Goal: Task Accomplishment & Management: Manage account settings

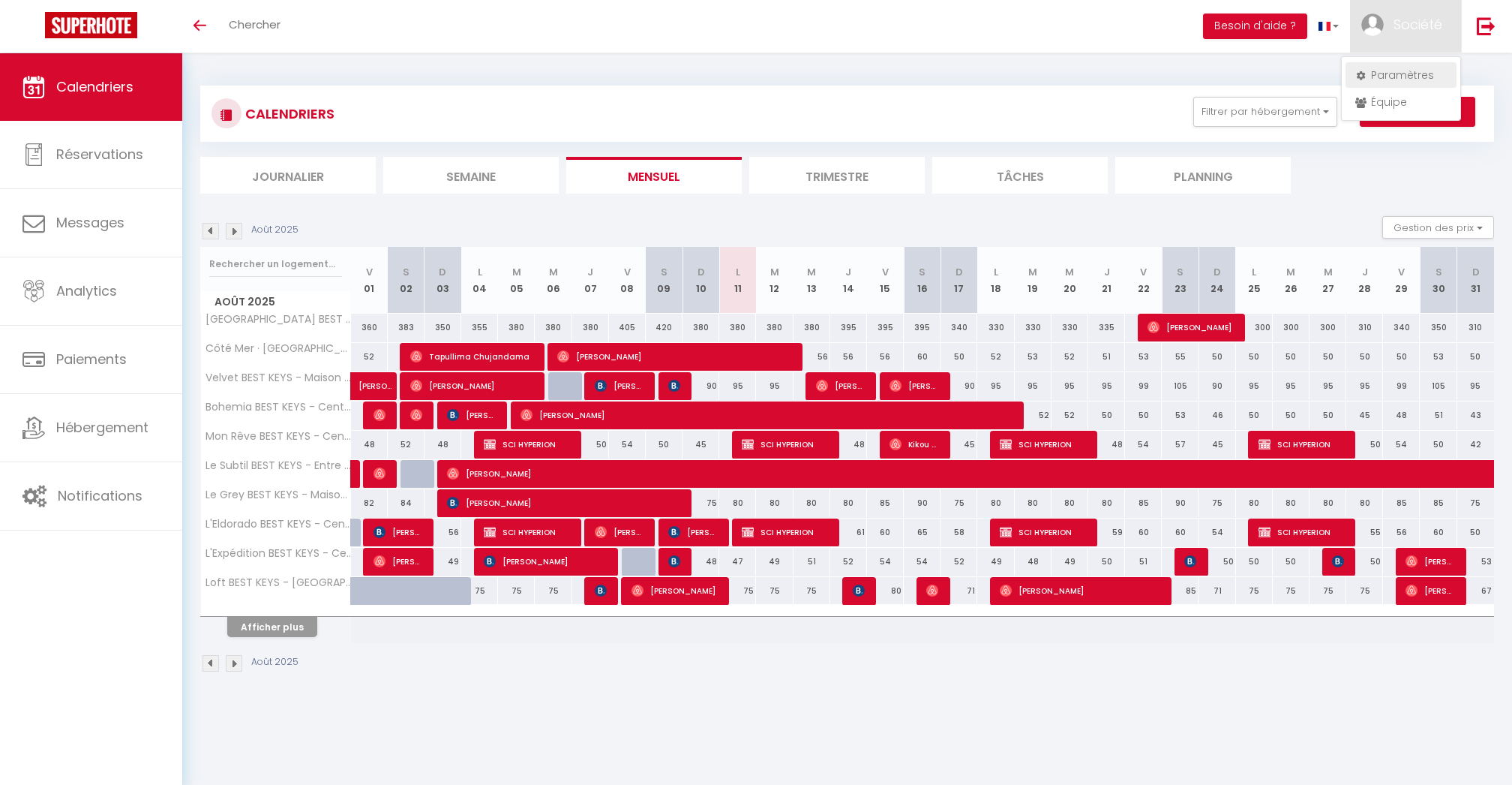
click at [1367, 70] on link "Paramètres" at bounding box center [1401, 75] width 111 height 26
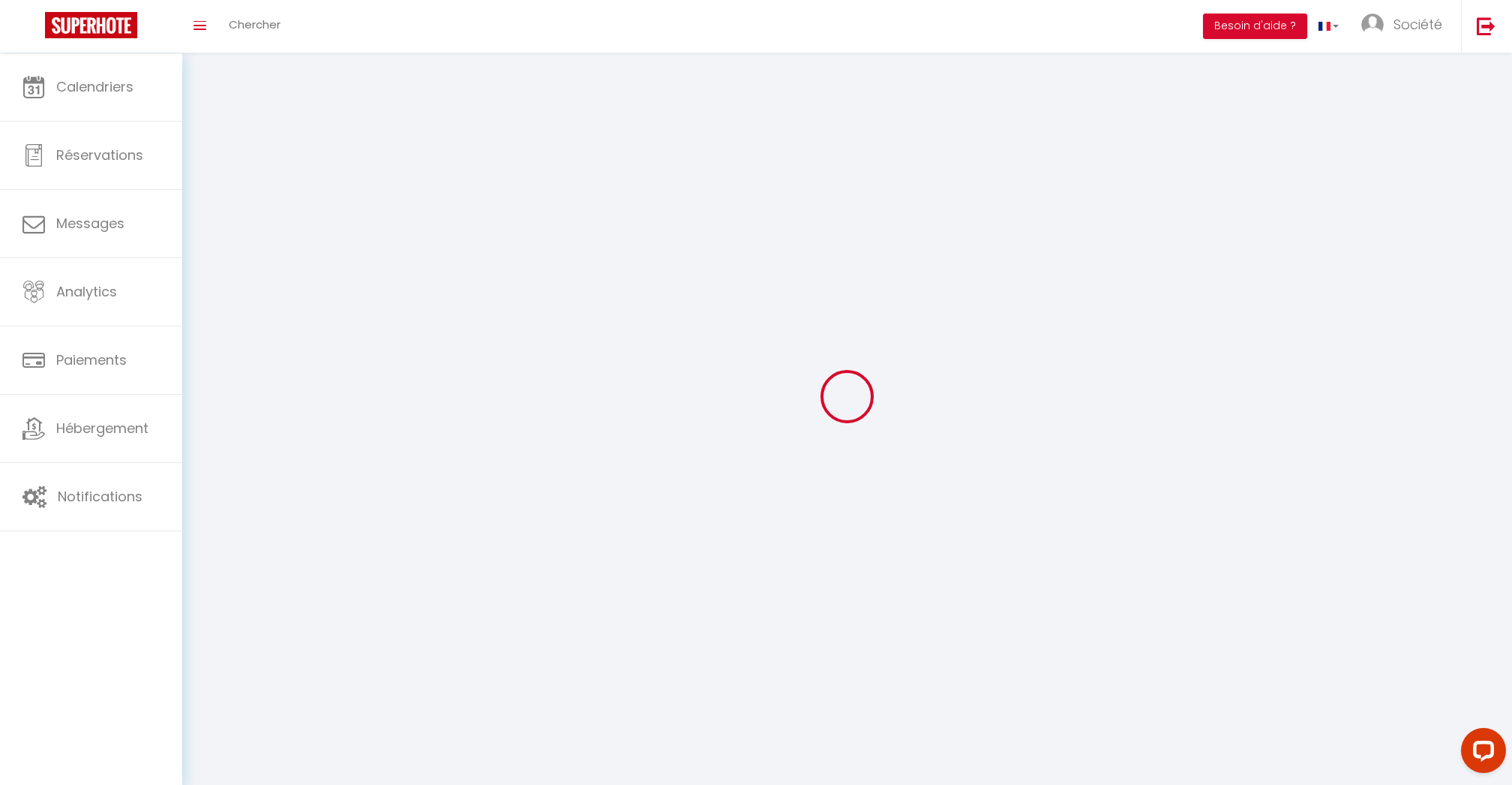
select select
type input "Société"
type input "Cleverman"
type input "0638939832"
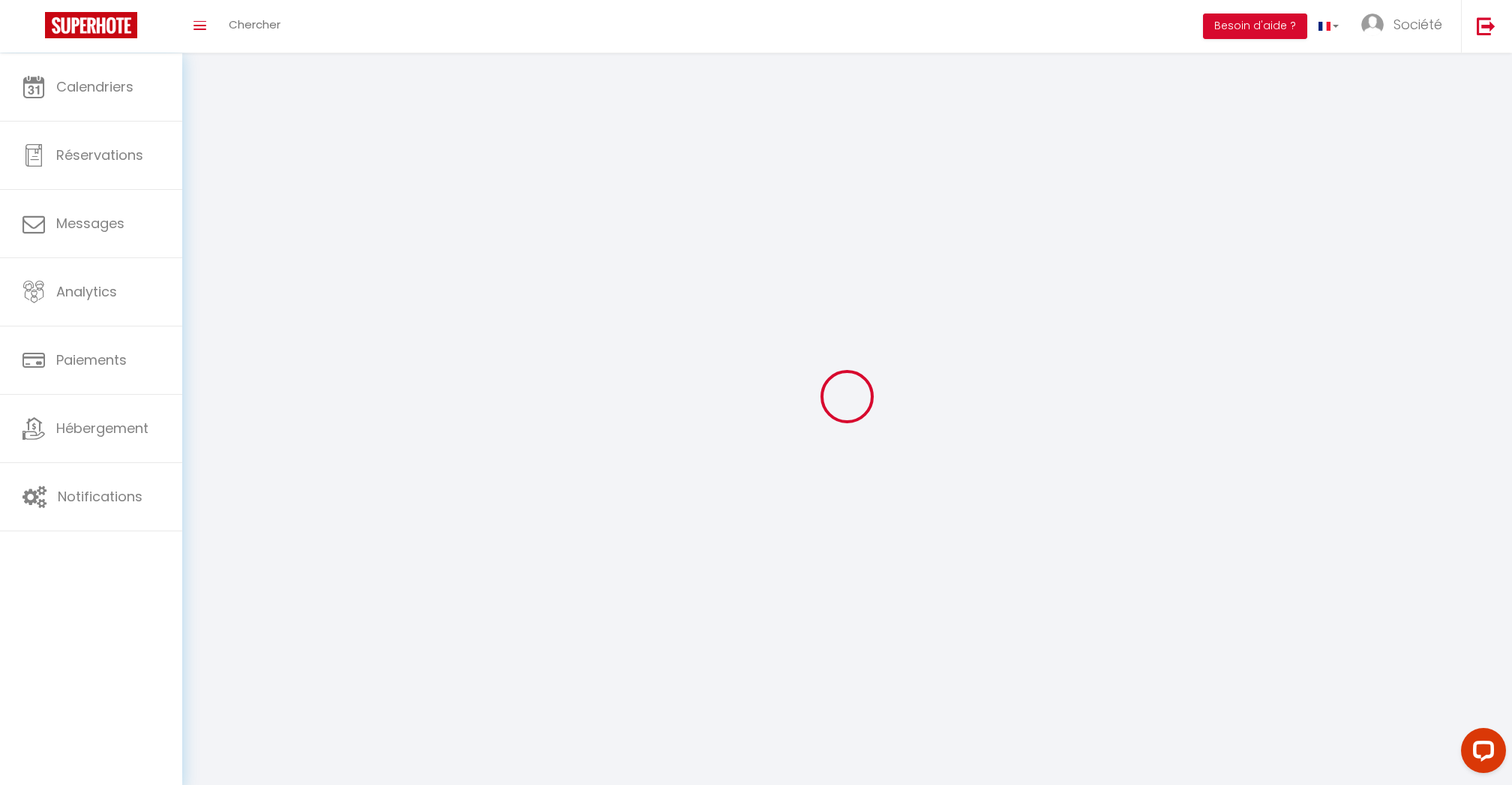
type input "[STREET_ADDRESS]"
type input "75008"
type input "[GEOGRAPHIC_DATA]"
type input "1MbSDeXTbWdgj9z92V8LcDlQQ"
type input "EYUIHqcqQiUOzS7sJ33nradOK"
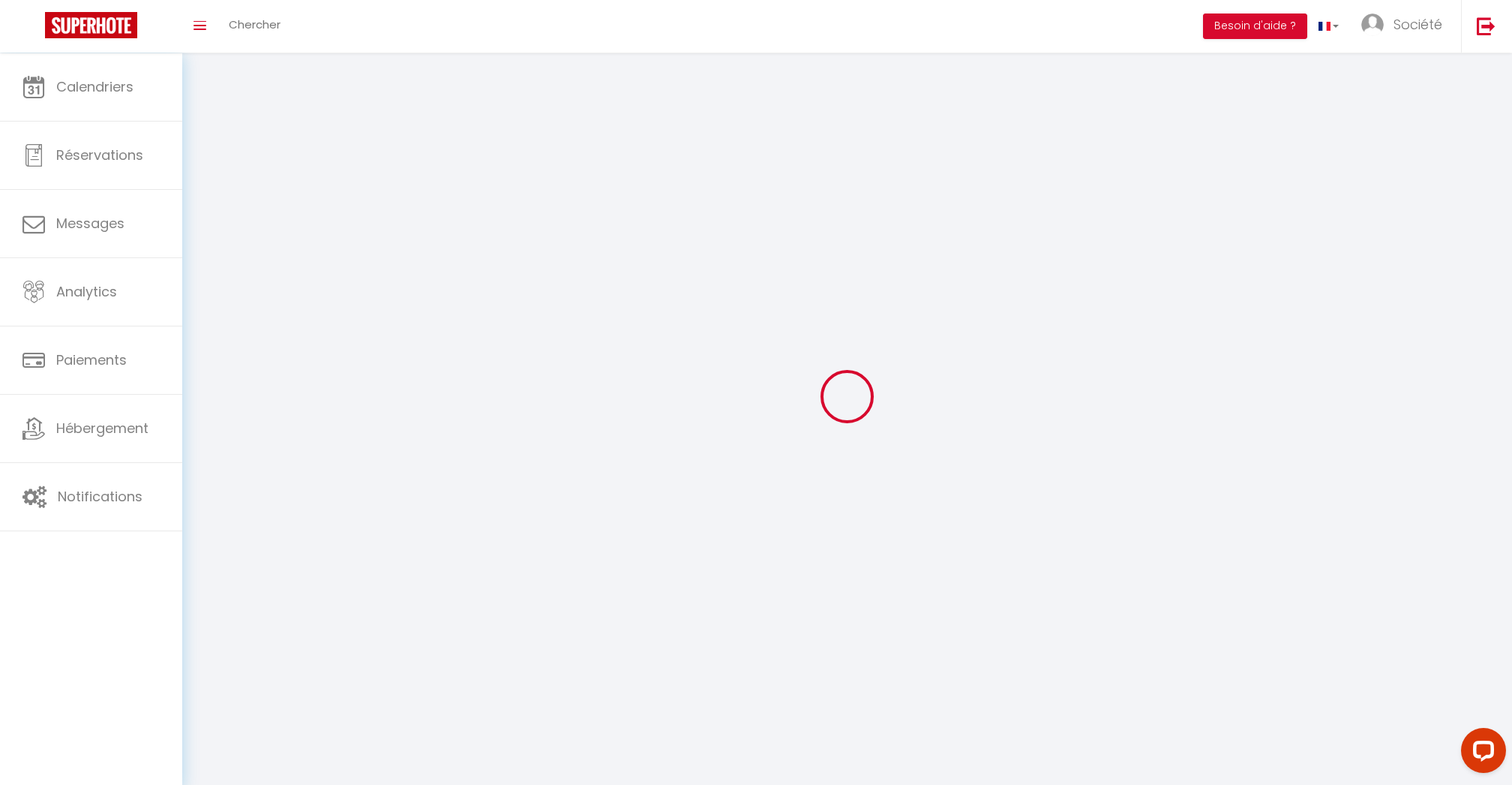
type input "[URL][DOMAIN_NAME]"
select select "28"
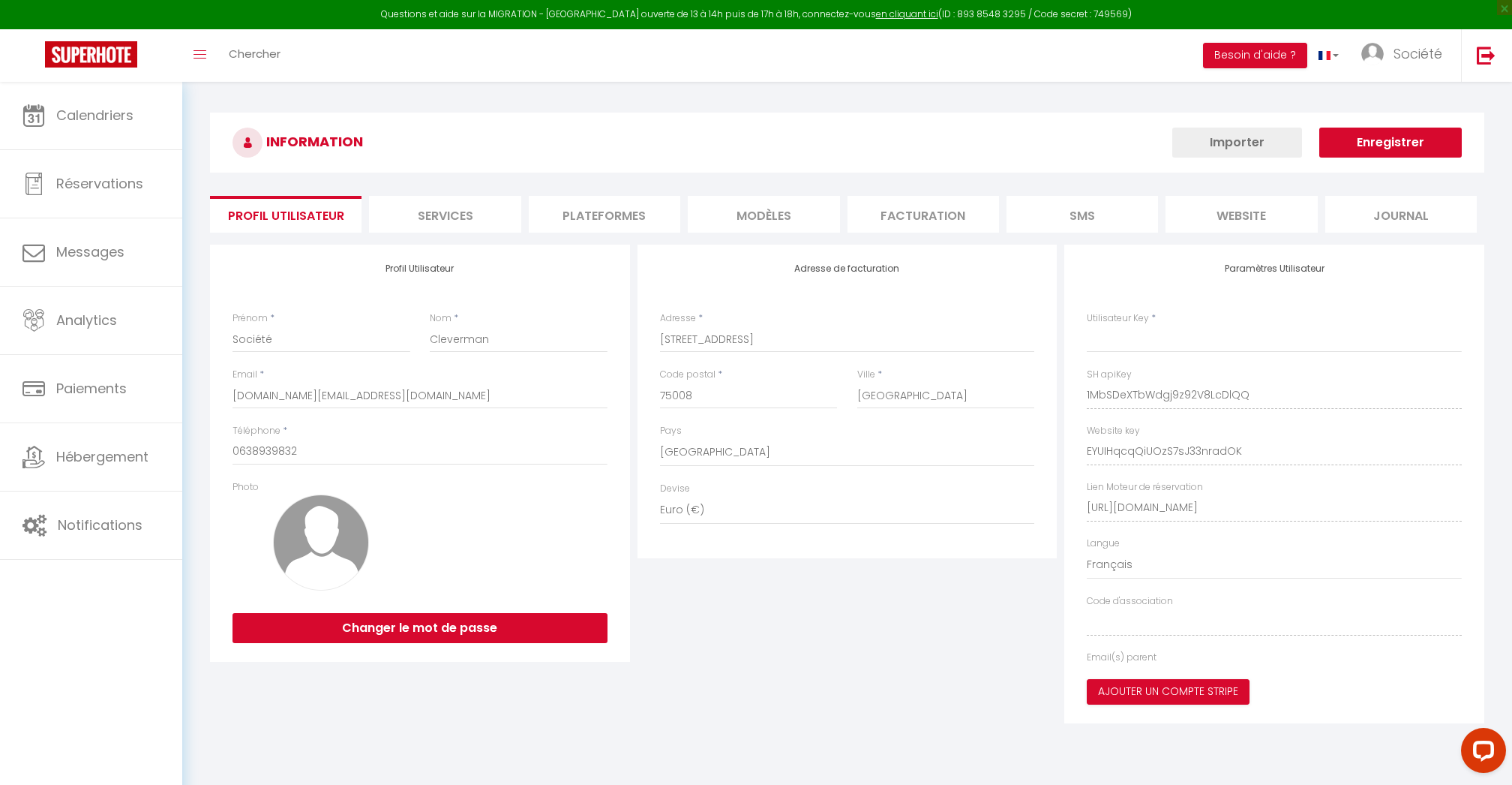
type input "1MbSDeXTbWdgj9z92V8LcDlQQ"
type input "EYUIHqcqQiUOzS7sJ33nradOK"
type input "[URL][DOMAIN_NAME]"
select select "fr"
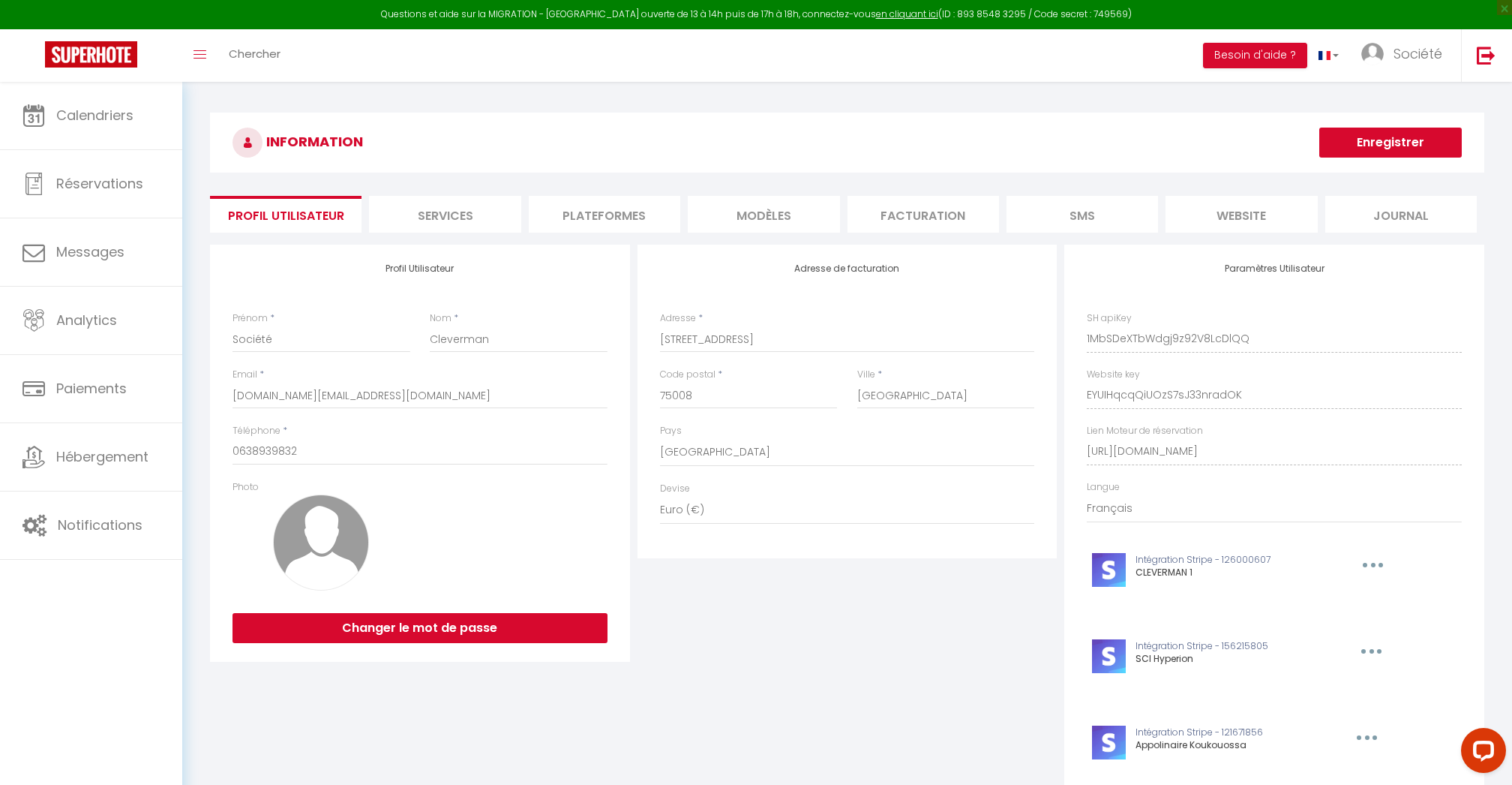
click at [600, 215] on li "Plateformes" at bounding box center [604, 214] width 151 height 37
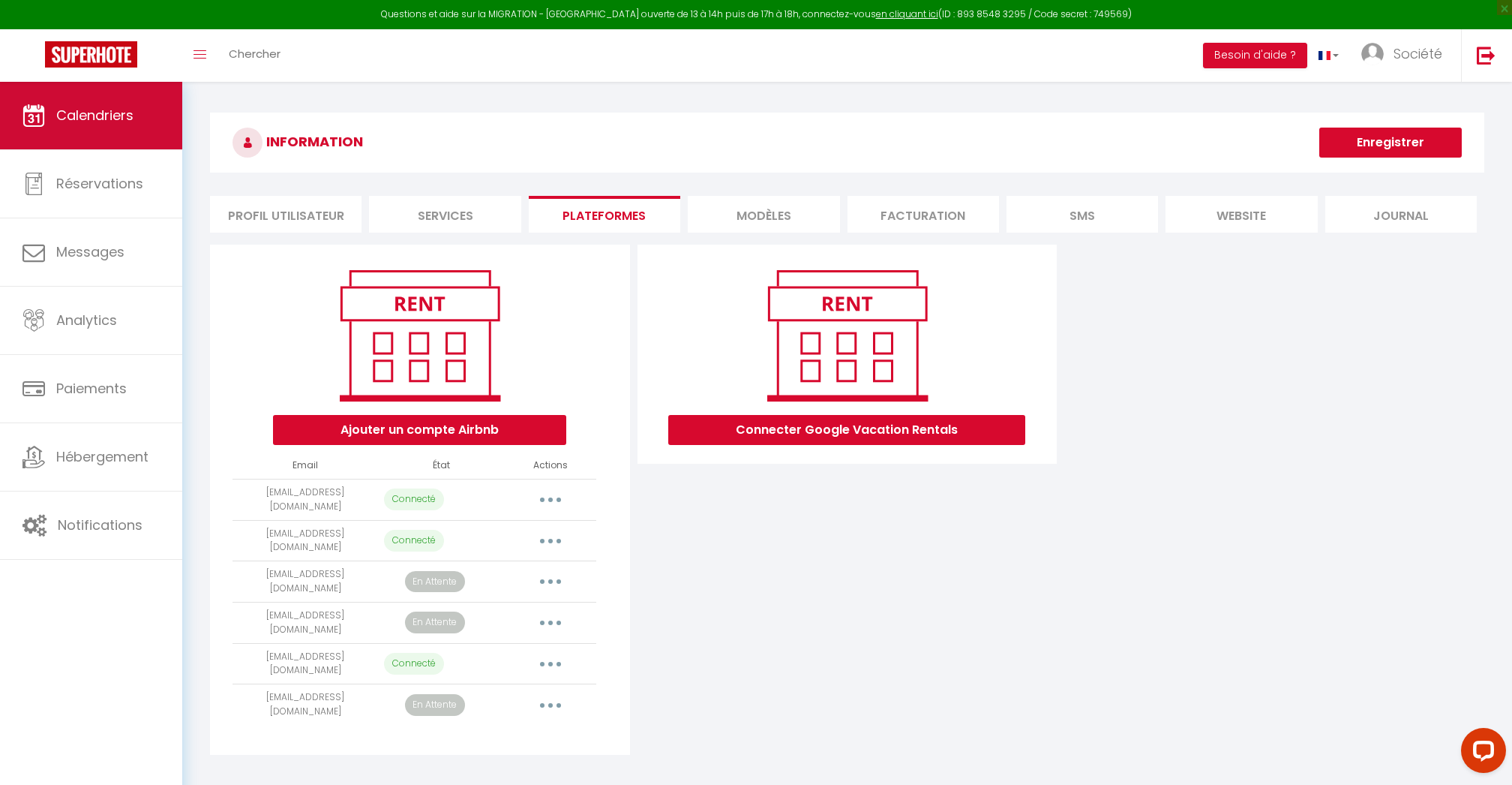
click at [115, 129] on link "Calendriers" at bounding box center [91, 115] width 182 height 68
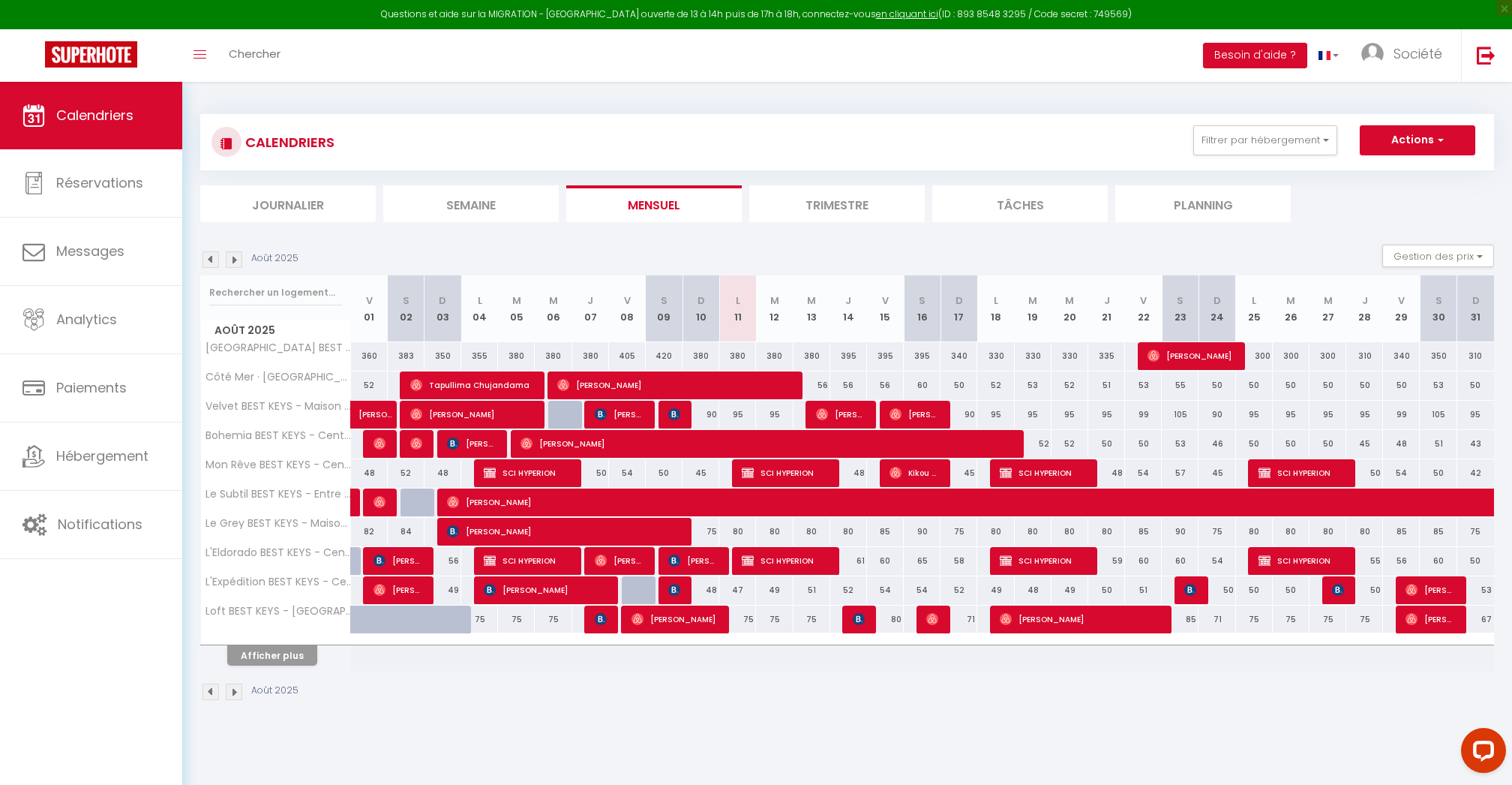
click at [248, 664] on button "Afficher plus" at bounding box center [272, 656] width 90 height 21
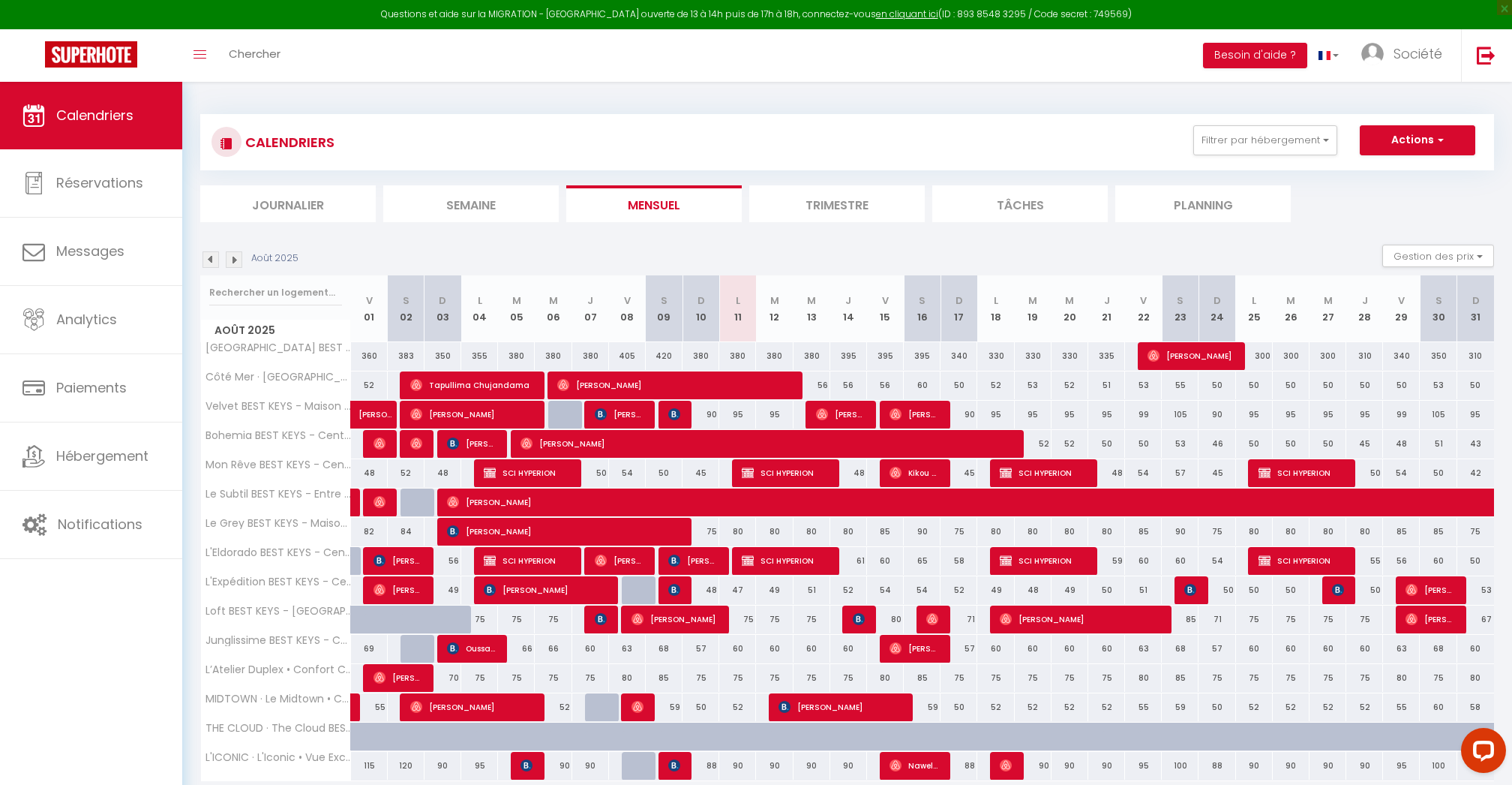
click at [238, 265] on img at bounding box center [233, 259] width 16 height 16
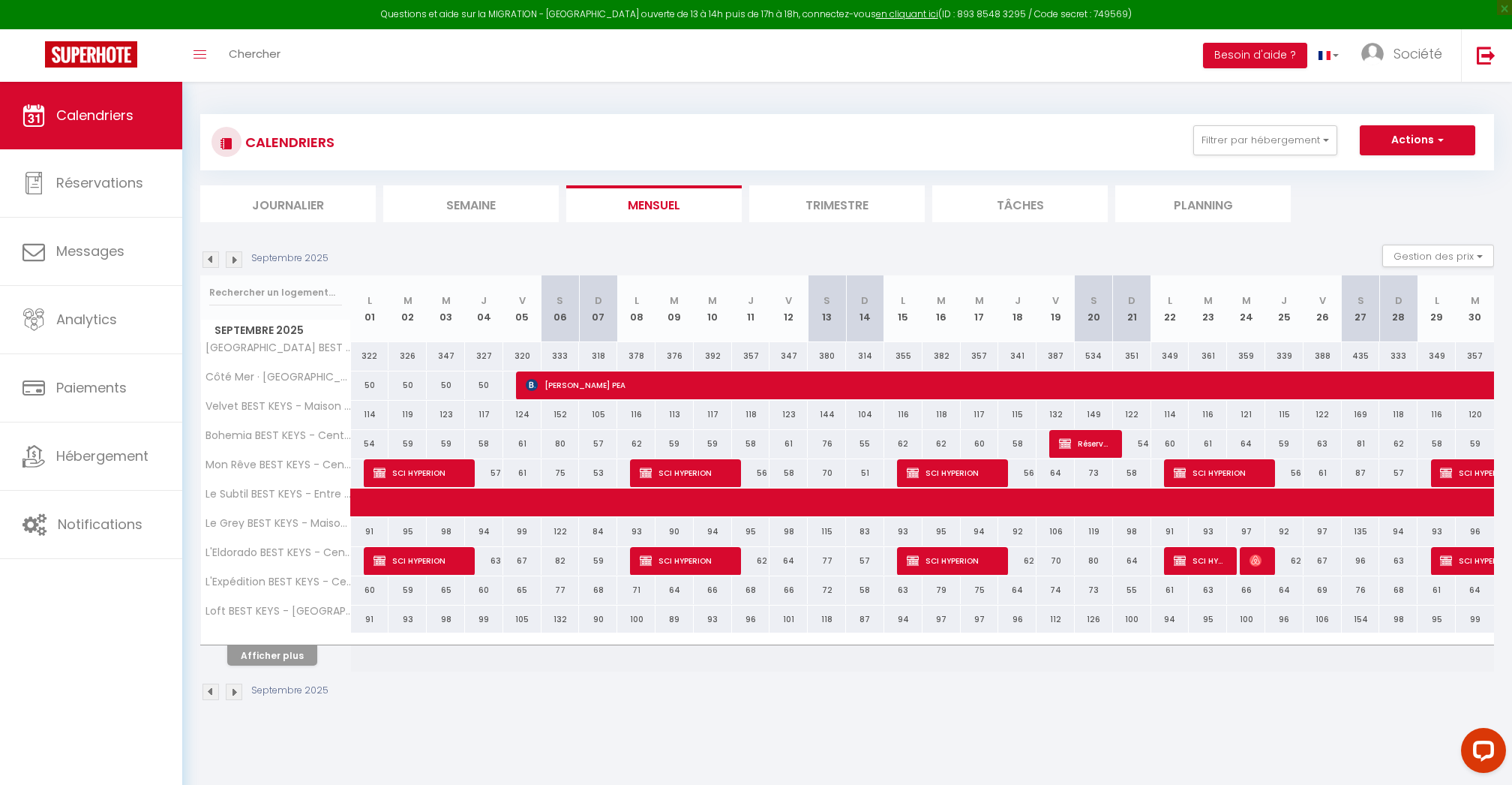
click at [51, 126] on link "Calendriers" at bounding box center [91, 115] width 182 height 68
click at [96, 112] on span "Calendriers" at bounding box center [95, 115] width 77 height 19
click at [113, 49] on img at bounding box center [91, 54] width 92 height 27
click at [215, 252] on img at bounding box center [210, 259] width 16 height 16
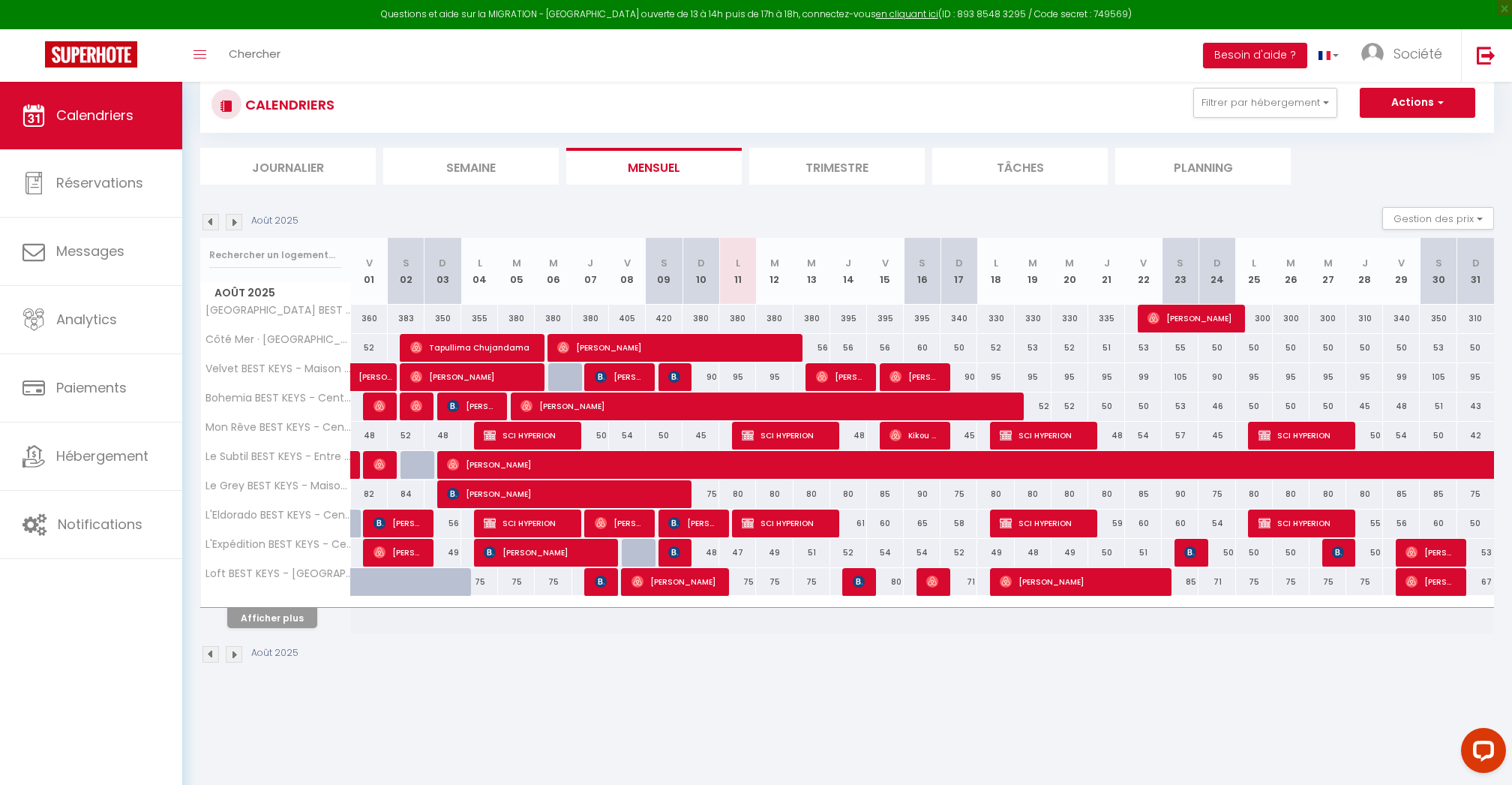
scroll to position [38, 0]
click at [272, 623] on button "Afficher plus" at bounding box center [272, 618] width 90 height 21
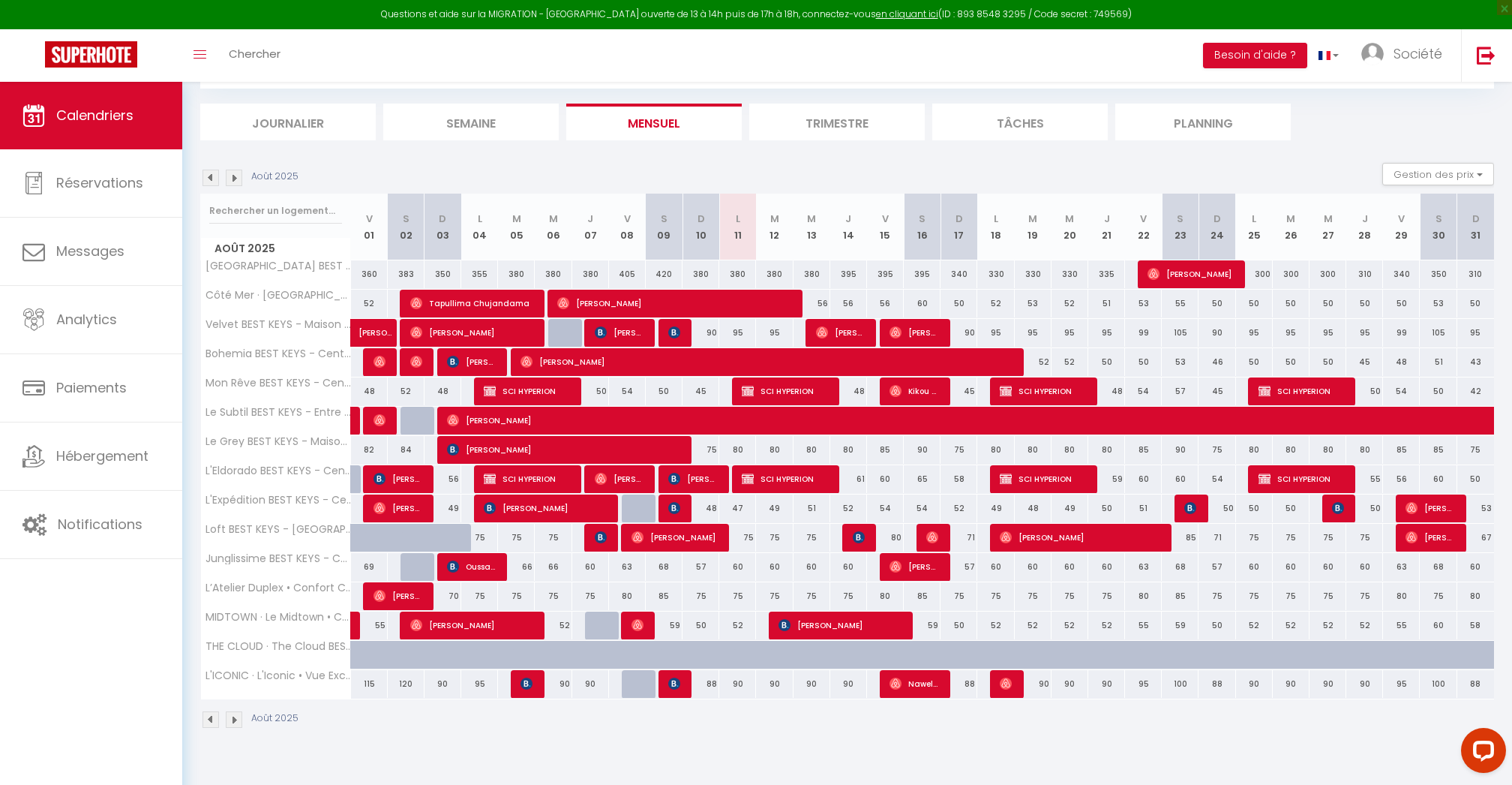
scroll to position [82, 0]
click at [935, 570] on span "[PERSON_NAME]" at bounding box center [914, 566] width 49 height 28
select select "OK"
select select "0"
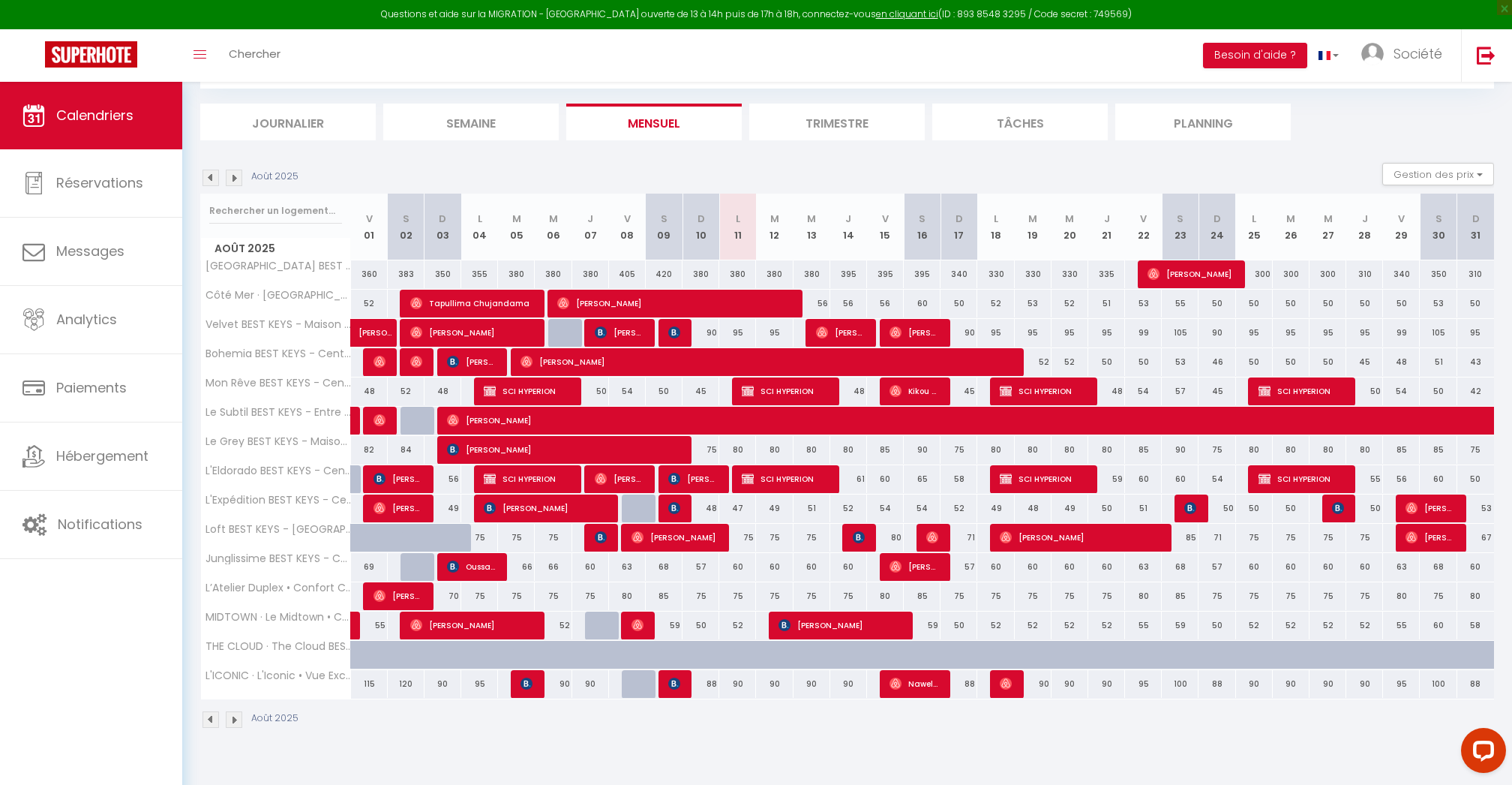
select select "0"
select select "1"
select select
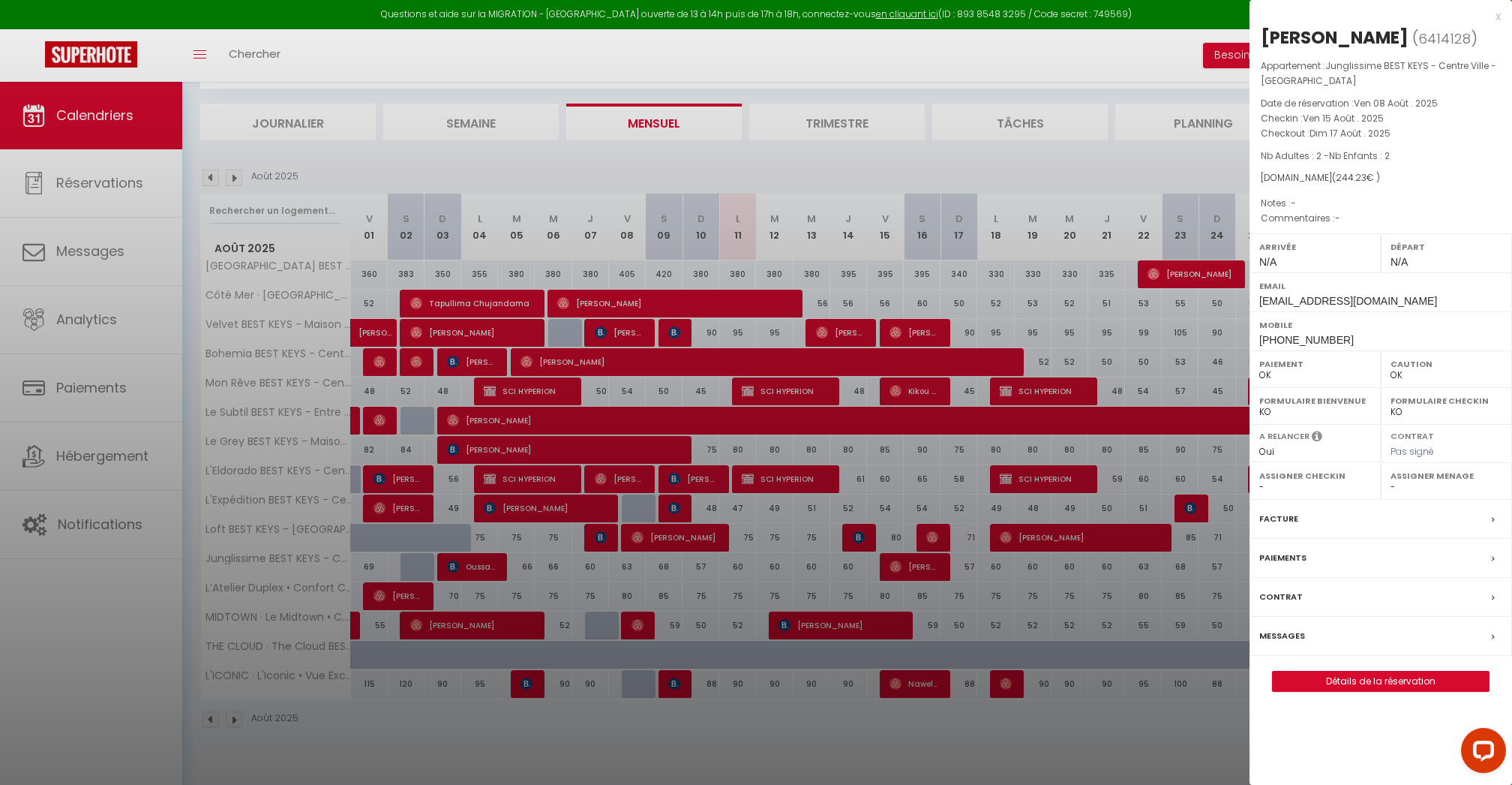
select select "24973"
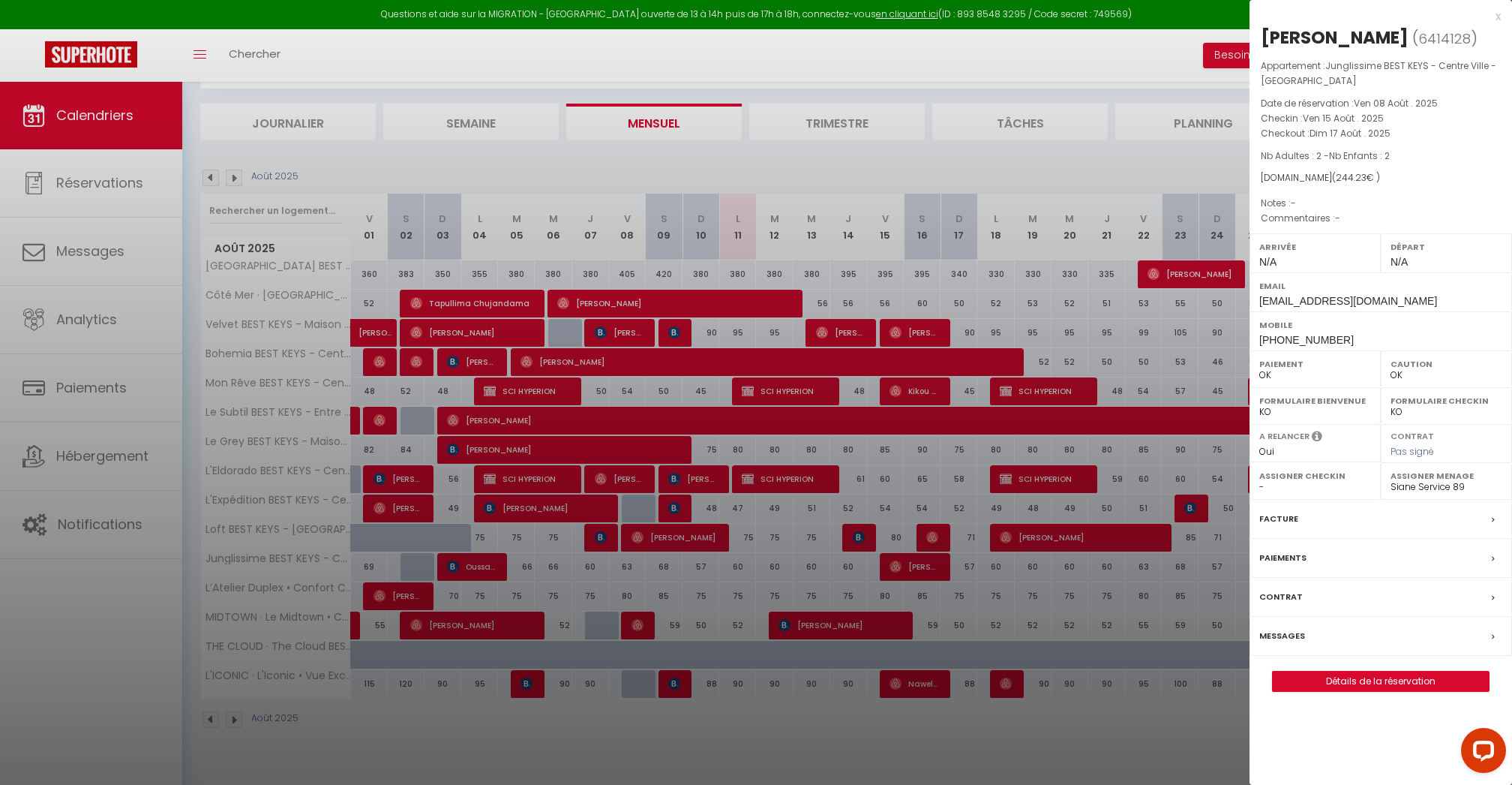
click at [1494, 17] on div "x" at bounding box center [1375, 16] width 251 height 18
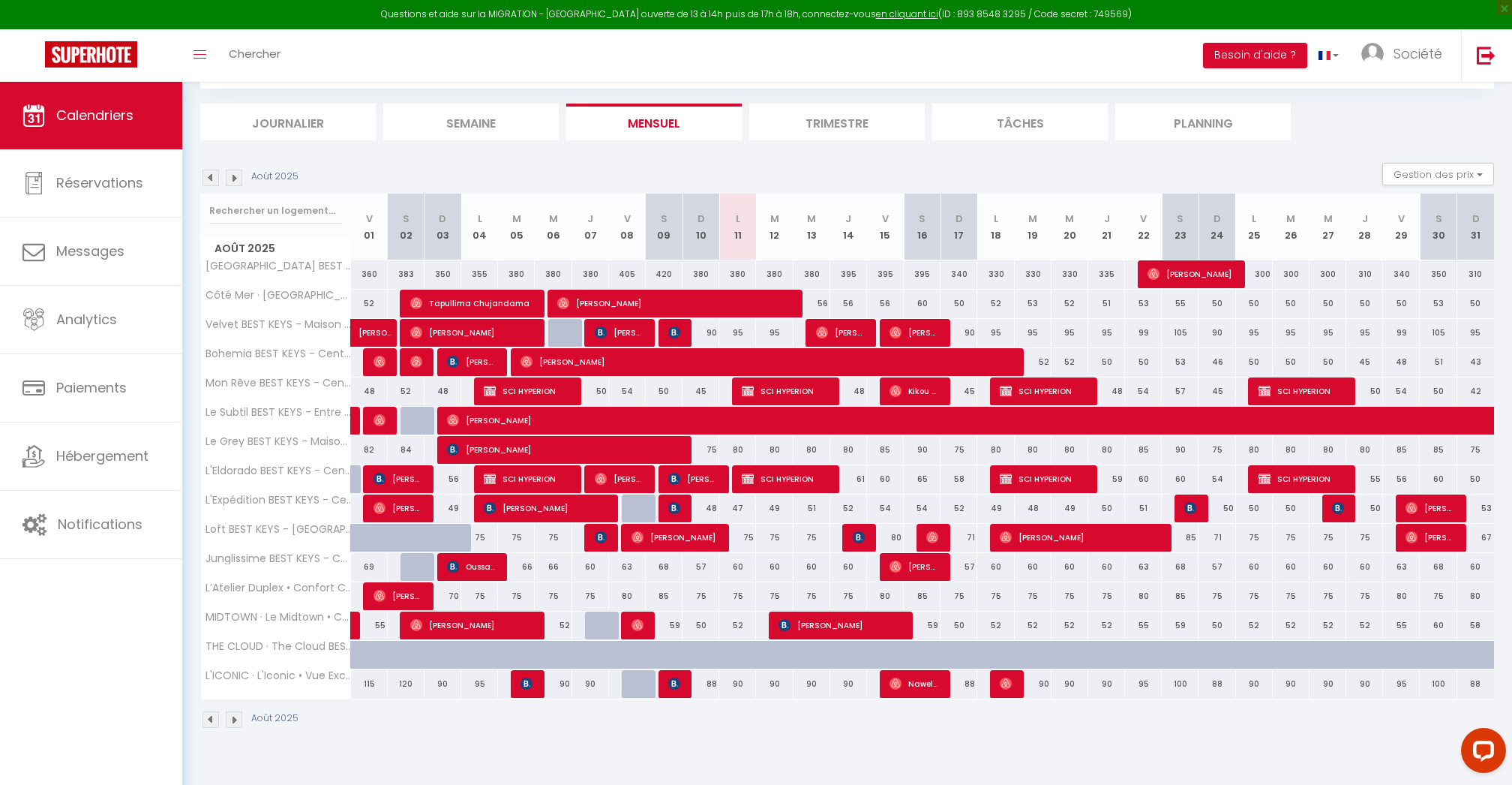
click at [732, 570] on div "60" at bounding box center [738, 567] width 37 height 27
type input "60"
type input "Lun 11 Août 2025"
type input "[DATE]"
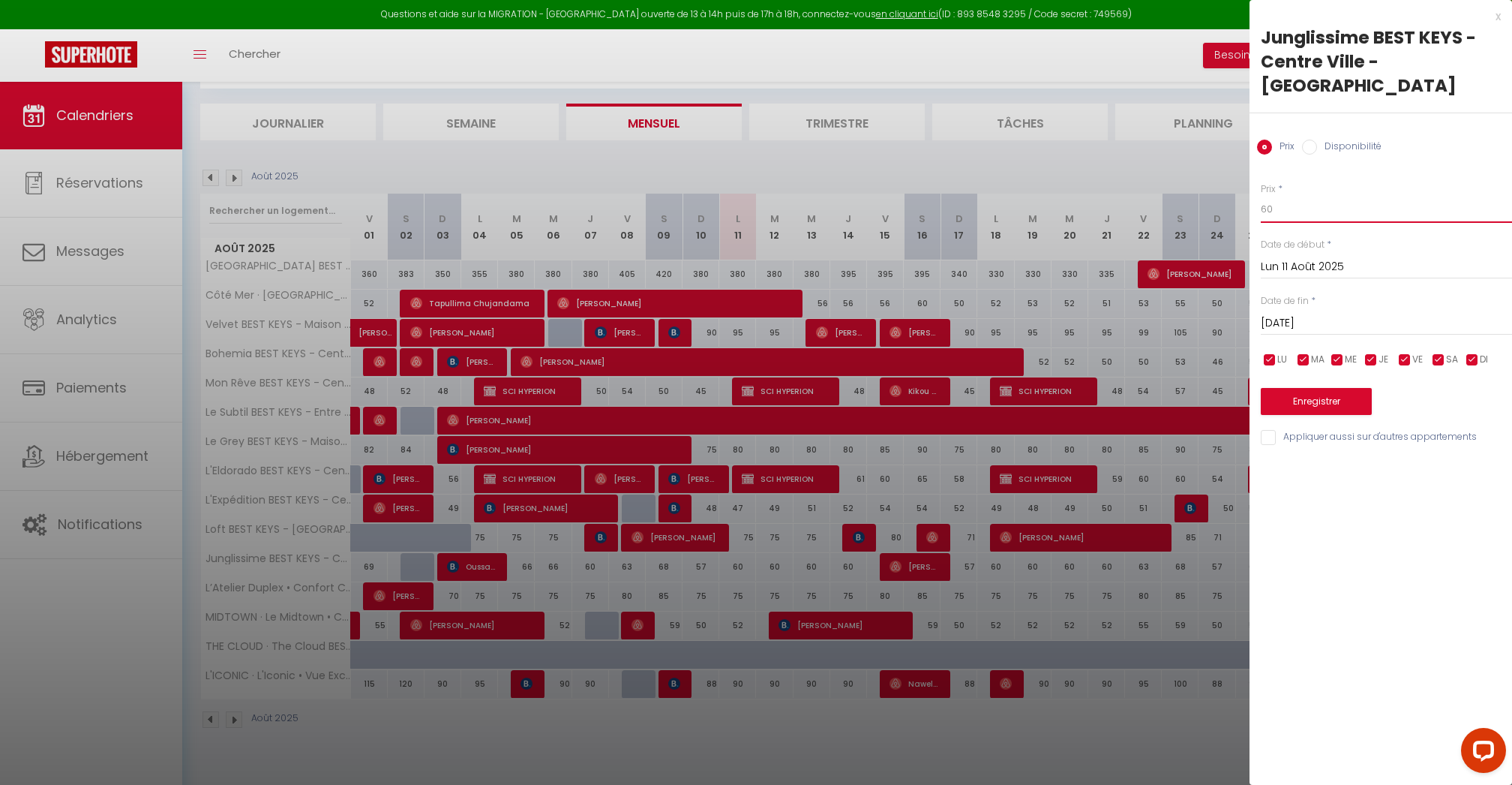
click at [1323, 196] on input "60" at bounding box center [1386, 210] width 251 height 27
type input "55"
click at [1319, 314] on input "[DATE]" at bounding box center [1386, 323] width 251 height 20
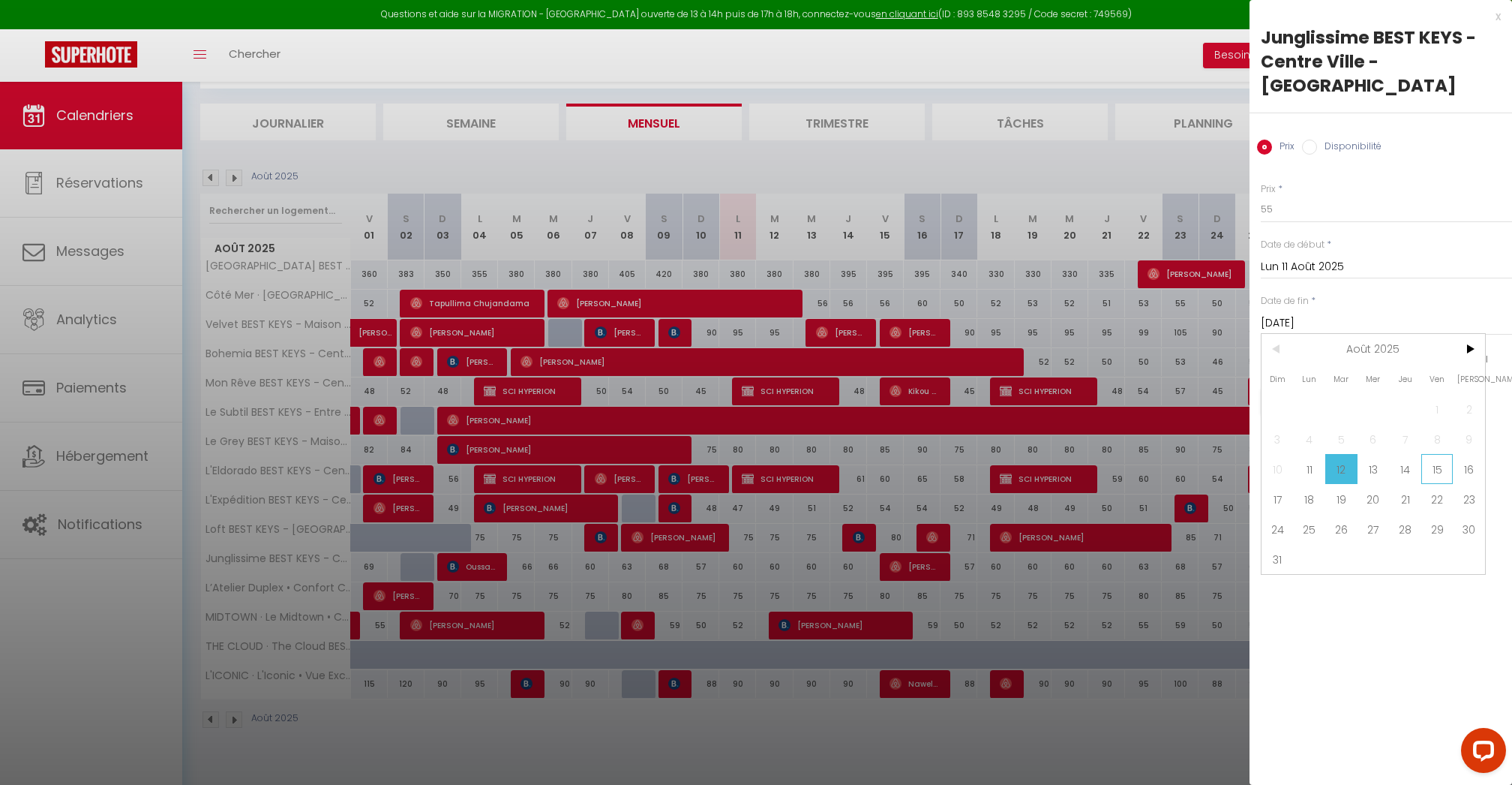
click at [1438, 454] on span "15" at bounding box center [1438, 469] width 32 height 30
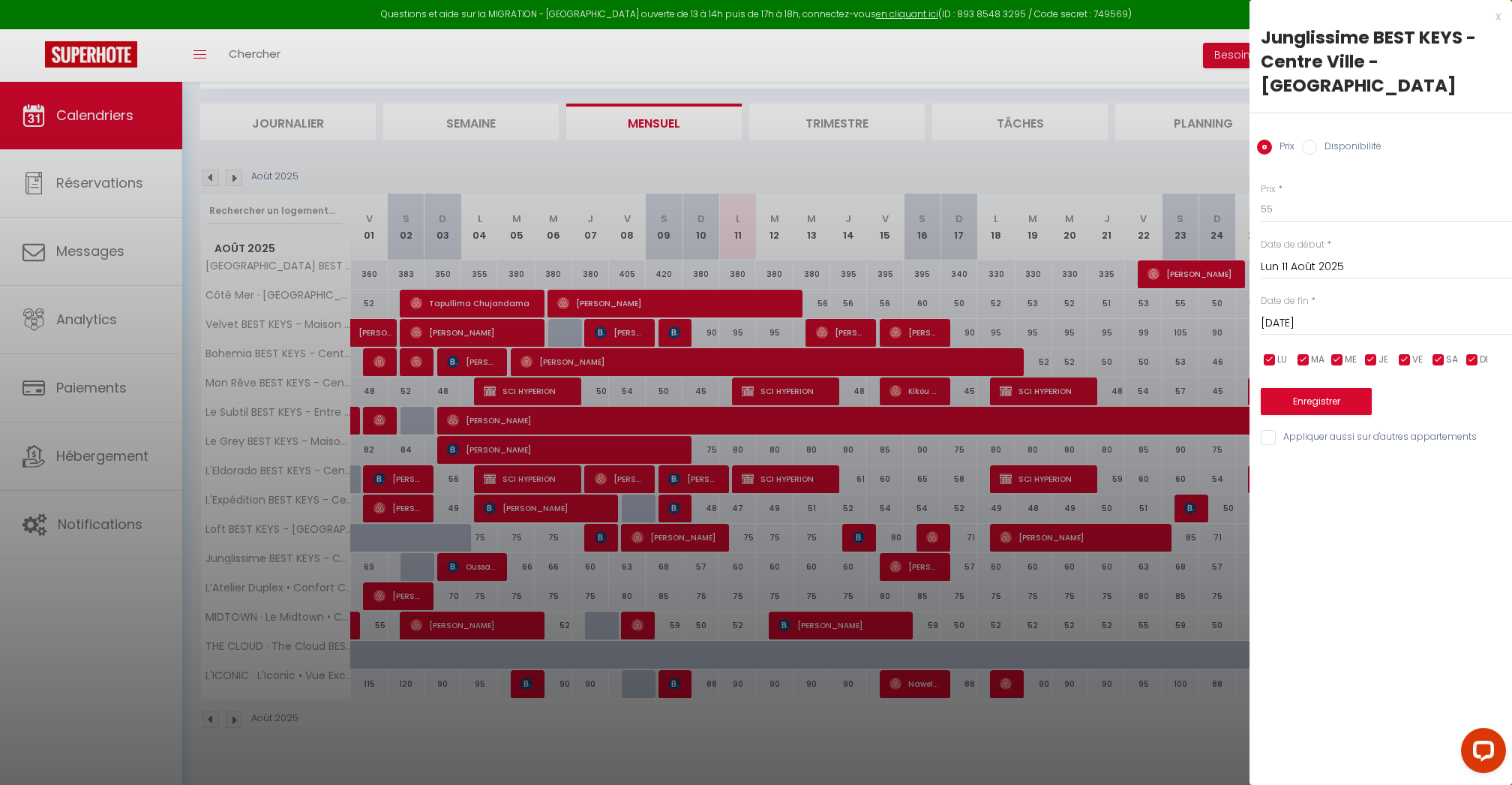
type input "Ven 15 Août 2025"
click at [1327, 388] on button "Enregistrer" at bounding box center [1316, 402] width 111 height 27
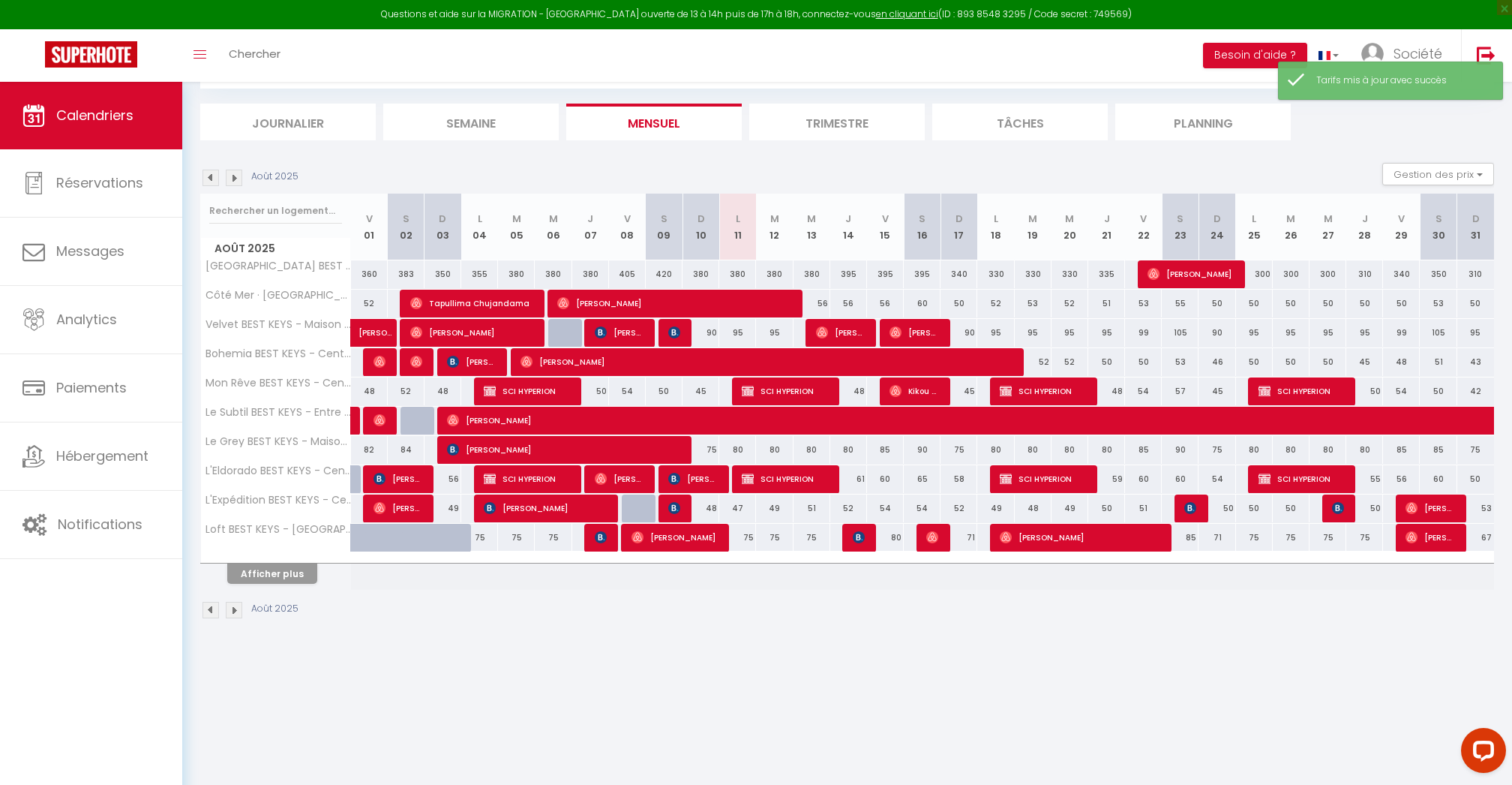
click at [274, 575] on button "Afficher plus" at bounding box center [272, 574] width 90 height 21
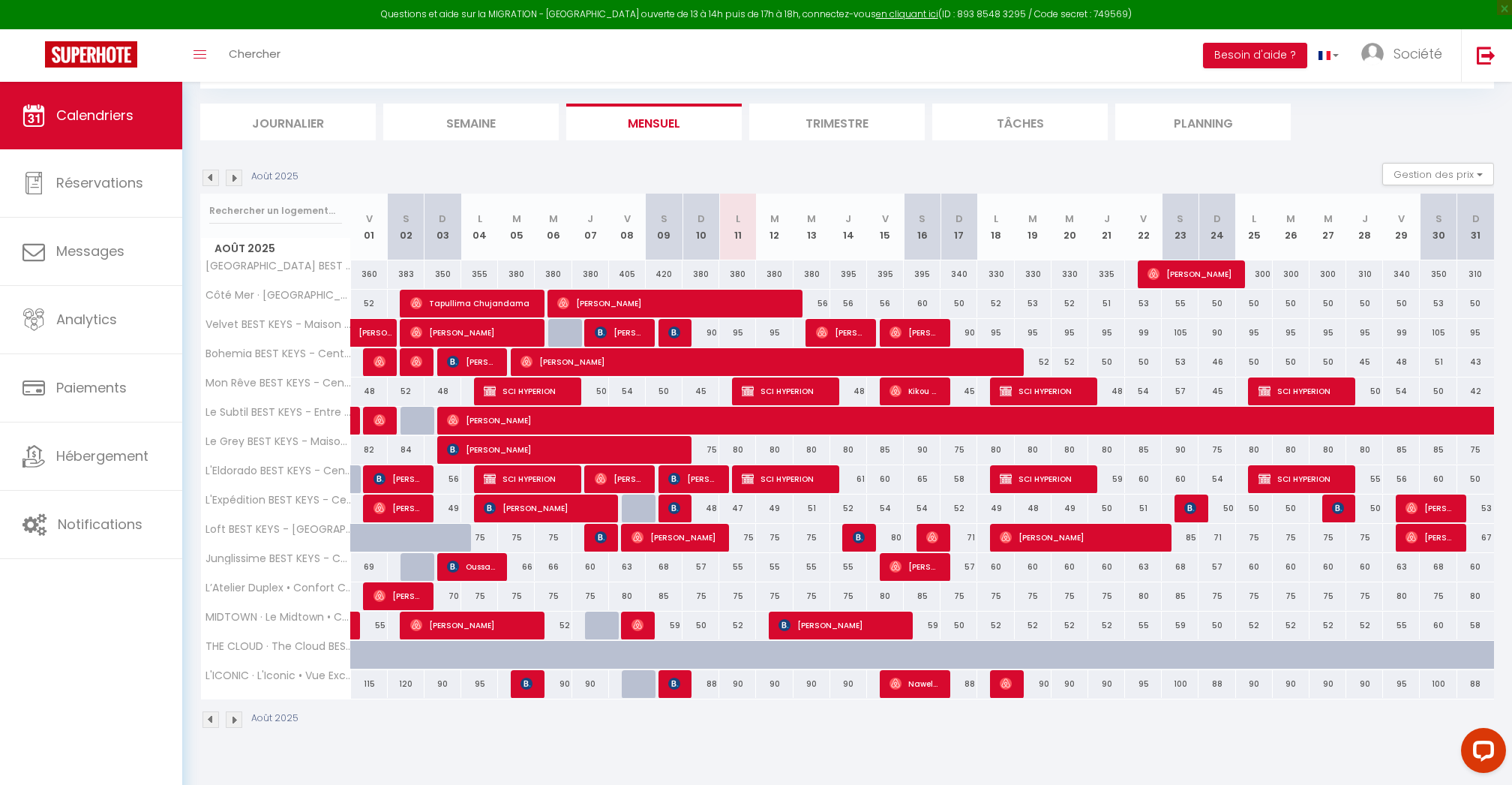
click at [969, 567] on div "57" at bounding box center [959, 567] width 37 height 27
type input "57"
type input "Dim 17 Août 2025"
type input "Lun 18 Août 2025"
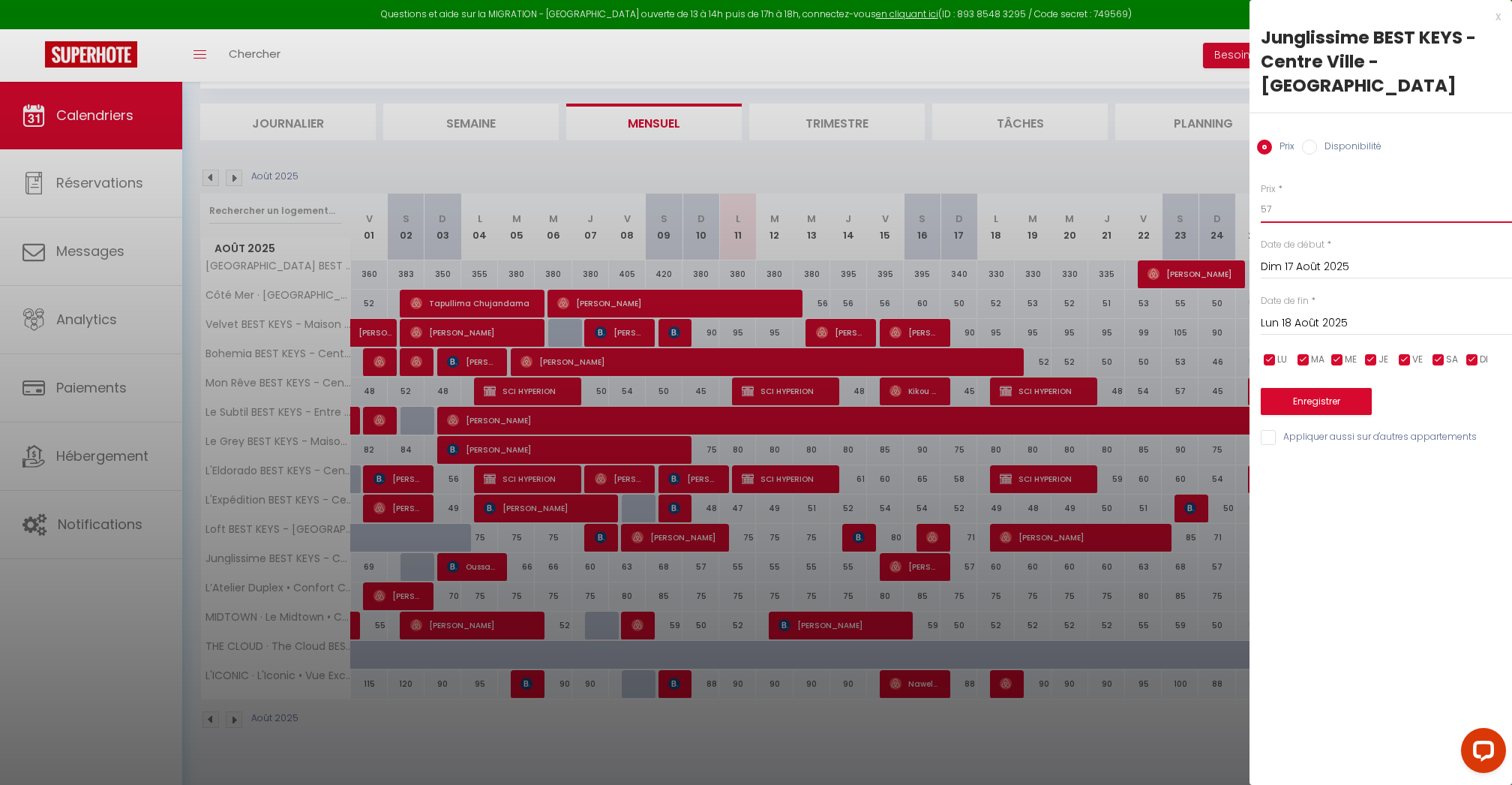
click at [1309, 196] on input "57" at bounding box center [1386, 210] width 251 height 27
type input "55"
click at [1305, 257] on input "Dim 17 Août 2025" at bounding box center [1386, 267] width 251 height 20
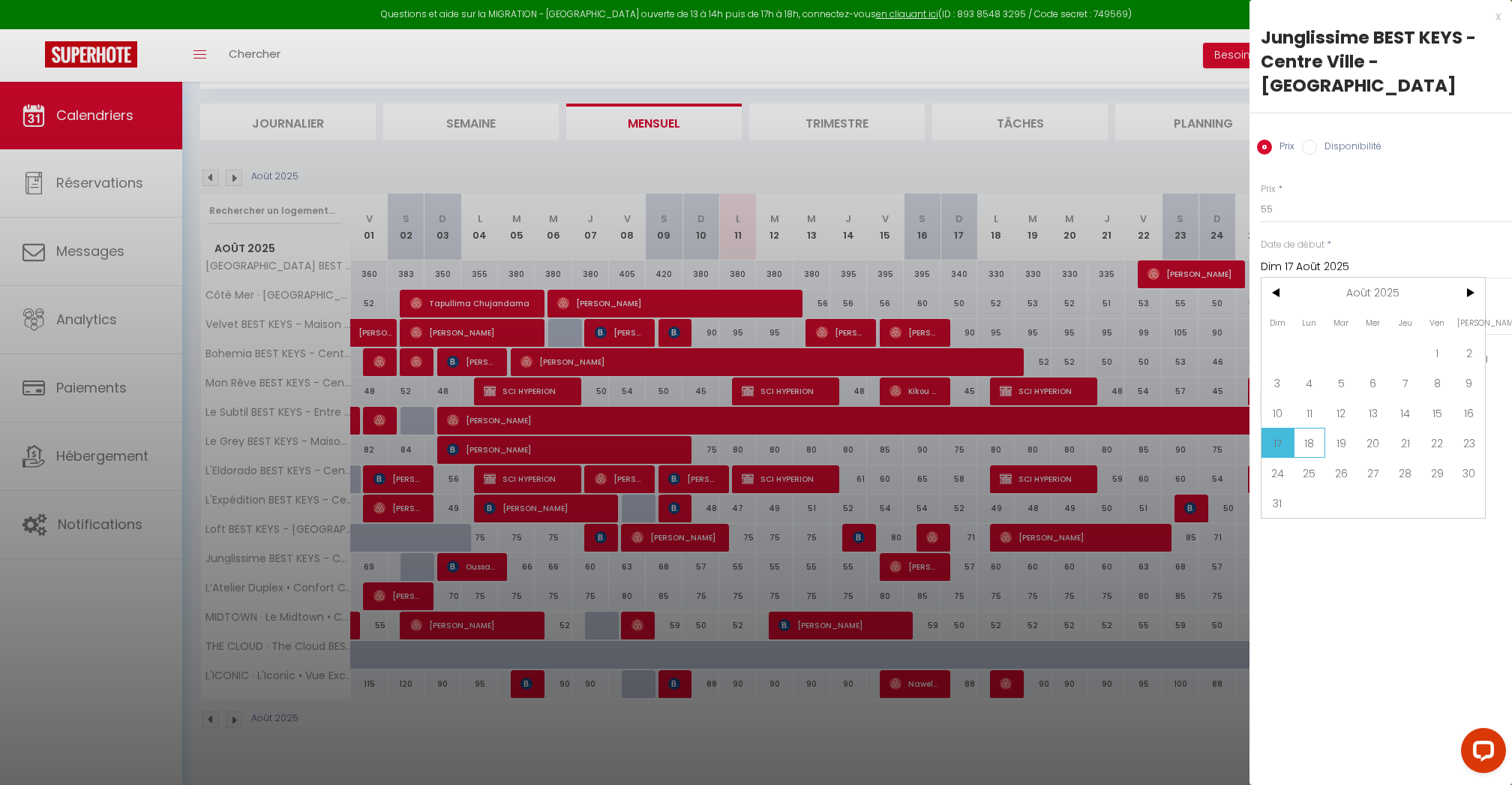
click at [1303, 428] on span "18" at bounding box center [1310, 442] width 32 height 30
type input "Lun 18 Août 2025"
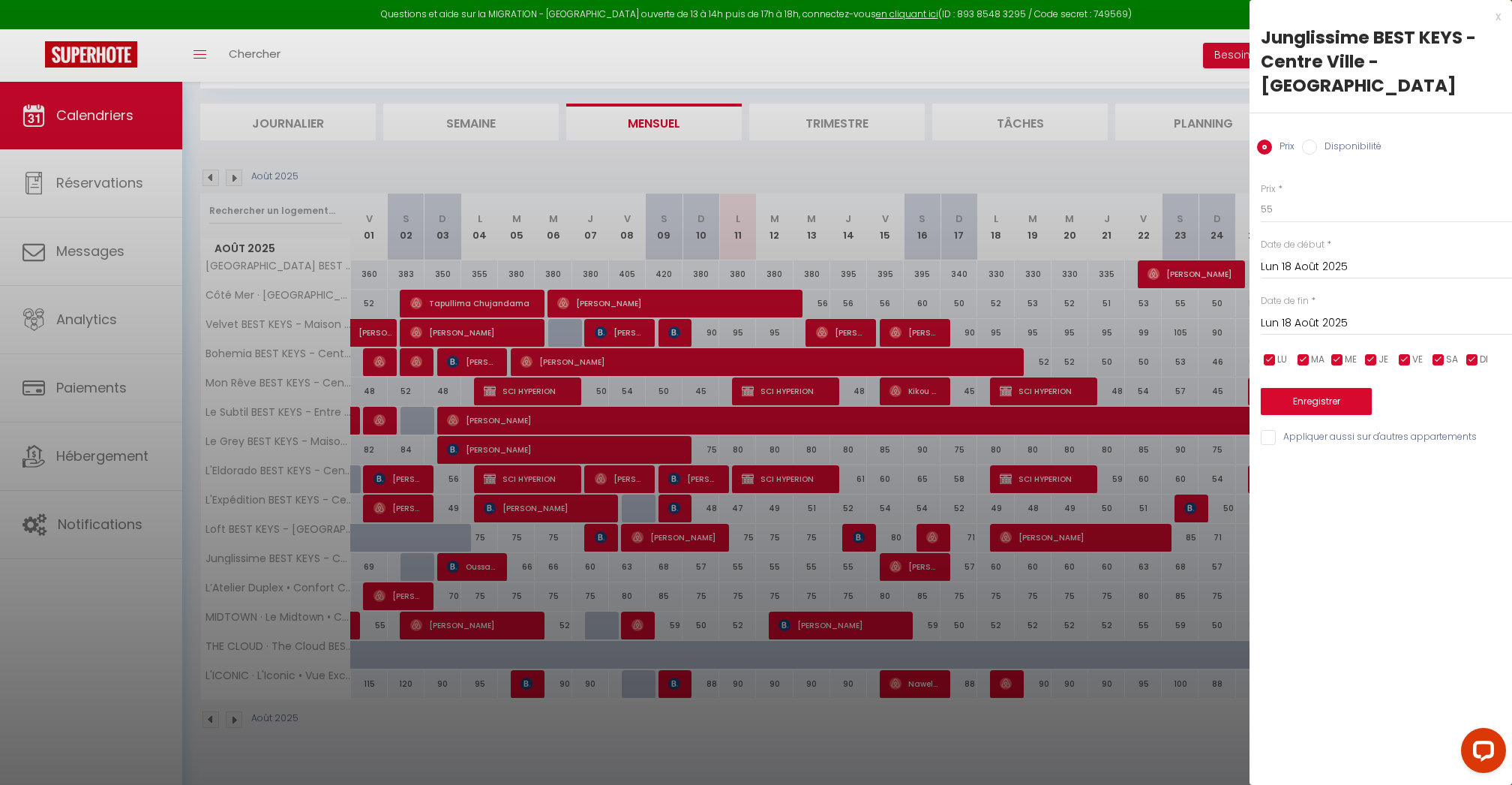
click at [1307, 314] on input "Lun 18 Août 2025" at bounding box center [1386, 323] width 251 height 20
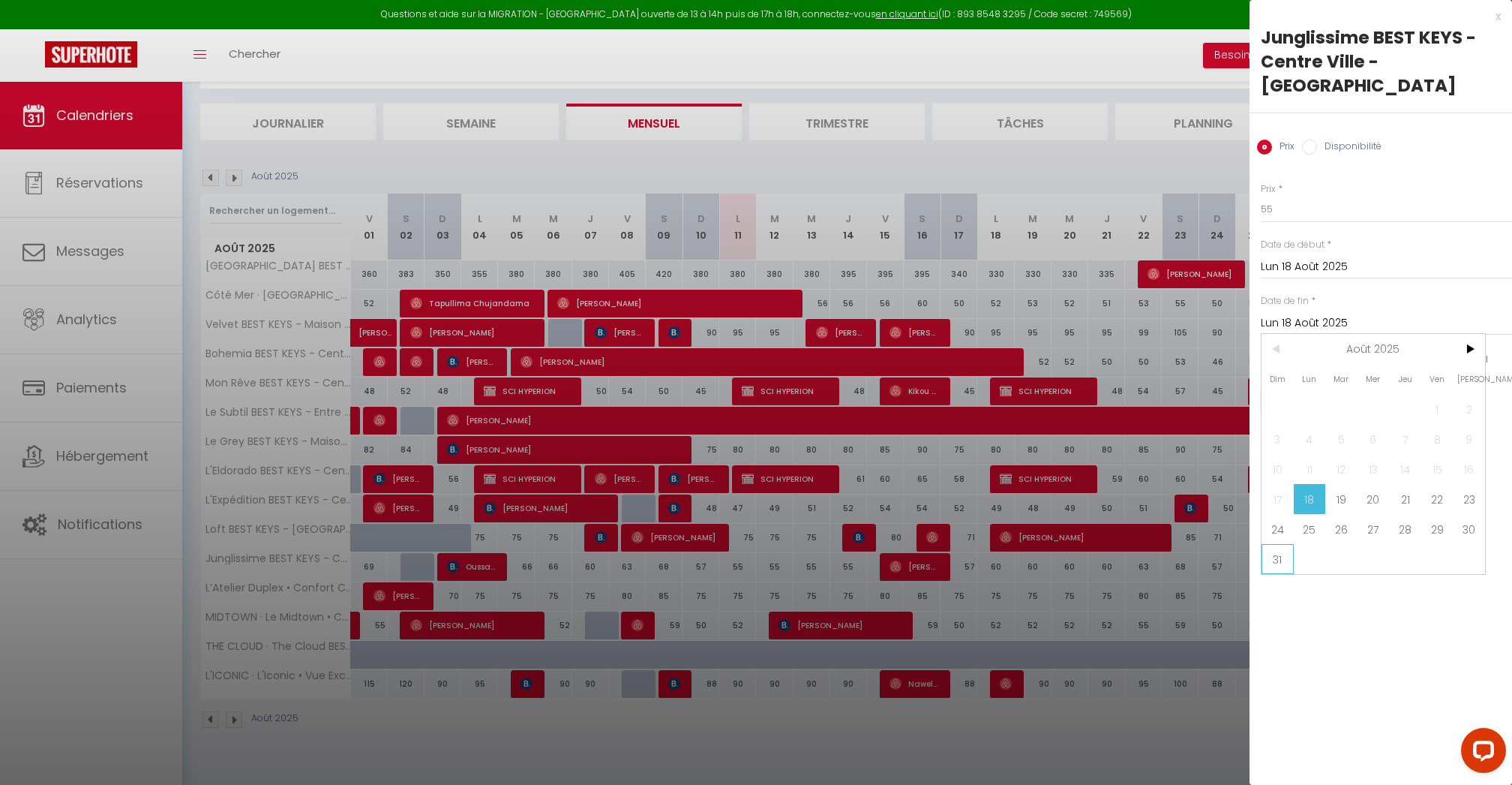
click at [1273, 544] on span "31" at bounding box center [1278, 558] width 32 height 30
type input "Dim 31 Août 2025"
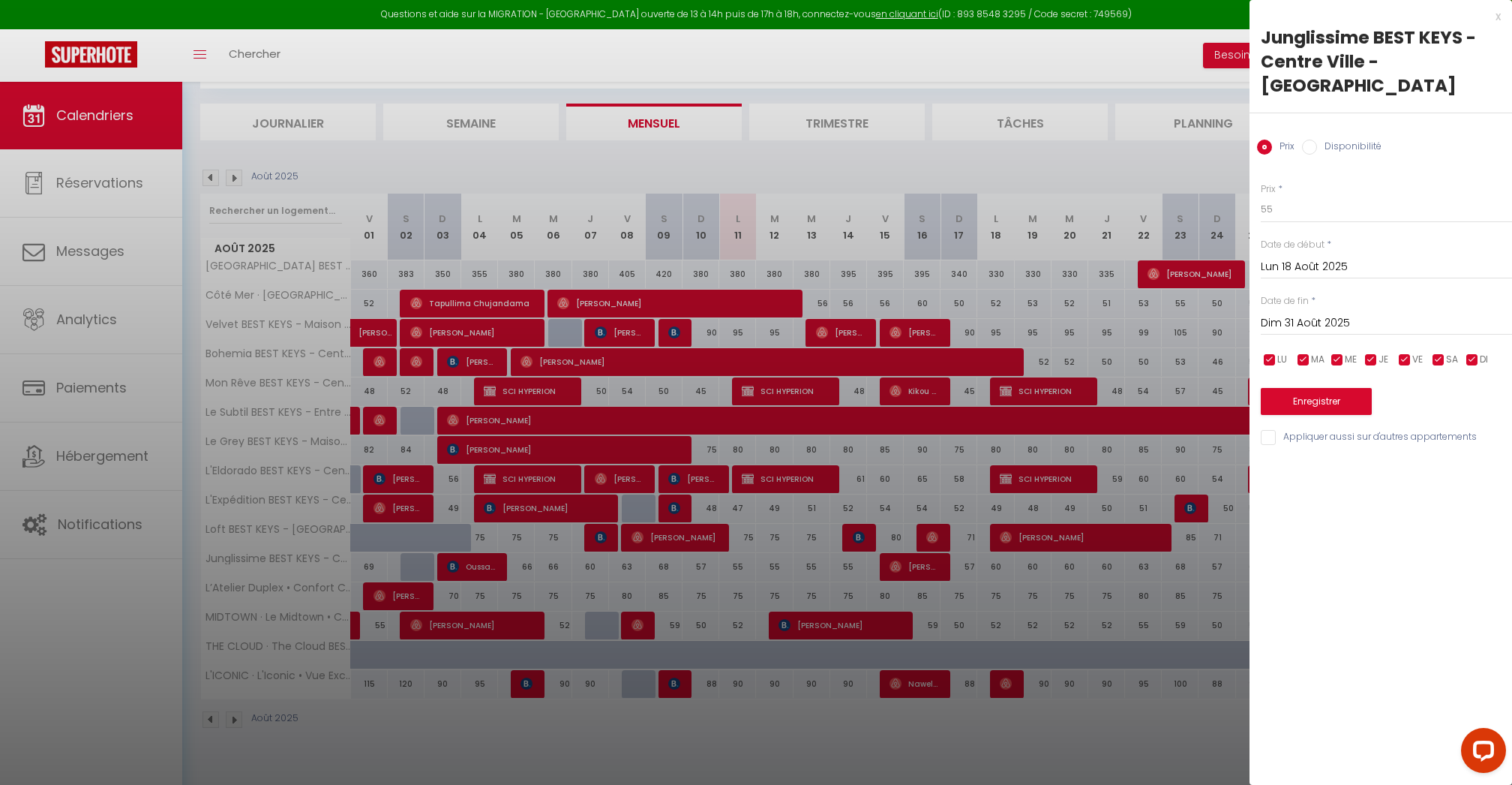
click at [1434, 352] on input "checkbox" at bounding box center [1439, 360] width 15 height 15
checkbox input "false"
click at [1476, 352] on input "checkbox" at bounding box center [1473, 360] width 15 height 15
checkbox input "false"
click at [1406, 352] on input "checkbox" at bounding box center [1405, 360] width 15 height 15
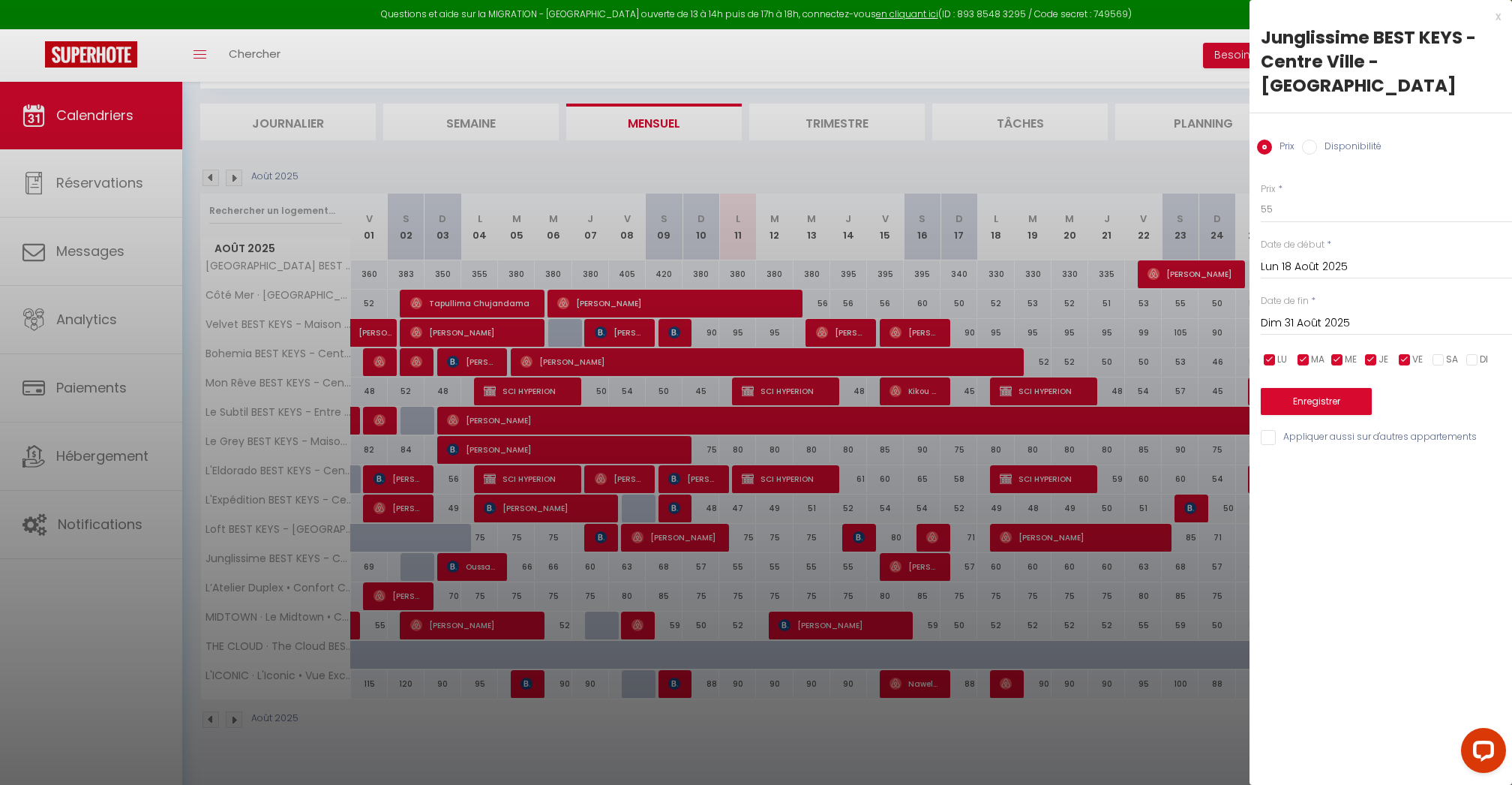
checkbox input "false"
click at [1323, 388] on button "Enregistrer" at bounding box center [1316, 402] width 111 height 27
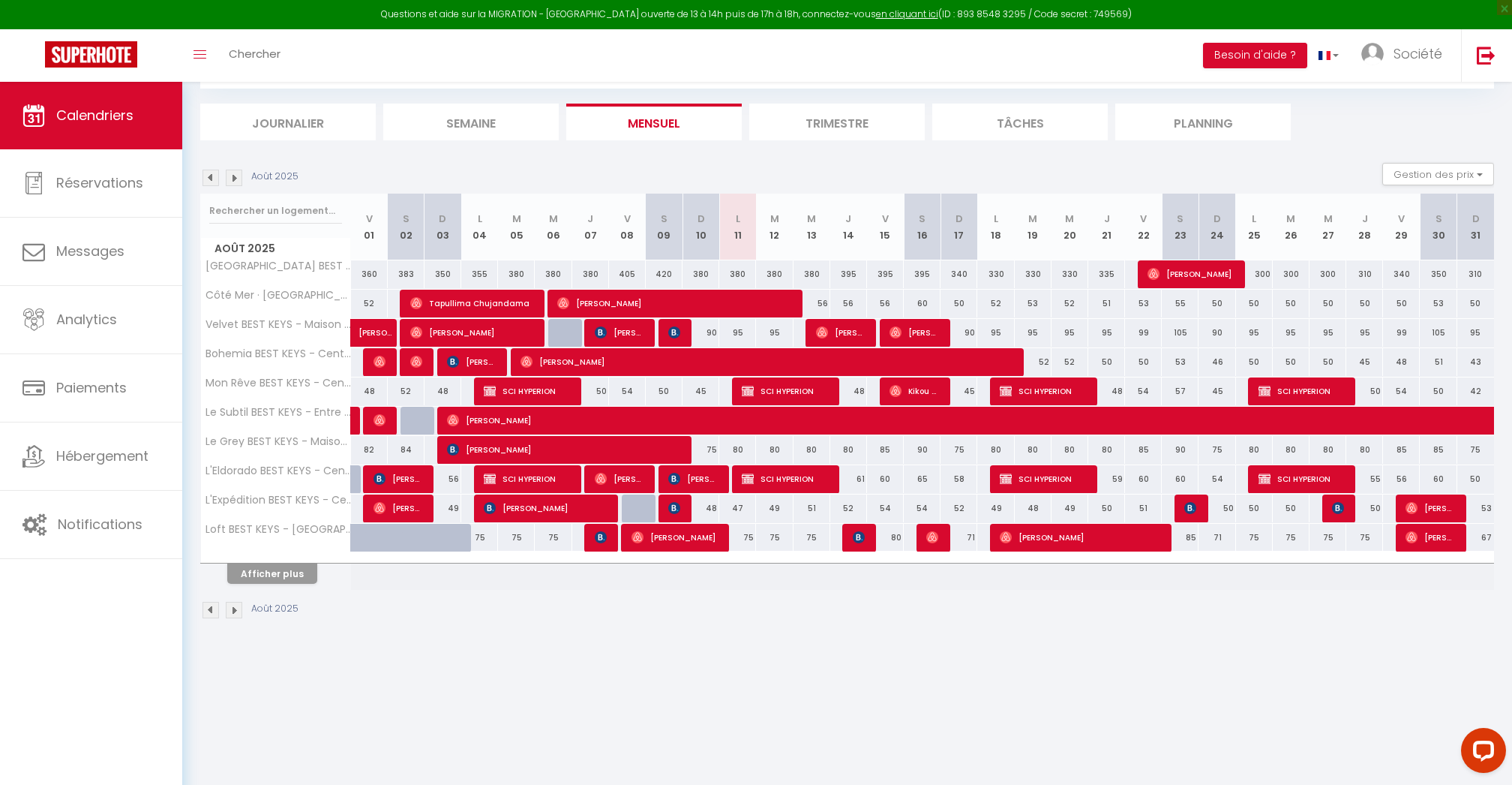
click at [249, 569] on button "Afficher plus" at bounding box center [272, 574] width 90 height 21
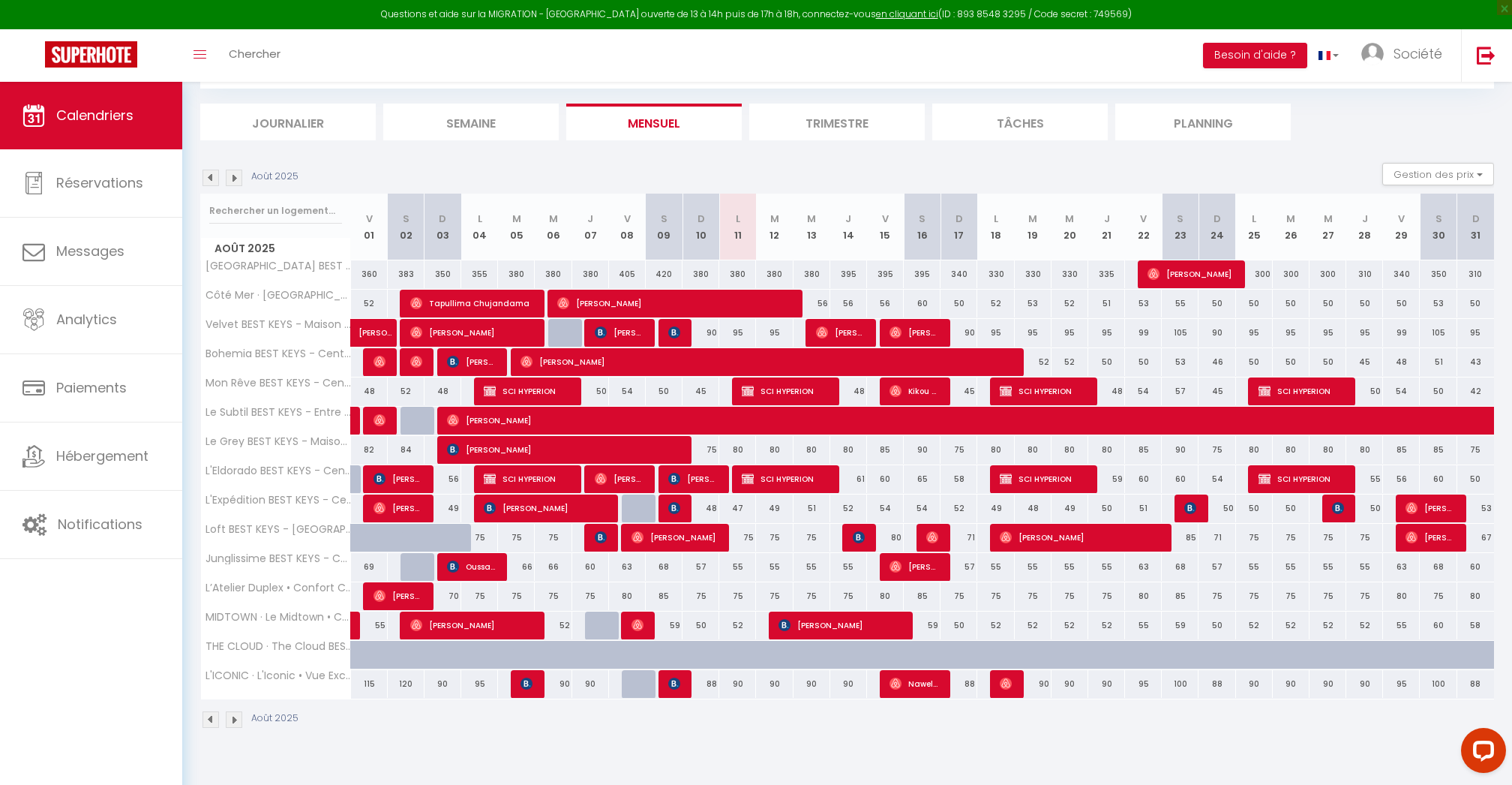
click at [735, 565] on div "55" at bounding box center [738, 567] width 37 height 27
type input "55"
type input "Lun 11 Août 2025"
type input "[DATE]"
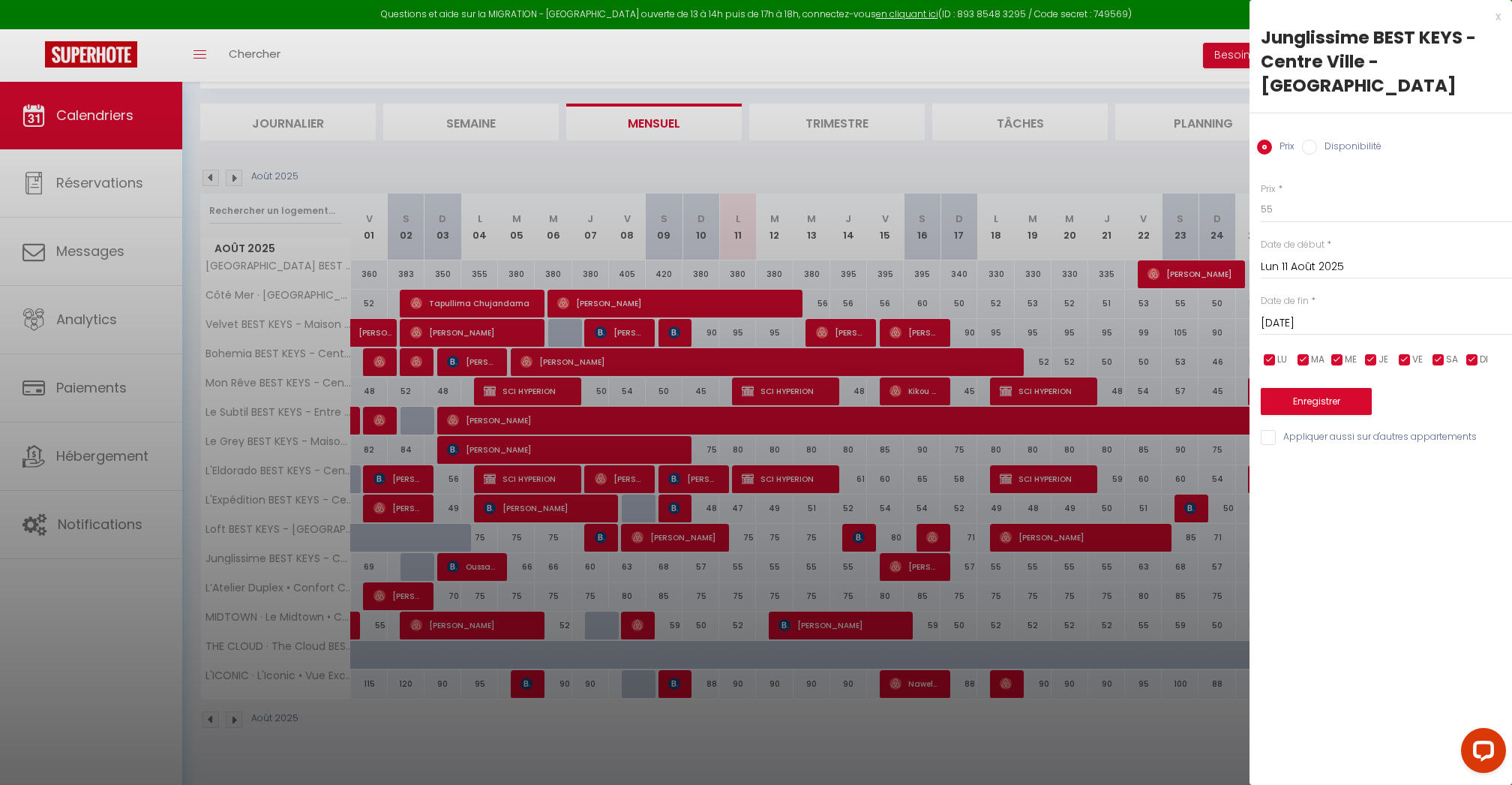
click at [1313, 257] on input "Lun 11 Août 2025" at bounding box center [1386, 267] width 251 height 20
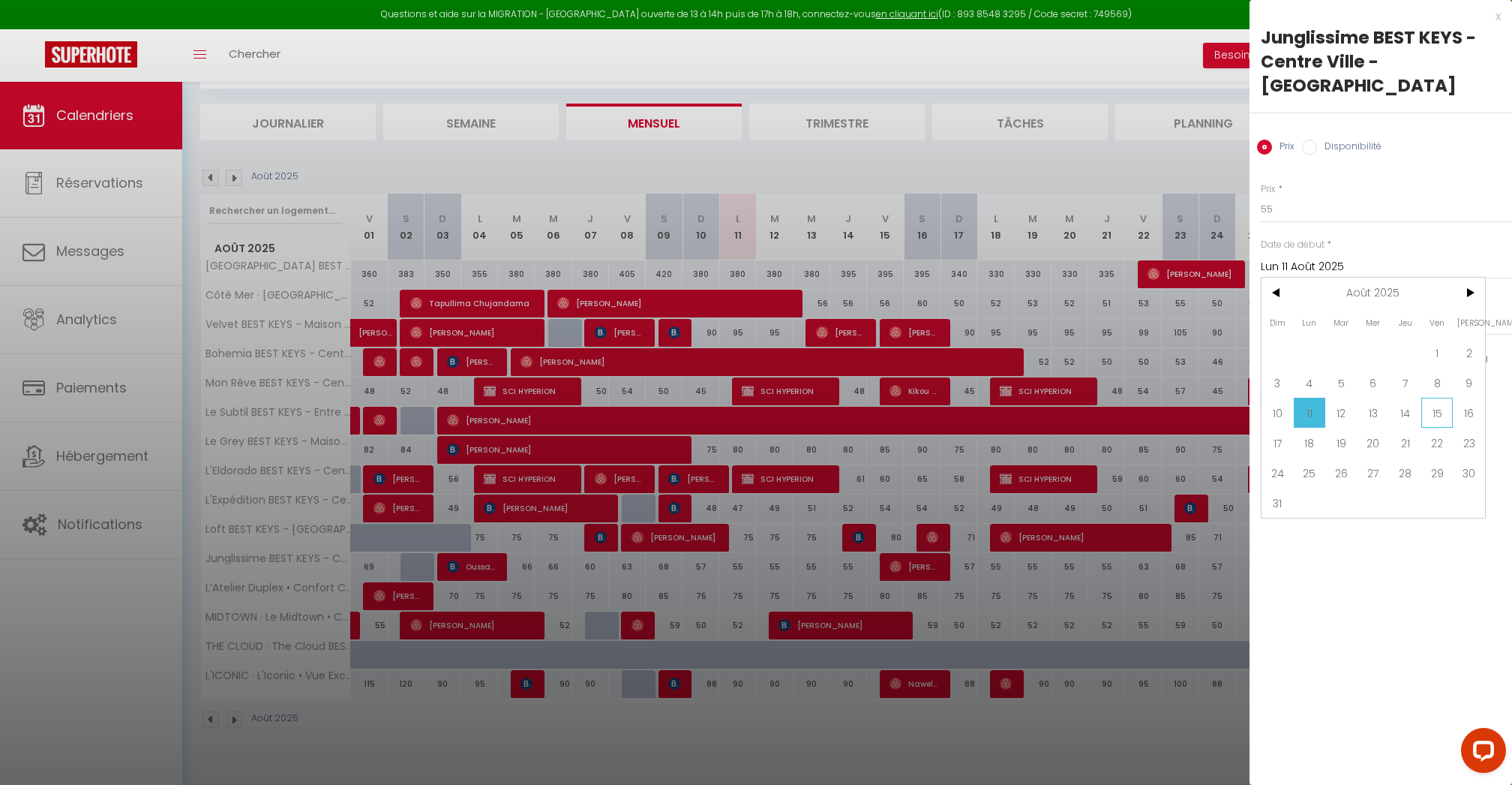
click at [1435, 398] on span "15" at bounding box center [1438, 412] width 32 height 30
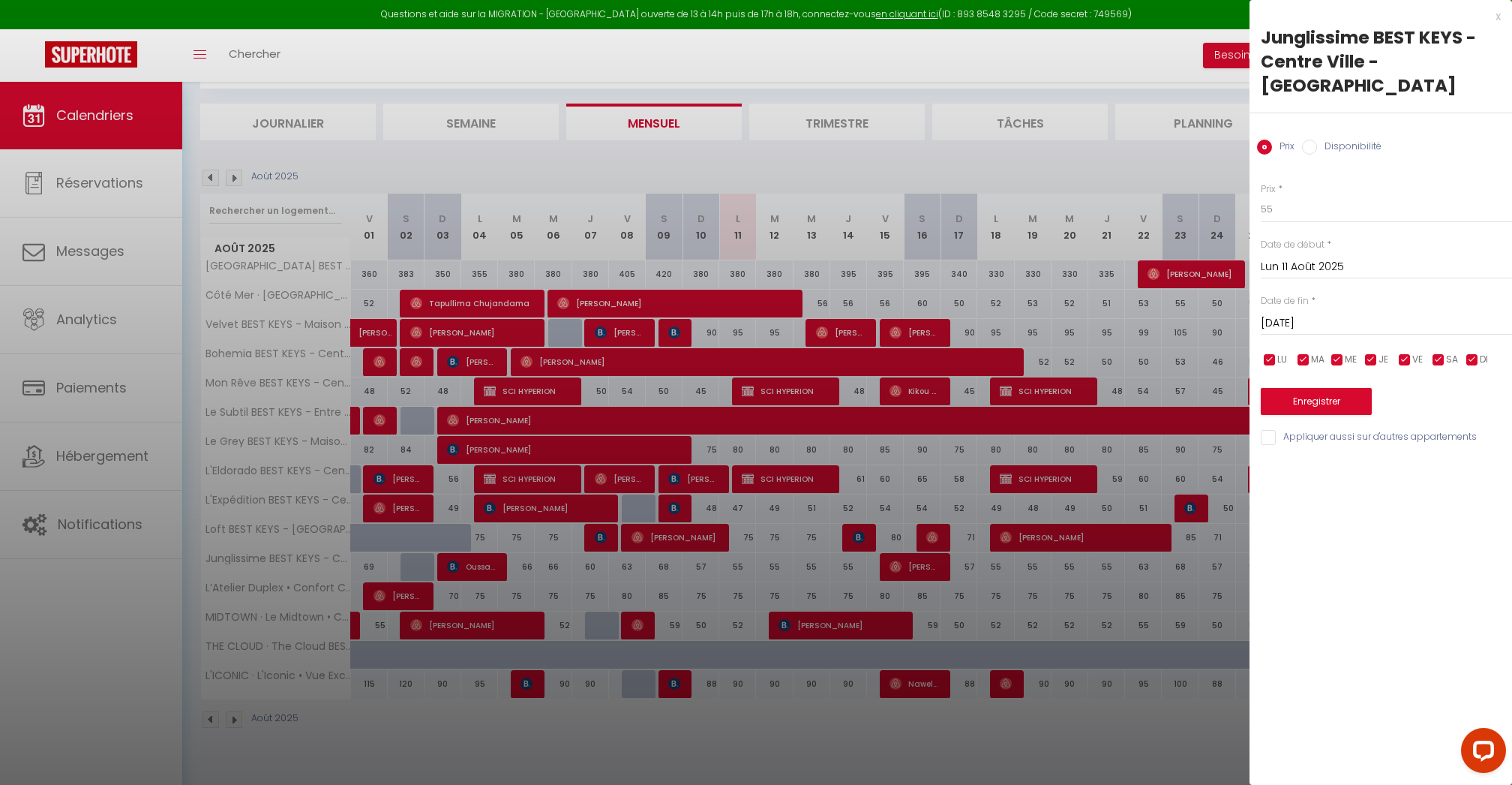
type input "Ven 15 Août 2025"
type input "[PERSON_NAME][DATE]"
click at [1276, 196] on input "55" at bounding box center [1386, 210] width 251 height 27
type input "60"
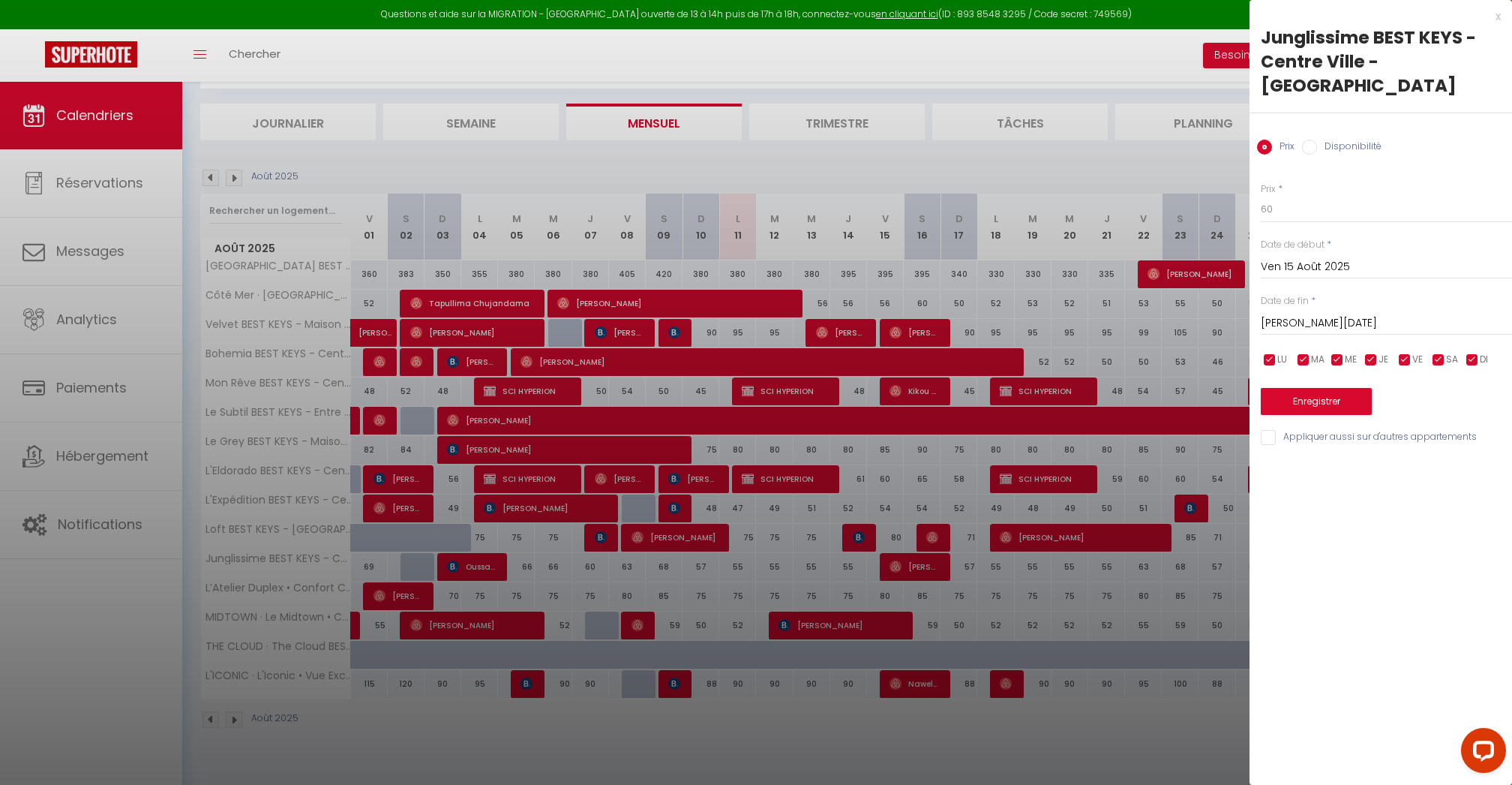
click at [1446, 352] on span "SA" at bounding box center [1452, 359] width 12 height 15
checkbox input "false"
click at [1474, 352] on input "checkbox" at bounding box center [1473, 360] width 15 height 15
checkbox input "false"
click at [1376, 352] on input "checkbox" at bounding box center [1372, 360] width 15 height 15
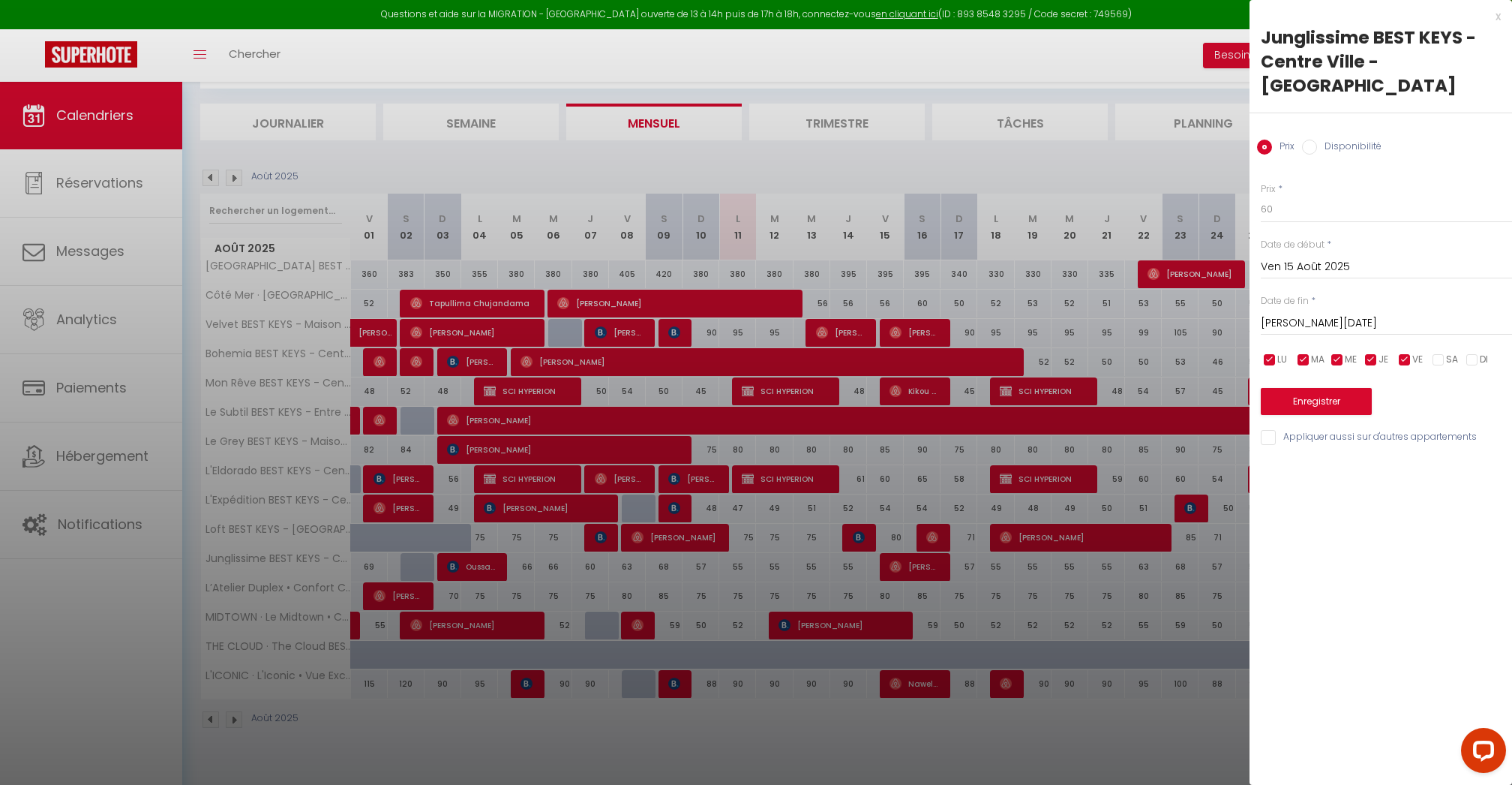
checkbox input "false"
click at [1338, 352] on input "checkbox" at bounding box center [1338, 360] width 15 height 15
checkbox input "false"
click at [1306, 352] on input "checkbox" at bounding box center [1304, 360] width 15 height 15
checkbox input "false"
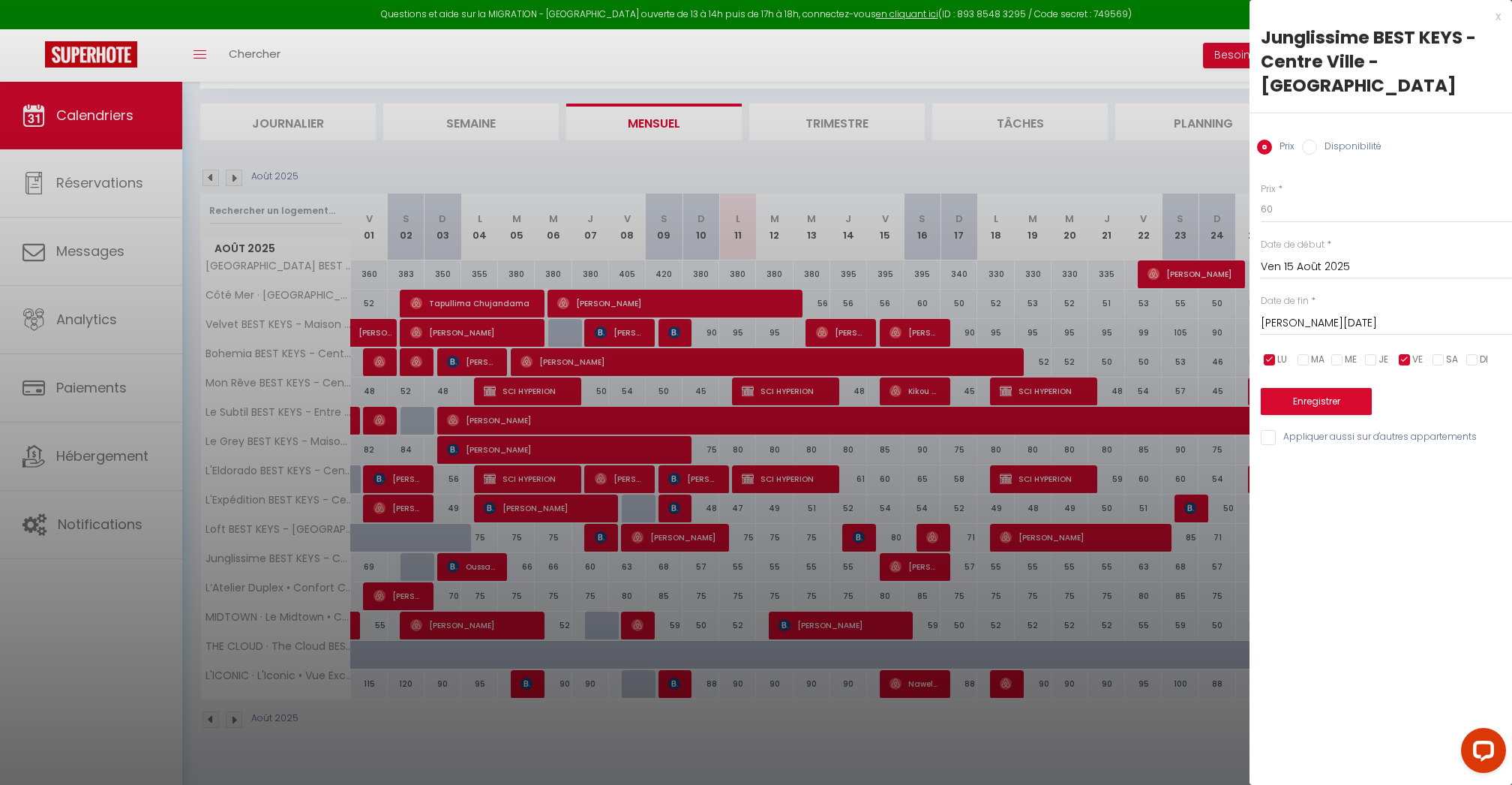
click at [1259, 351] on ul "LU MA ME JE VE SA DI" at bounding box center [1259, 360] width 15 height 19
click at [1273, 321] on div "Prix * 60 Statut * Disponible Indisponible Date de début * [DATE] < [DATE] > Di…" at bounding box center [1380, 305] width 262 height 284
click at [1273, 352] on li "LU" at bounding box center [1278, 360] width 15 height 16
checkbox input "false"
click at [1285, 314] on input "[PERSON_NAME][DATE]" at bounding box center [1386, 323] width 251 height 20
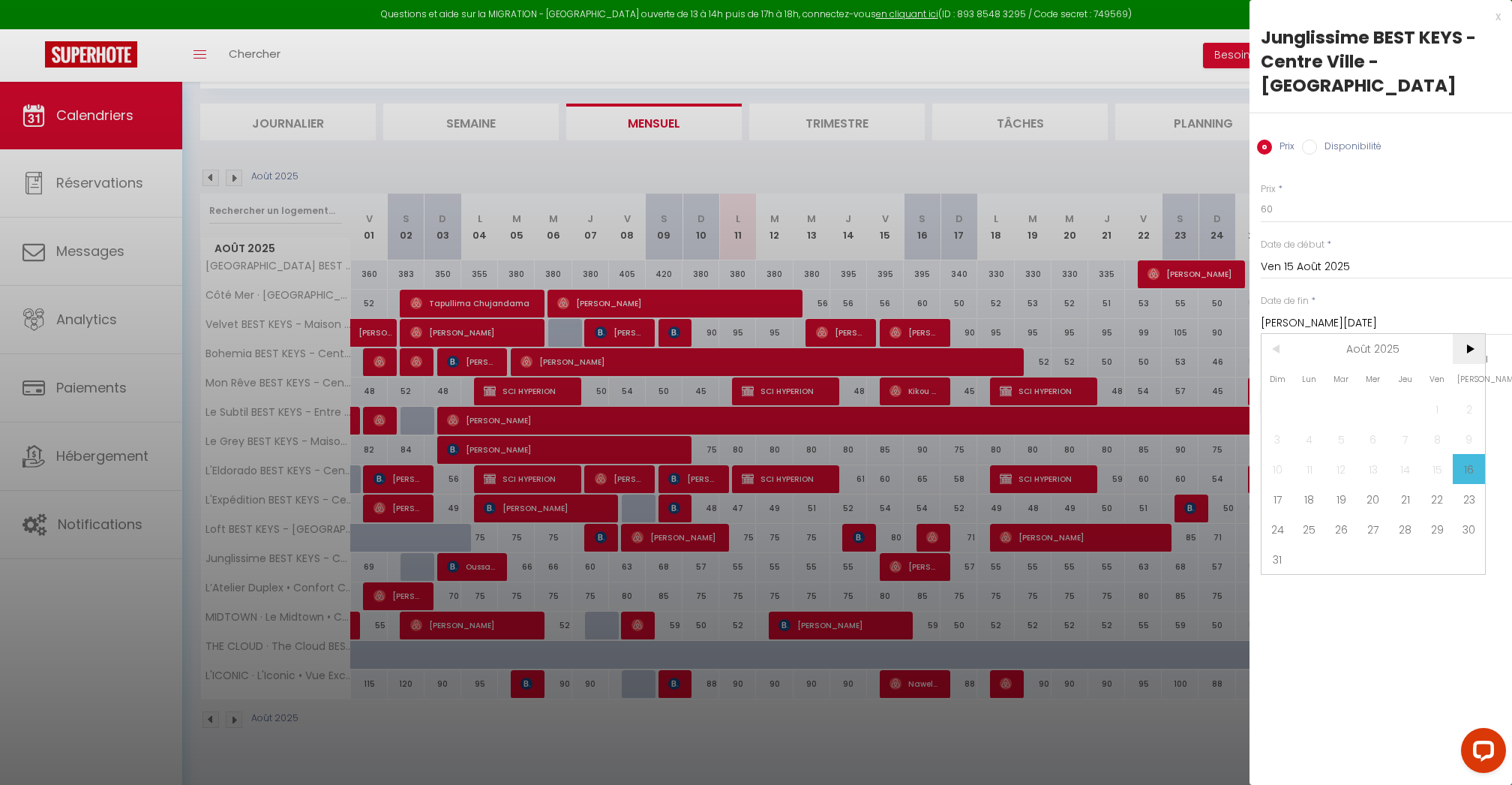
click at [1471, 334] on span ">" at bounding box center [1469, 349] width 32 height 30
click at [1348, 514] on span "30" at bounding box center [1342, 528] width 32 height 30
type input "[DATE]"
click at [1315, 388] on button "Enregistrer" at bounding box center [1316, 402] width 111 height 27
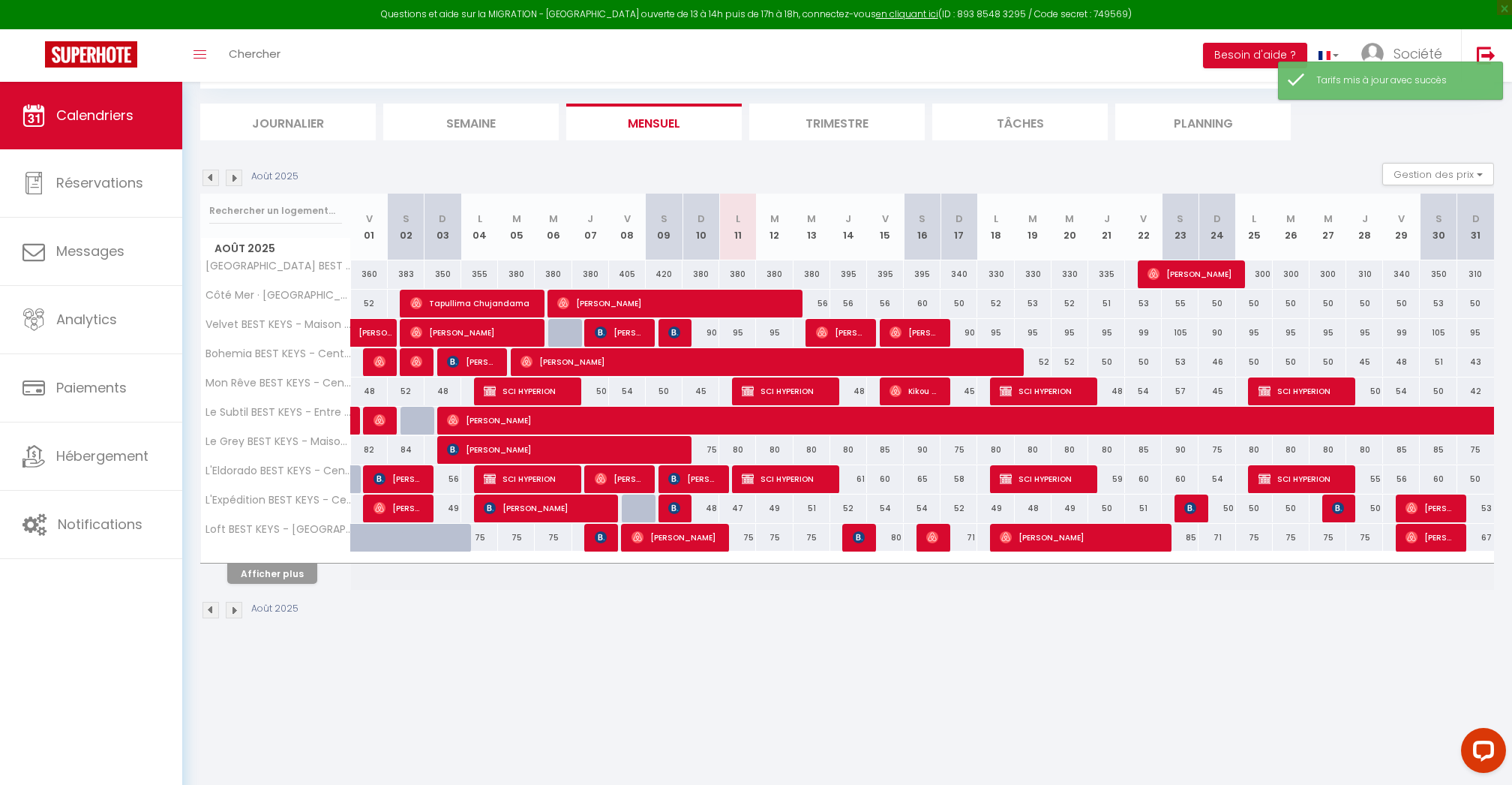
click at [303, 575] on button "Afficher plus" at bounding box center [272, 574] width 90 height 21
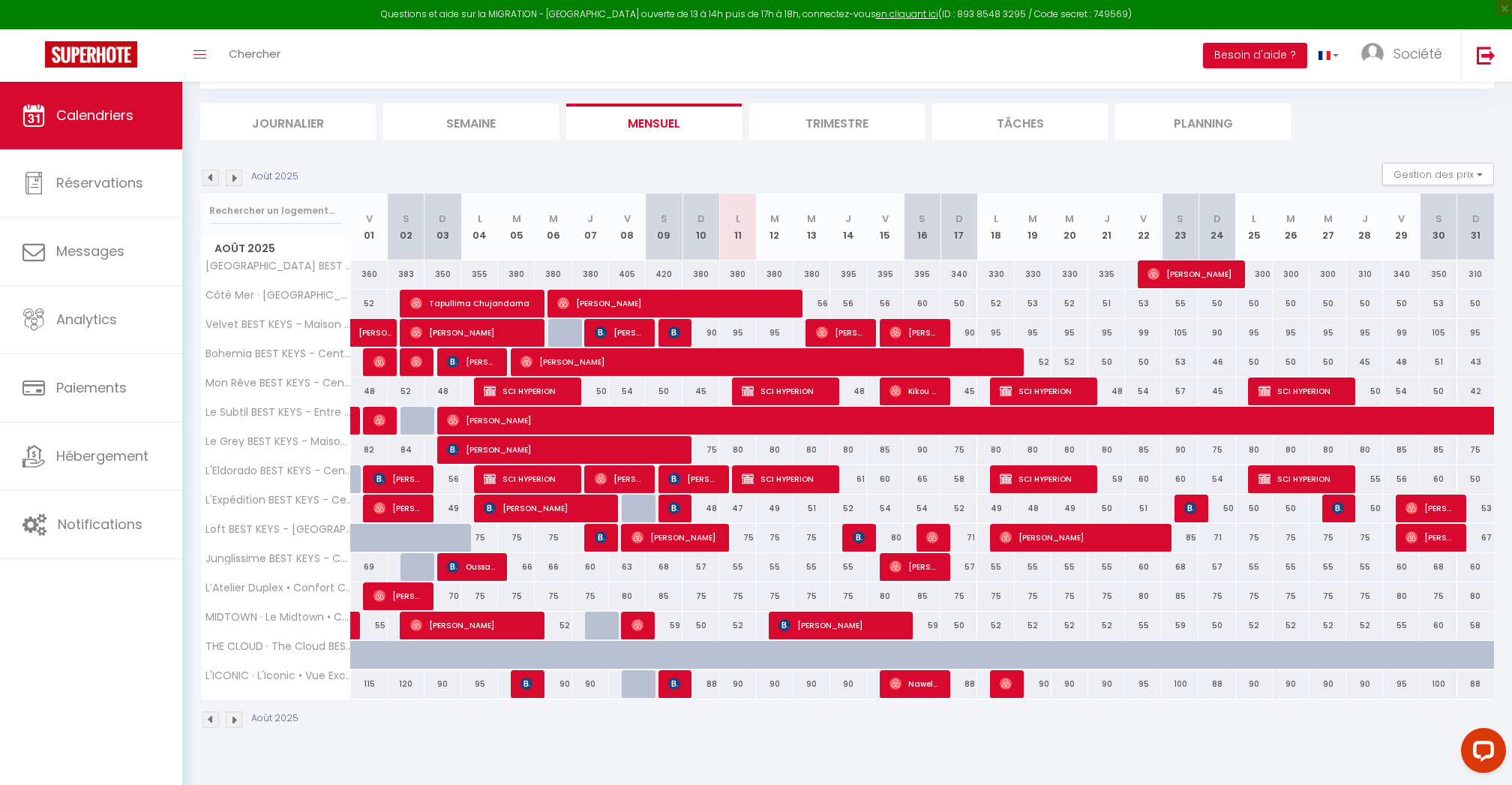
click at [852, 565] on div "55" at bounding box center [849, 567] width 37 height 27
type input "55"
type input "[DEMOGRAPHIC_DATA][DATE]"
type input "Ven 15 Août 2025"
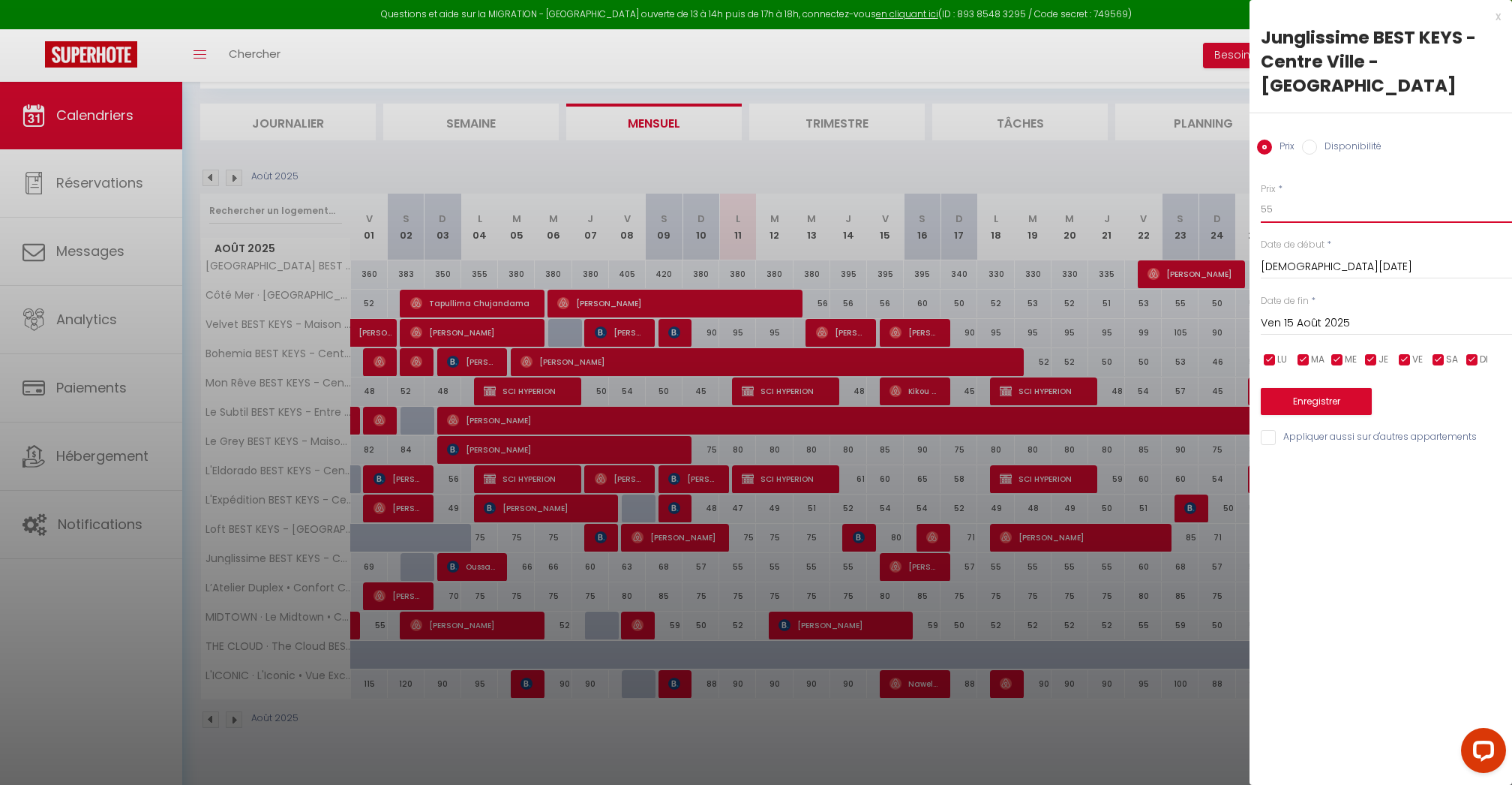
click at [1303, 196] on input "55" at bounding box center [1386, 210] width 251 height 27
type input "6"
type input "65"
click at [1299, 257] on input "[DEMOGRAPHIC_DATA][DATE]" at bounding box center [1386, 267] width 251 height 20
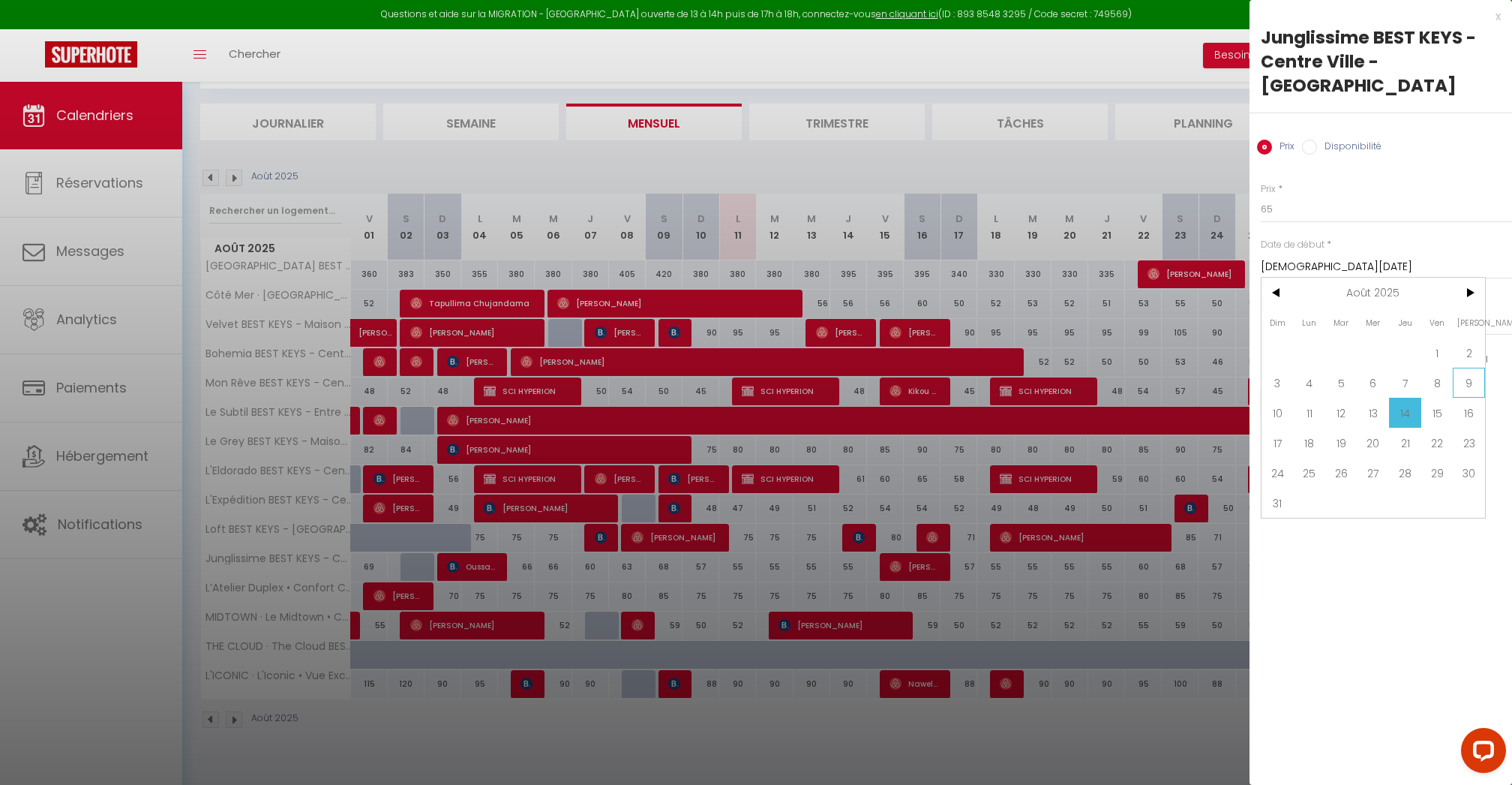
click at [1466, 371] on span "9" at bounding box center [1469, 382] width 32 height 30
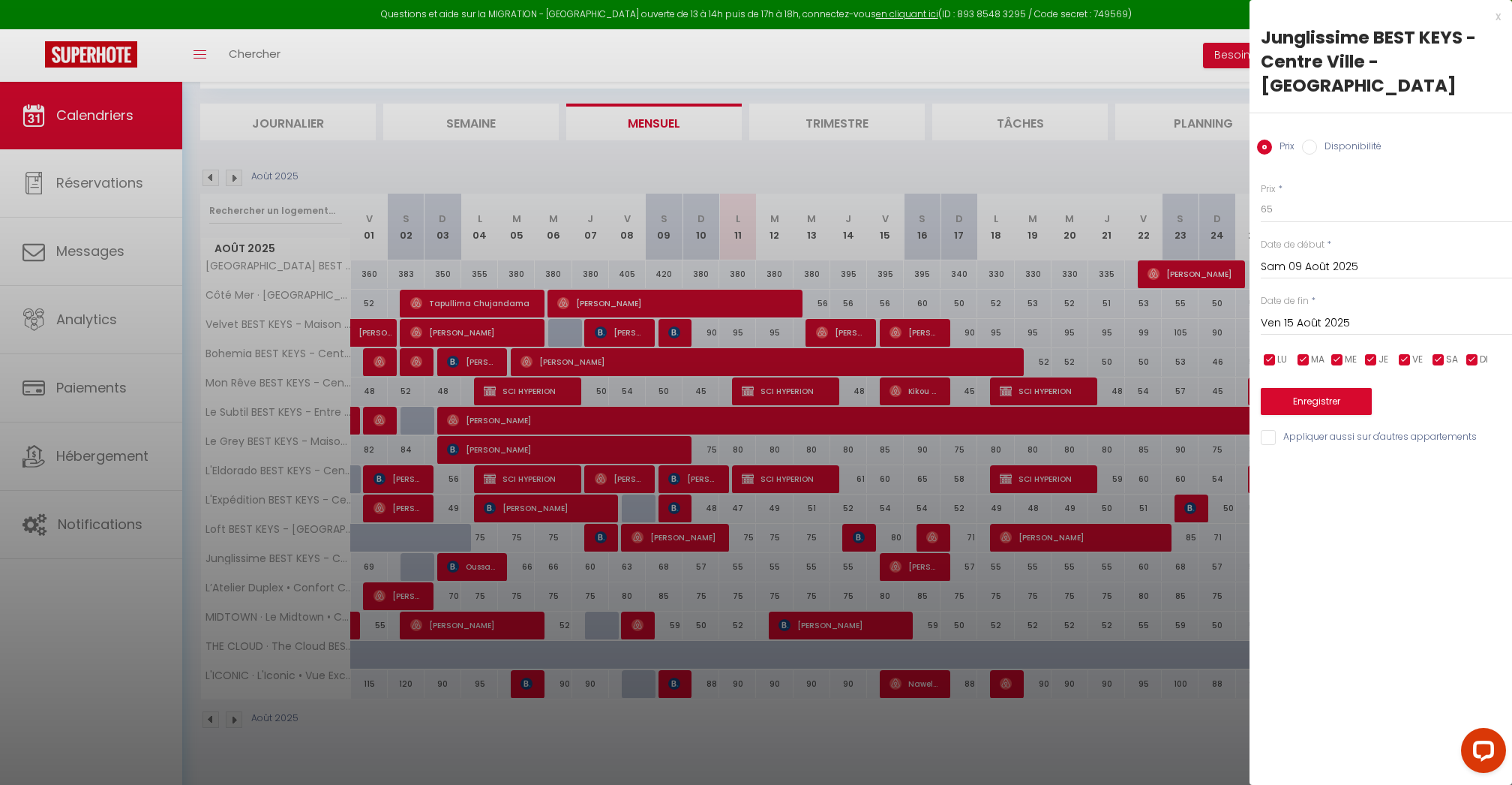
click at [1338, 257] on input "Sam 09 Août 2025" at bounding box center [1386, 267] width 251 height 20
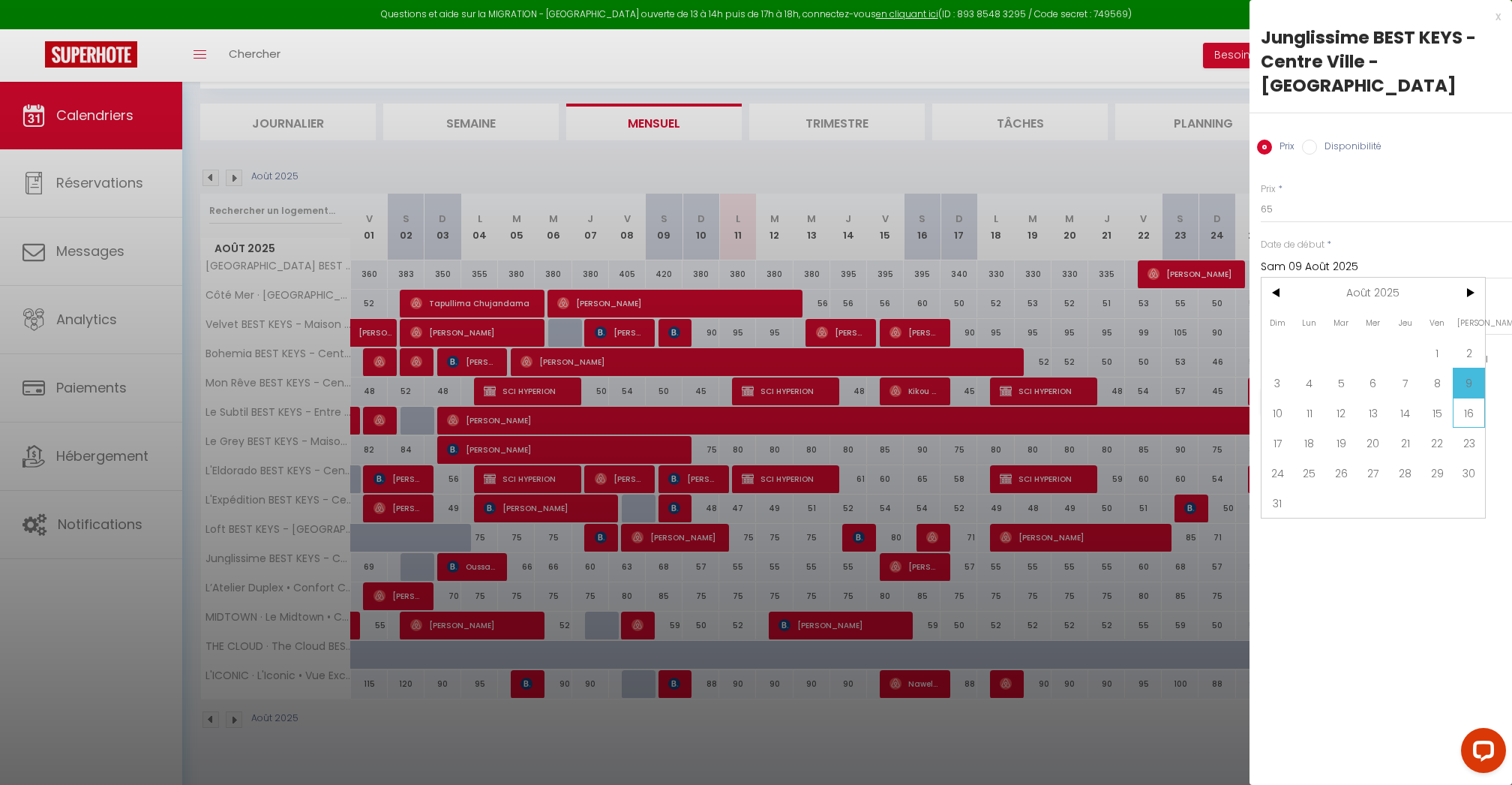
click at [1472, 398] on span "16" at bounding box center [1469, 412] width 32 height 30
type input "[PERSON_NAME][DATE]"
type input "Dim 17 Août 2025"
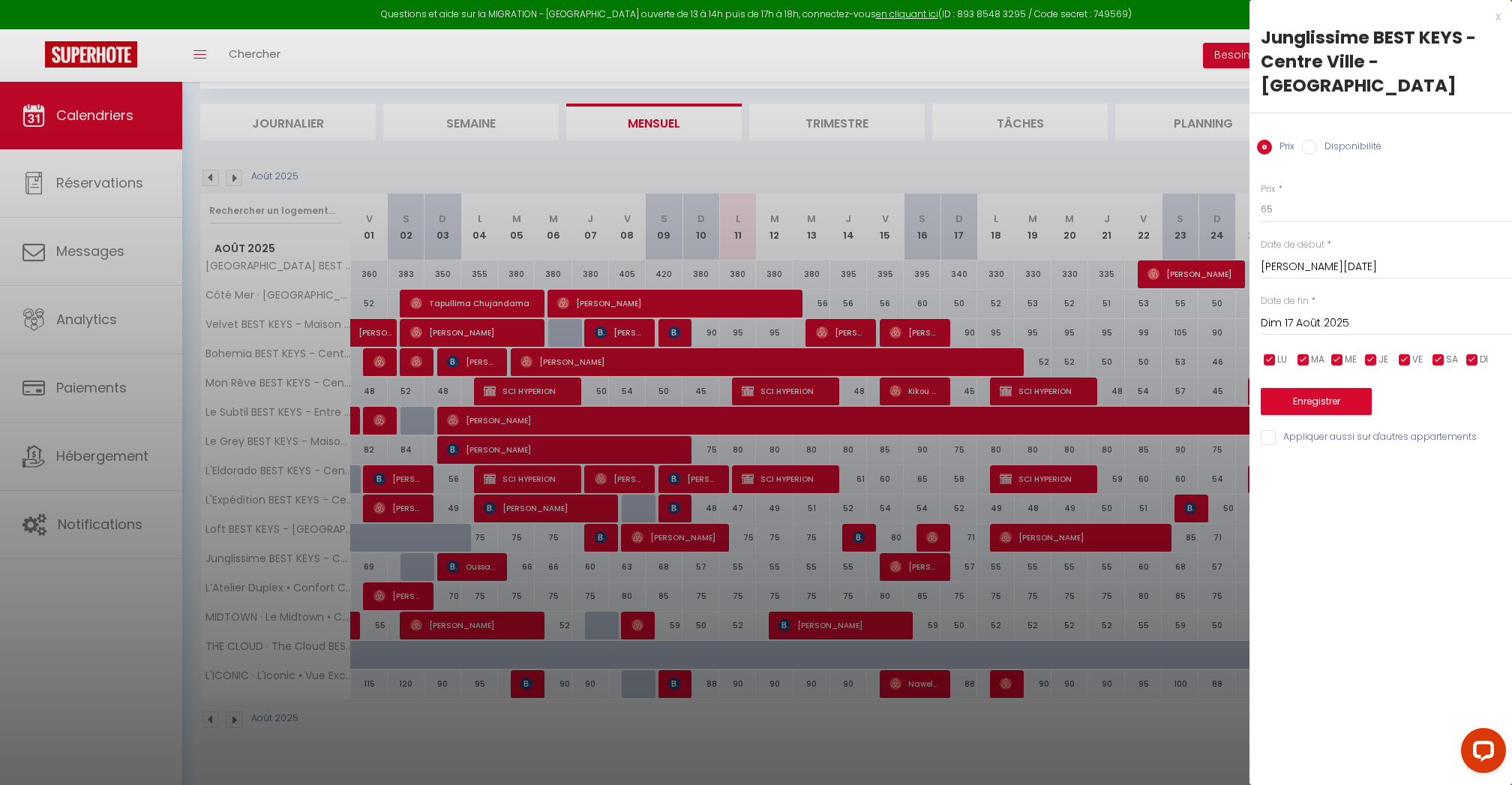
click at [1325, 314] on input "Dim 17 Août 2025" at bounding box center [1386, 323] width 251 height 20
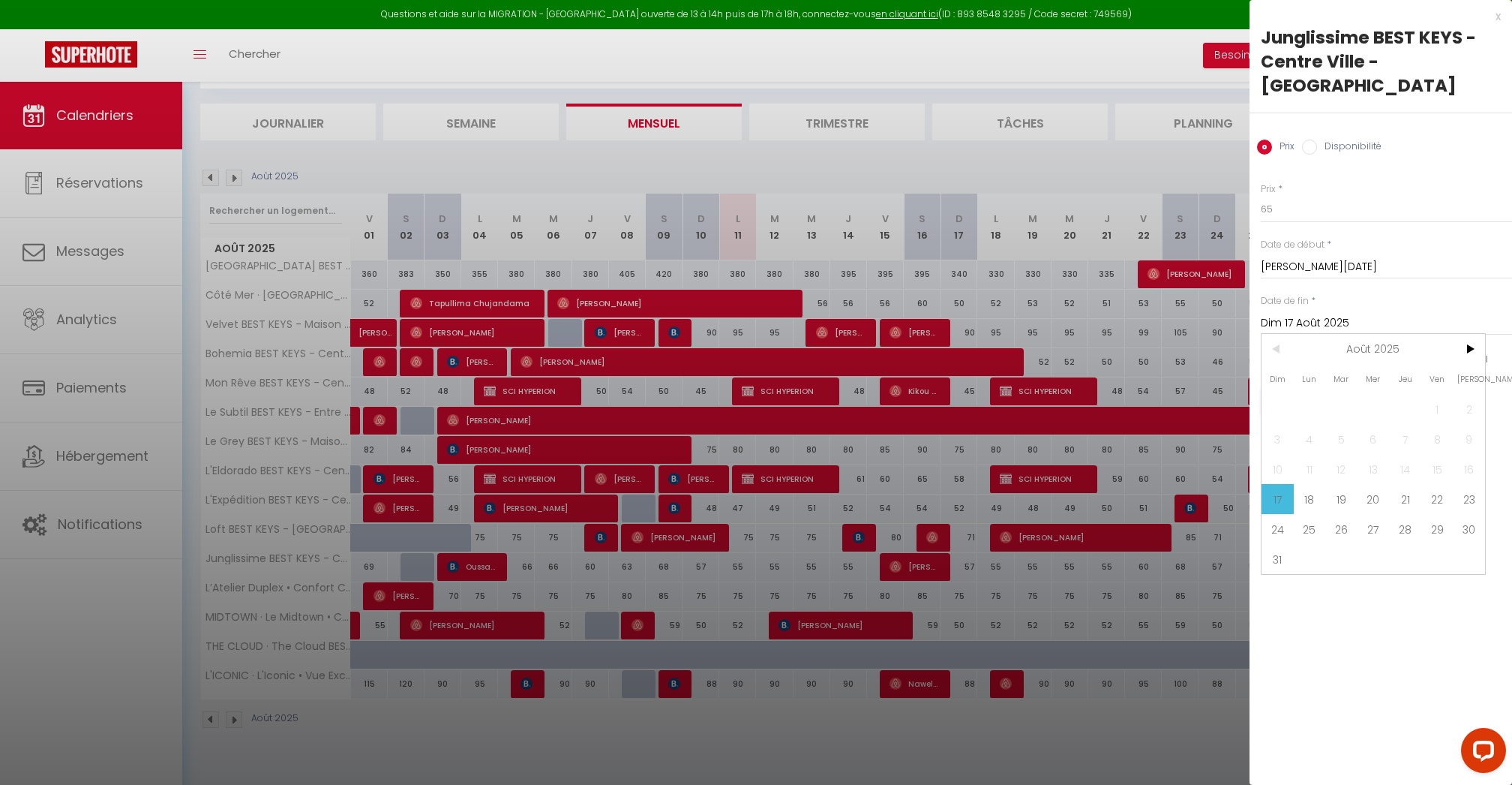
click at [1397, 261] on div "Prix * 65 Statut * Disponible Indisponible Date de début * [DATE] < [DATE] > Di…" at bounding box center [1380, 305] width 262 height 284
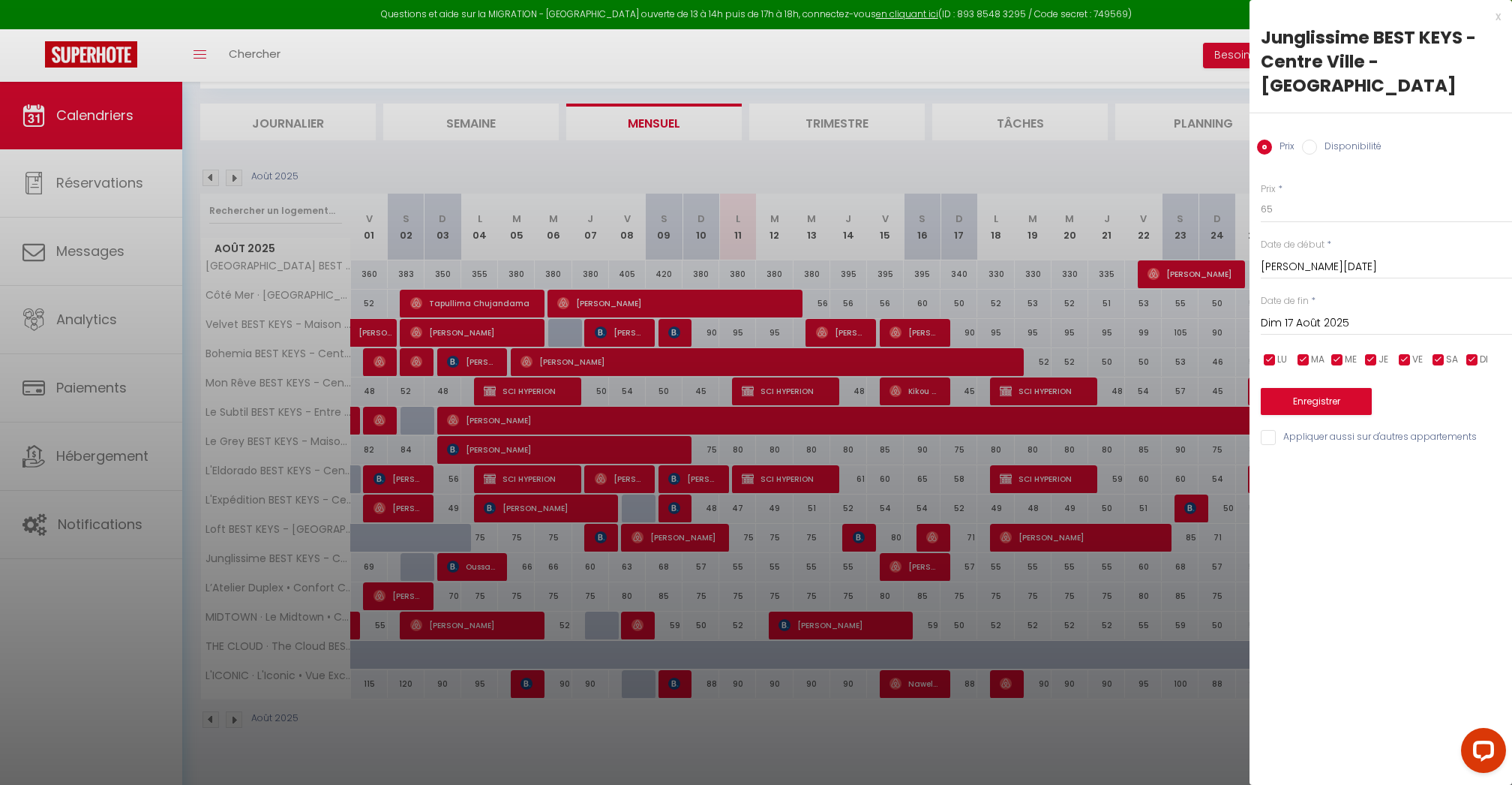
click at [1462, 351] on div "LU MA ME JE VE SA DI" at bounding box center [1386, 360] width 271 height 19
click at [1421, 352] on span "VE" at bounding box center [1418, 359] width 10 height 15
checkbox input "false"
click at [1379, 352] on span "JE" at bounding box center [1383, 359] width 9 height 15
checkbox input "false"
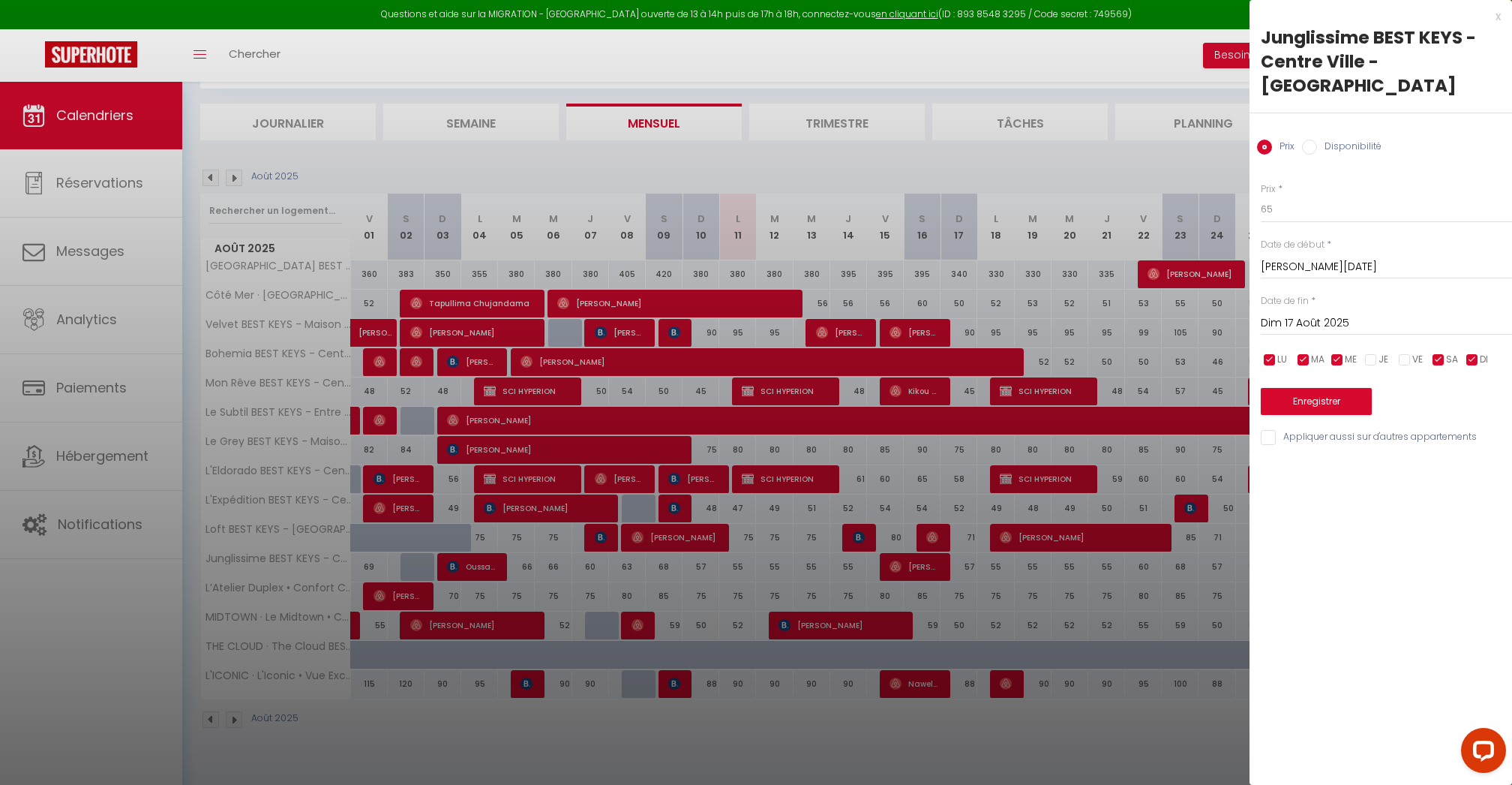
click at [1348, 352] on span "ME" at bounding box center [1351, 359] width 12 height 15
checkbox input "false"
click at [1305, 352] on input "checkbox" at bounding box center [1304, 360] width 15 height 15
checkbox input "false"
click at [1261, 351] on ul "LU MA ME JE VE SA DI" at bounding box center [1259, 360] width 15 height 19
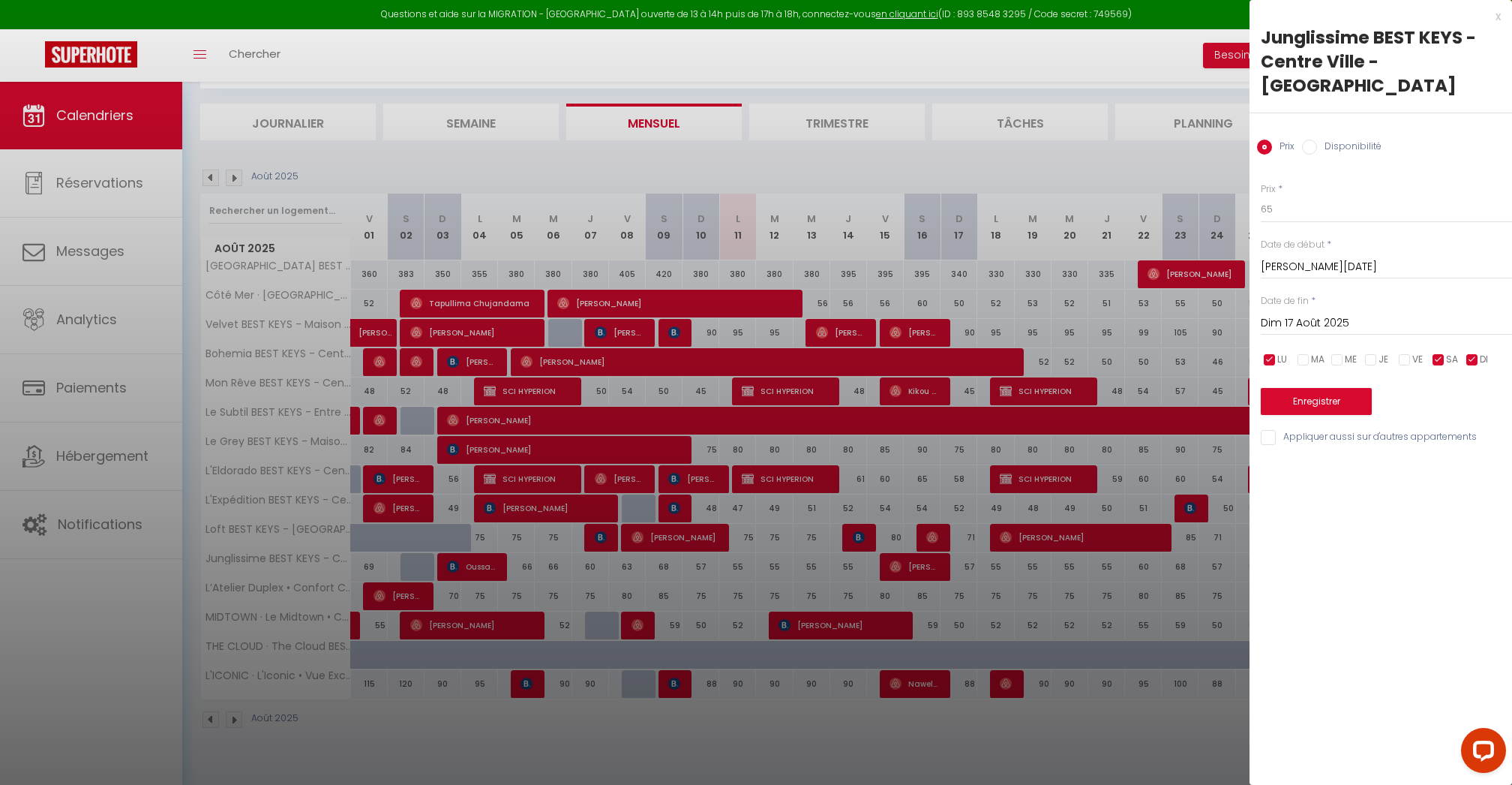
click at [1279, 352] on span "LU" at bounding box center [1282, 359] width 9 height 15
checkbox input "false"
click at [1474, 352] on input "checkbox" at bounding box center [1473, 360] width 15 height 15
checkbox input "false"
click at [1294, 314] on input "Dim 17 Août 2025" at bounding box center [1386, 323] width 251 height 20
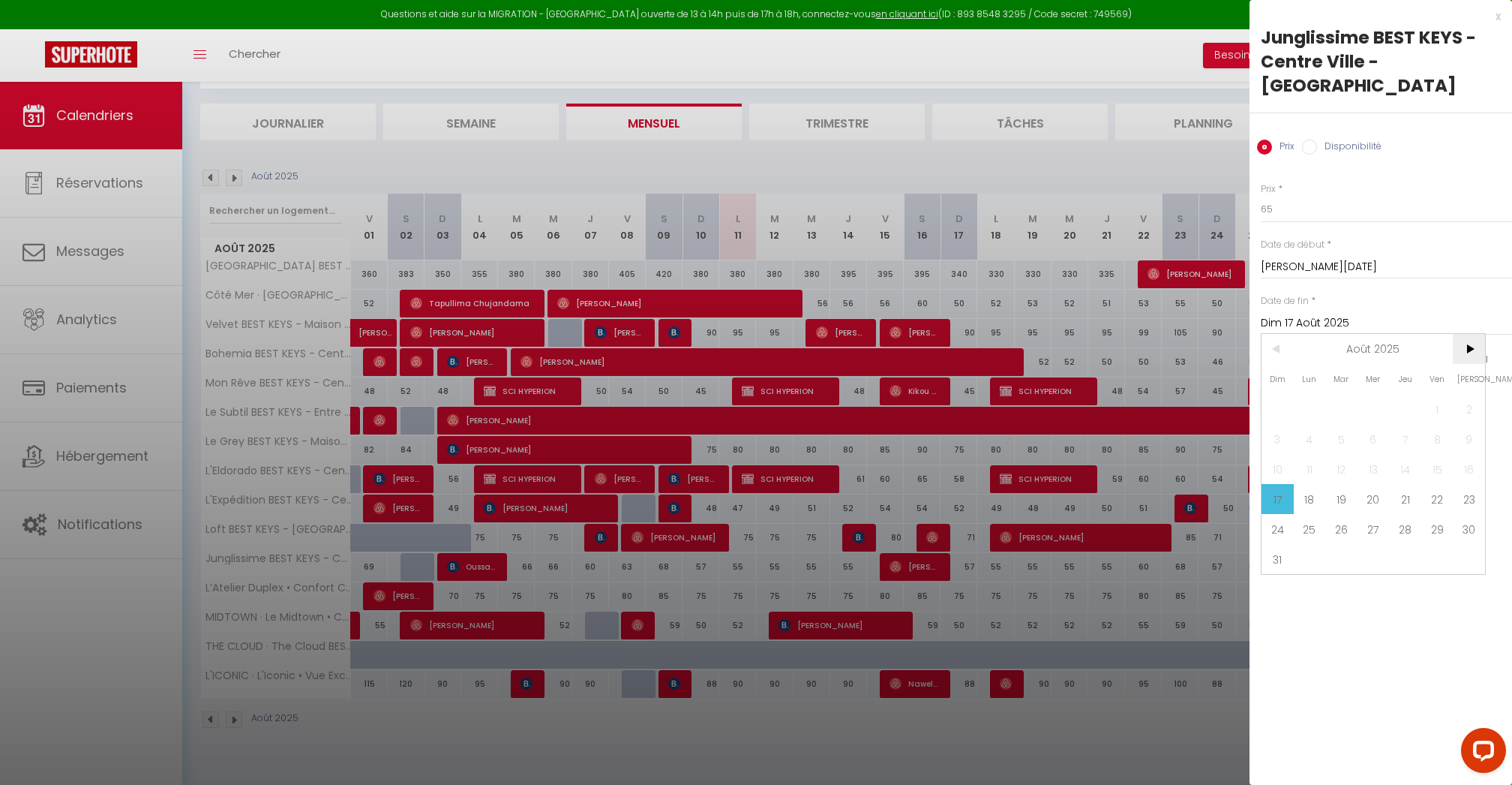
click at [1476, 334] on span ">" at bounding box center [1469, 349] width 32 height 30
click at [1345, 514] on span "30" at bounding box center [1342, 528] width 32 height 30
type input "[DATE]"
click at [1321, 388] on button "Enregistrer" at bounding box center [1316, 402] width 111 height 27
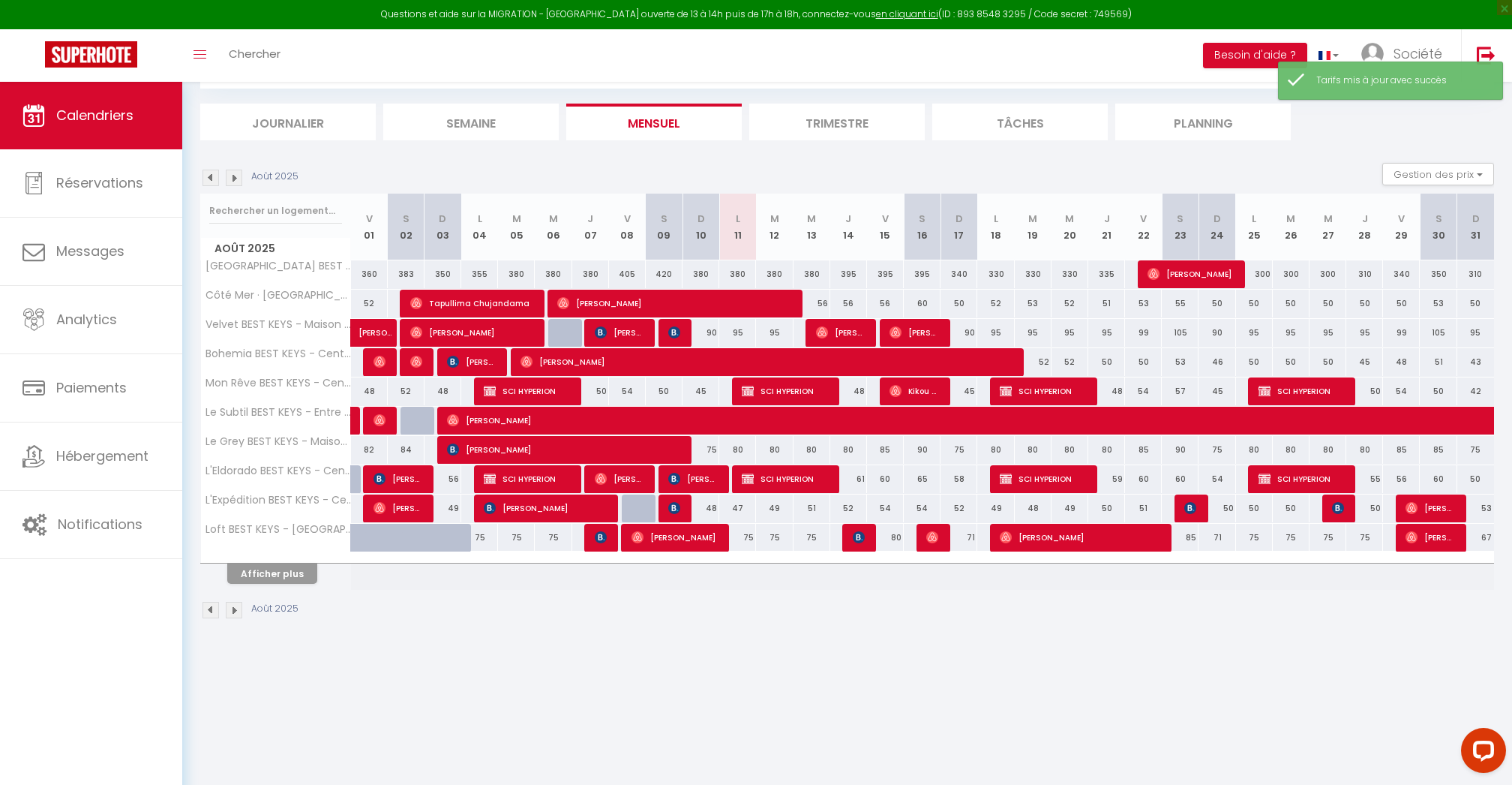
click at [308, 572] on button "Afficher plus" at bounding box center [272, 574] width 90 height 21
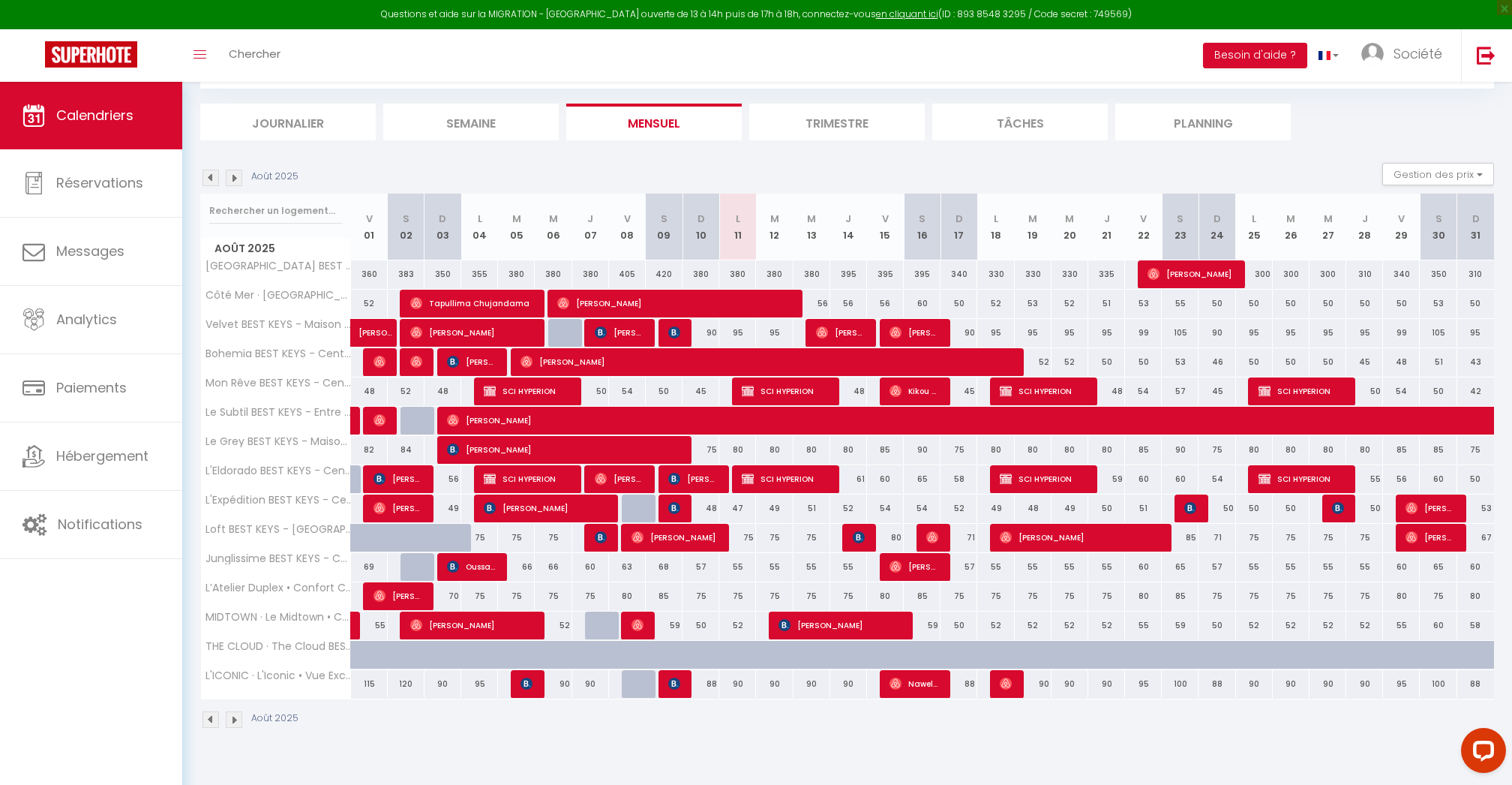
click at [695, 566] on div "57" at bounding box center [701, 567] width 37 height 27
type input "57"
type input "Dim 10 Août 2025"
type input "Lun 11 Août 2025"
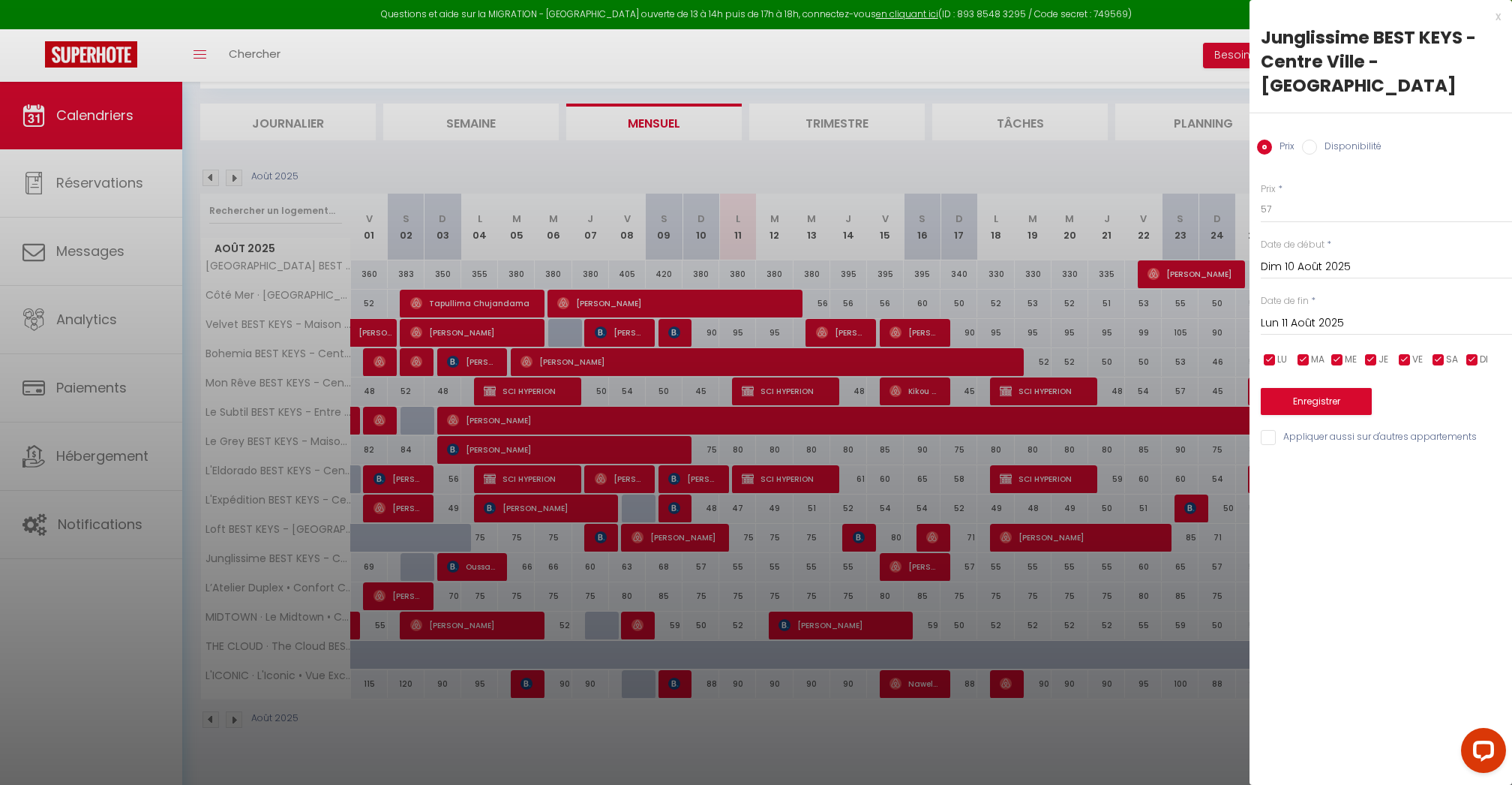
click at [1442, 352] on input "checkbox" at bounding box center [1439, 360] width 15 height 15
checkbox input "false"
click at [1412, 352] on input "checkbox" at bounding box center [1405, 360] width 15 height 15
checkbox input "false"
click at [1371, 352] on input "checkbox" at bounding box center [1372, 360] width 15 height 15
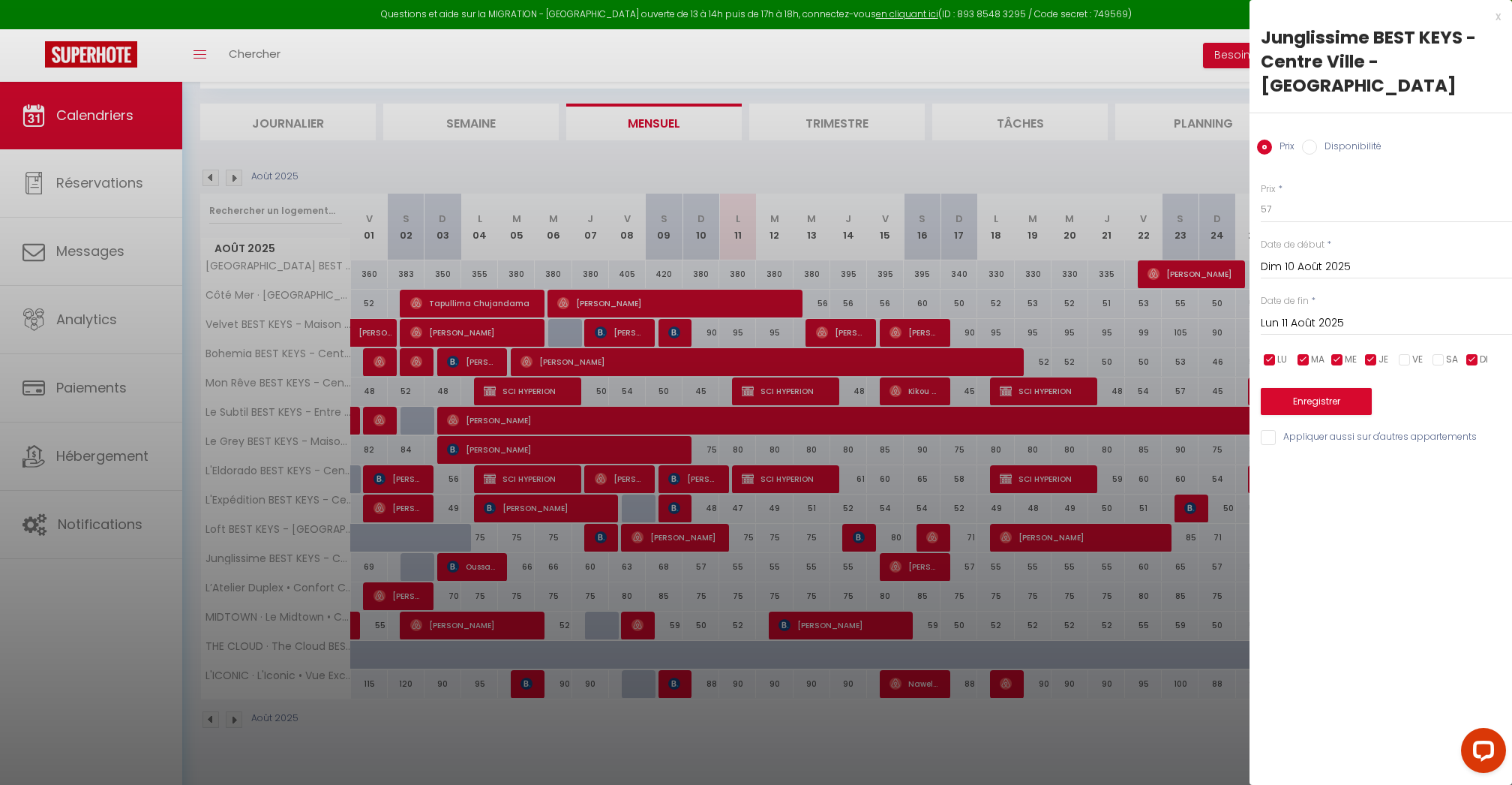
checkbox input "false"
click at [1339, 352] on input "checkbox" at bounding box center [1338, 360] width 15 height 15
checkbox input "false"
click at [1301, 352] on input "checkbox" at bounding box center [1304, 360] width 15 height 15
checkbox input "false"
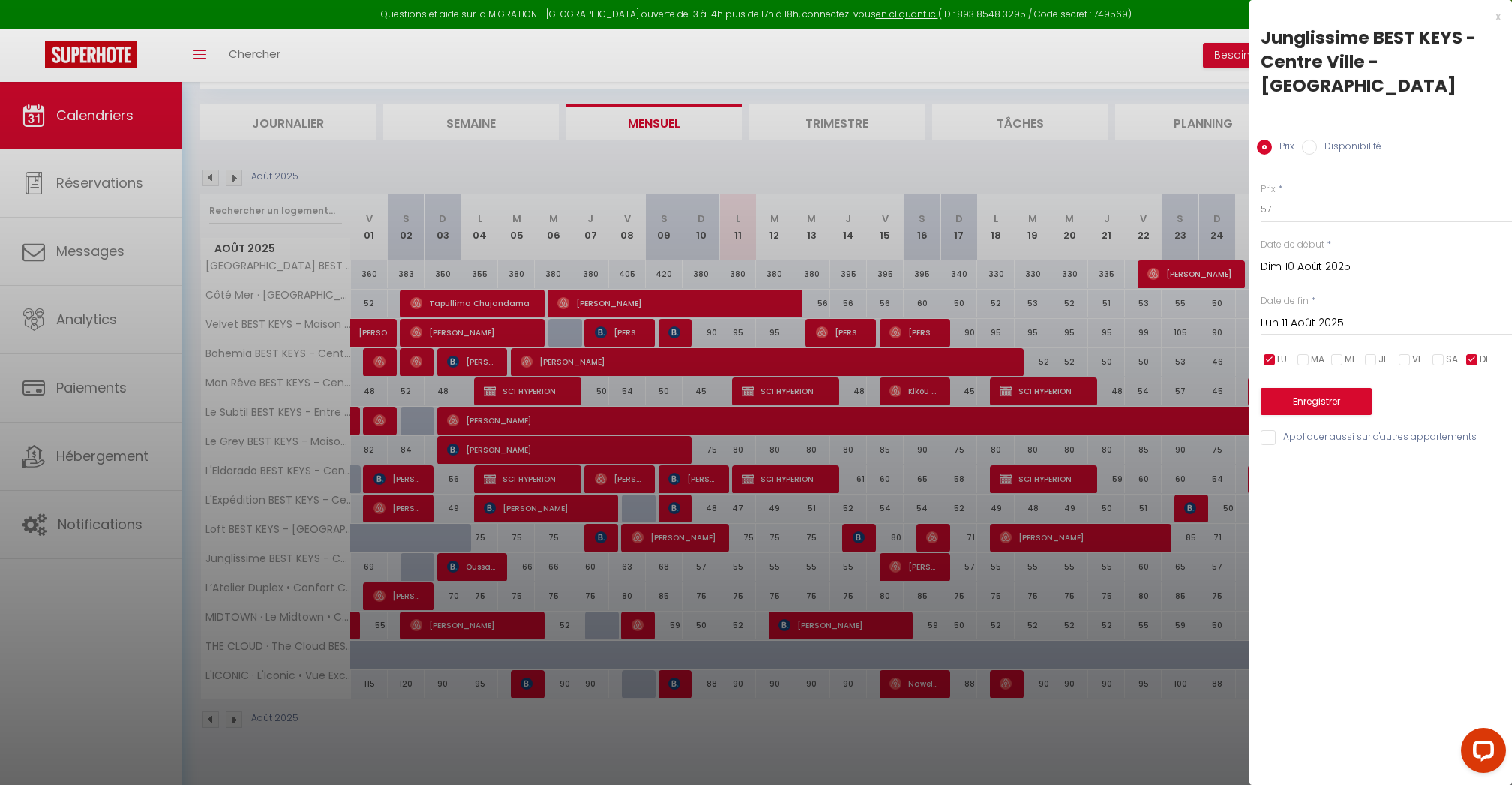
click at [1270, 352] on input "checkbox" at bounding box center [1270, 360] width 15 height 15
checkbox input "false"
click at [1287, 196] on input "57" at bounding box center [1386, 210] width 251 height 27
type input "50"
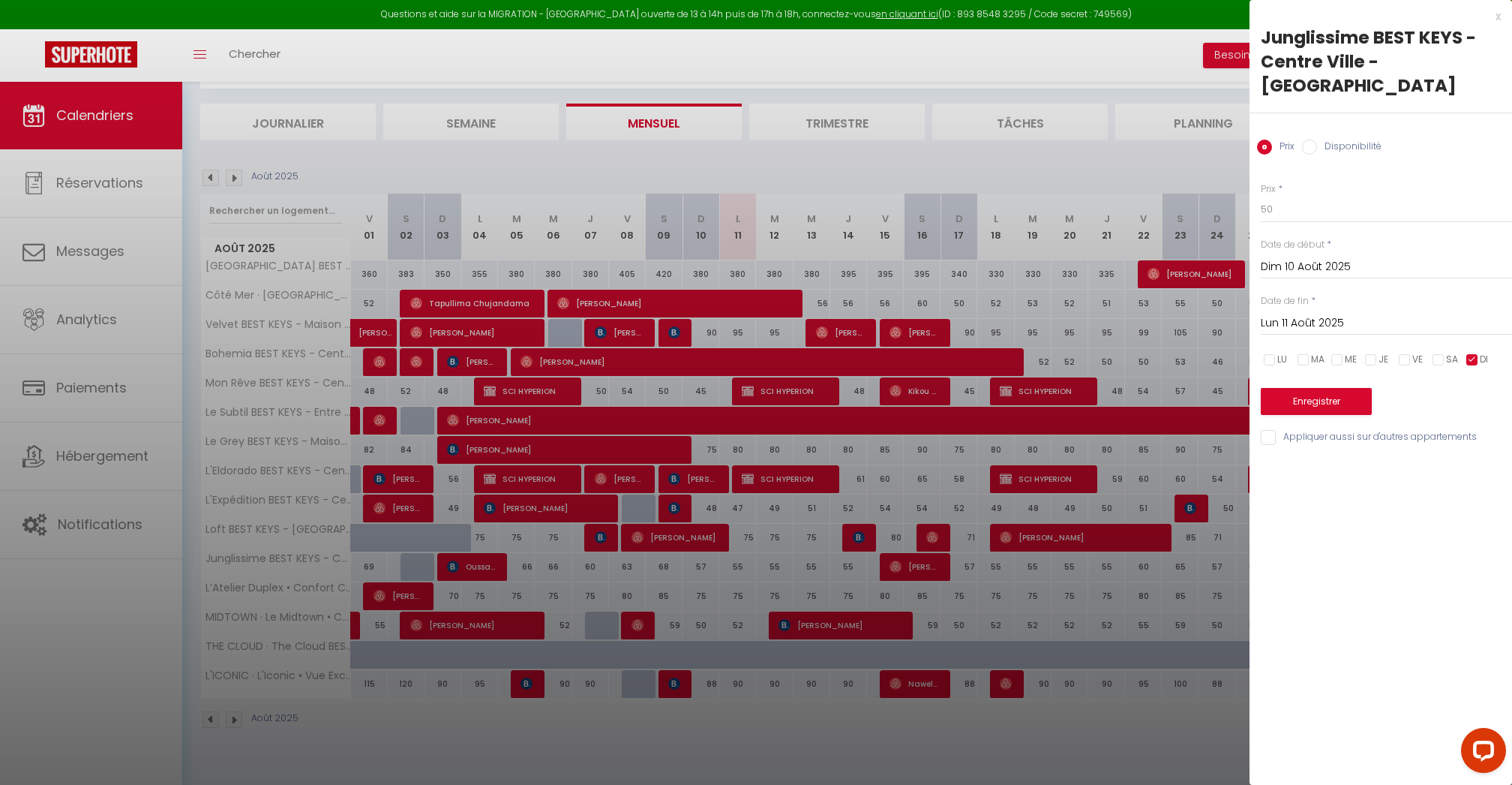
click at [1311, 314] on input "Lun 11 Août 2025" at bounding box center [1386, 323] width 251 height 20
click at [1468, 334] on span ">" at bounding box center [1469, 349] width 32 height 30
click at [1339, 514] on span "30" at bounding box center [1342, 528] width 32 height 30
type input "[DATE]"
click at [1333, 388] on button "Enregistrer" at bounding box center [1316, 402] width 111 height 27
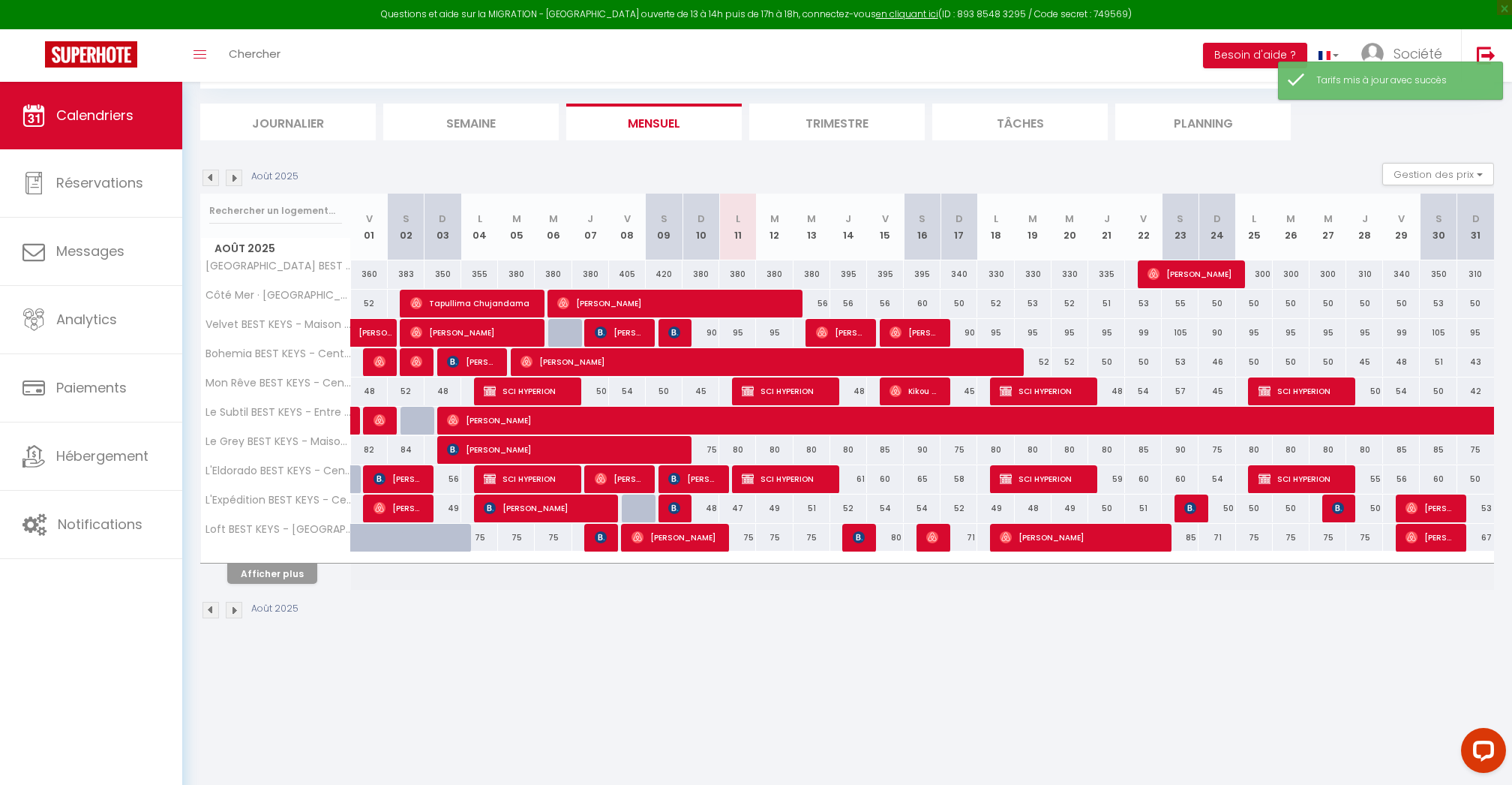
click at [272, 575] on button "Afficher plus" at bounding box center [272, 574] width 90 height 21
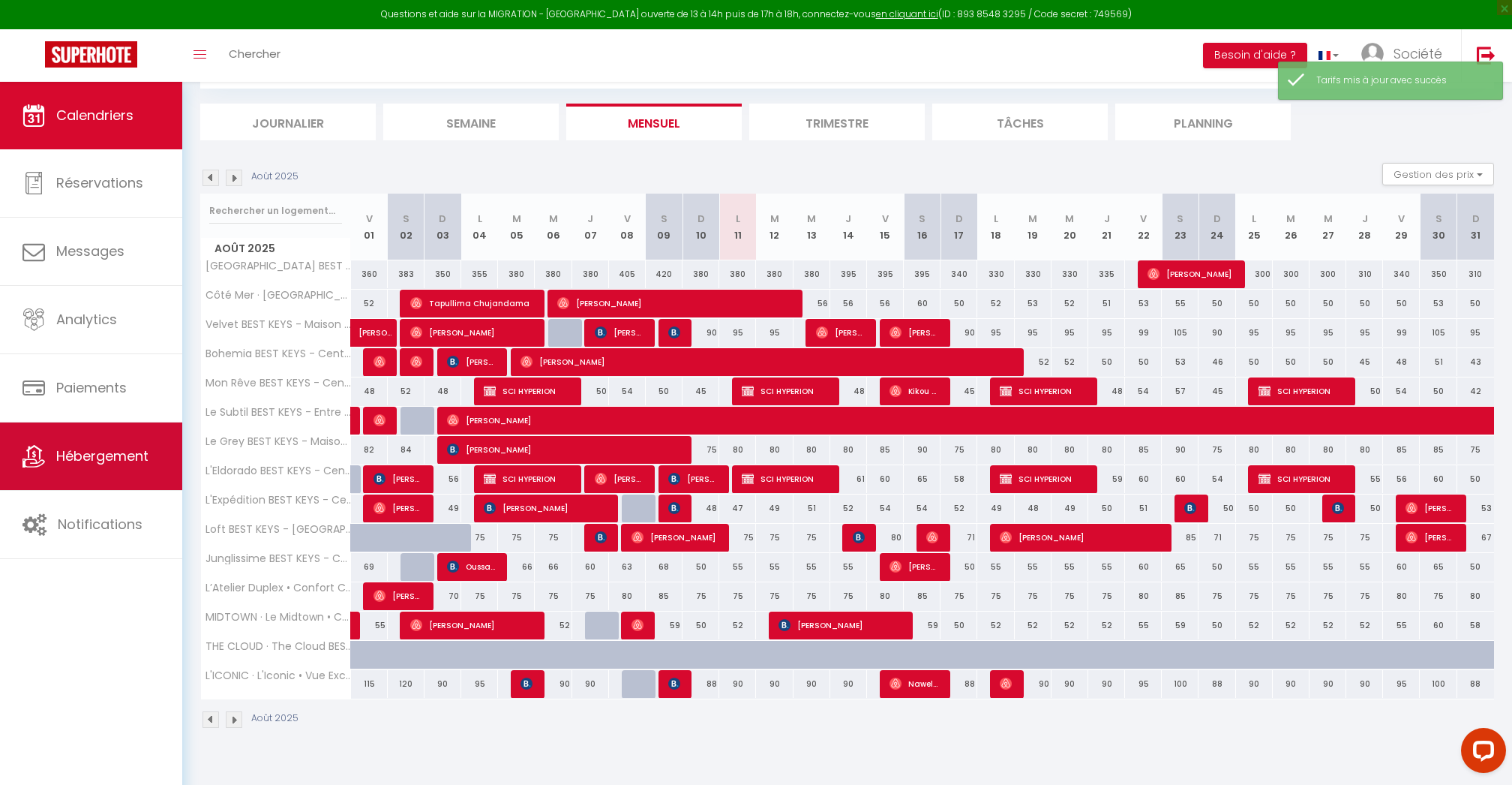
click at [87, 452] on span "Hébergement" at bounding box center [103, 456] width 92 height 19
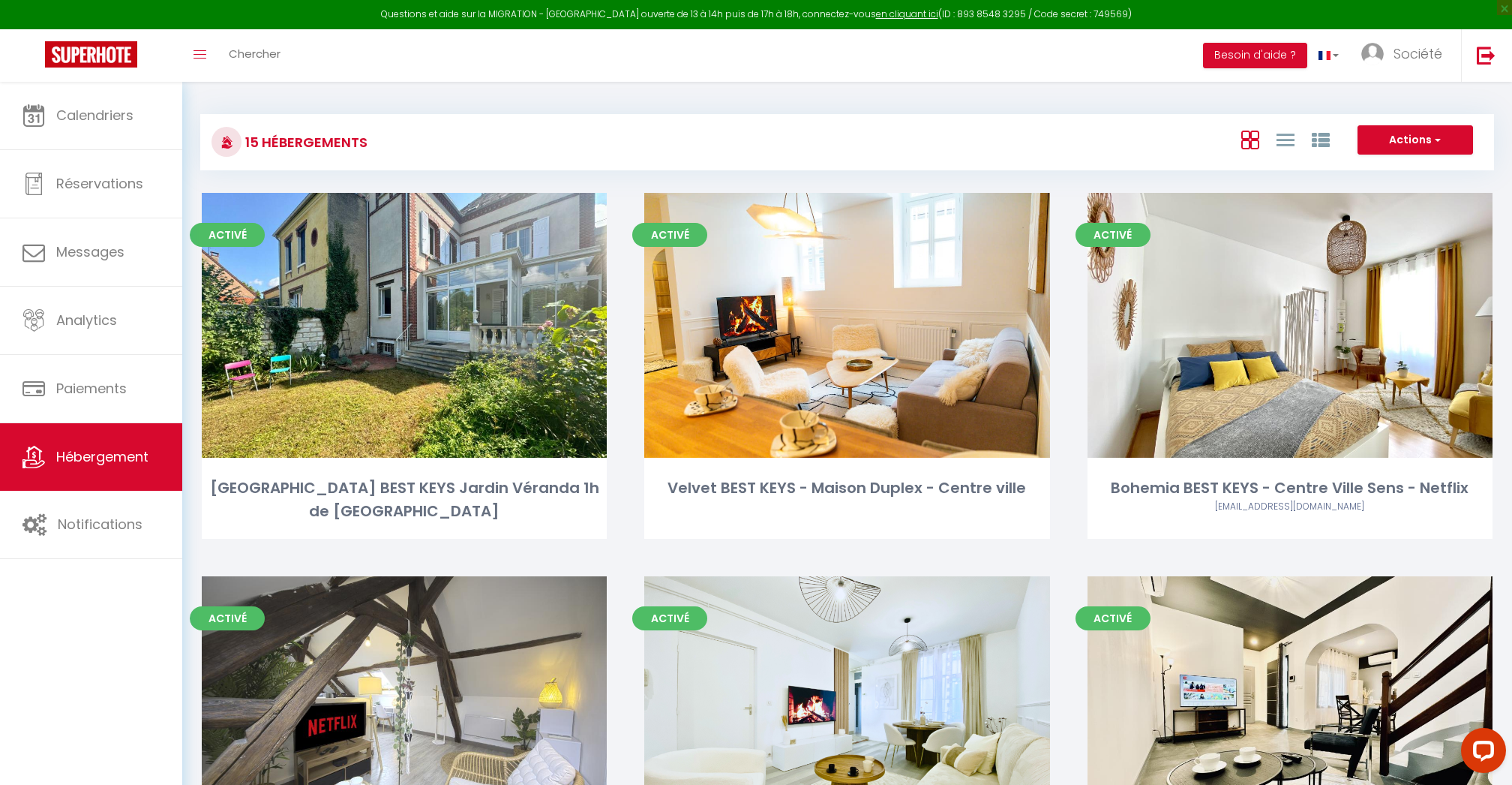
click at [913, 77] on div "Toggle menubar Chercher BUTTON Besoin d'aide ? Société Paramètres Équipe" at bounding box center [804, 55] width 1392 height 52
click at [78, 97] on link "Calendriers" at bounding box center [91, 115] width 182 height 68
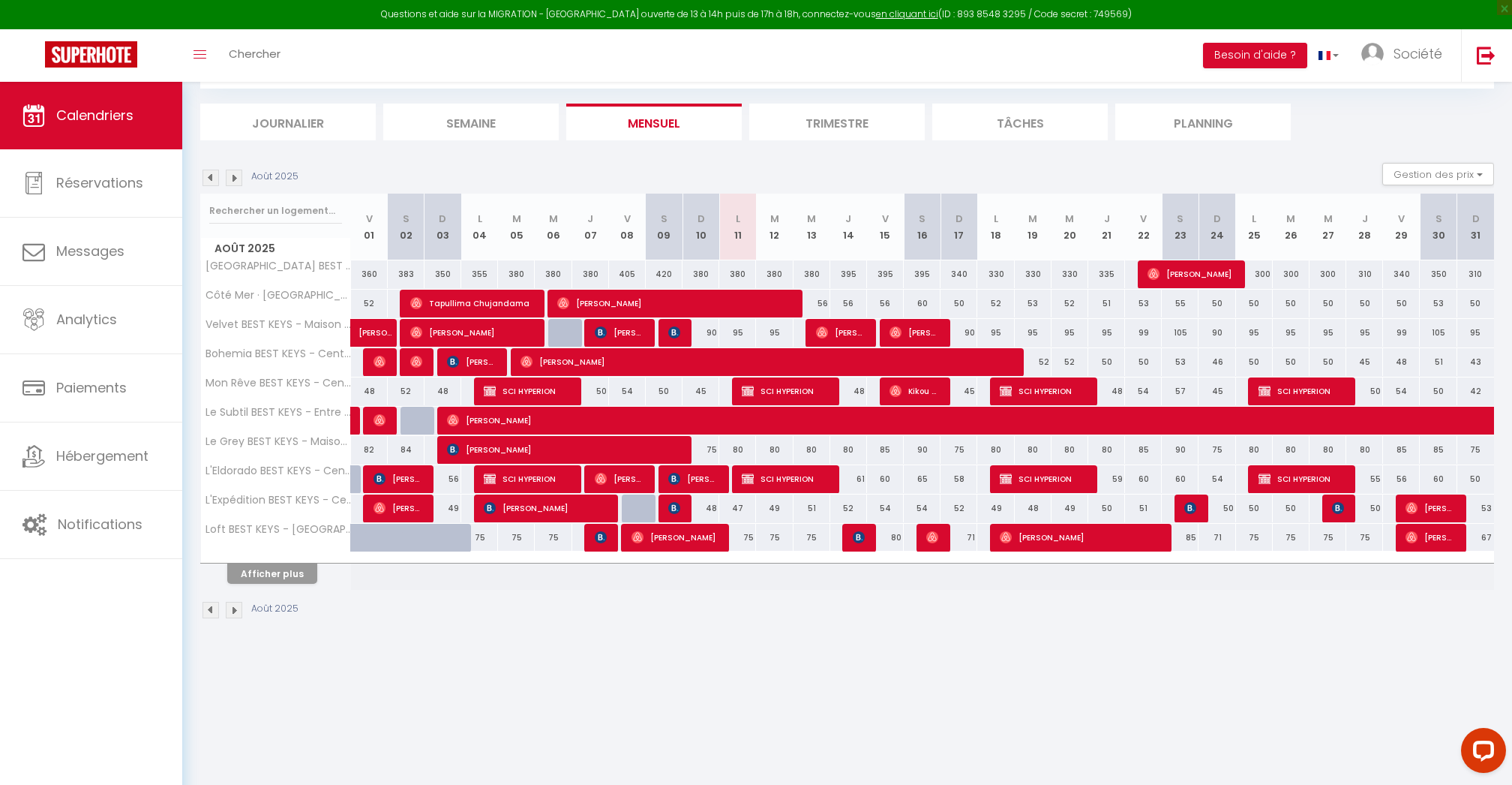
scroll to position [82, 0]
click at [268, 573] on button "Afficher plus" at bounding box center [272, 574] width 90 height 21
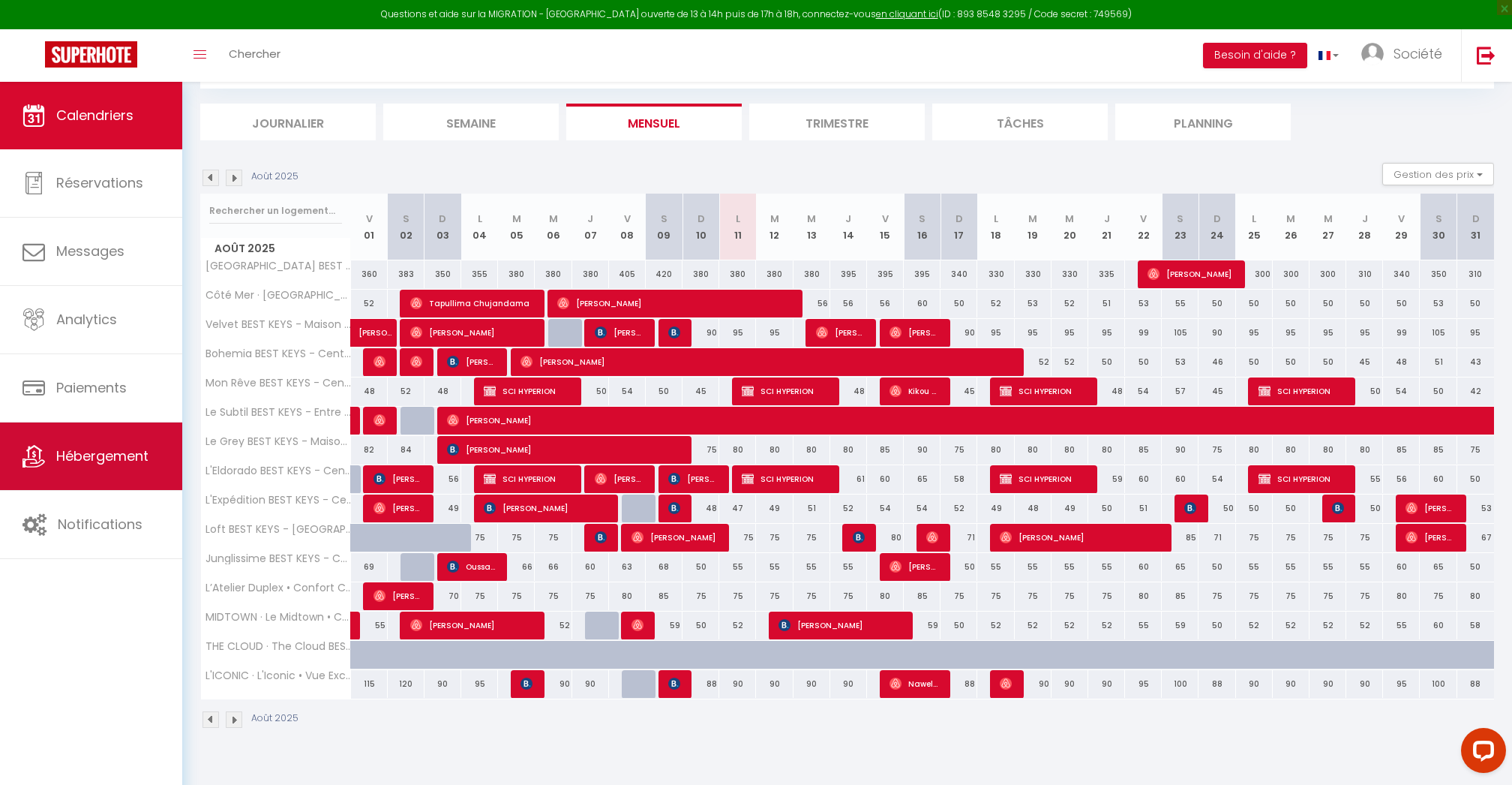
click at [136, 481] on link "Hébergement" at bounding box center [91, 456] width 182 height 68
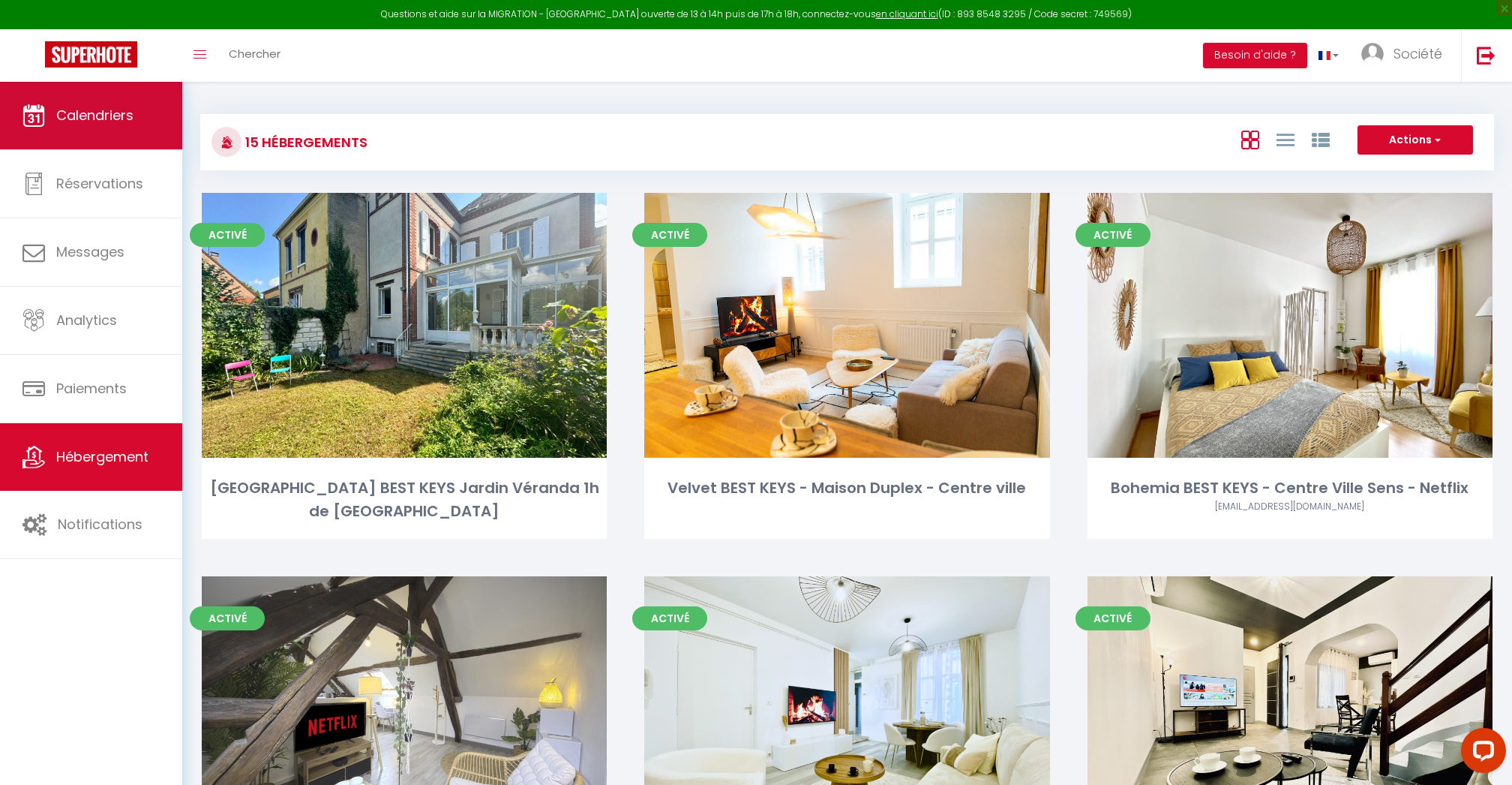
click at [101, 120] on span "Calendriers" at bounding box center [95, 115] width 77 height 19
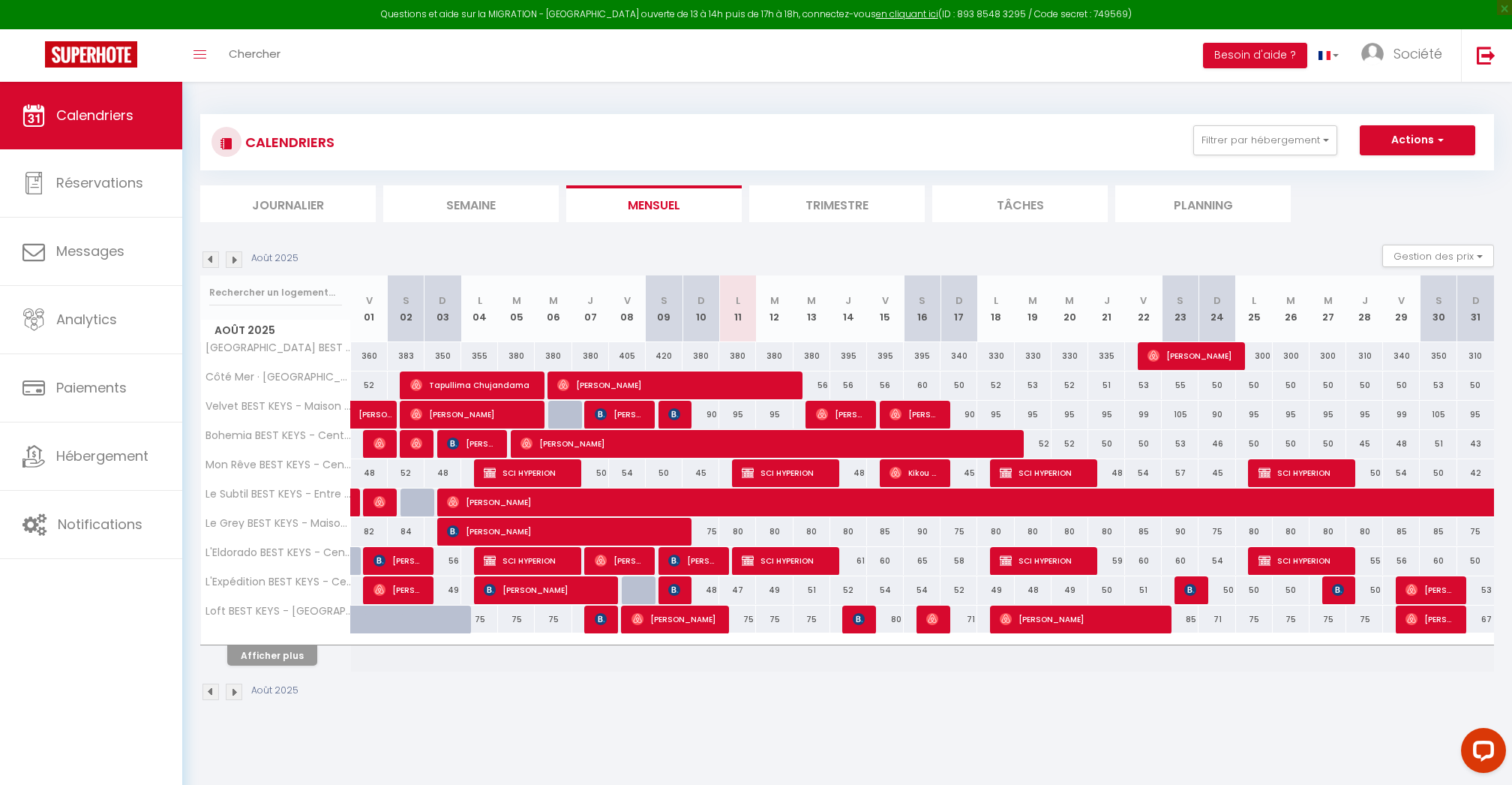
click at [709, 530] on div "75" at bounding box center [701, 532] width 37 height 27
type input "75"
type input "Dim 10 Août 2025"
type input "Lun 11 Août 2025"
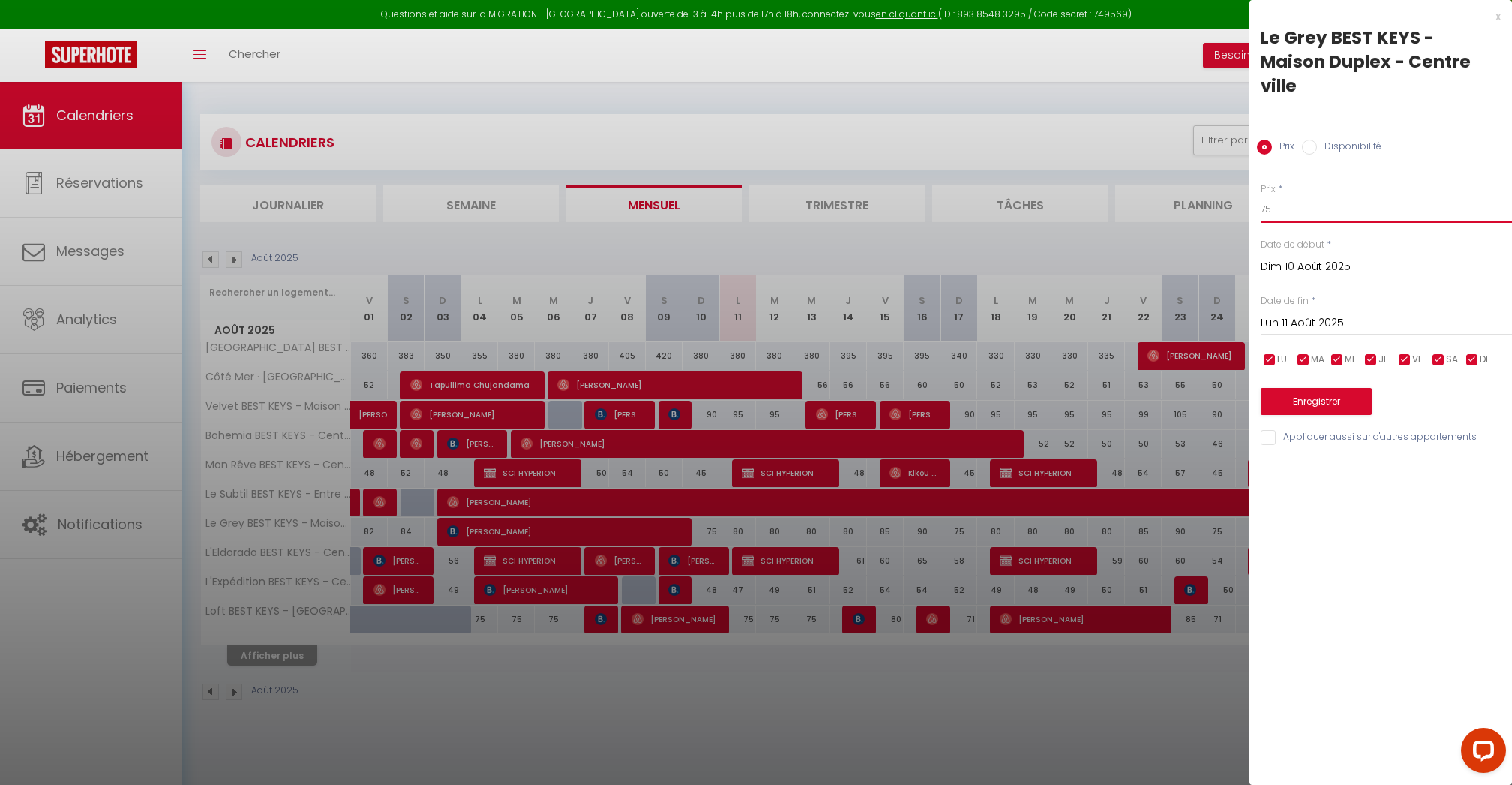
click at [1283, 196] on input "75" at bounding box center [1386, 210] width 251 height 27
type input "70"
click at [1411, 352] on input "checkbox" at bounding box center [1405, 360] width 15 height 15
checkbox input "false"
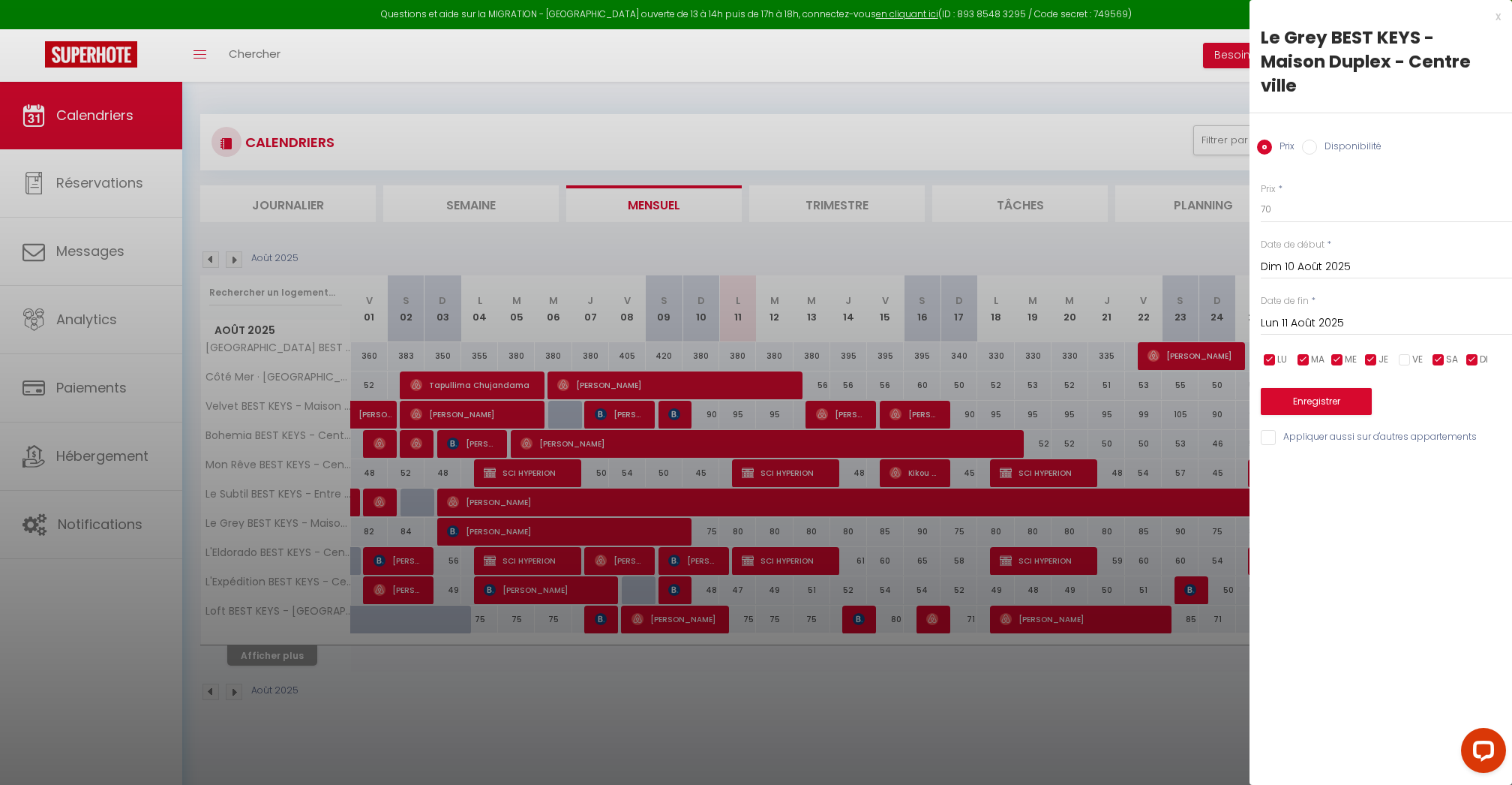
click at [1436, 352] on input "checkbox" at bounding box center [1439, 360] width 15 height 15
checkbox input "false"
click at [1366, 352] on input "checkbox" at bounding box center [1372, 360] width 15 height 15
checkbox input "false"
click at [1285, 196] on input "70" at bounding box center [1386, 210] width 251 height 27
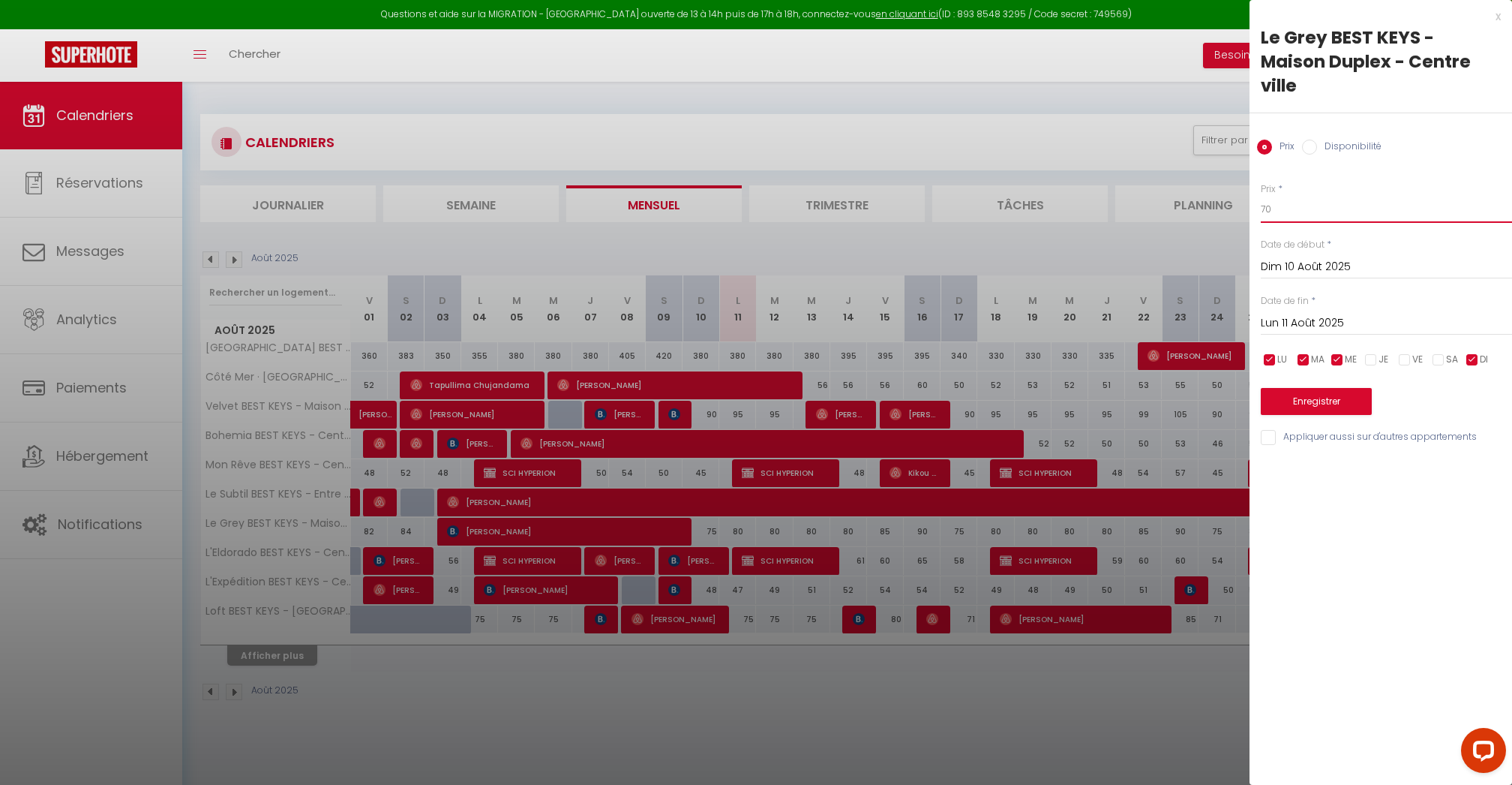
click at [1285, 196] on input "70" at bounding box center [1386, 210] width 251 height 27
type input "68"
click at [1438, 352] on input "checkbox" at bounding box center [1439, 360] width 15 height 15
checkbox input "false"
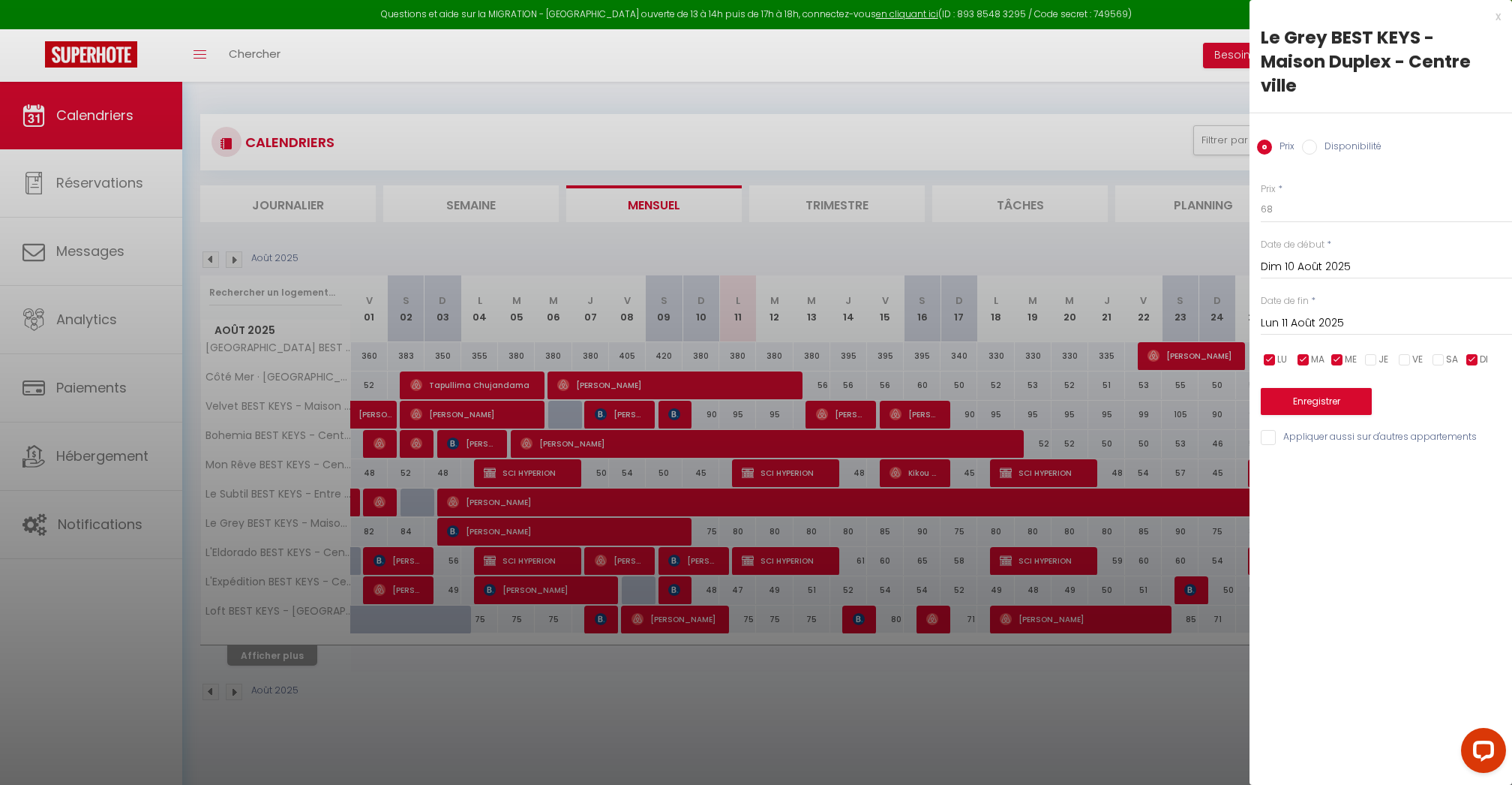
click at [1345, 352] on span "ME" at bounding box center [1351, 359] width 12 height 15
checkbox input "false"
click at [1307, 352] on input "checkbox" at bounding box center [1304, 360] width 15 height 15
checkbox input "false"
click at [1268, 352] on input "checkbox" at bounding box center [1270, 360] width 15 height 15
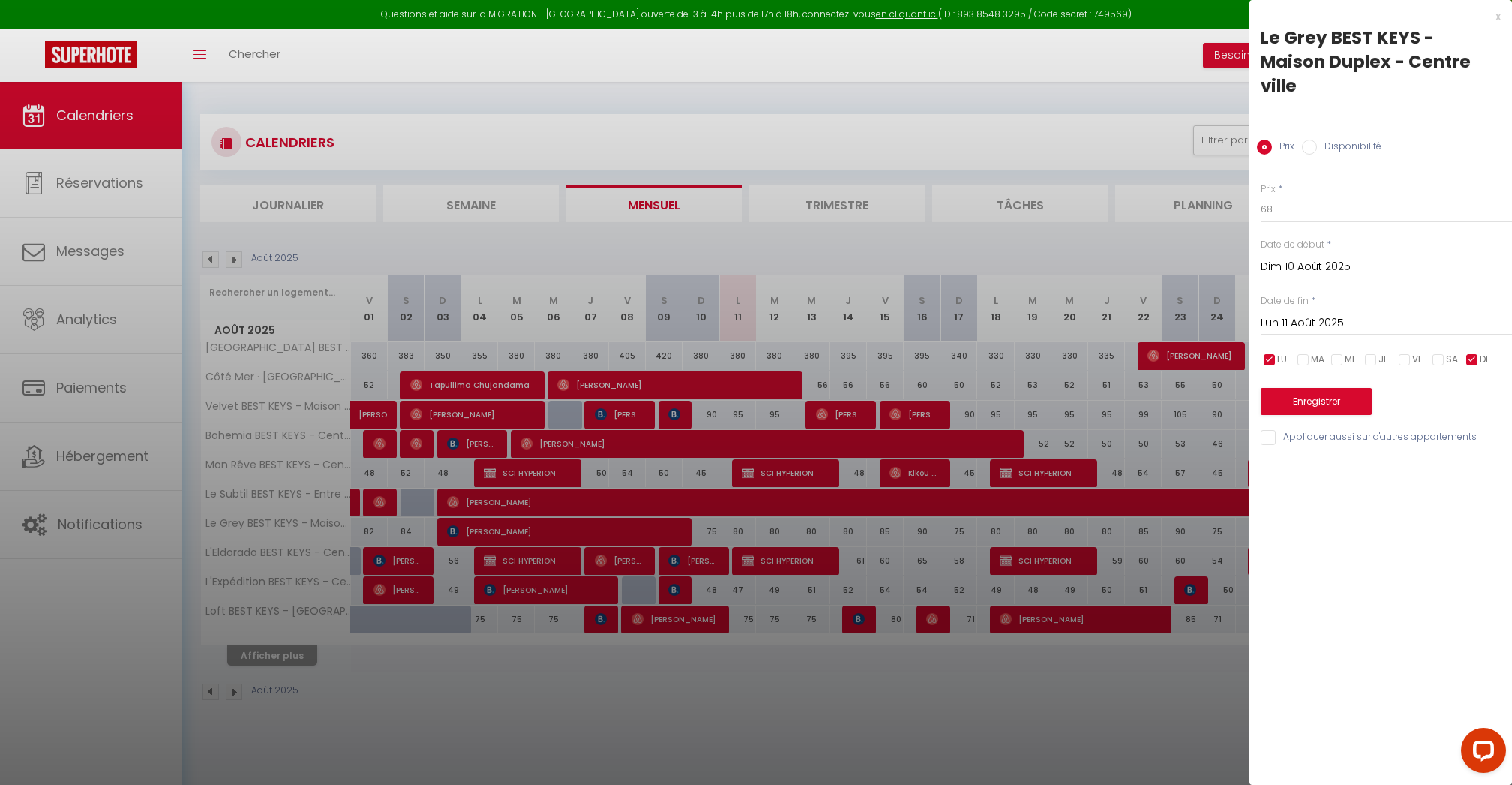
checkbox input "false"
click at [1285, 314] on input "Lun 11 Août 2025" at bounding box center [1386, 323] width 251 height 20
click at [1278, 544] on span "31" at bounding box center [1278, 558] width 32 height 30
click at [1303, 314] on input "Dim 31 Août 2025" at bounding box center [1386, 323] width 251 height 20
click at [1465, 334] on span ">" at bounding box center [1469, 349] width 32 height 30
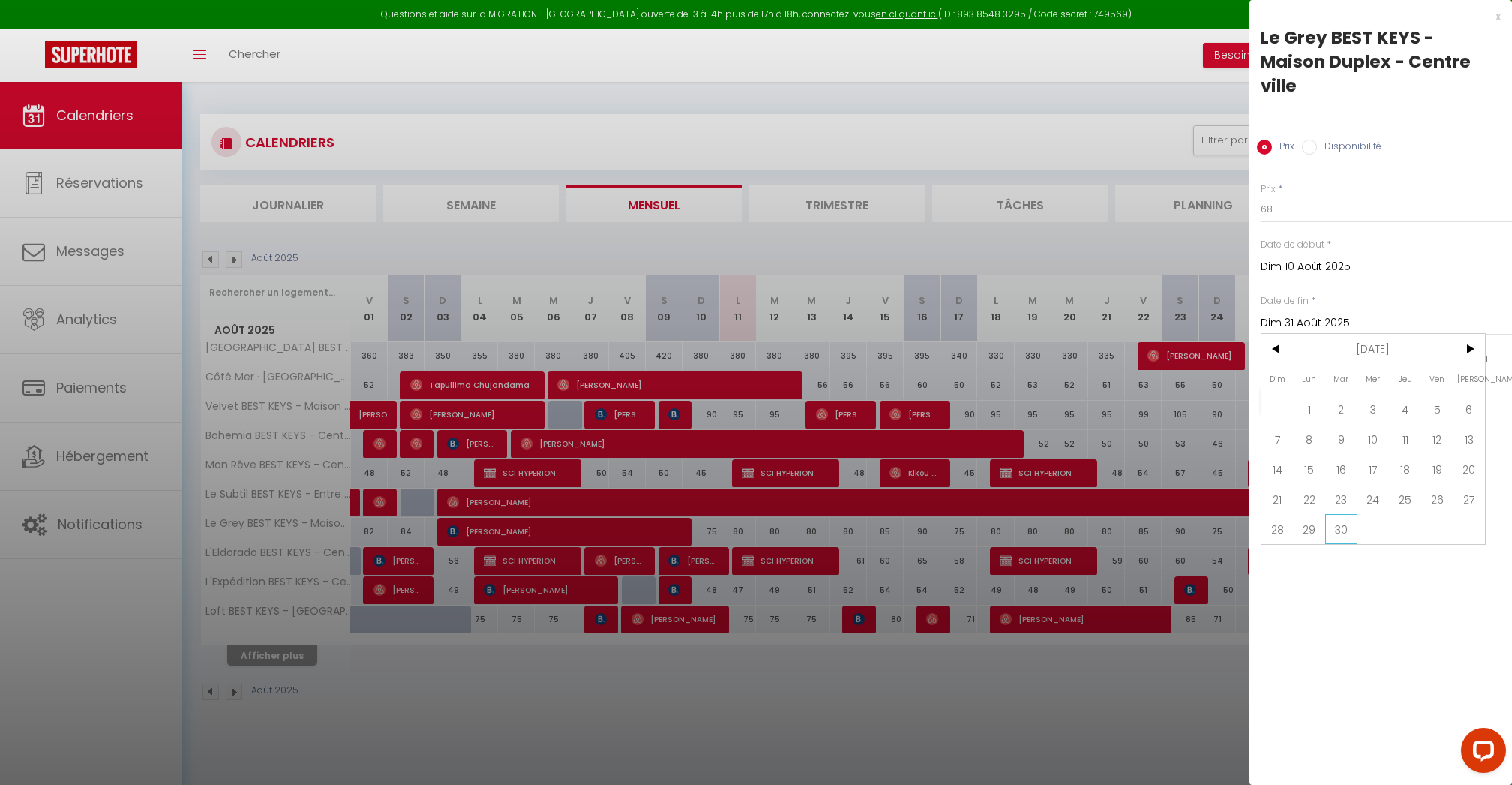
click at [1338, 514] on span "30" at bounding box center [1342, 528] width 32 height 30
type input "[DATE]"
click at [1312, 388] on button "Enregistrer" at bounding box center [1316, 402] width 111 height 27
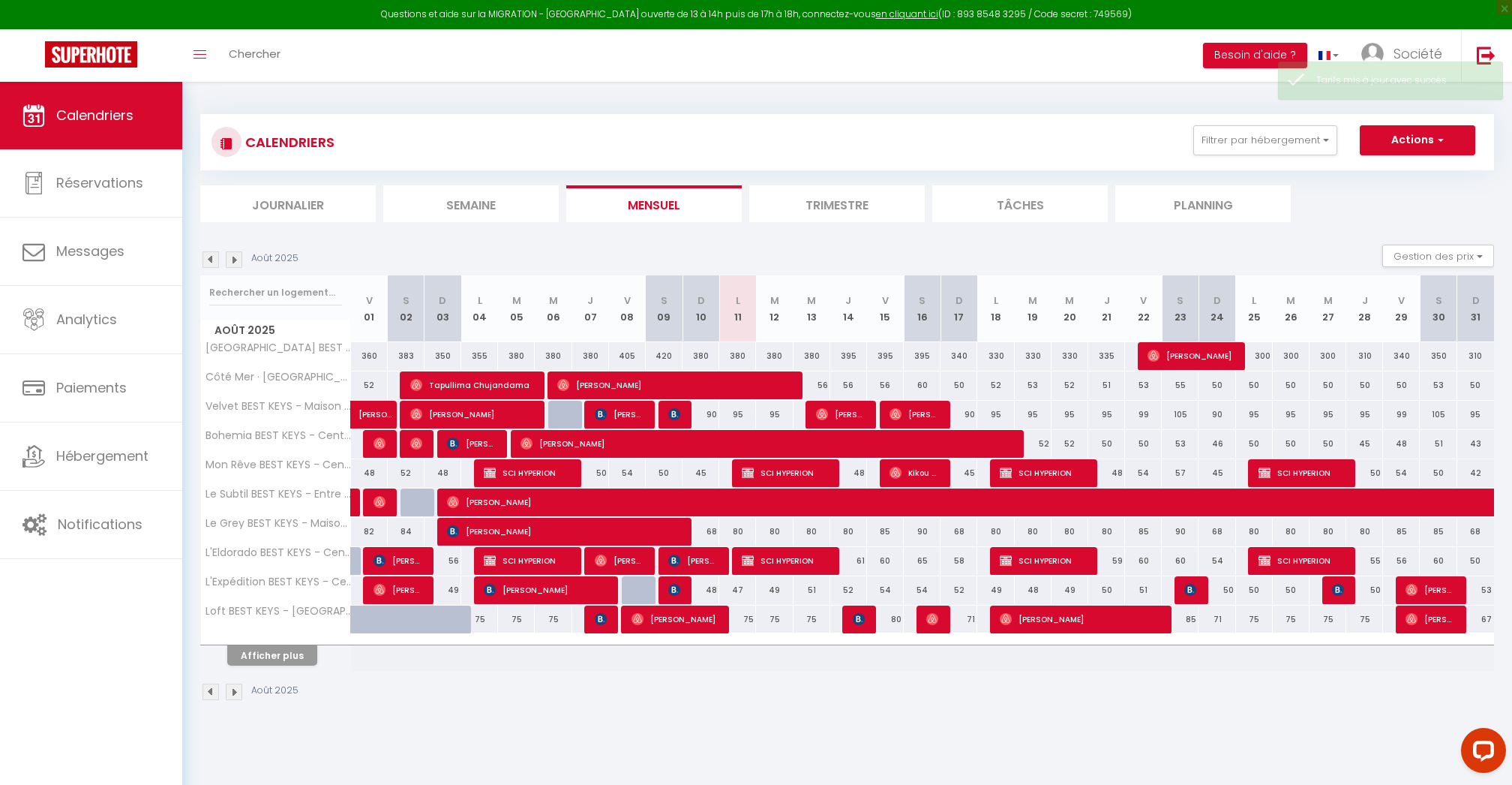
click at [279, 652] on button "Afficher plus" at bounding box center [272, 656] width 90 height 21
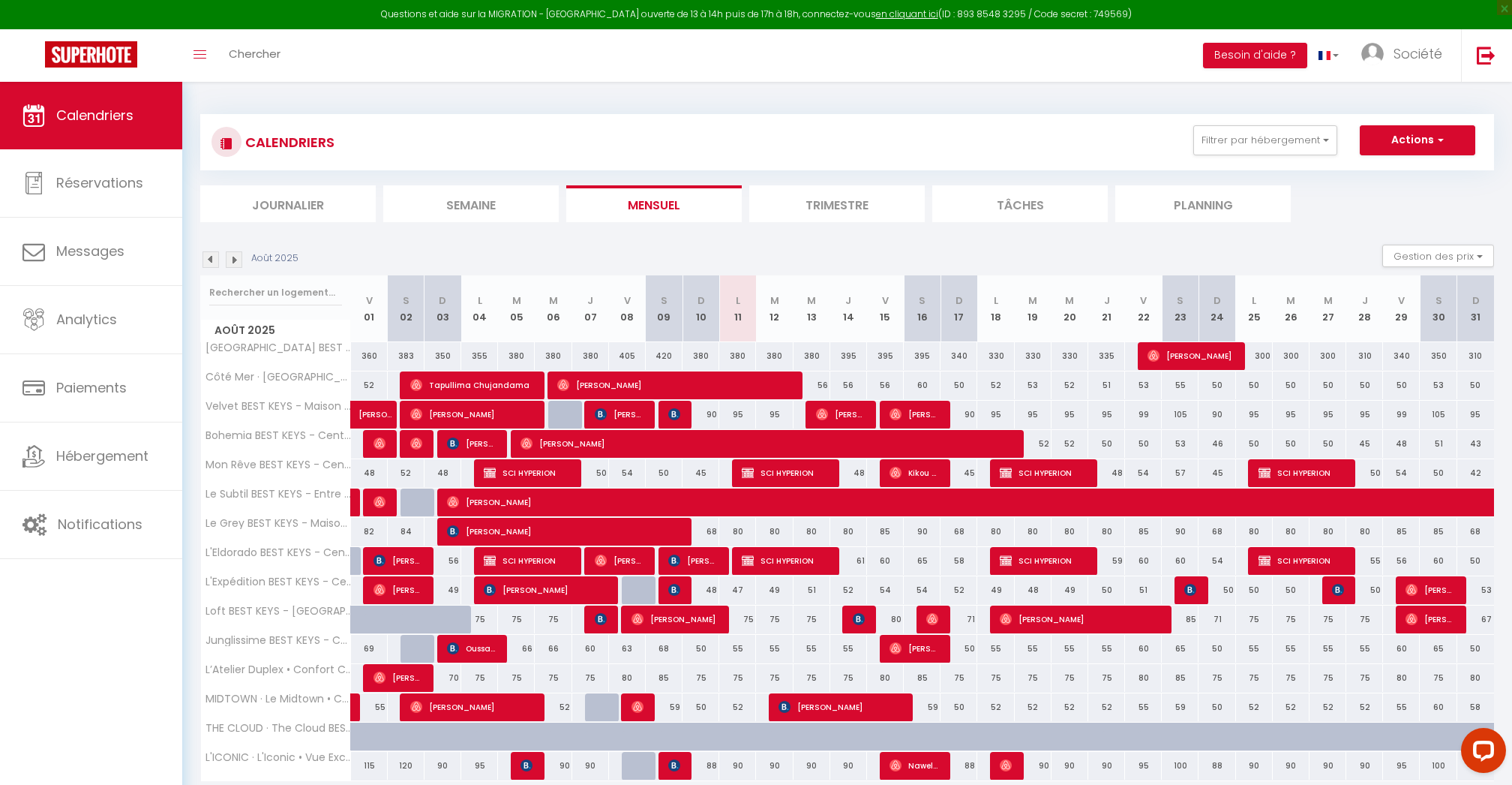
click at [736, 532] on div "80" at bounding box center [738, 532] width 37 height 27
type input "80"
type input "Lun 11 Août 2025"
type input "[DATE]"
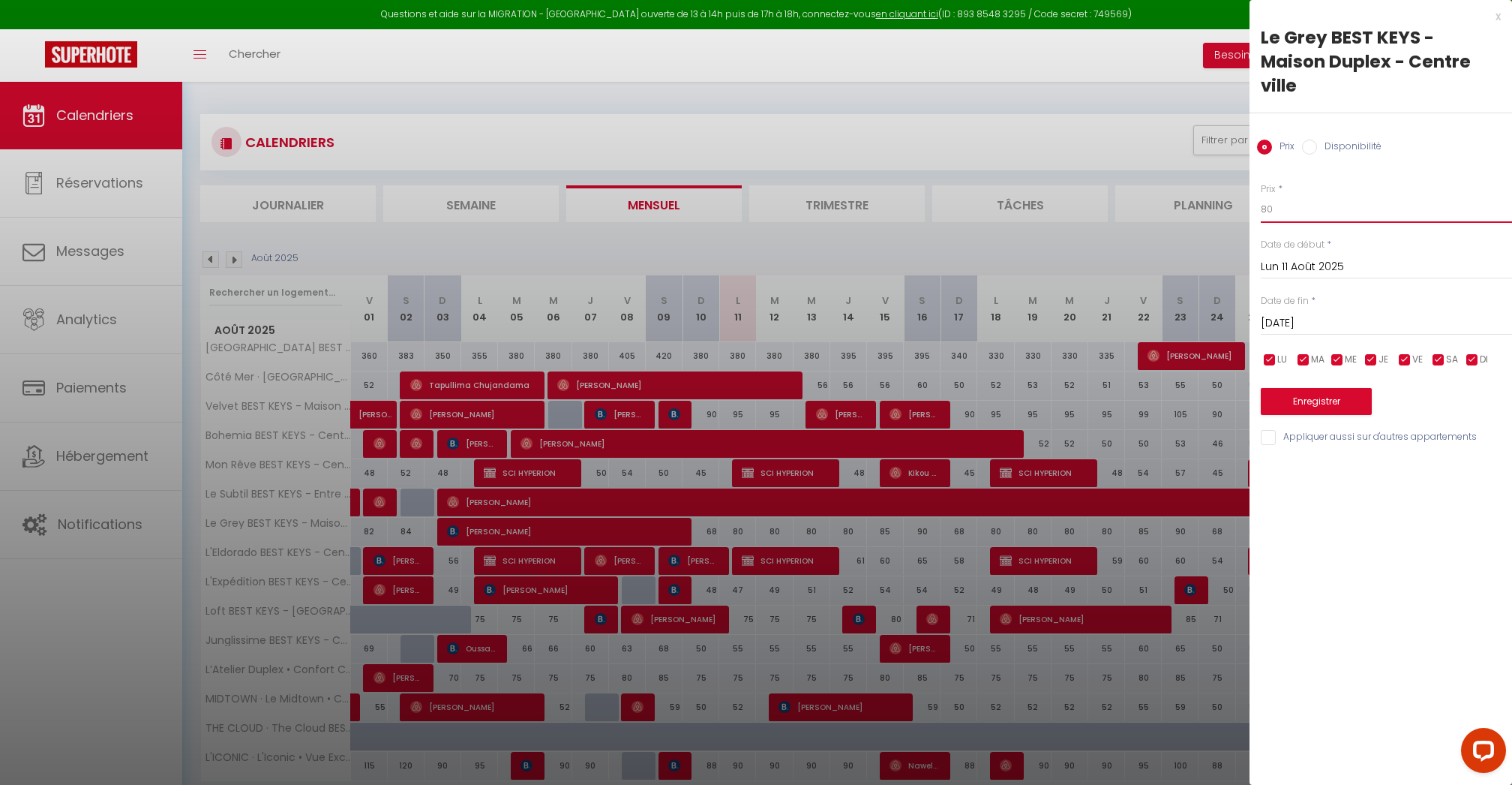
click at [1278, 196] on input "80" at bounding box center [1386, 210] width 251 height 27
type input "70"
click at [1419, 352] on span "VE" at bounding box center [1418, 359] width 10 height 15
checkbox input "false"
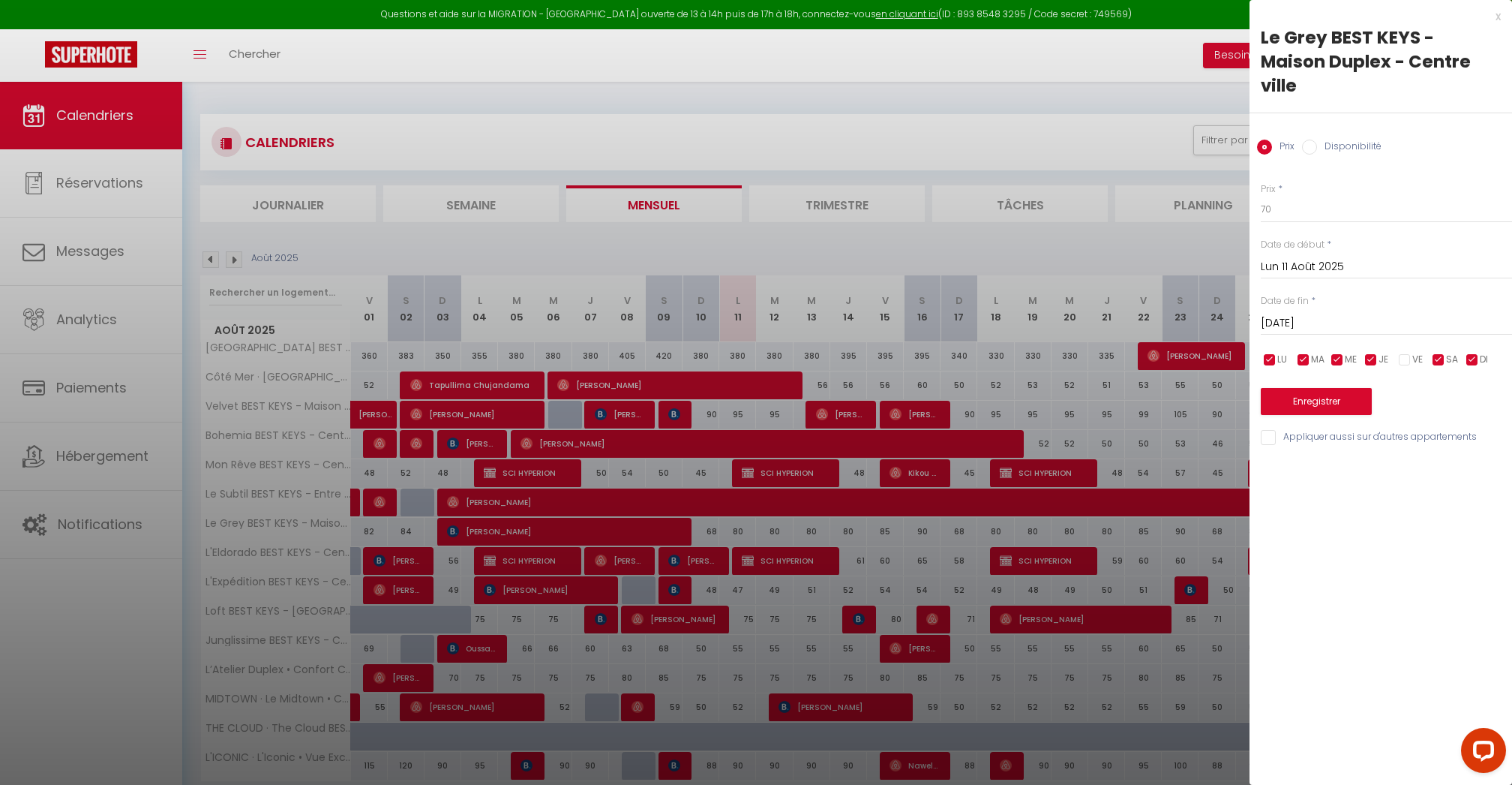
click at [1444, 352] on input "checkbox" at bounding box center [1439, 360] width 15 height 15
checkbox input "false"
click at [1471, 352] on input "checkbox" at bounding box center [1473, 360] width 15 height 15
checkbox input "false"
click at [1339, 314] on input "[DATE]" at bounding box center [1386, 323] width 251 height 20
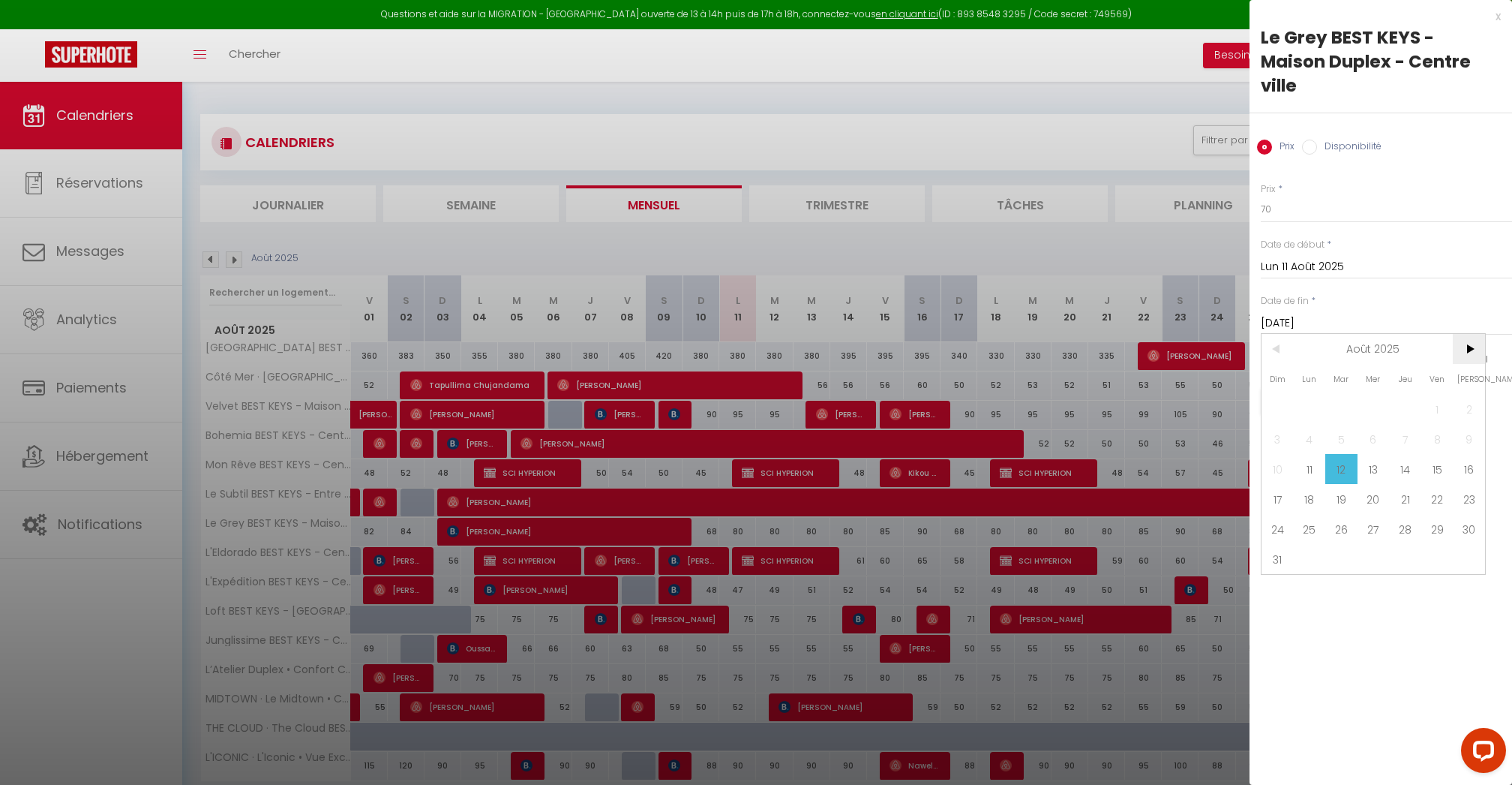
click at [1468, 334] on span ">" at bounding box center [1469, 349] width 32 height 30
click at [1341, 514] on span "30" at bounding box center [1342, 528] width 32 height 30
type input "[DATE]"
click at [1303, 388] on button "Enregistrer" at bounding box center [1316, 402] width 111 height 27
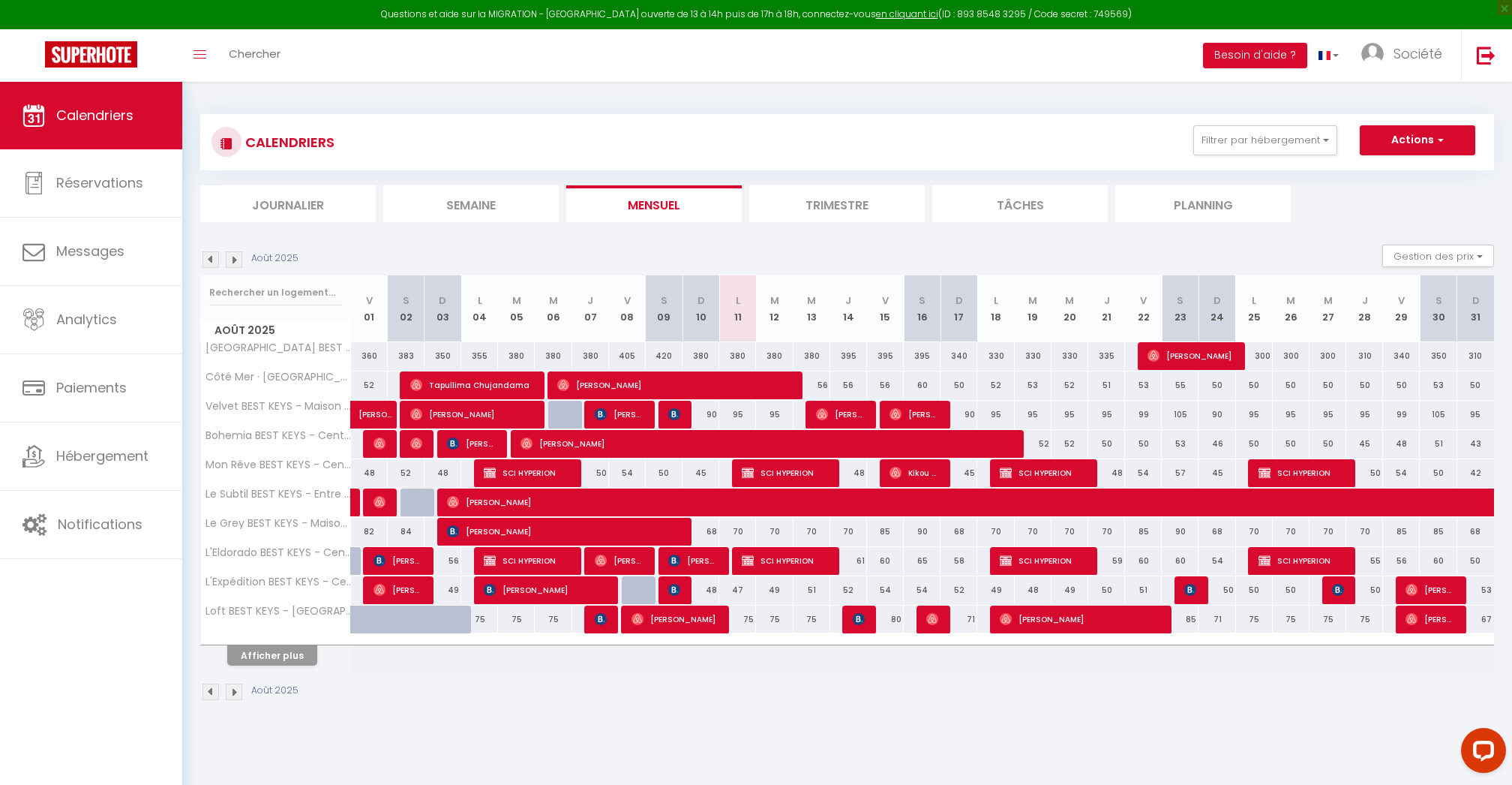
click at [884, 530] on div "85" at bounding box center [885, 532] width 37 height 27
type input "85"
type input "Ven 15 Août 2025"
type input "[PERSON_NAME][DATE]"
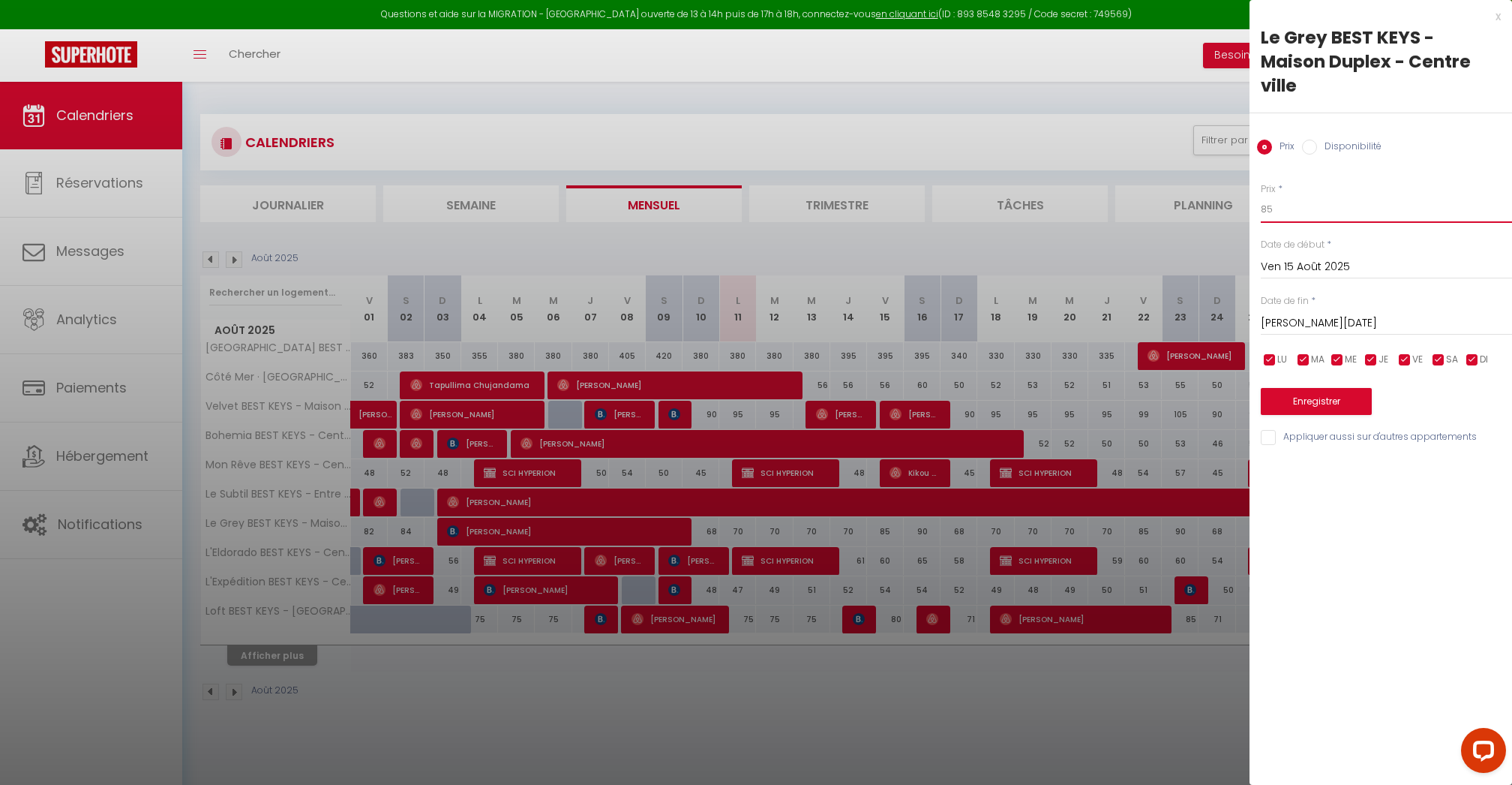
click at [1289, 196] on input "85" at bounding box center [1386, 210] width 251 height 27
type input "73"
click at [1303, 352] on input "checkbox" at bounding box center [1304, 360] width 15 height 15
checkbox input "false"
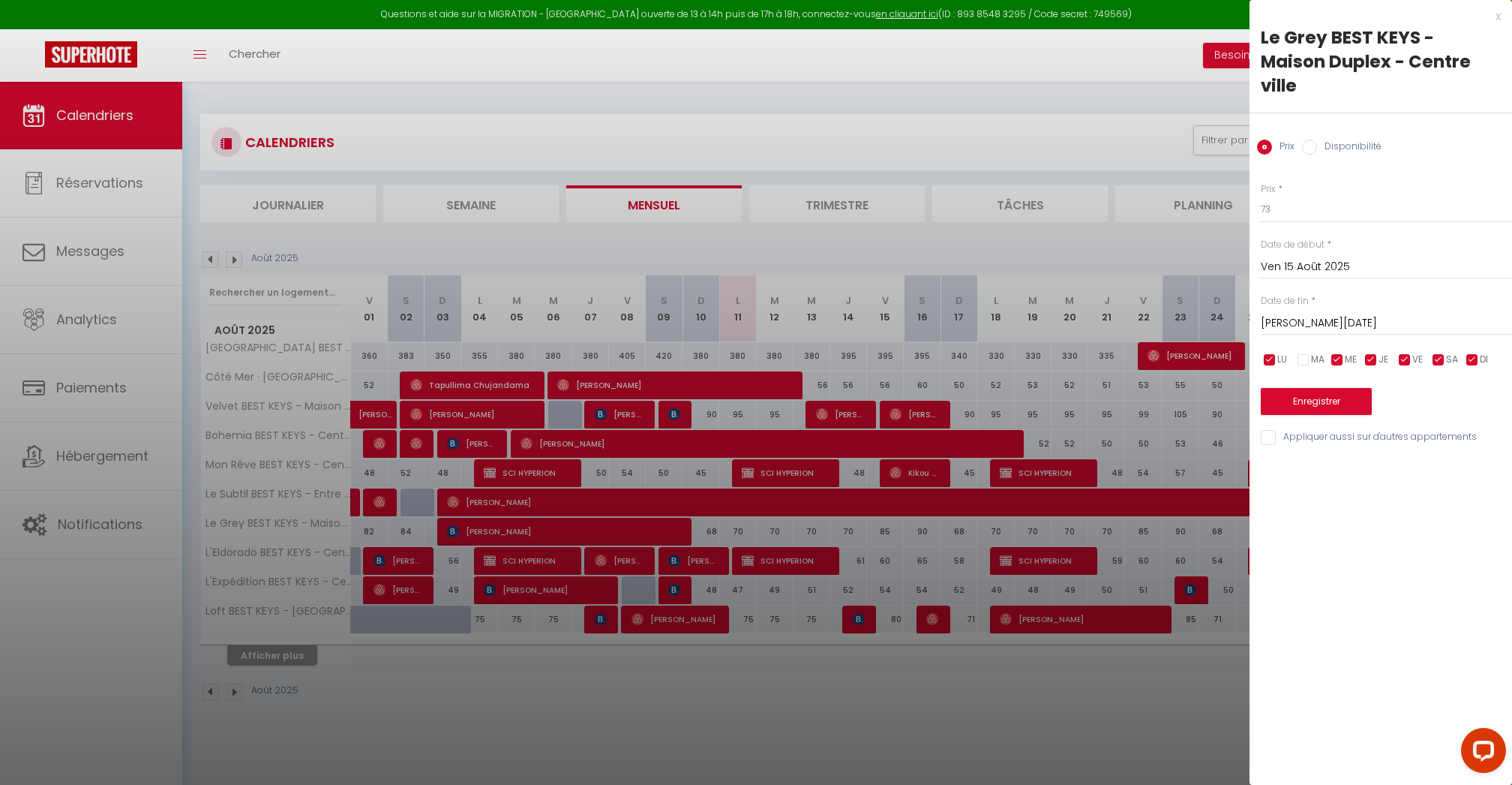
click at [1276, 352] on input "checkbox" at bounding box center [1270, 360] width 15 height 15
checkbox input "false"
click at [1347, 352] on span "ME" at bounding box center [1351, 359] width 12 height 15
checkbox input "false"
click at [1378, 352] on input "checkbox" at bounding box center [1372, 360] width 15 height 15
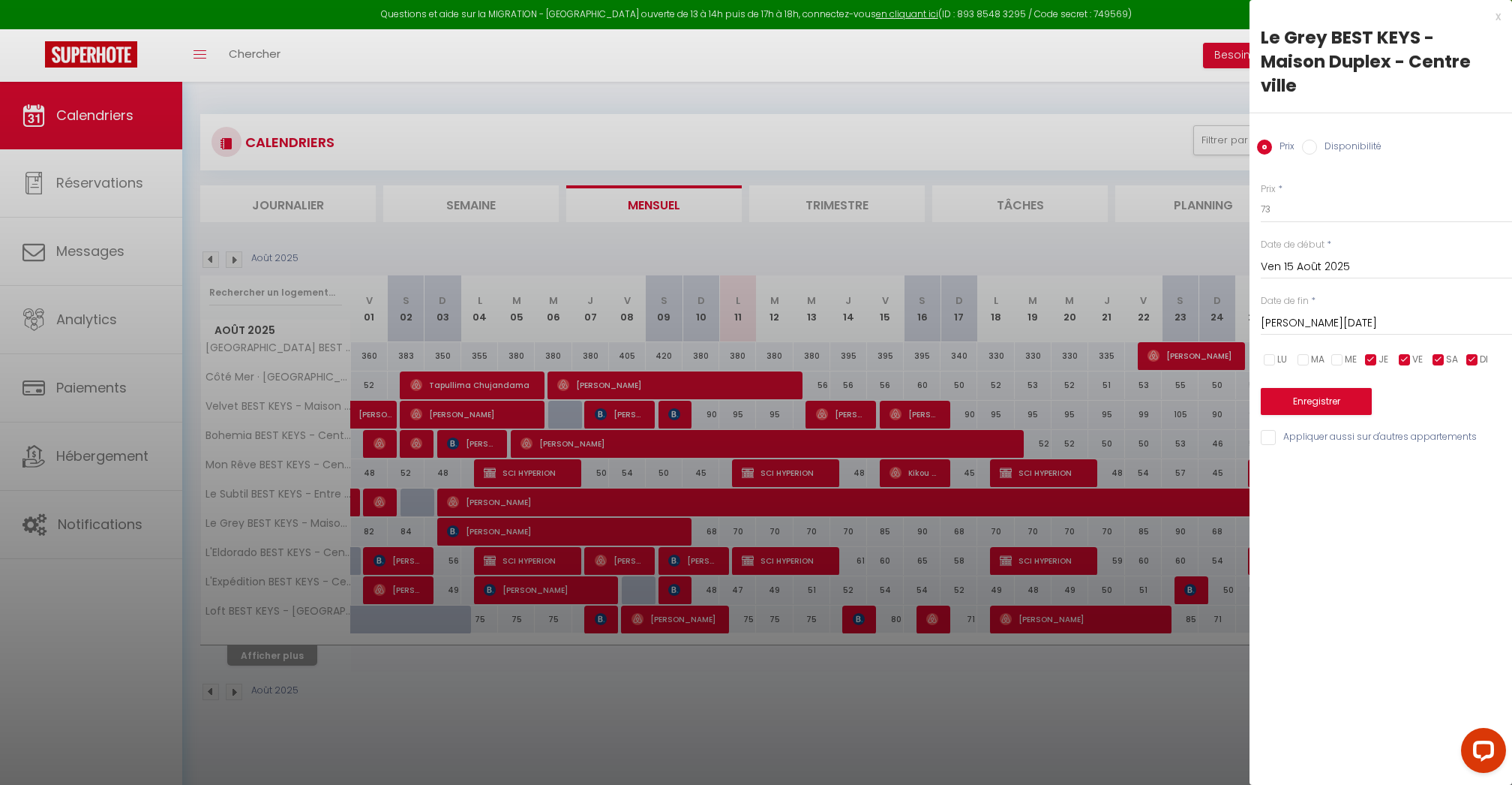
checkbox input "false"
click at [1440, 352] on input "checkbox" at bounding box center [1439, 360] width 15 height 15
checkbox input "false"
click at [1470, 352] on input "checkbox" at bounding box center [1473, 360] width 15 height 15
checkbox input "false"
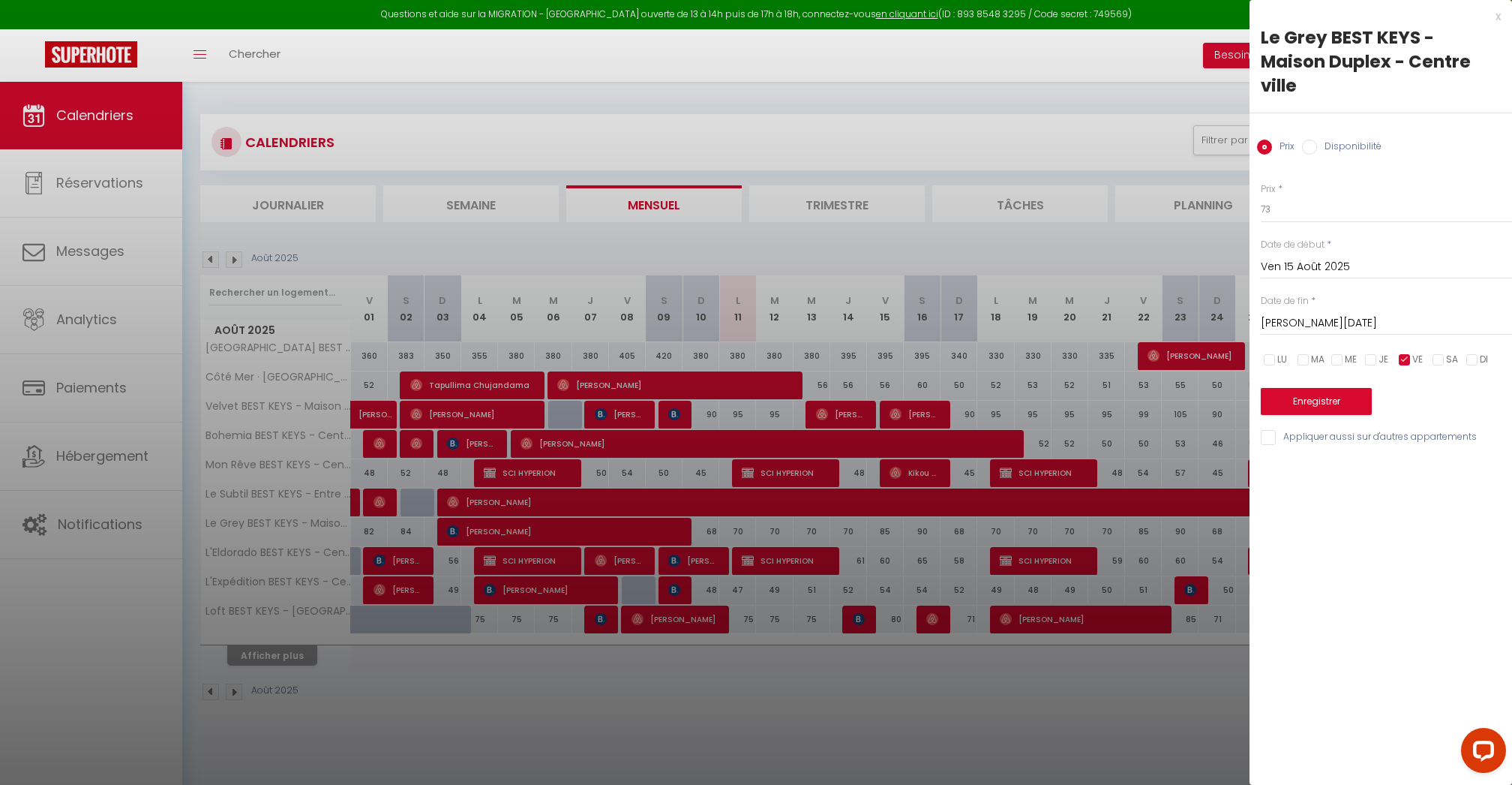
click at [1333, 314] on input "[PERSON_NAME][DATE]" at bounding box center [1386, 323] width 251 height 20
click at [1474, 334] on span ">" at bounding box center [1469, 349] width 32 height 30
click at [1339, 514] on span "30" at bounding box center [1342, 528] width 32 height 30
type input "[DATE]"
click at [1335, 388] on button "Enregistrer" at bounding box center [1316, 402] width 111 height 27
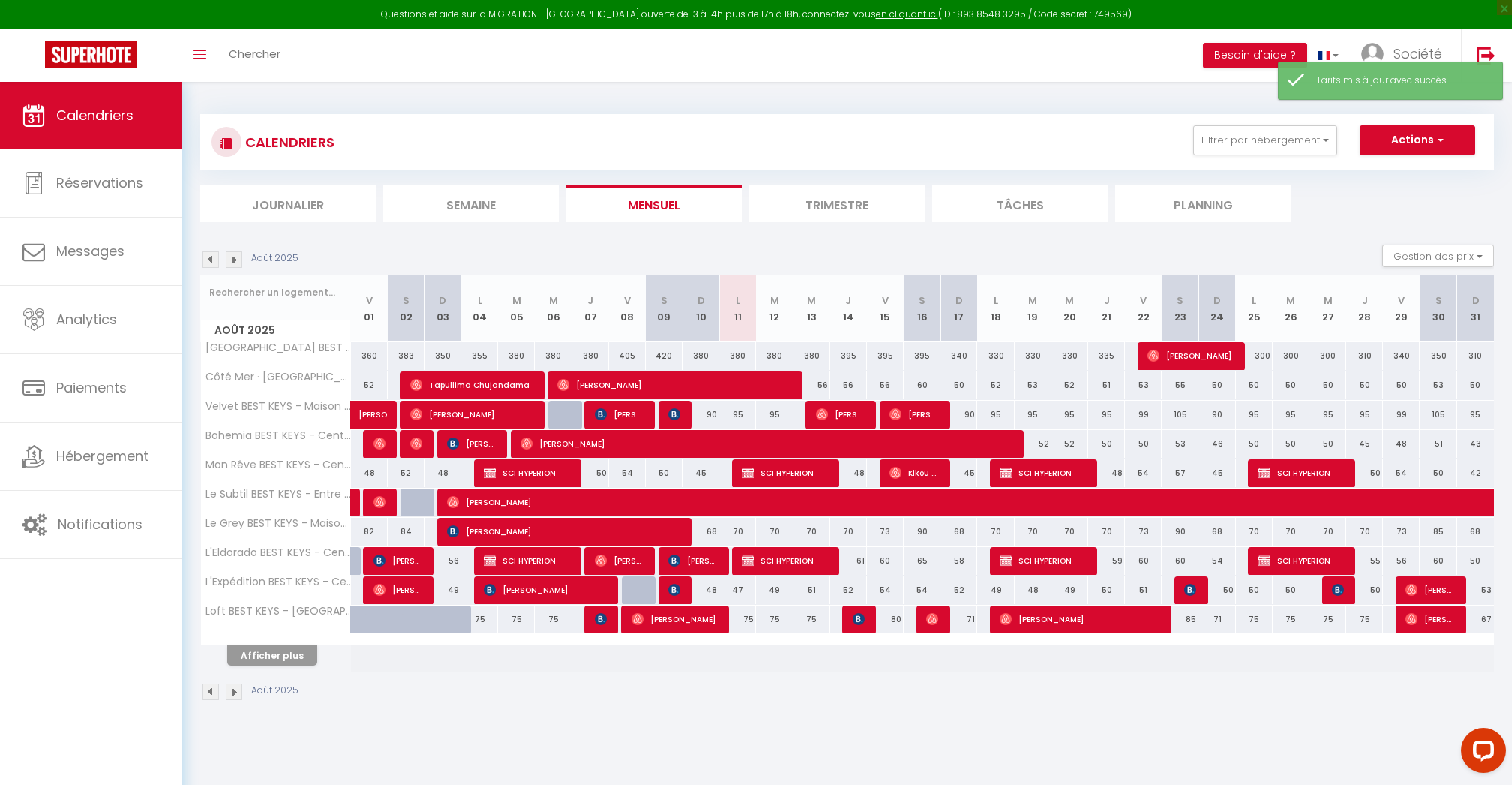
click at [290, 656] on button "Afficher plus" at bounding box center [272, 656] width 90 height 21
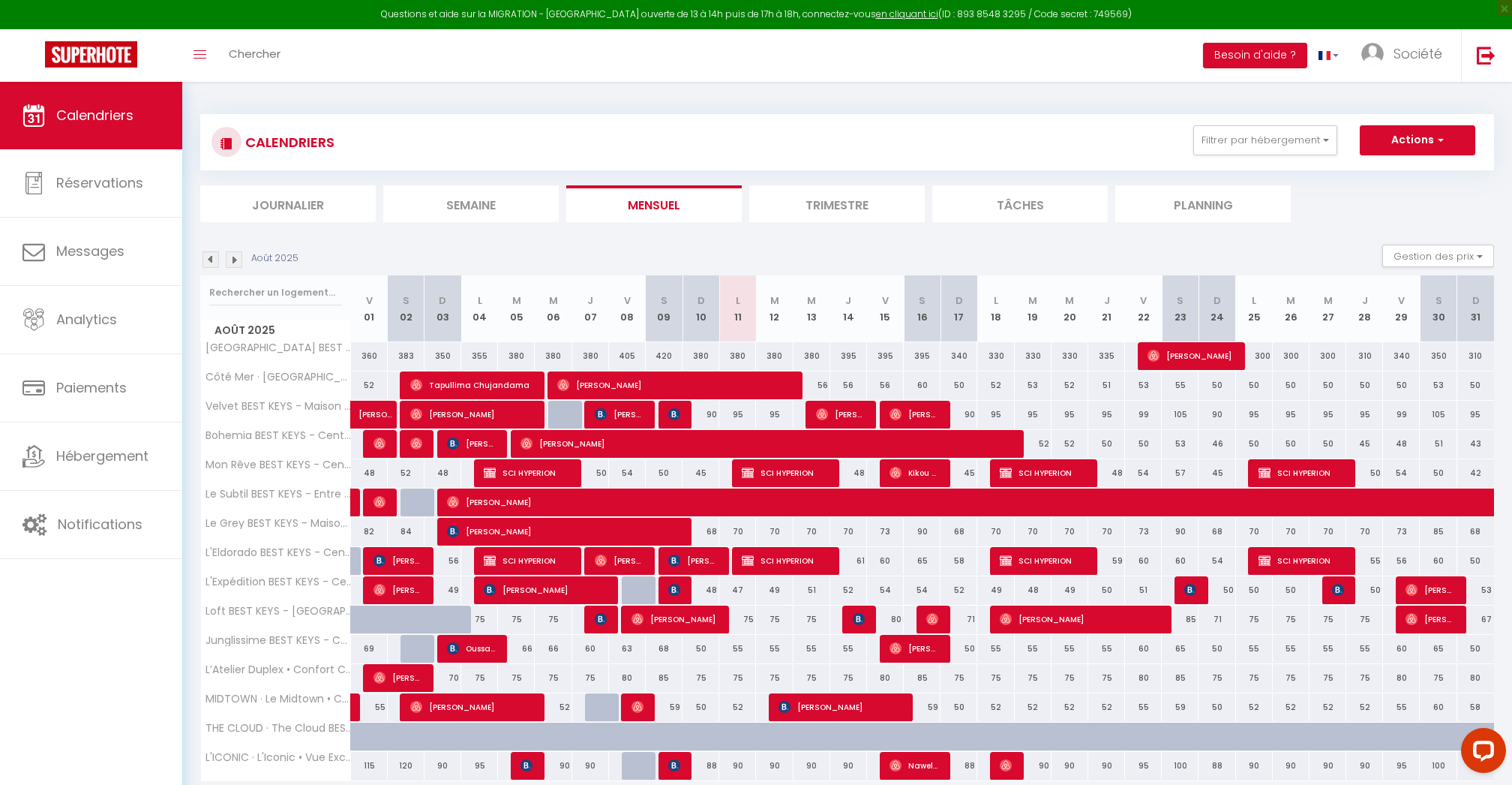
click at [922, 528] on div "90" at bounding box center [922, 532] width 37 height 27
type input "90"
type input "[PERSON_NAME][DATE]"
type input "Dim 17 Août 2025"
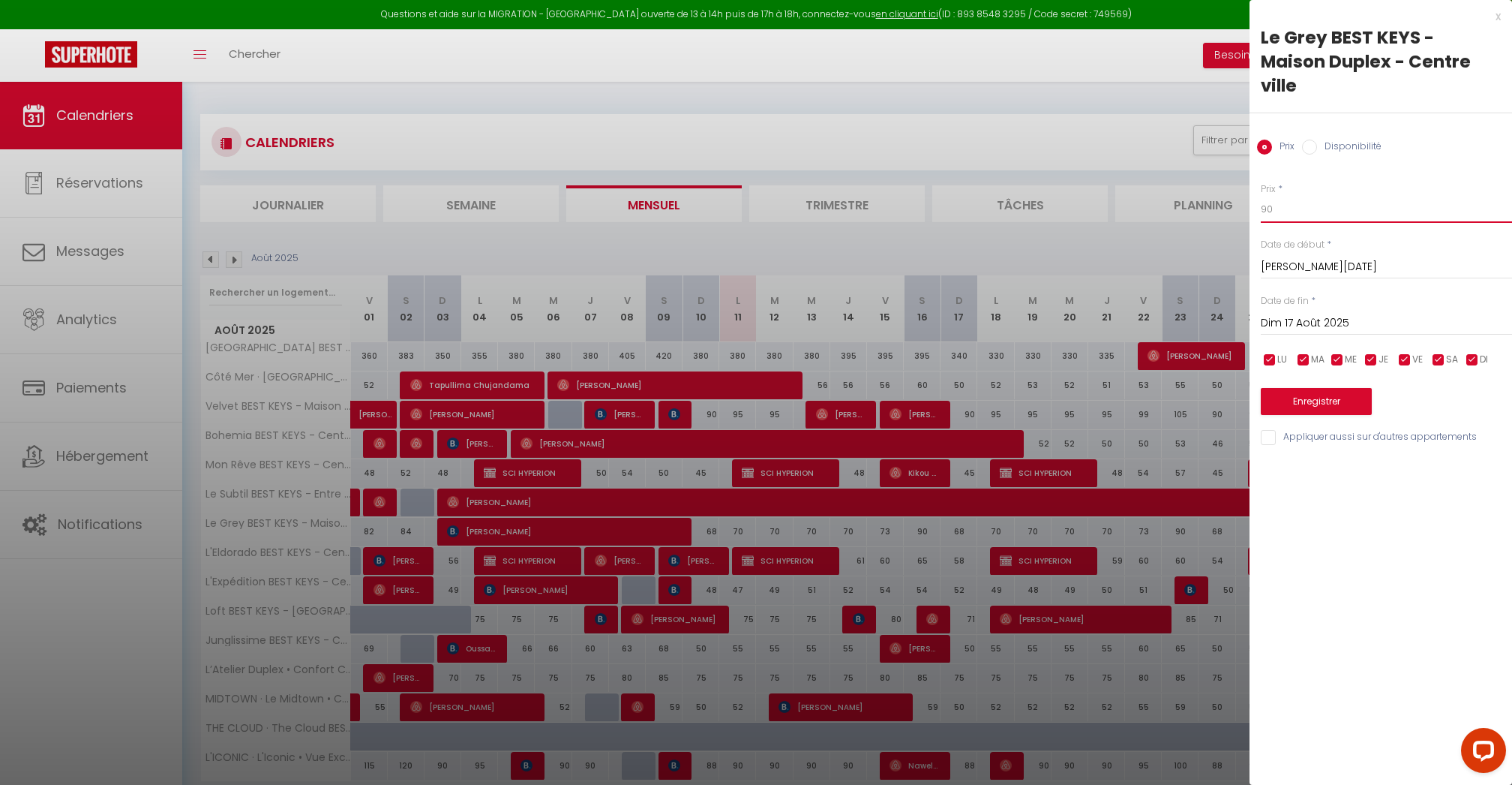
click at [1280, 196] on input "90" at bounding box center [1386, 210] width 251 height 27
type input "78"
click at [1297, 314] on input "Dim 17 Août 2025" at bounding box center [1386, 323] width 251 height 20
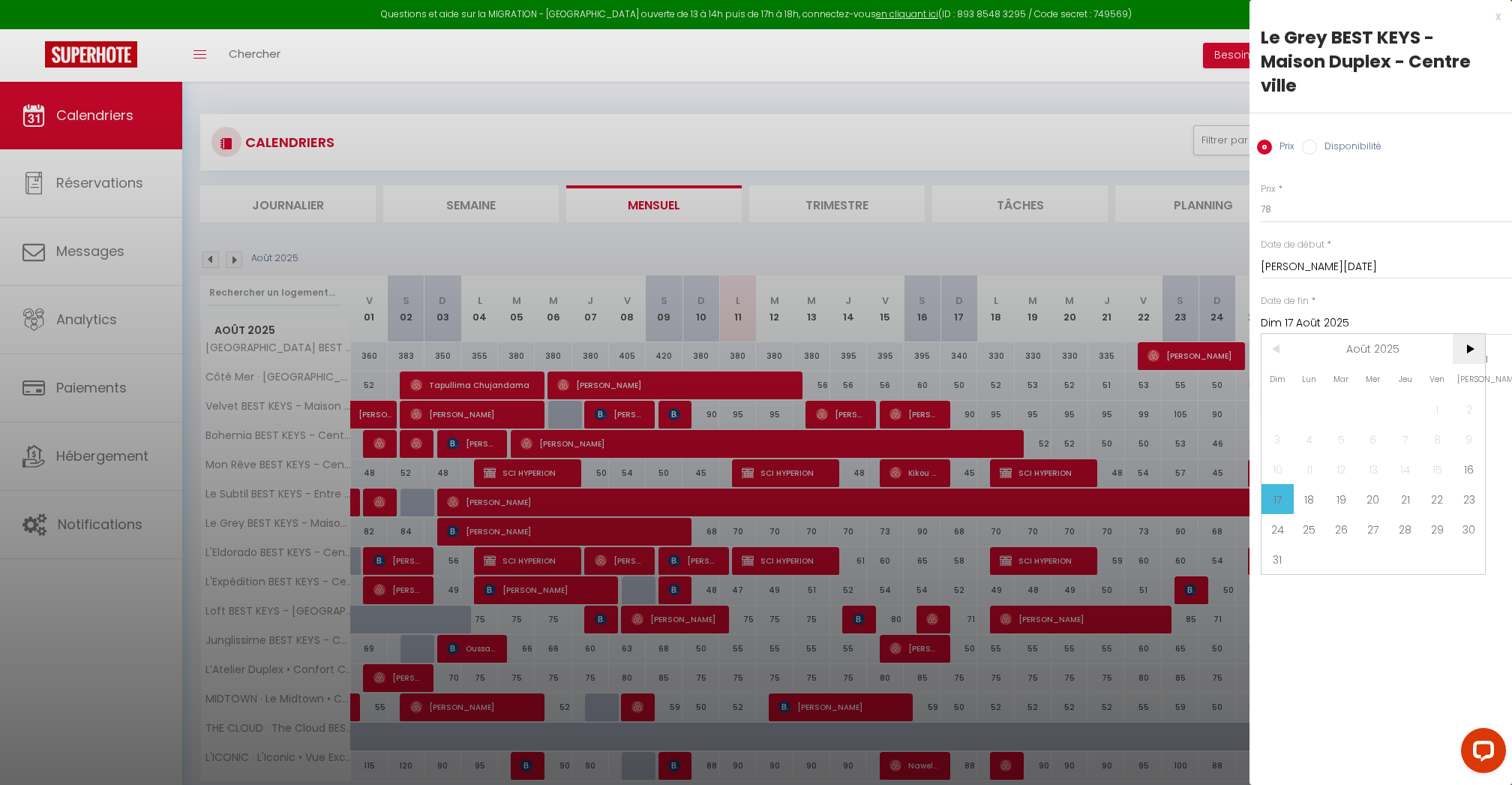
click at [1478, 334] on span ">" at bounding box center [1469, 349] width 32 height 30
click at [1339, 514] on span "30" at bounding box center [1342, 528] width 32 height 30
type input "[DATE]"
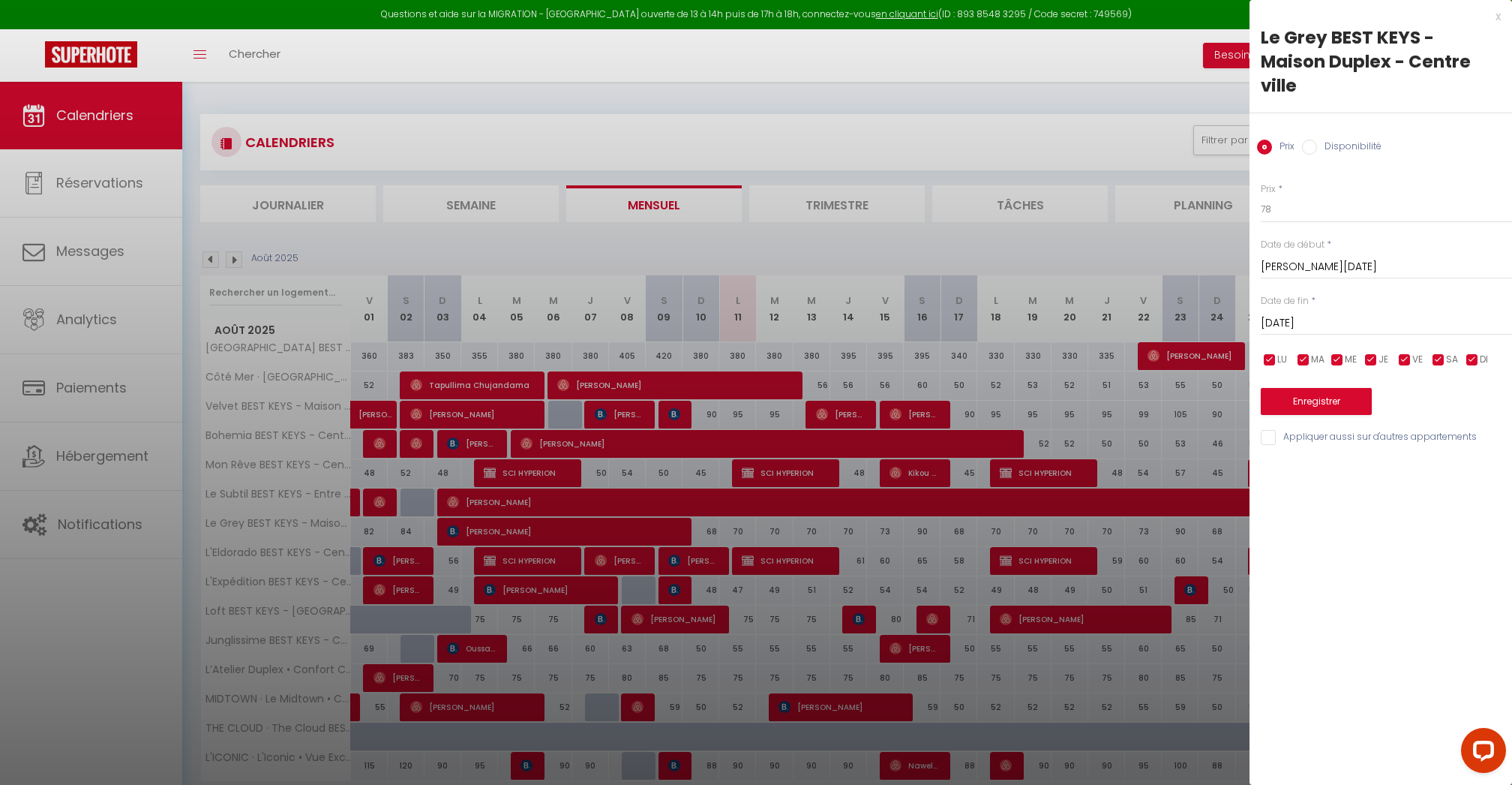
click at [1318, 388] on button "Enregistrer" at bounding box center [1316, 402] width 111 height 27
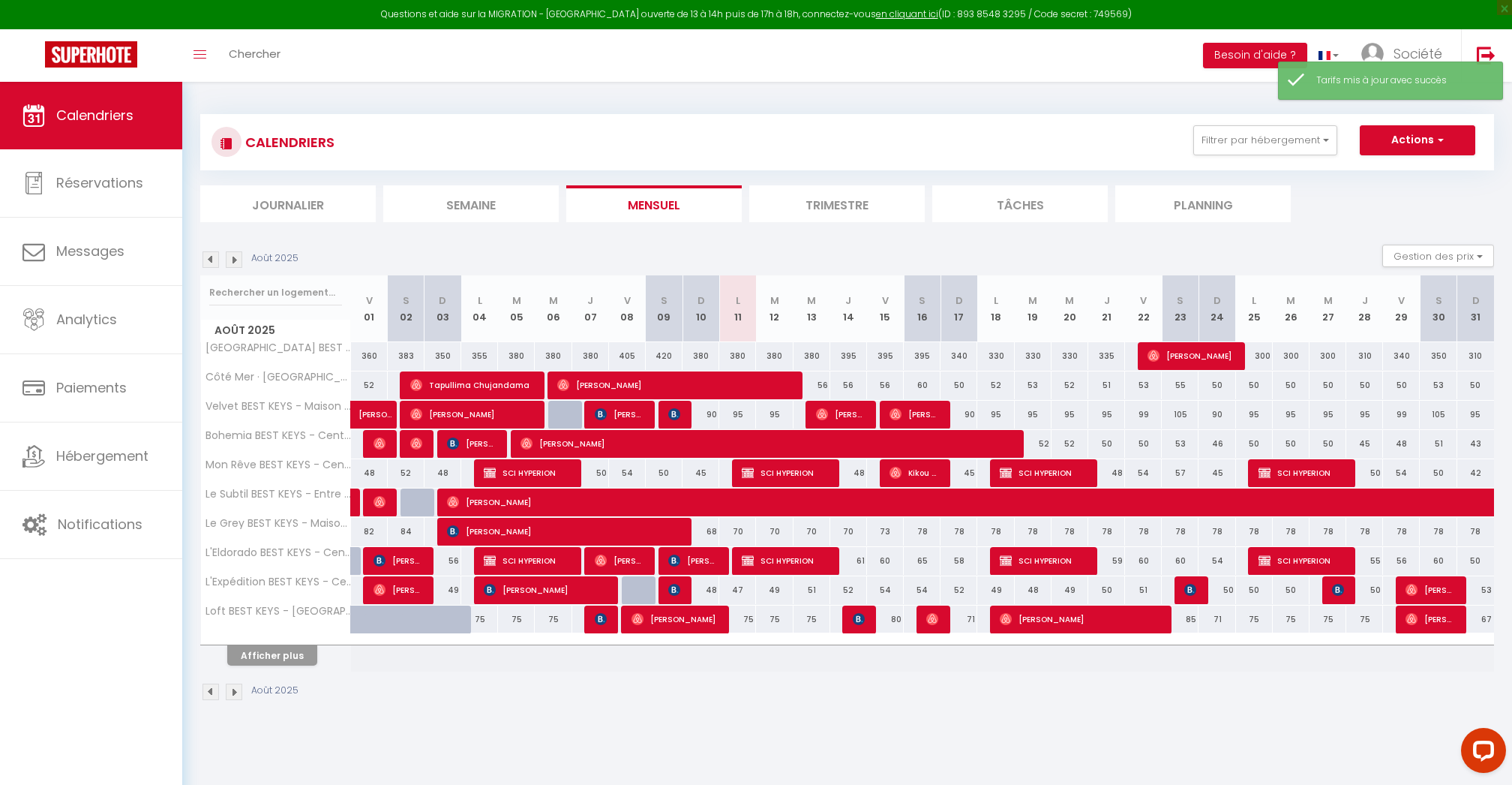
click at [295, 664] on button "Afficher plus" at bounding box center [272, 656] width 90 height 21
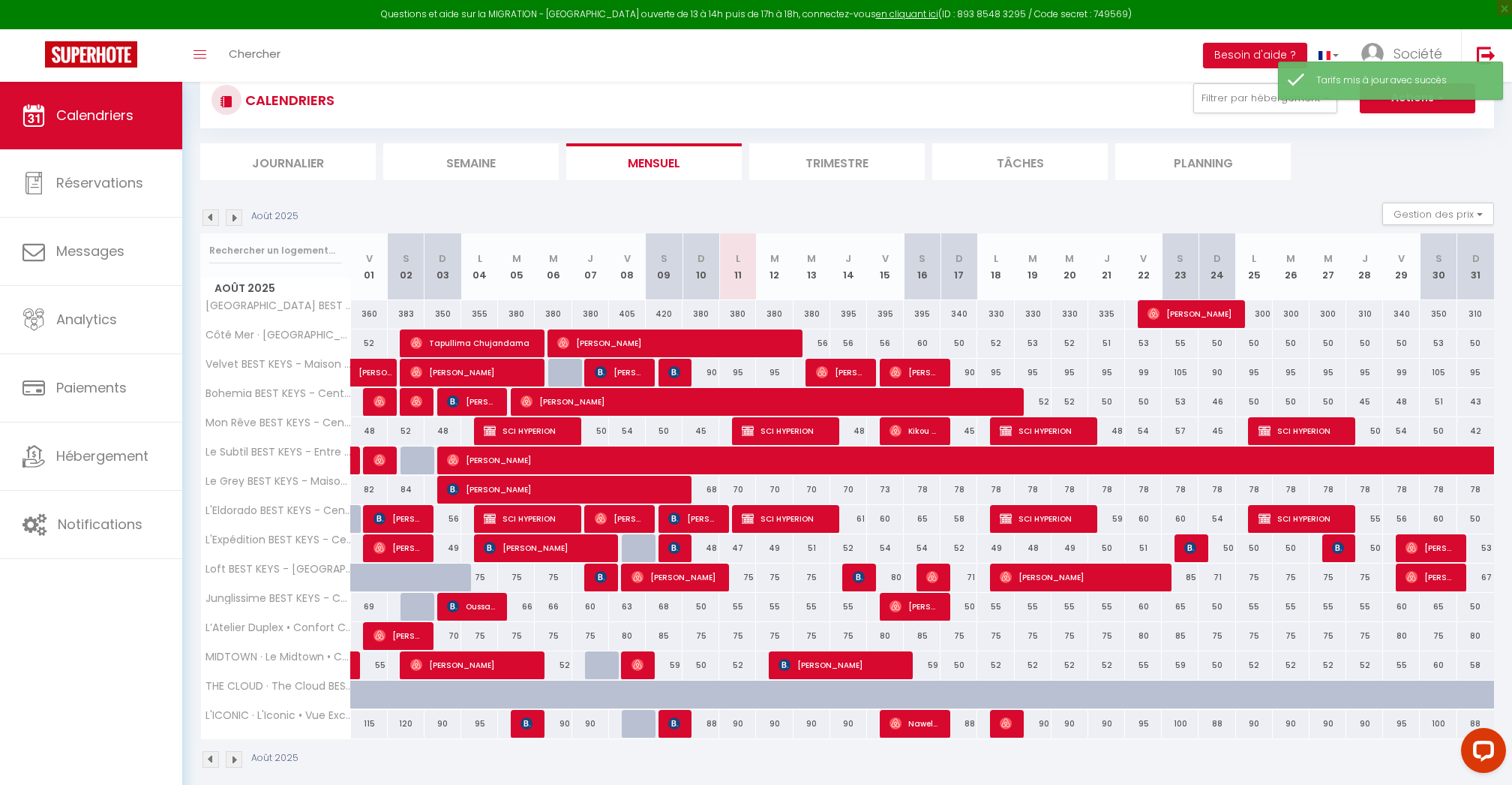
scroll to position [46, 0]
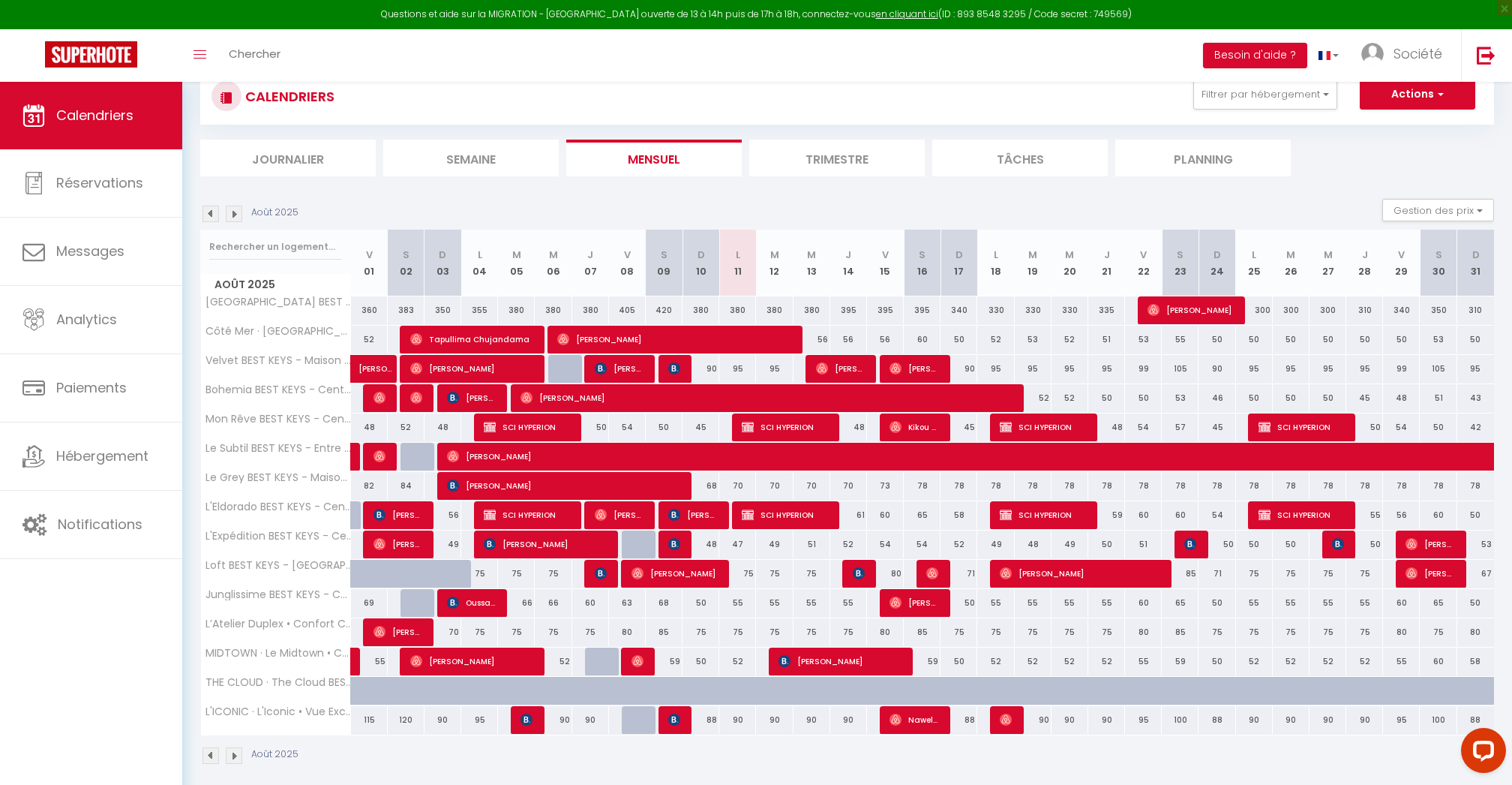
click at [733, 629] on div "75" at bounding box center [738, 632] width 37 height 27
type input "75"
type input "Lun 11 Août 2025"
type input "[DATE]"
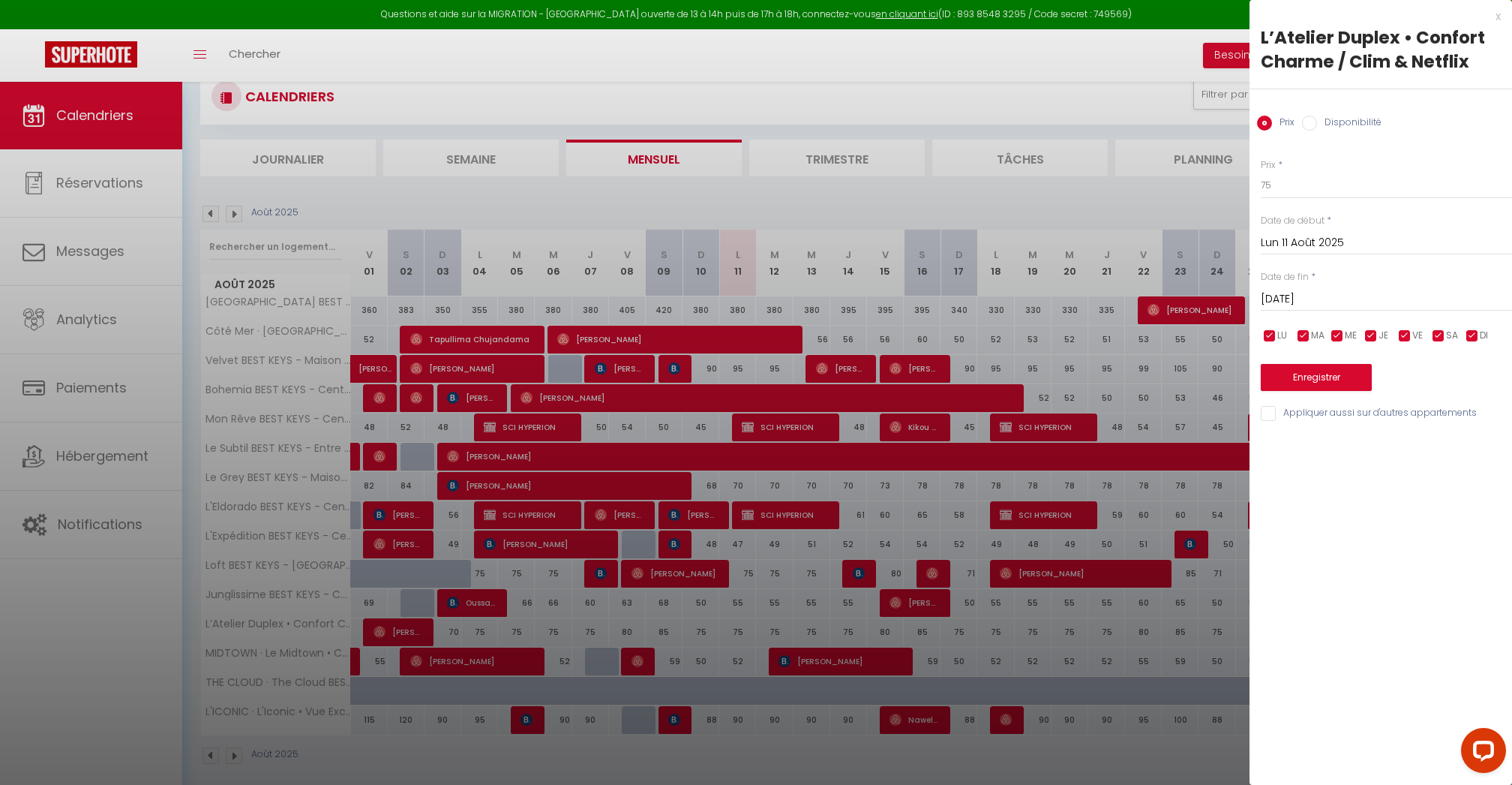
click at [1285, 167] on div "Prix * 75" at bounding box center [1386, 179] width 251 height 41
click at [1285, 179] on input "75" at bounding box center [1386, 186] width 251 height 27
type input "65"
click at [1336, 292] on input "[DATE]" at bounding box center [1386, 299] width 251 height 20
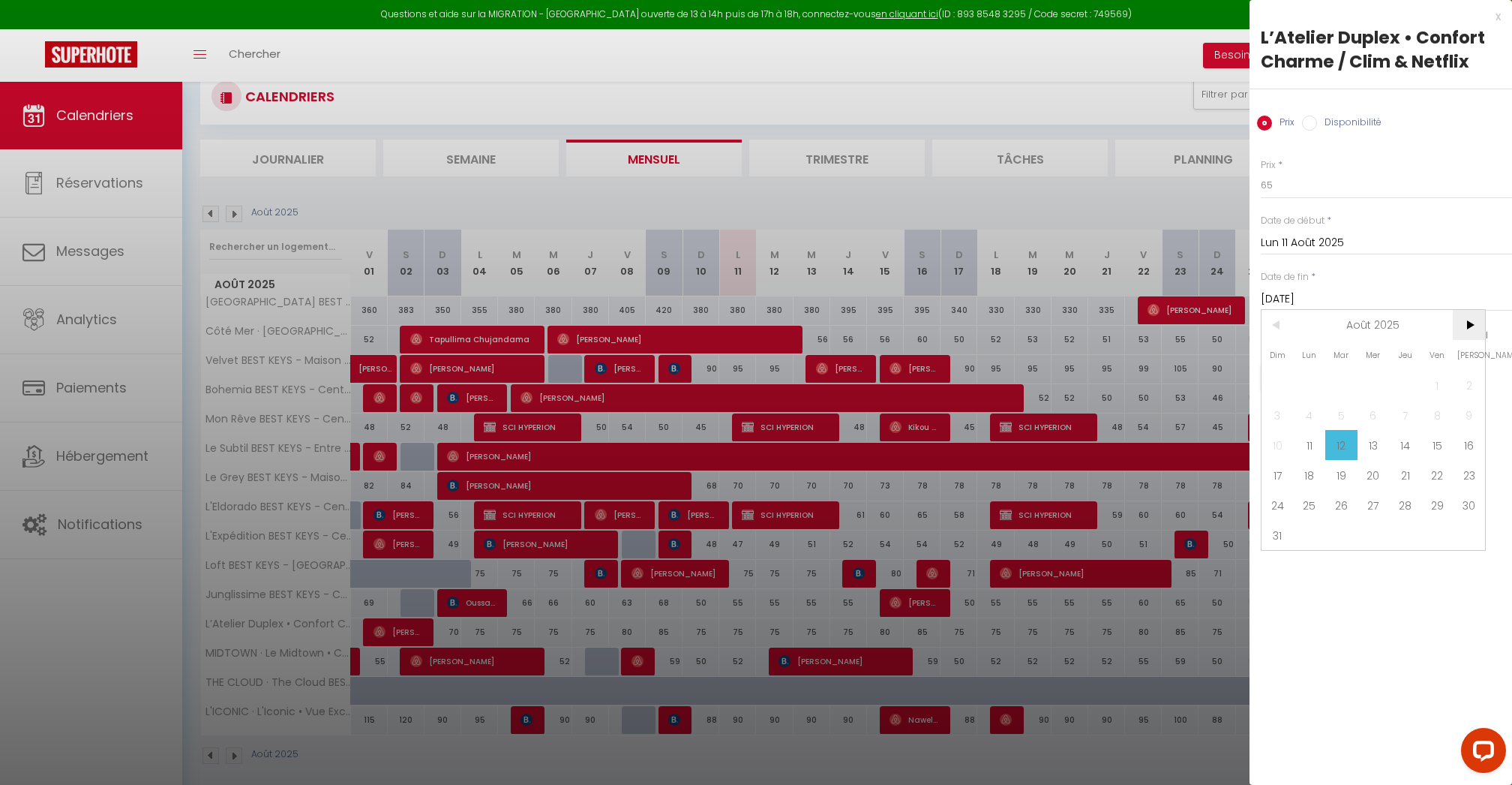
click at [1472, 327] on span ">" at bounding box center [1469, 324] width 32 height 30
click at [1351, 500] on span "30" at bounding box center [1342, 505] width 32 height 30
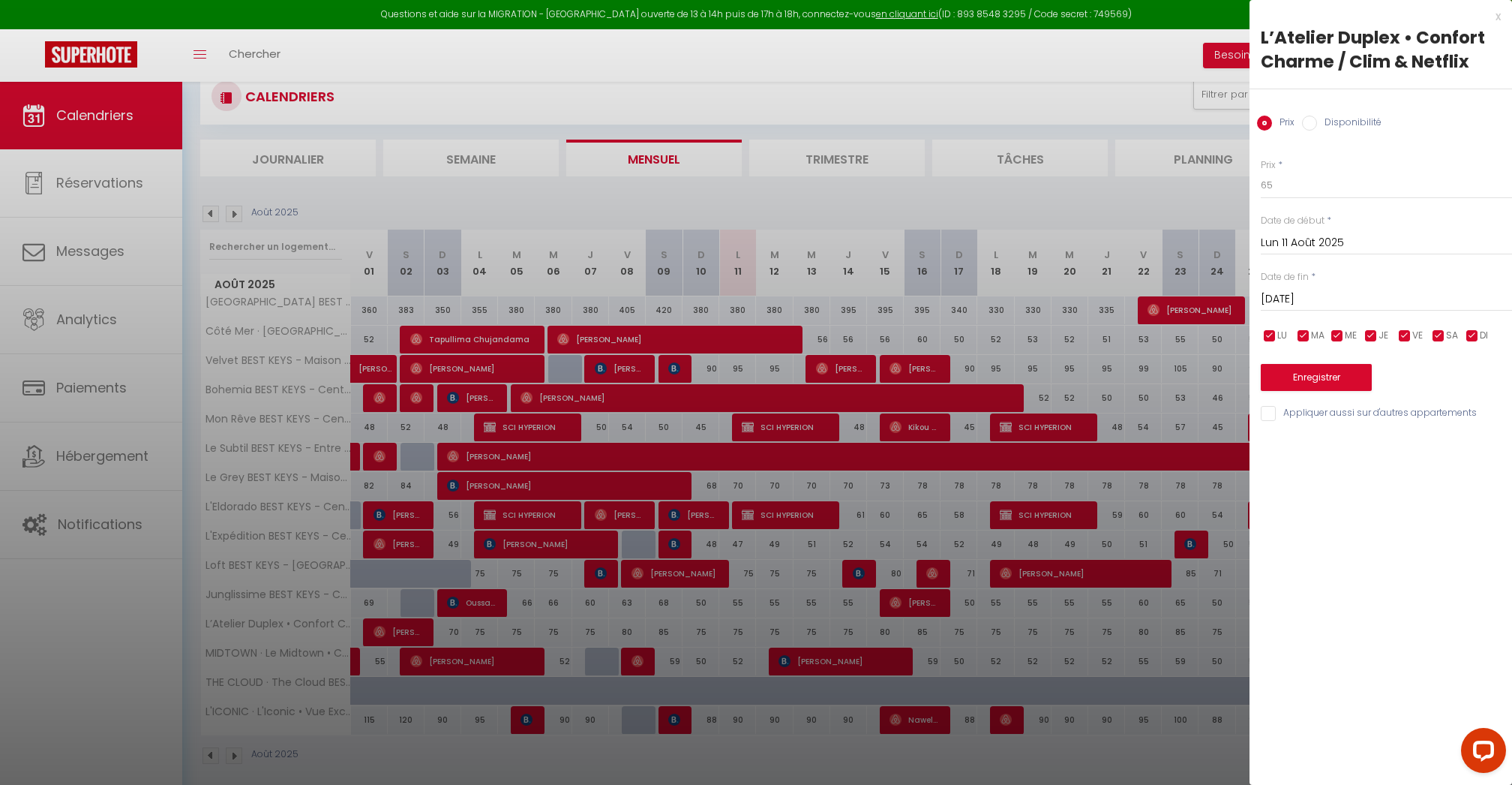
type input "[DATE]"
click at [1307, 334] on input "checkbox" at bounding box center [1304, 336] width 15 height 15
click at [1306, 334] on input "checkbox" at bounding box center [1304, 336] width 15 height 15
checkbox input "true"
click at [1293, 184] on input "65" at bounding box center [1386, 186] width 251 height 27
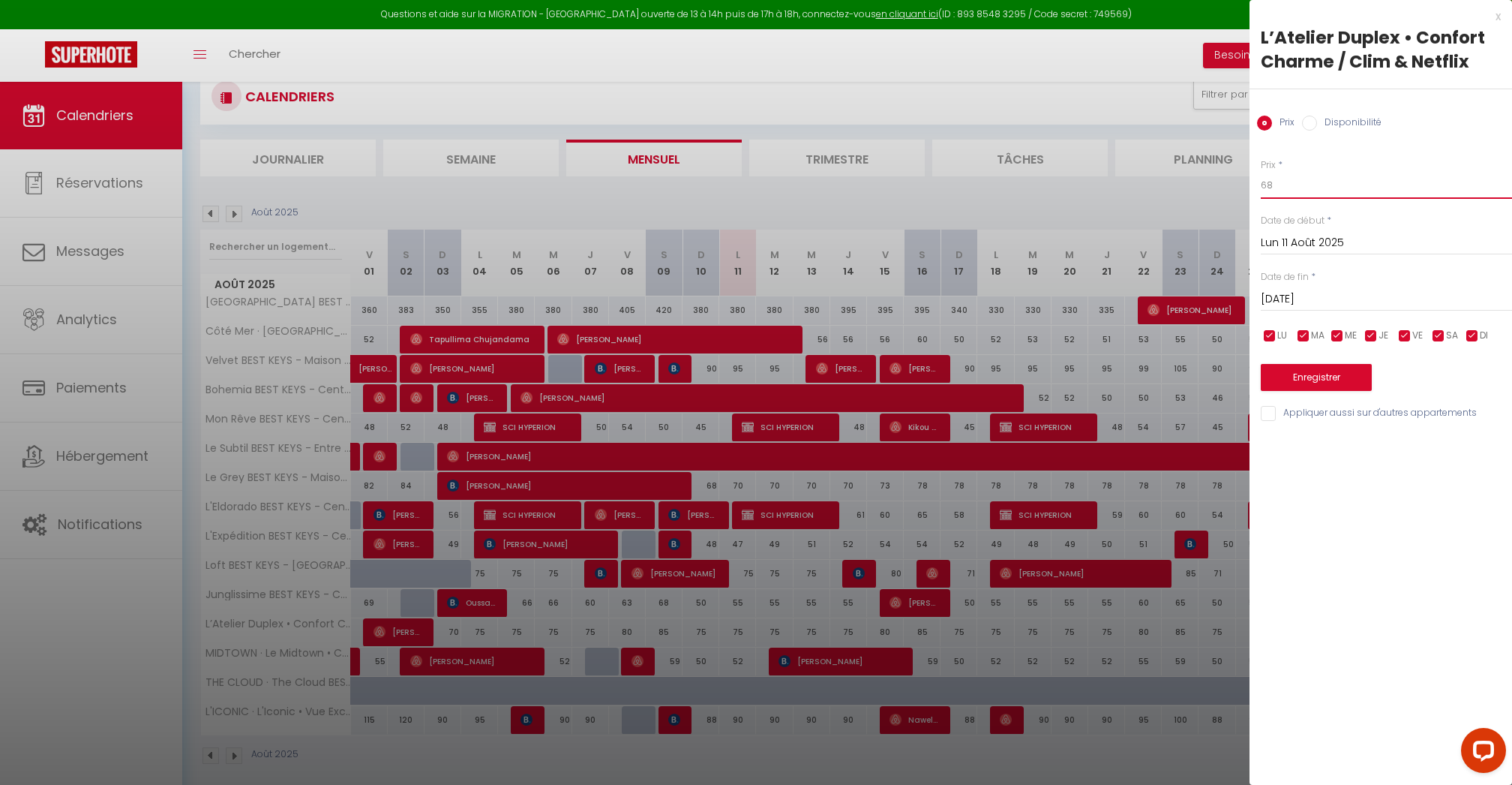
type input "68"
click at [1435, 334] on input "checkbox" at bounding box center [1439, 336] width 15 height 15
checkbox input "false"
click at [1406, 334] on input "checkbox" at bounding box center [1405, 336] width 15 height 15
checkbox input "false"
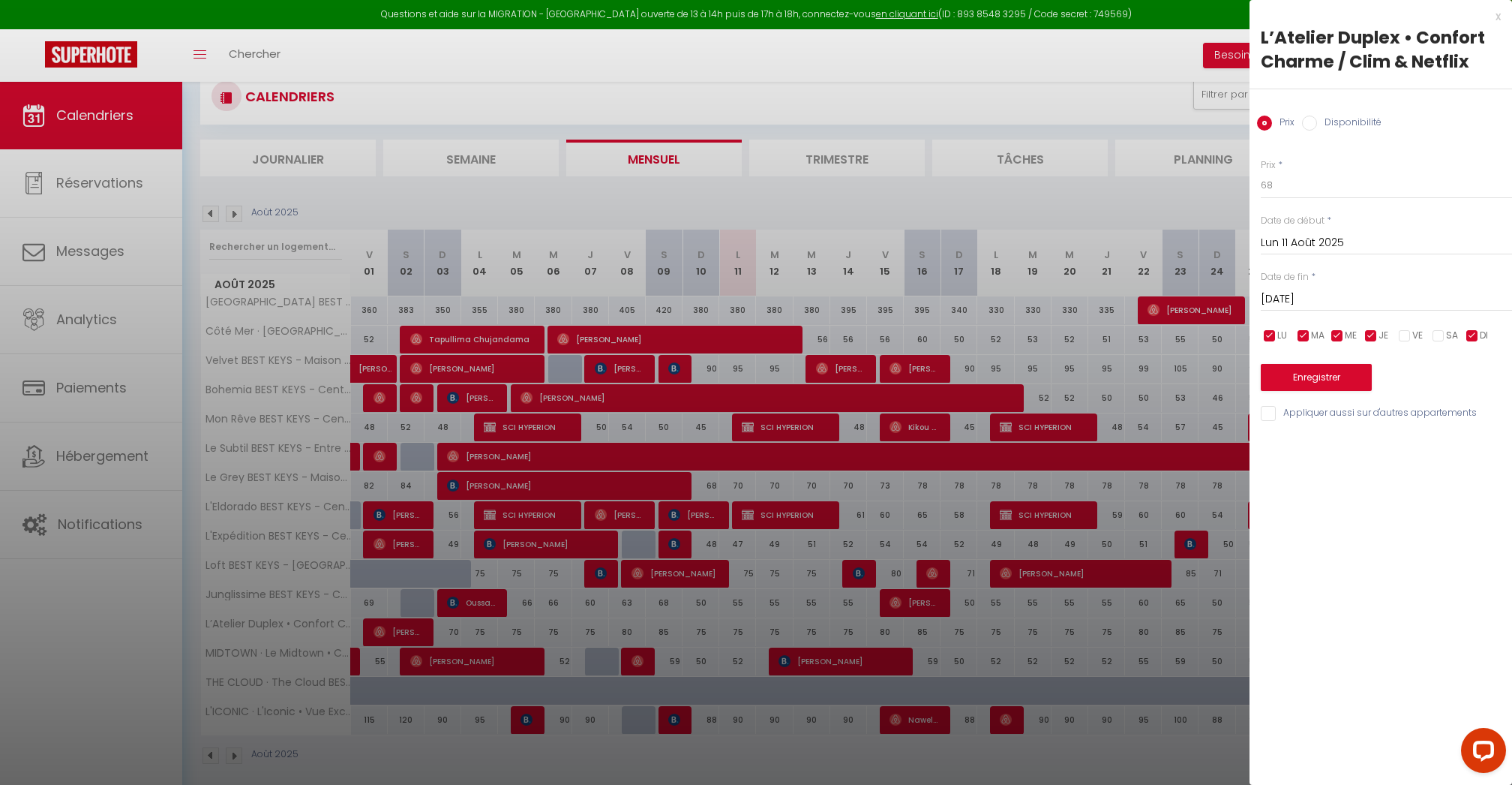
click at [1476, 334] on input "checkbox" at bounding box center [1473, 336] width 15 height 15
checkbox input "false"
click at [1329, 295] on input "[DATE]" at bounding box center [1386, 299] width 251 height 20
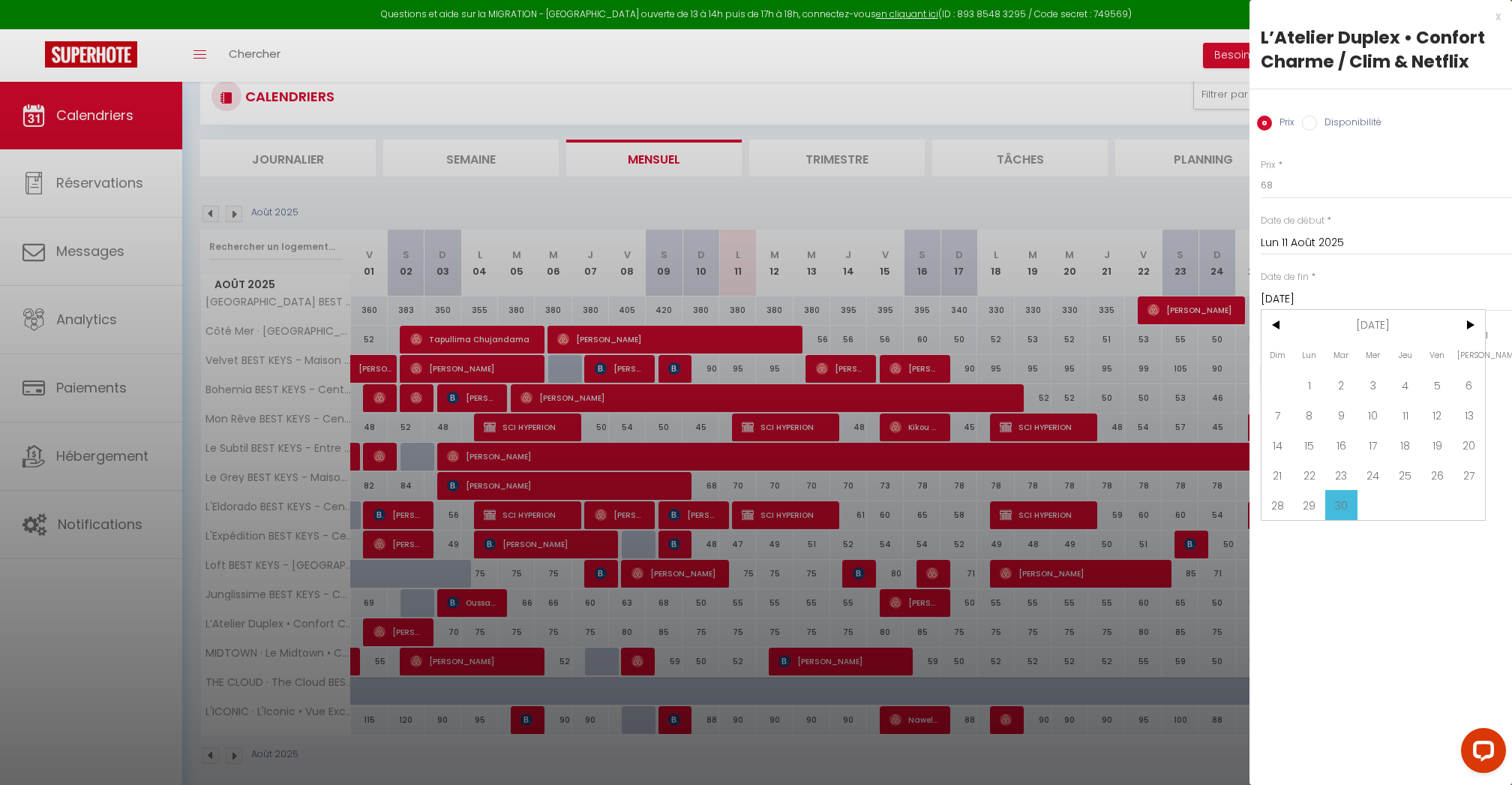
click at [1381, 546] on div "x L’Atelier Duplex • Confort Charme / Clim & Netflix Prix Disponibilité Prix * …" at bounding box center [1380, 392] width 262 height 785
click at [1324, 380] on button "Enregistrer" at bounding box center [1316, 378] width 111 height 27
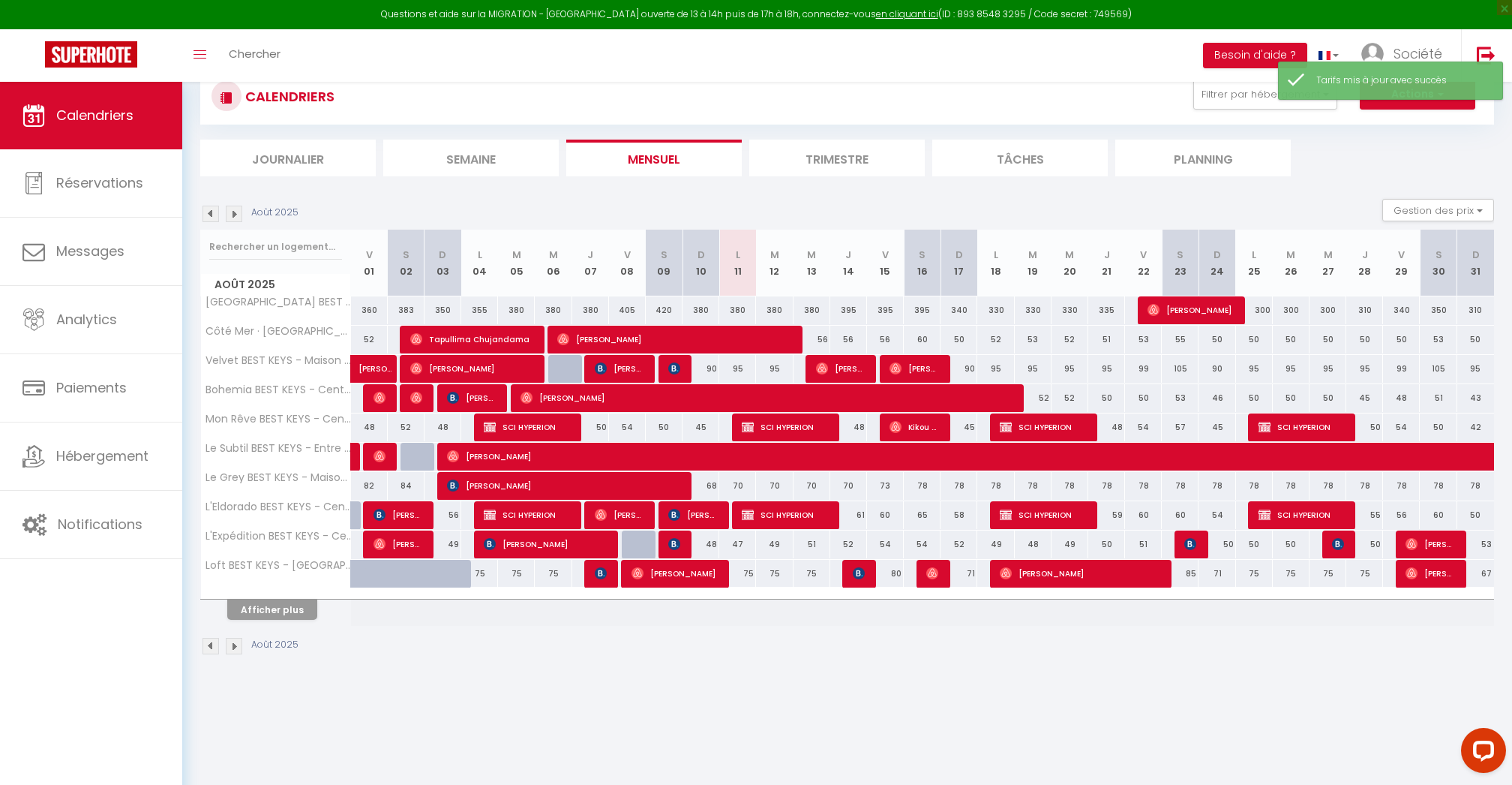
click at [285, 605] on button "Afficher plus" at bounding box center [272, 610] width 90 height 21
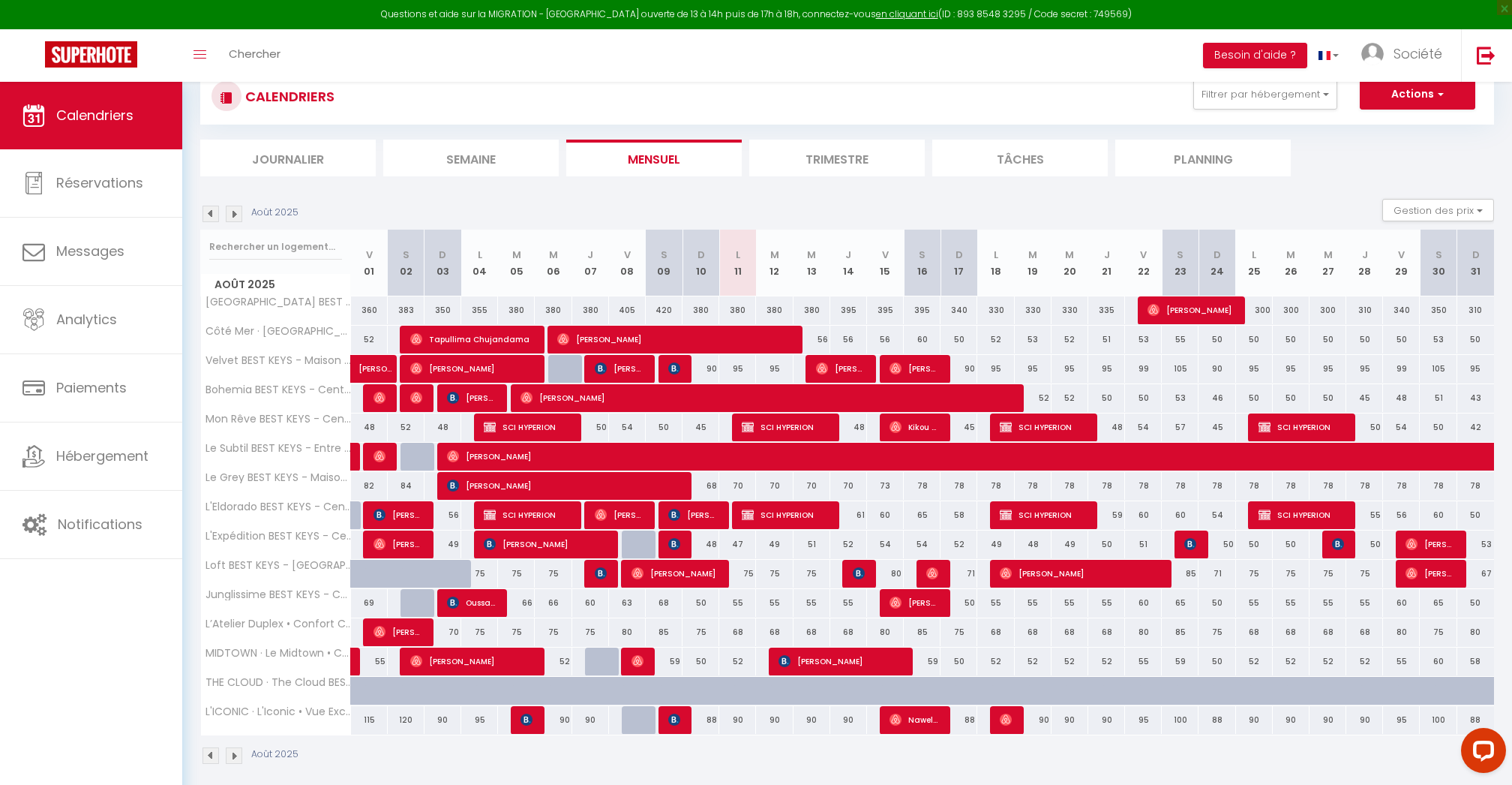
click at [882, 629] on div "80" at bounding box center [885, 632] width 37 height 27
type input "80"
type input "Ven 15 Août 2025"
type input "[PERSON_NAME][DATE]"
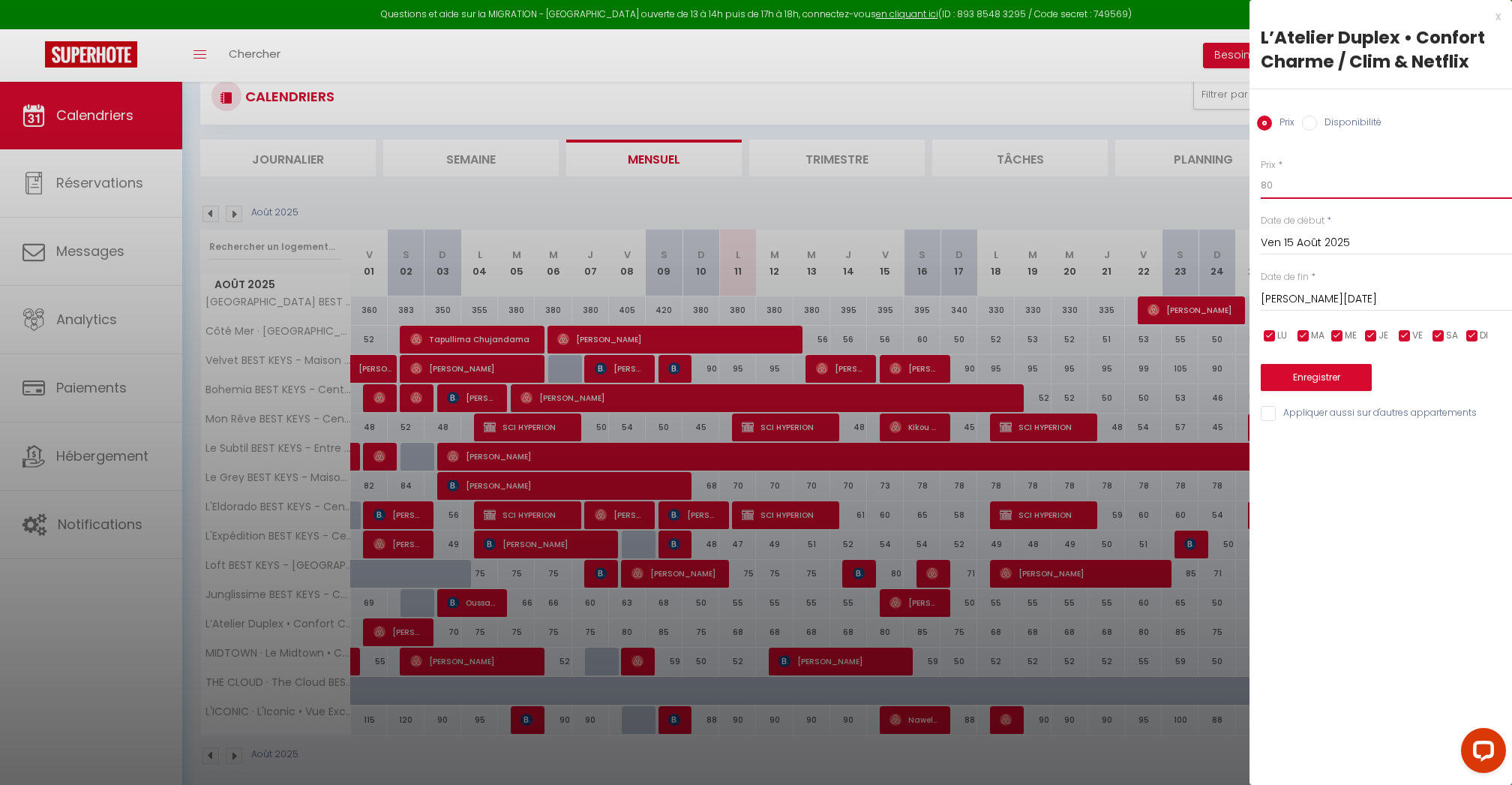
click at [1297, 186] on input "80" at bounding box center [1386, 186] width 251 height 27
type input "72"
click at [1301, 301] on input "[PERSON_NAME][DATE]" at bounding box center [1386, 299] width 251 height 20
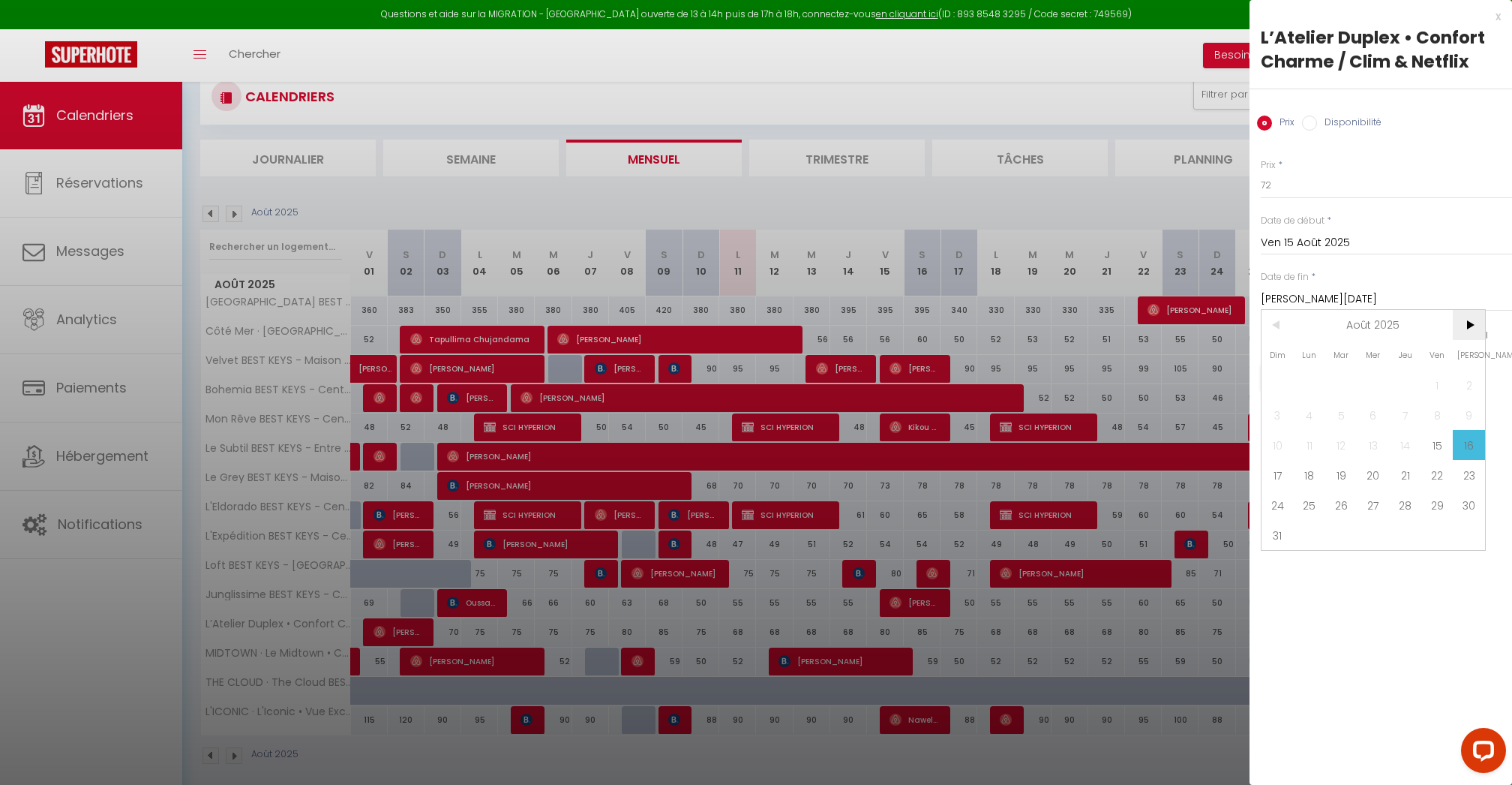
click at [1474, 327] on span ">" at bounding box center [1469, 324] width 32 height 30
click at [1339, 506] on span "30" at bounding box center [1342, 505] width 32 height 30
type input "[DATE]"
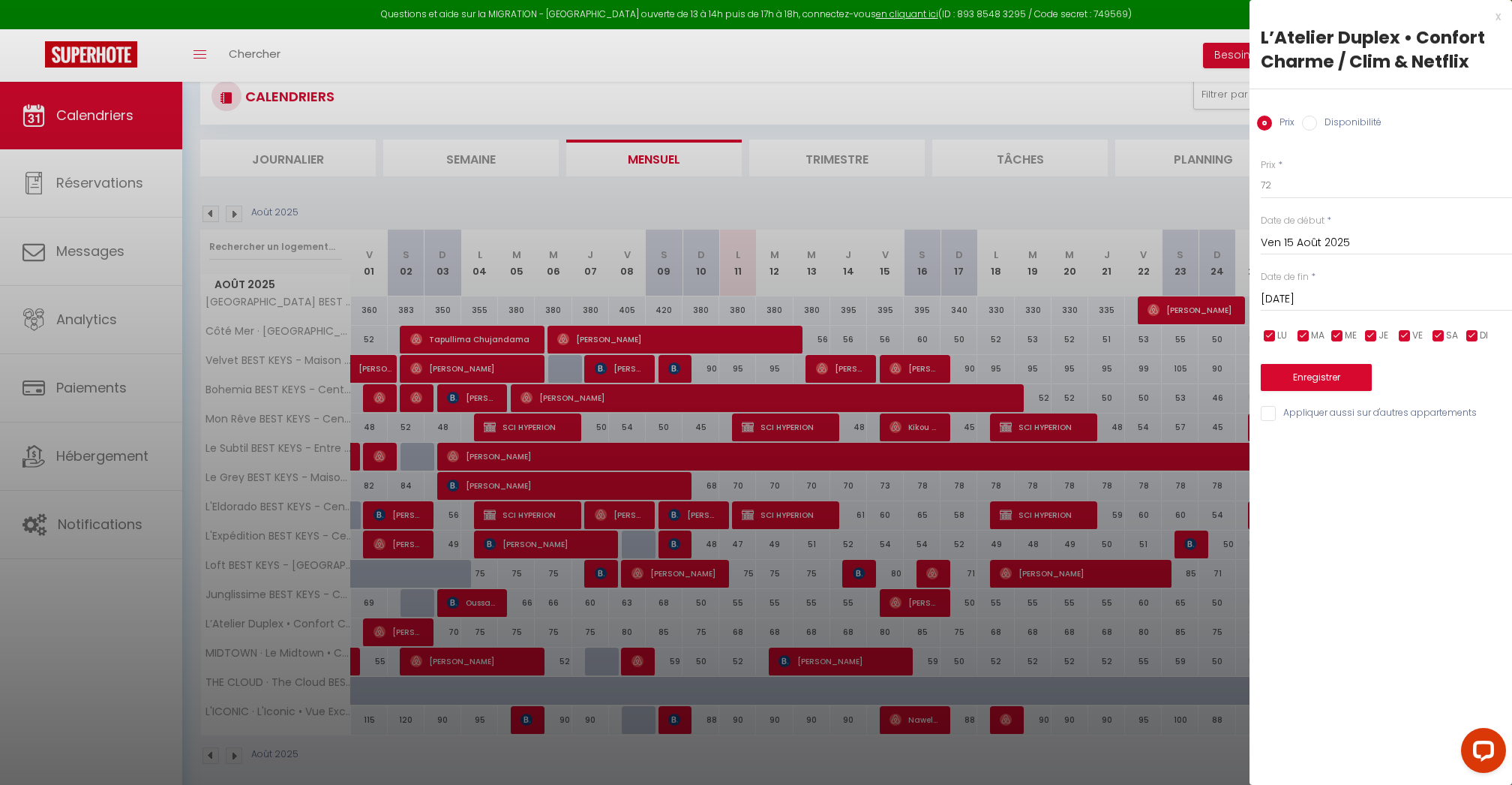
click at [1438, 334] on input "checkbox" at bounding box center [1439, 336] width 15 height 15
checkbox input "false"
click at [1472, 334] on input "checkbox" at bounding box center [1473, 336] width 15 height 15
checkbox input "false"
click at [1382, 338] on span "JE" at bounding box center [1383, 335] width 9 height 15
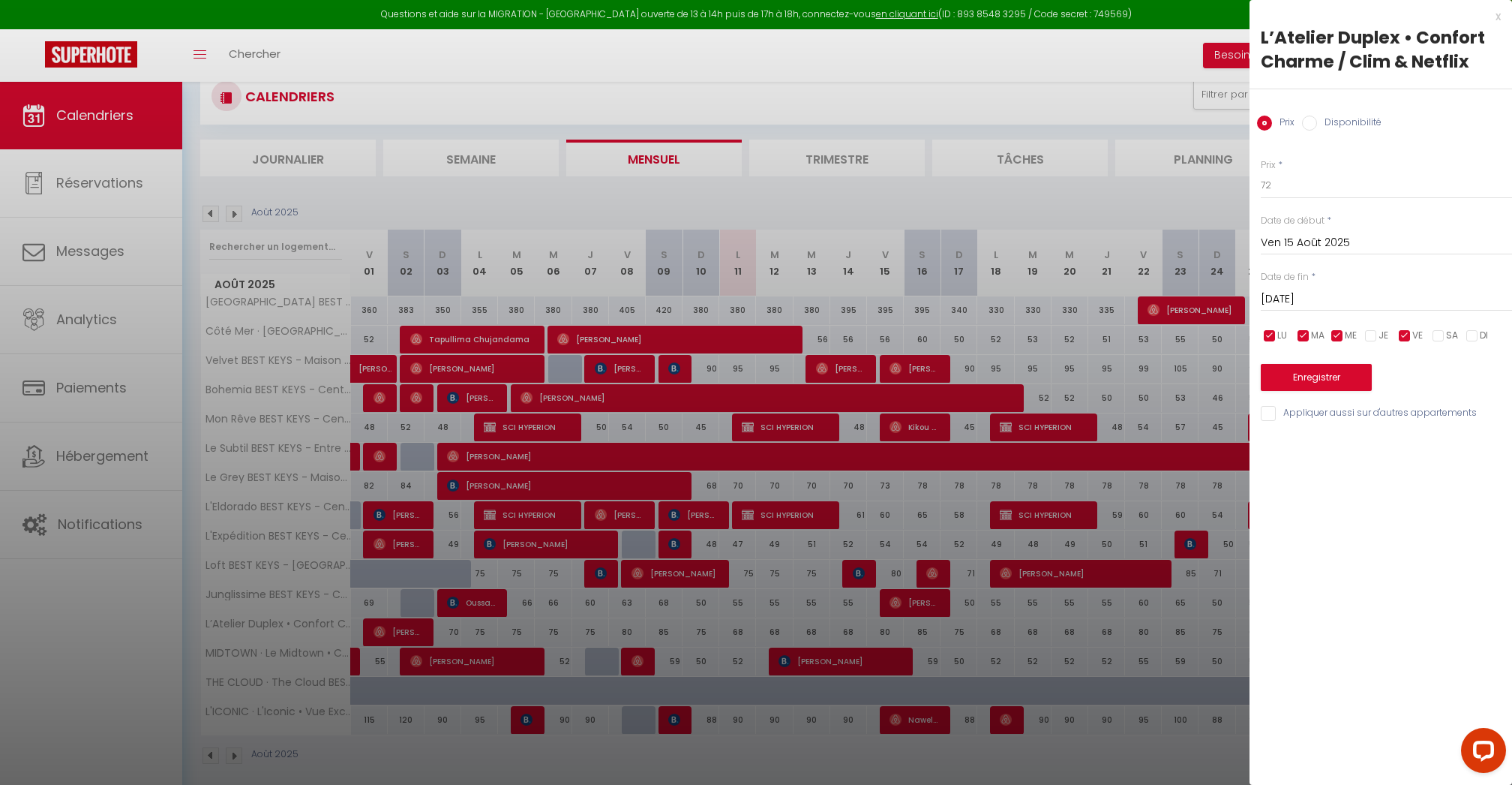
checkbox input "false"
click at [1330, 338] on input "checkbox" at bounding box center [1338, 336] width 15 height 15
checkbox input "false"
click at [1309, 338] on input "checkbox" at bounding box center [1304, 336] width 15 height 15
checkbox input "false"
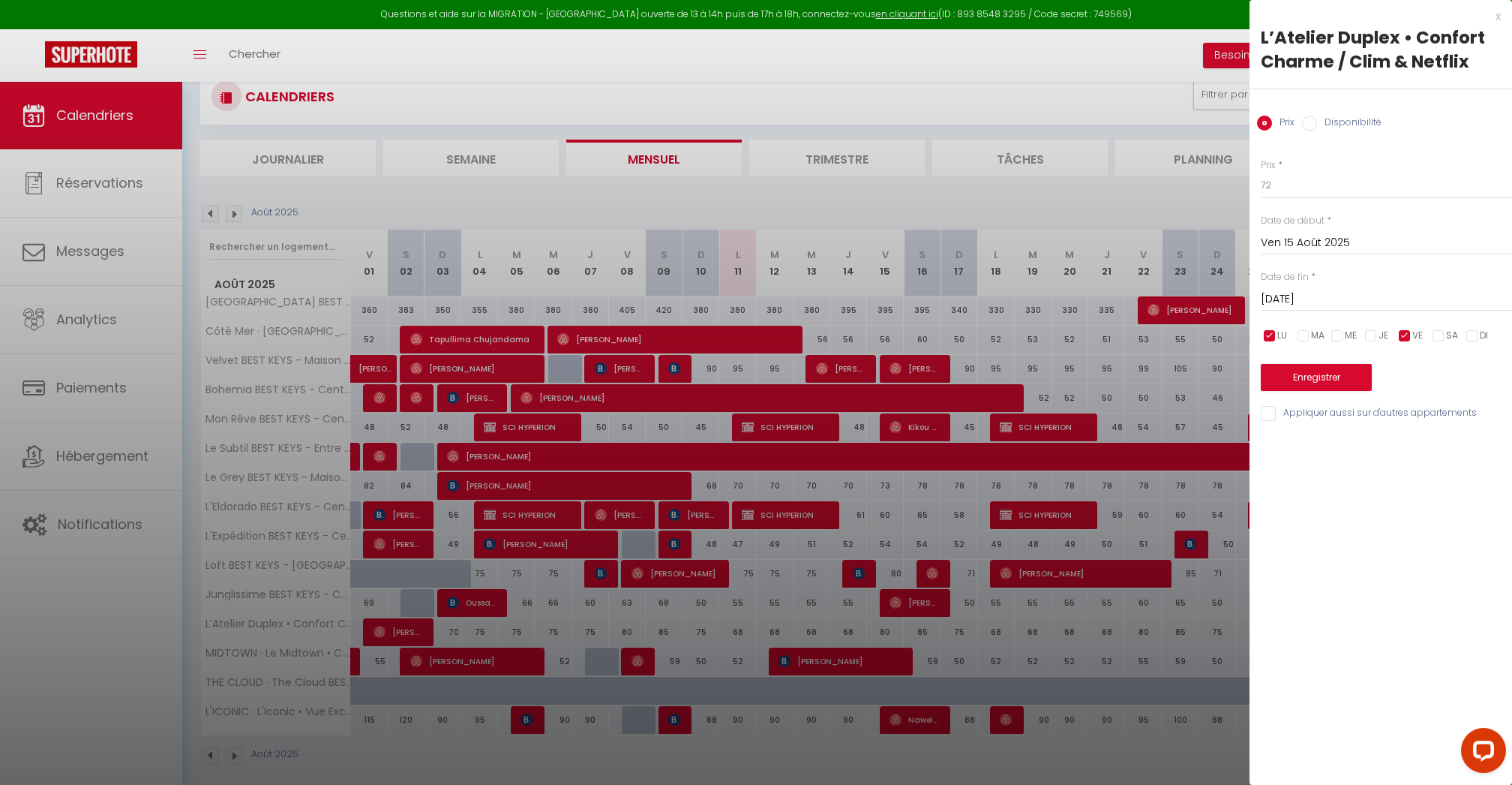
click at [1278, 338] on span "LU" at bounding box center [1282, 335] width 9 height 15
checkbox input "false"
click at [1299, 375] on button "Enregistrer" at bounding box center [1316, 378] width 111 height 27
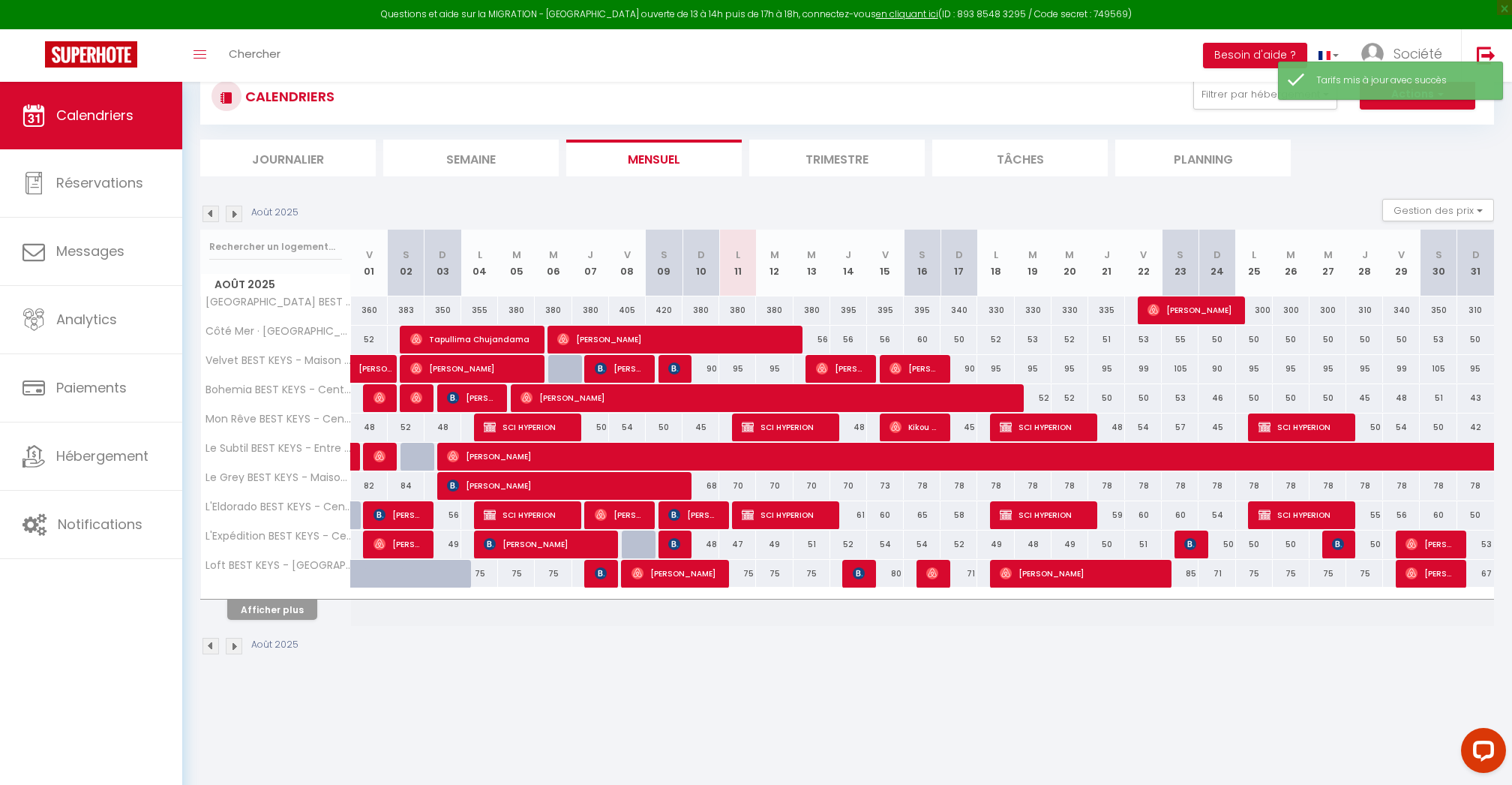
click at [298, 604] on button "Afficher plus" at bounding box center [272, 610] width 90 height 21
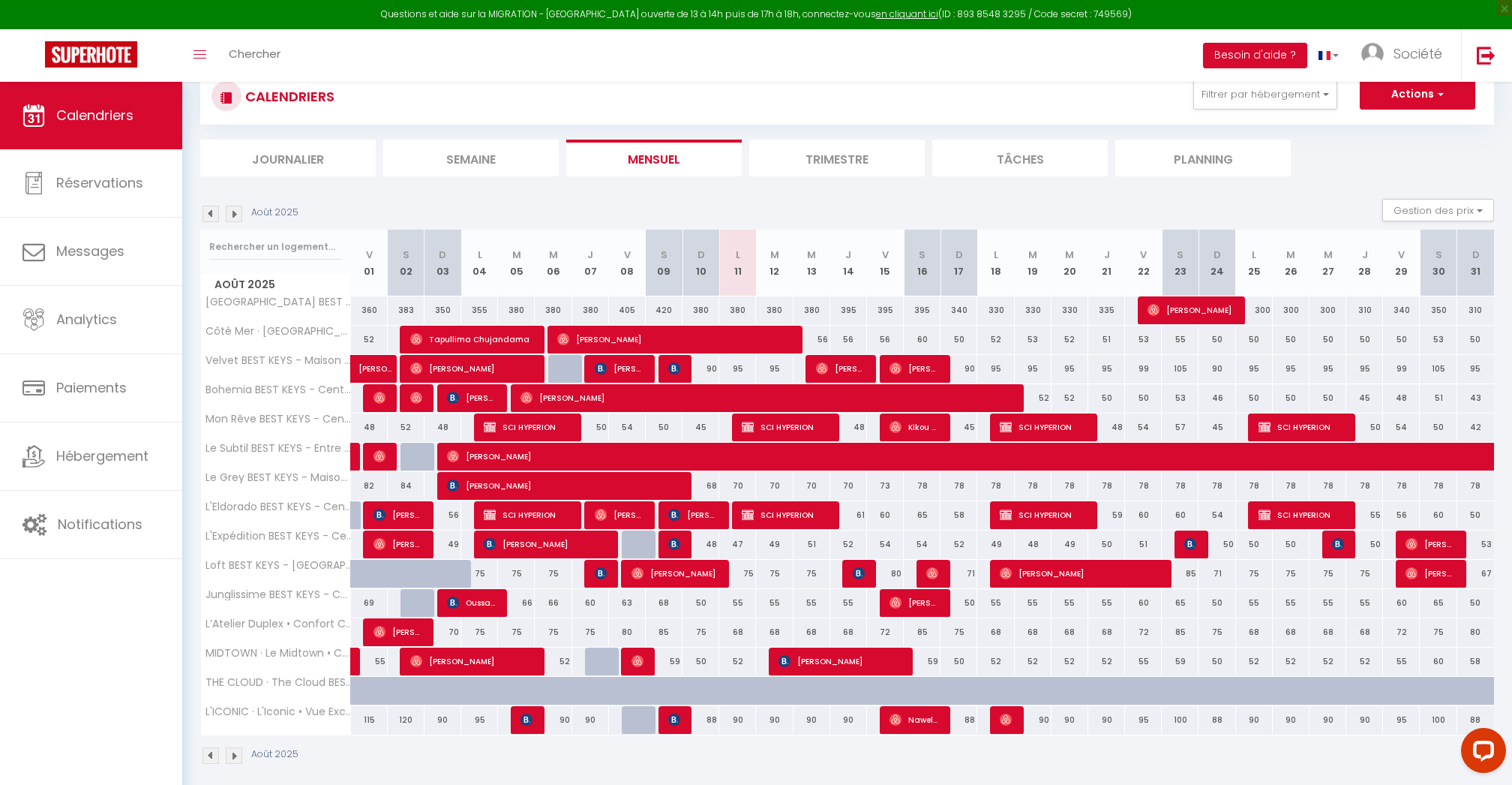
click at [924, 632] on div "85" at bounding box center [922, 632] width 37 height 27
type input "85"
type input "[PERSON_NAME][DATE]"
type input "Dim 17 Août 2025"
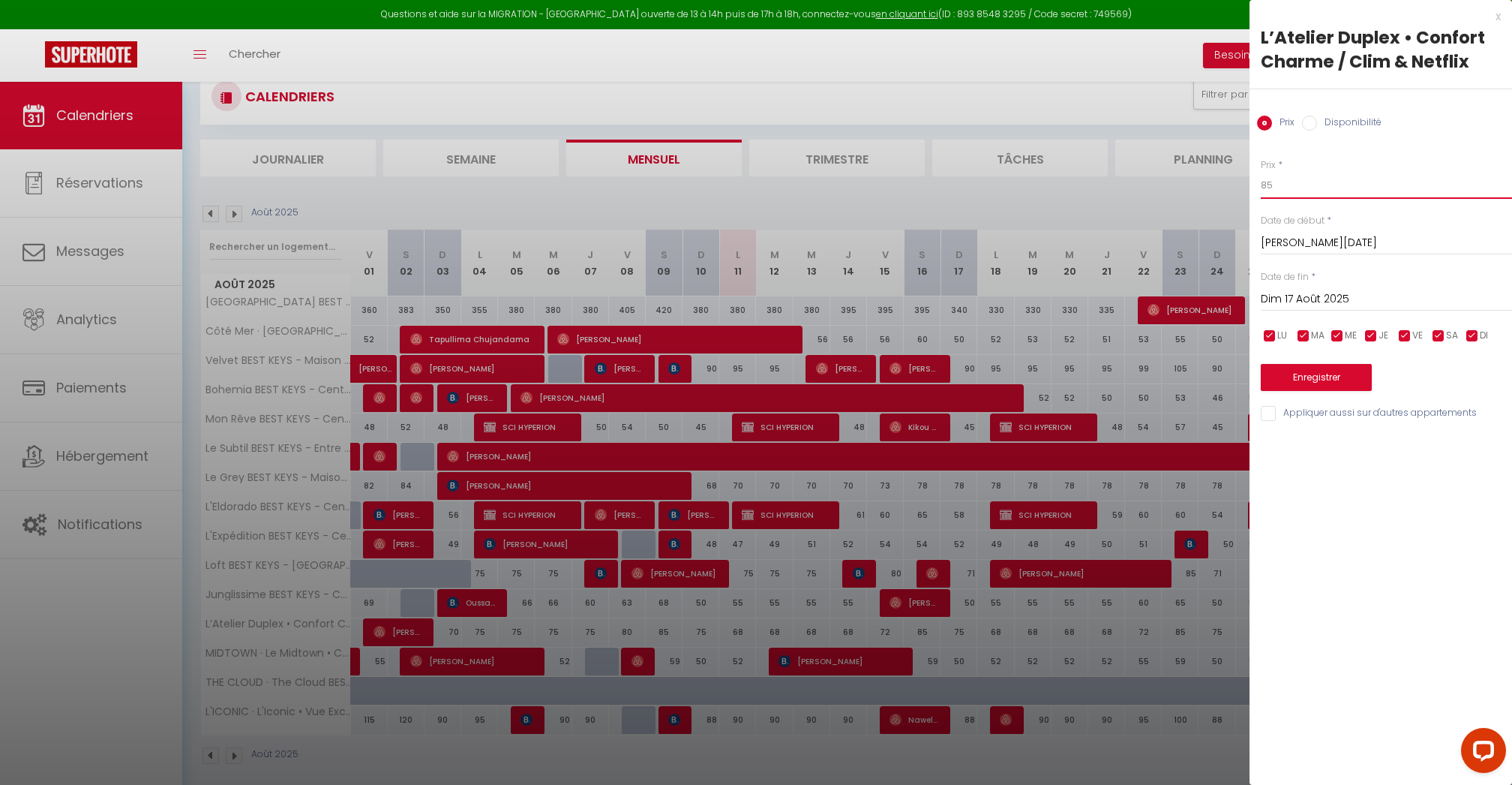
click at [1283, 187] on input "85" at bounding box center [1386, 186] width 251 height 27
type input "77"
click at [1307, 293] on input "Dim 17 Août 2025" at bounding box center [1386, 299] width 251 height 20
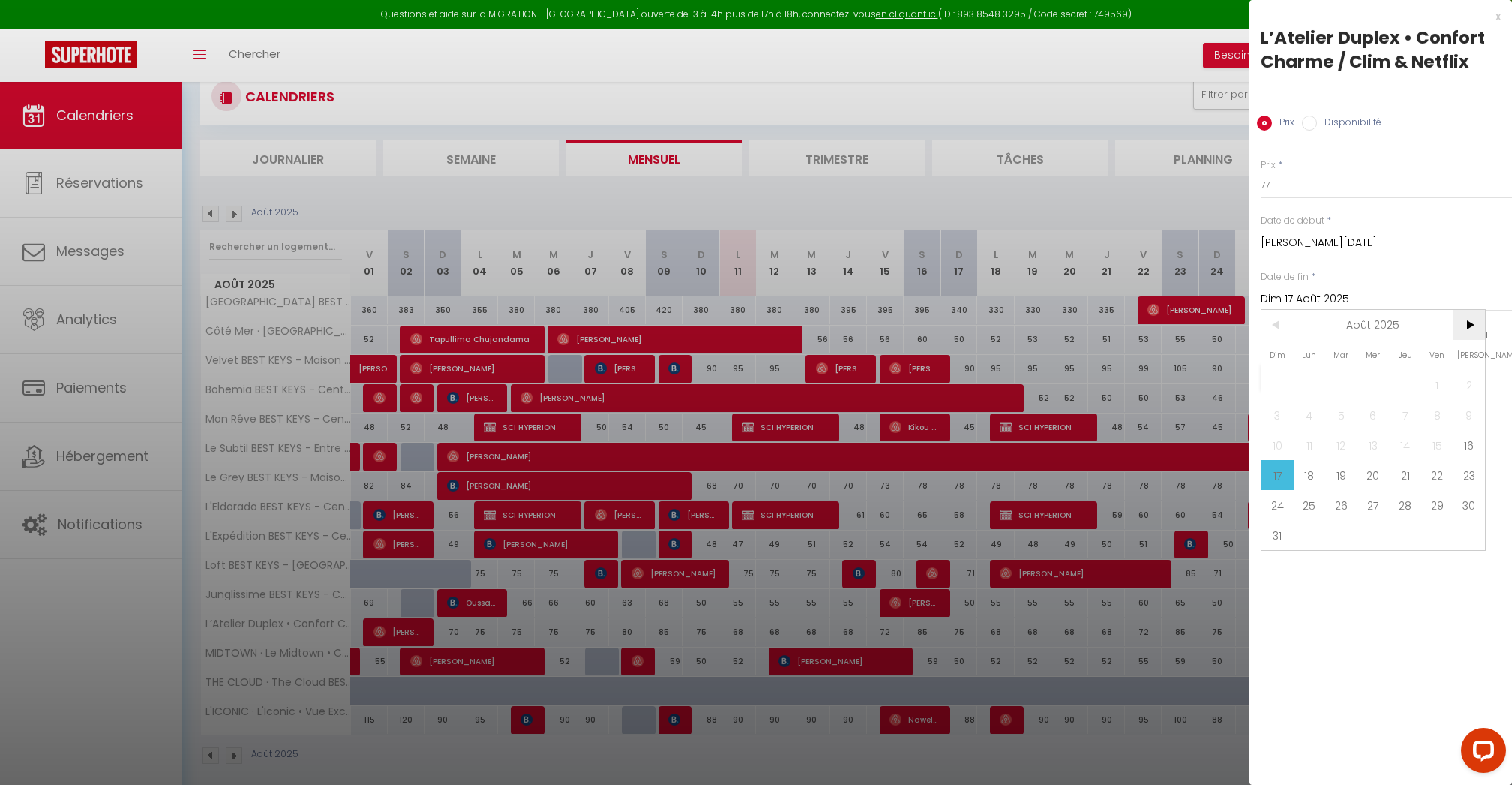
click at [1466, 322] on span ">" at bounding box center [1469, 324] width 32 height 30
click at [1345, 505] on span "30" at bounding box center [1342, 505] width 32 height 30
type input "[DATE]"
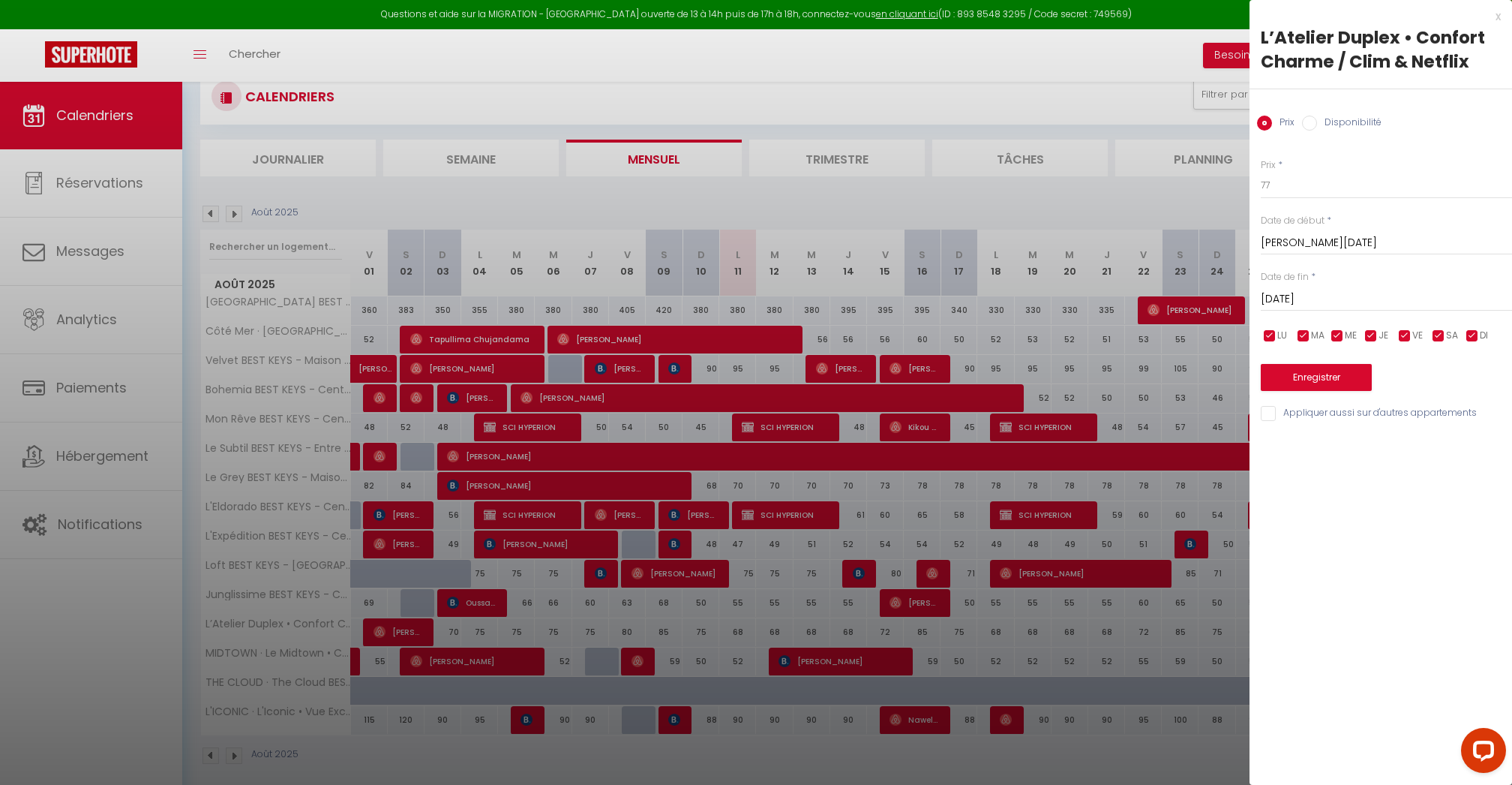
click at [1374, 331] on input "checkbox" at bounding box center [1372, 336] width 15 height 15
checkbox input "false"
click at [1321, 331] on span "MA" at bounding box center [1318, 335] width 14 height 15
click at [1309, 331] on input "checkbox" at bounding box center [1304, 336] width 15 height 15
checkbox input "true"
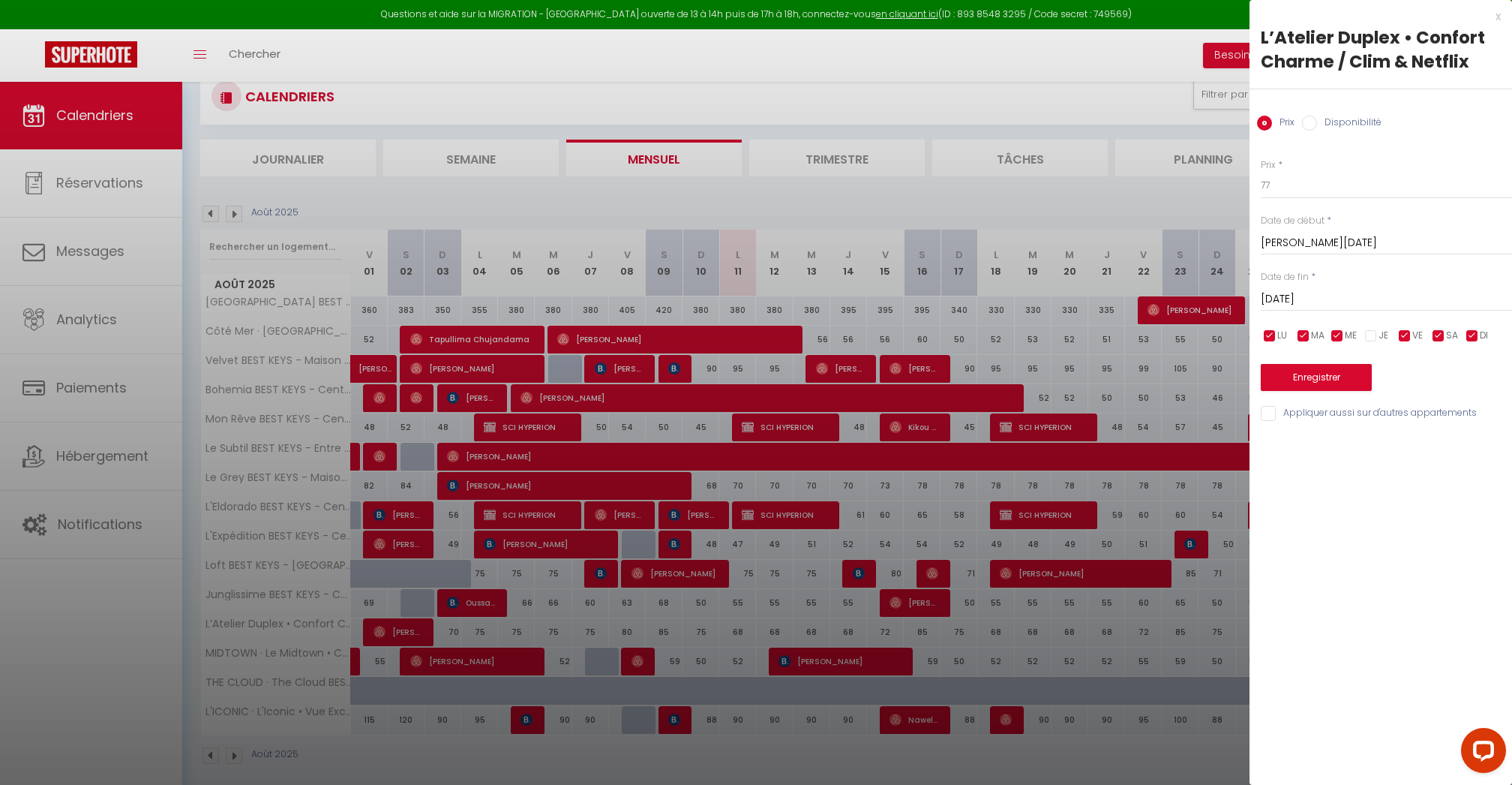
click at [1275, 331] on input "checkbox" at bounding box center [1270, 336] width 15 height 15
checkbox input "false"
click at [1297, 331] on input "checkbox" at bounding box center [1304, 336] width 15 height 15
click at [1321, 331] on span "MA" at bounding box center [1318, 335] width 14 height 15
checkbox input "true"
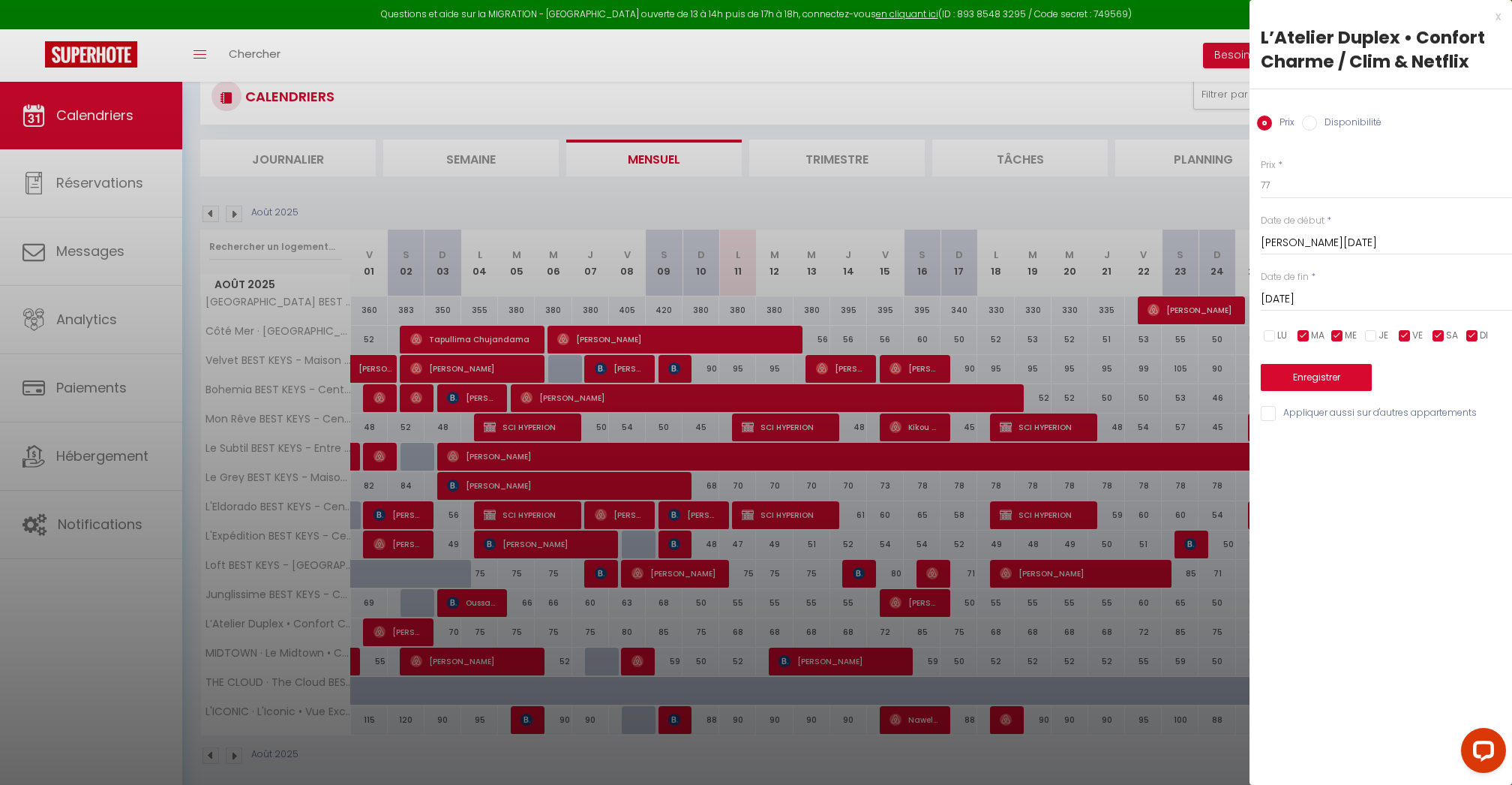
click at [1330, 331] on input "checkbox" at bounding box center [1338, 336] width 15 height 15
checkbox input "false"
click at [1317, 331] on span "MA" at bounding box center [1318, 335] width 14 height 15
checkbox input "false"
click at [1404, 334] on input "checkbox" at bounding box center [1405, 336] width 15 height 15
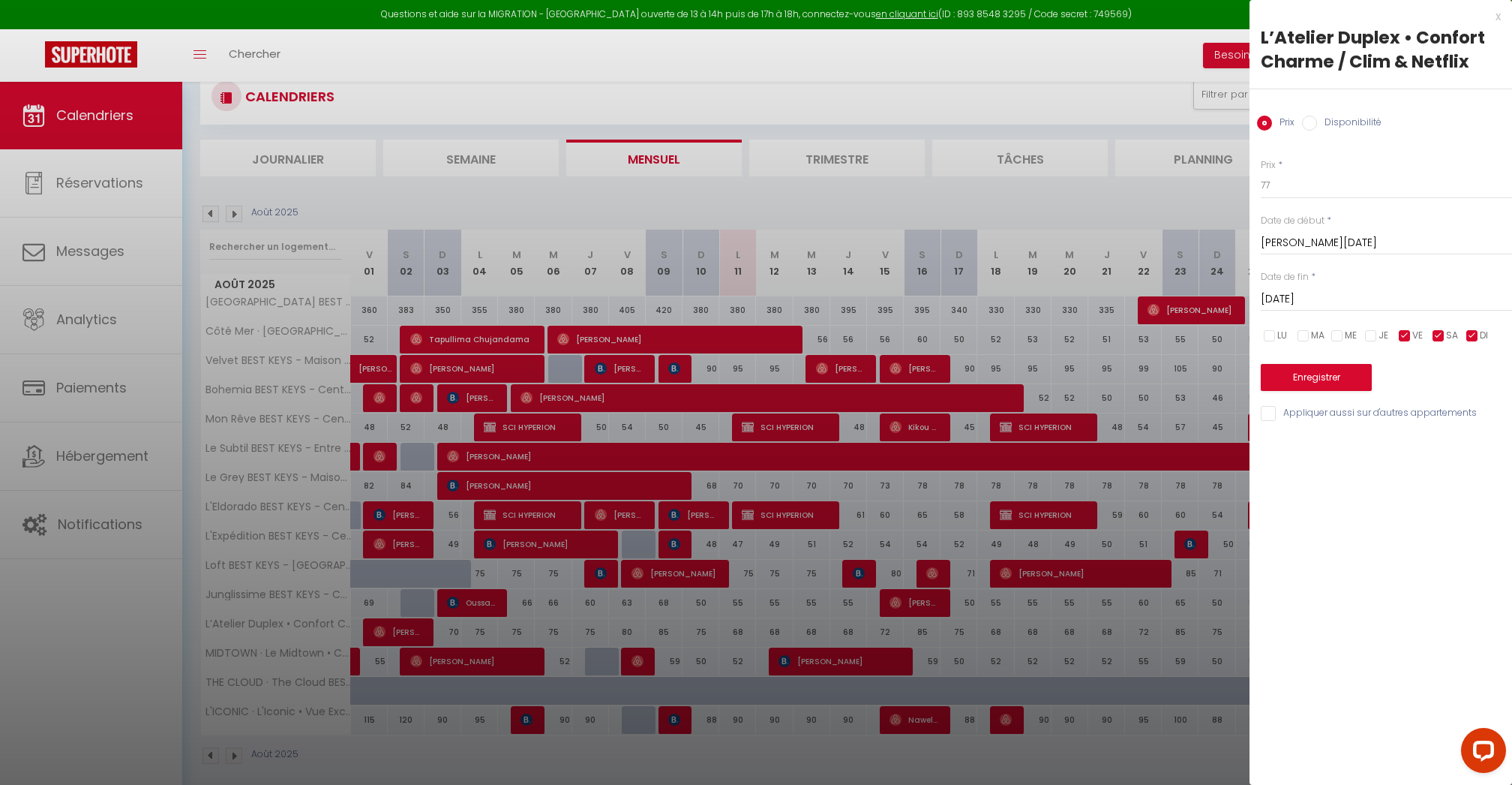
checkbox input "false"
click at [1483, 334] on span "DI" at bounding box center [1485, 335] width 9 height 15
checkbox input "false"
click at [1329, 383] on button "Enregistrer" at bounding box center [1316, 378] width 111 height 27
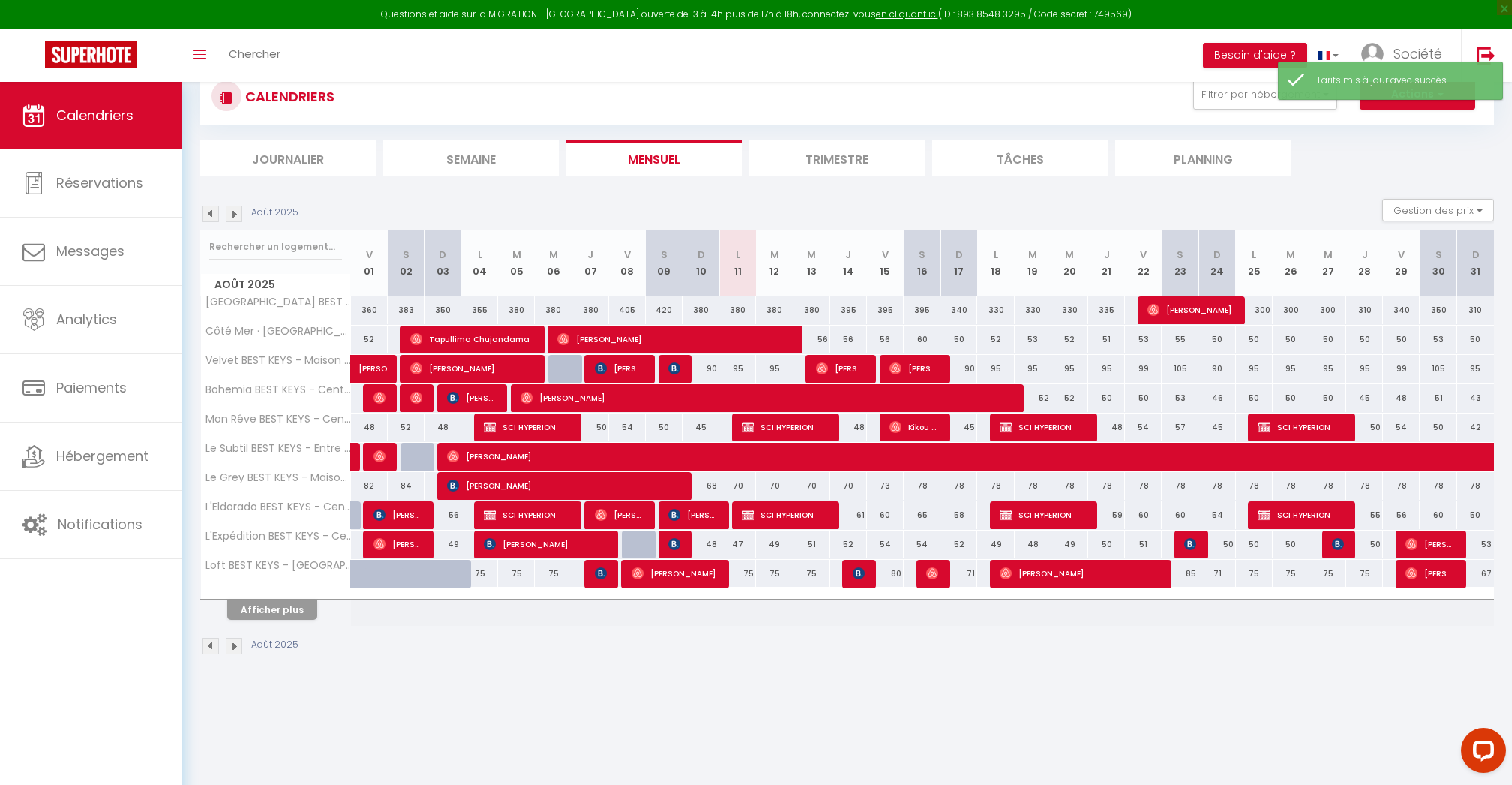
click at [285, 617] on button "Afficher plus" at bounding box center [272, 610] width 90 height 21
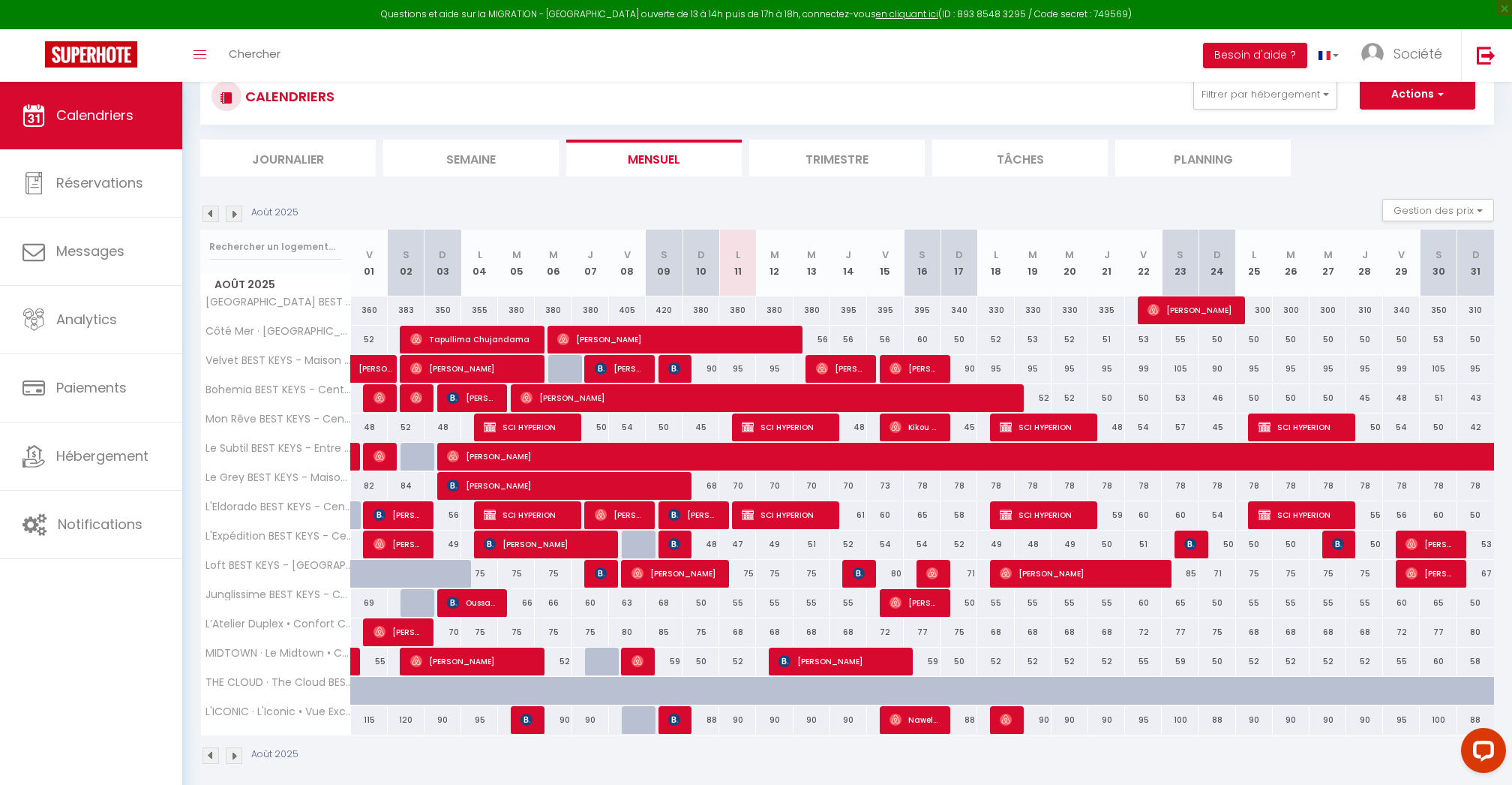
click at [957, 629] on div "75" at bounding box center [959, 632] width 37 height 27
type input "75"
type input "Dim 17 Août 2025"
type input "Lun 18 Août 2025"
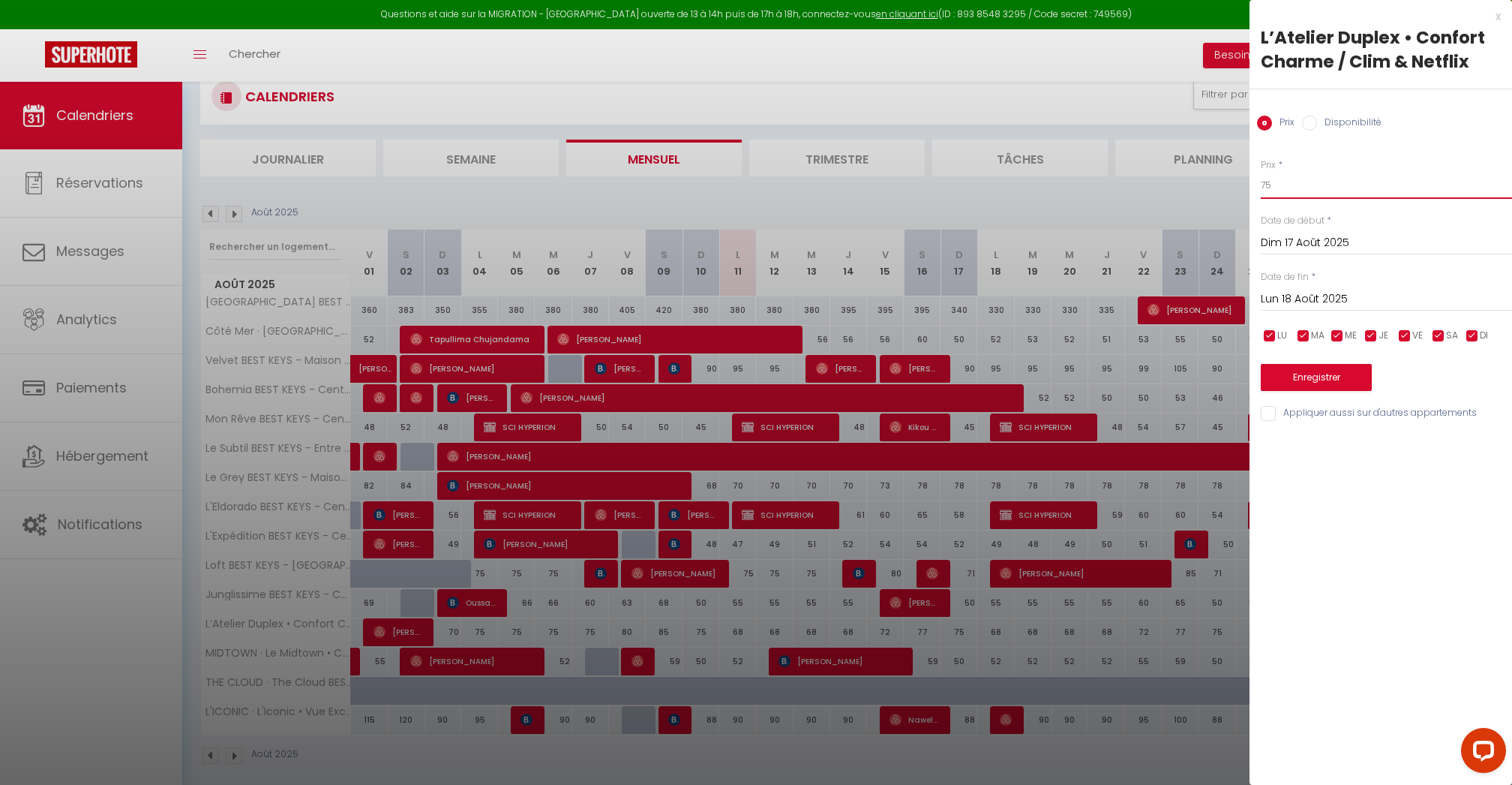
click at [1275, 186] on input "75" at bounding box center [1386, 186] width 251 height 27
type input "66"
click at [1285, 239] on input "Dim 17 Août 2025" at bounding box center [1386, 243] width 251 height 20
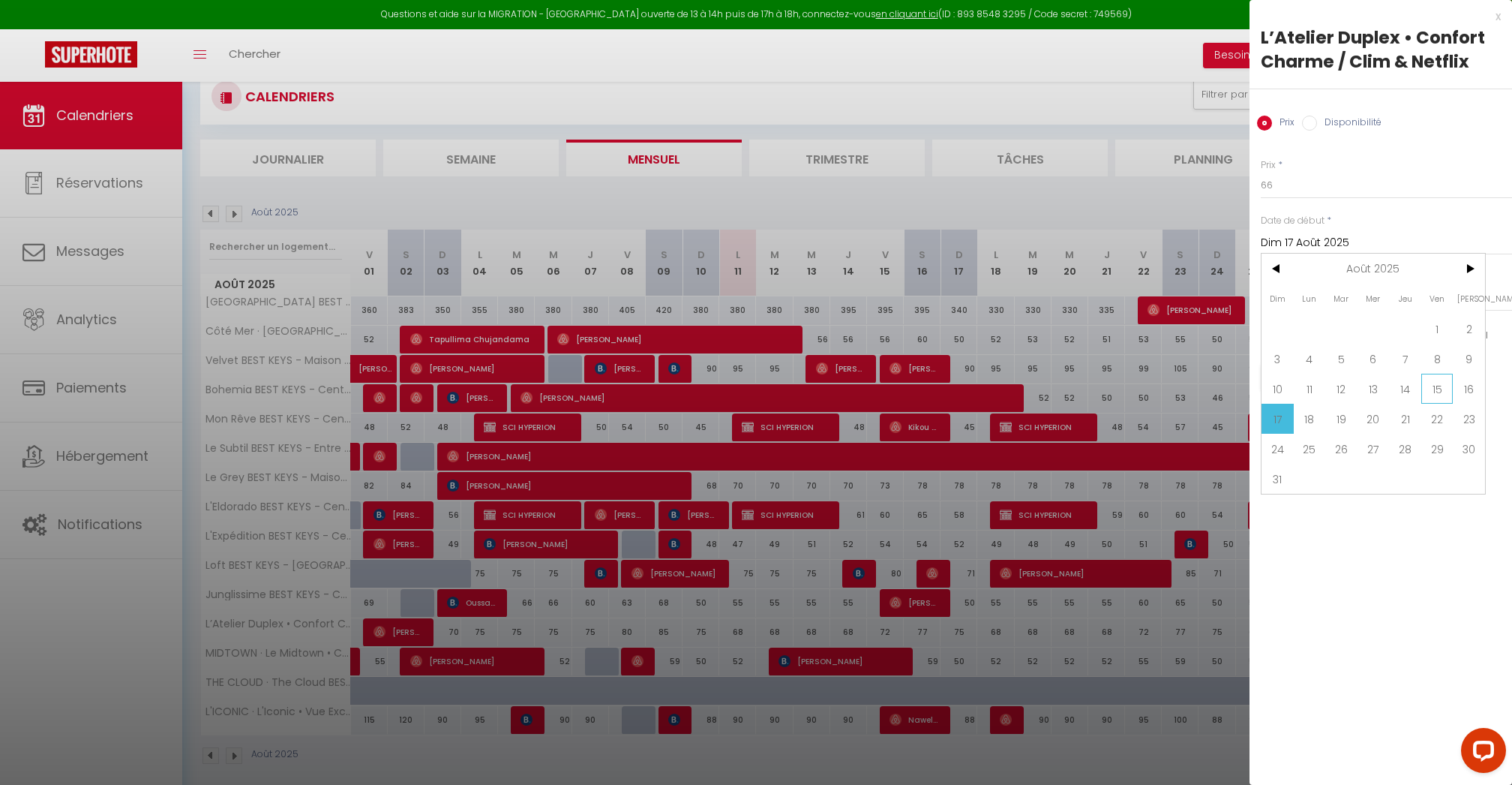
click at [1438, 388] on span "15" at bounding box center [1438, 388] width 32 height 30
type input "Ven 15 Août 2025"
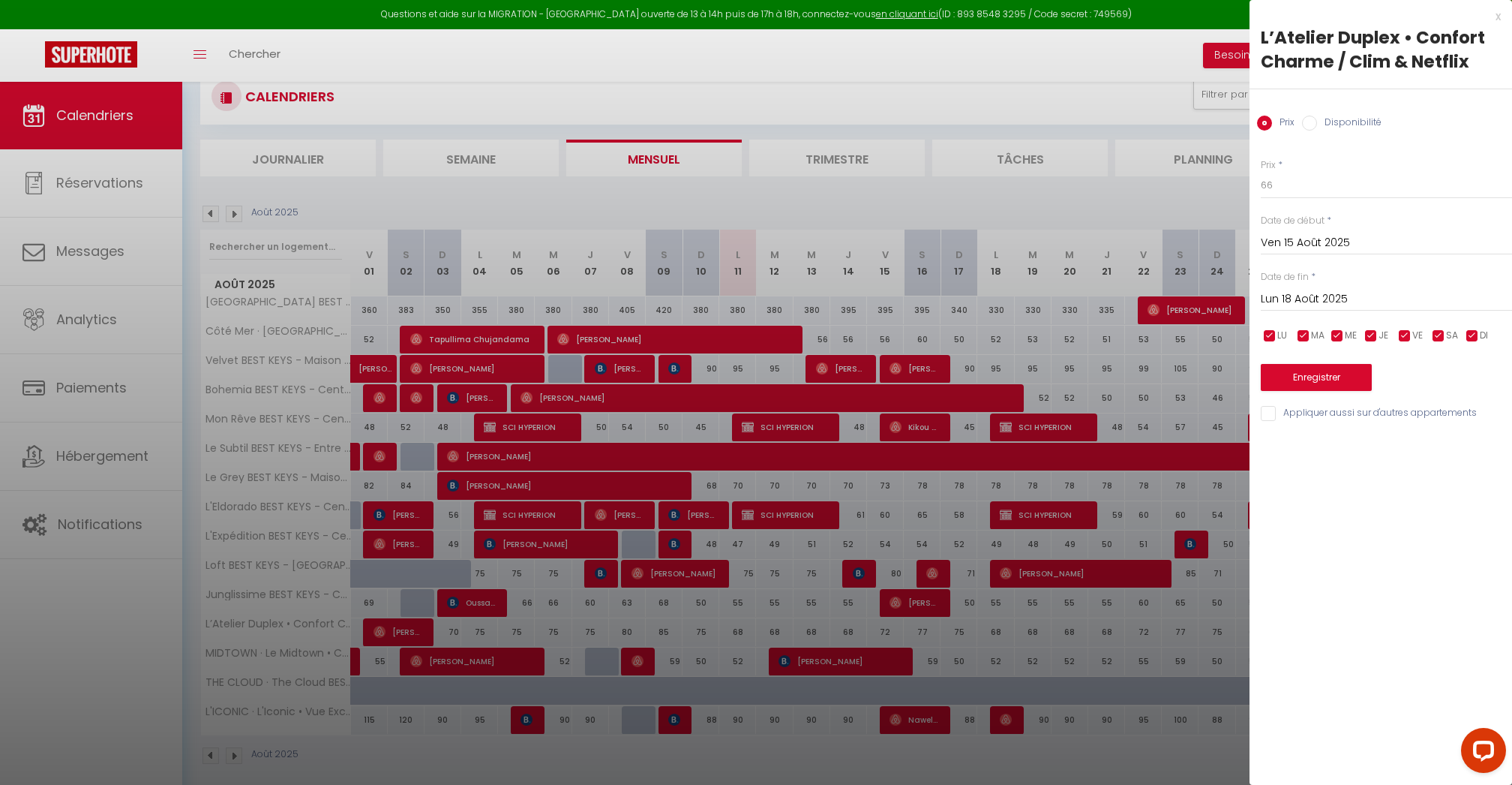
click at [1278, 334] on span "LU" at bounding box center [1282, 335] width 9 height 15
checkbox input "false"
click at [1309, 334] on input "checkbox" at bounding box center [1304, 336] width 15 height 15
checkbox input "false"
click at [1345, 335] on span "ME" at bounding box center [1351, 335] width 12 height 15
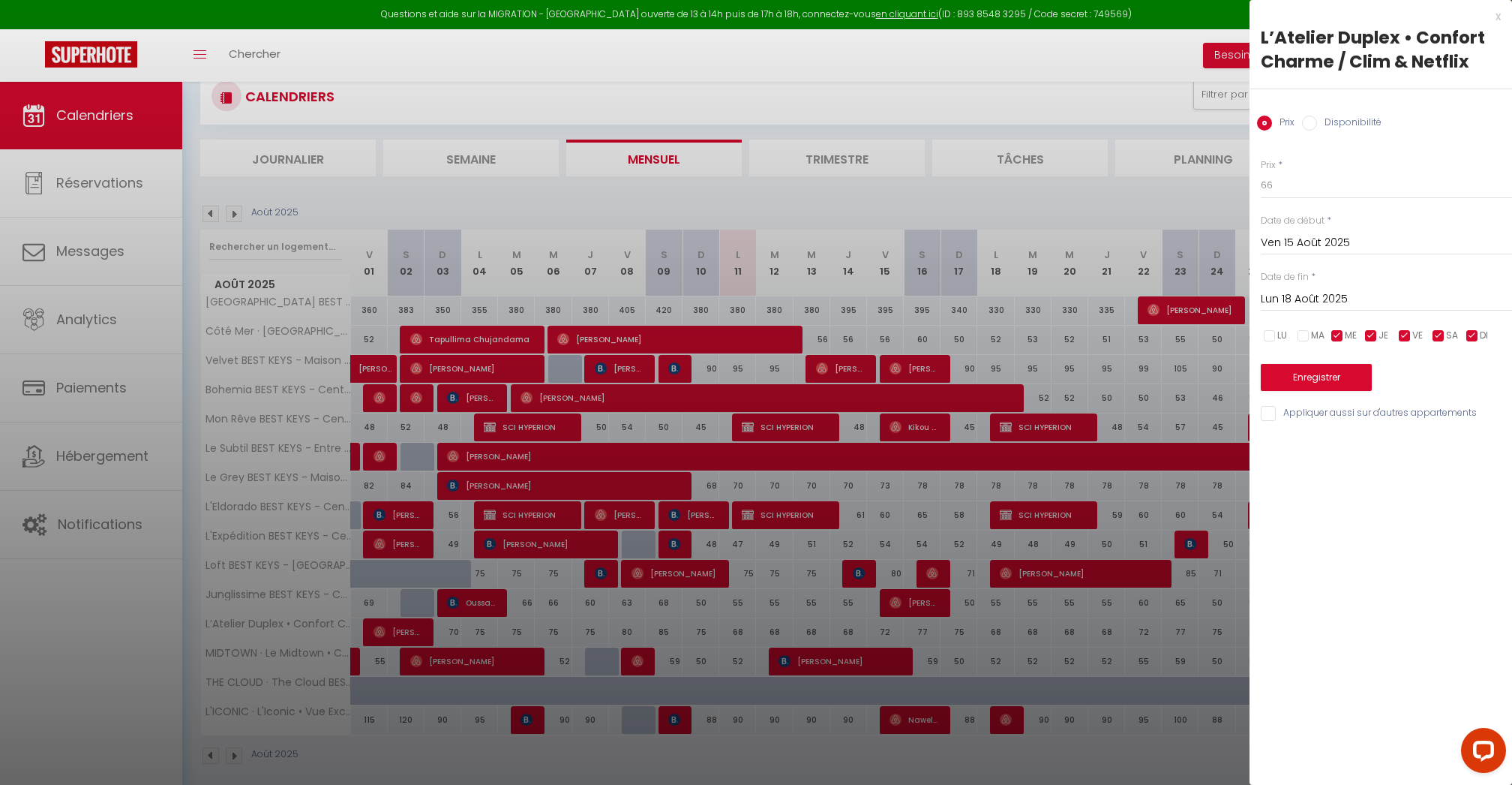
checkbox input "false"
click at [1378, 334] on input "checkbox" at bounding box center [1372, 336] width 15 height 15
checkbox input "false"
click at [1408, 334] on input "checkbox" at bounding box center [1405, 336] width 15 height 15
checkbox input "false"
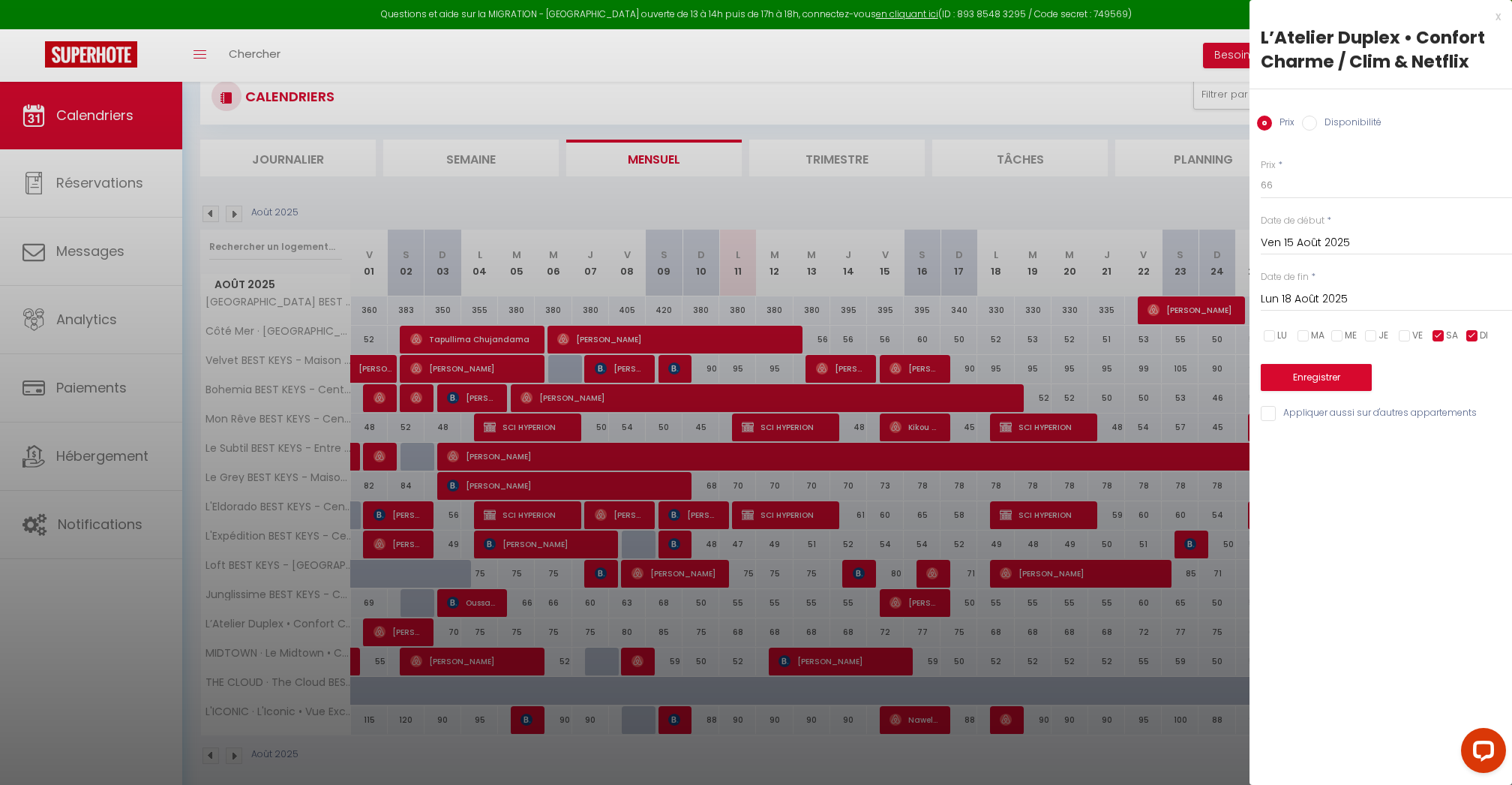
click at [1444, 334] on input "checkbox" at bounding box center [1439, 336] width 15 height 15
checkbox input "false"
click at [1321, 298] on input "Lun 18 Août 2025" at bounding box center [1386, 299] width 251 height 20
click at [1315, 242] on input "Ven 15 Août 2025" at bounding box center [1386, 243] width 251 height 20
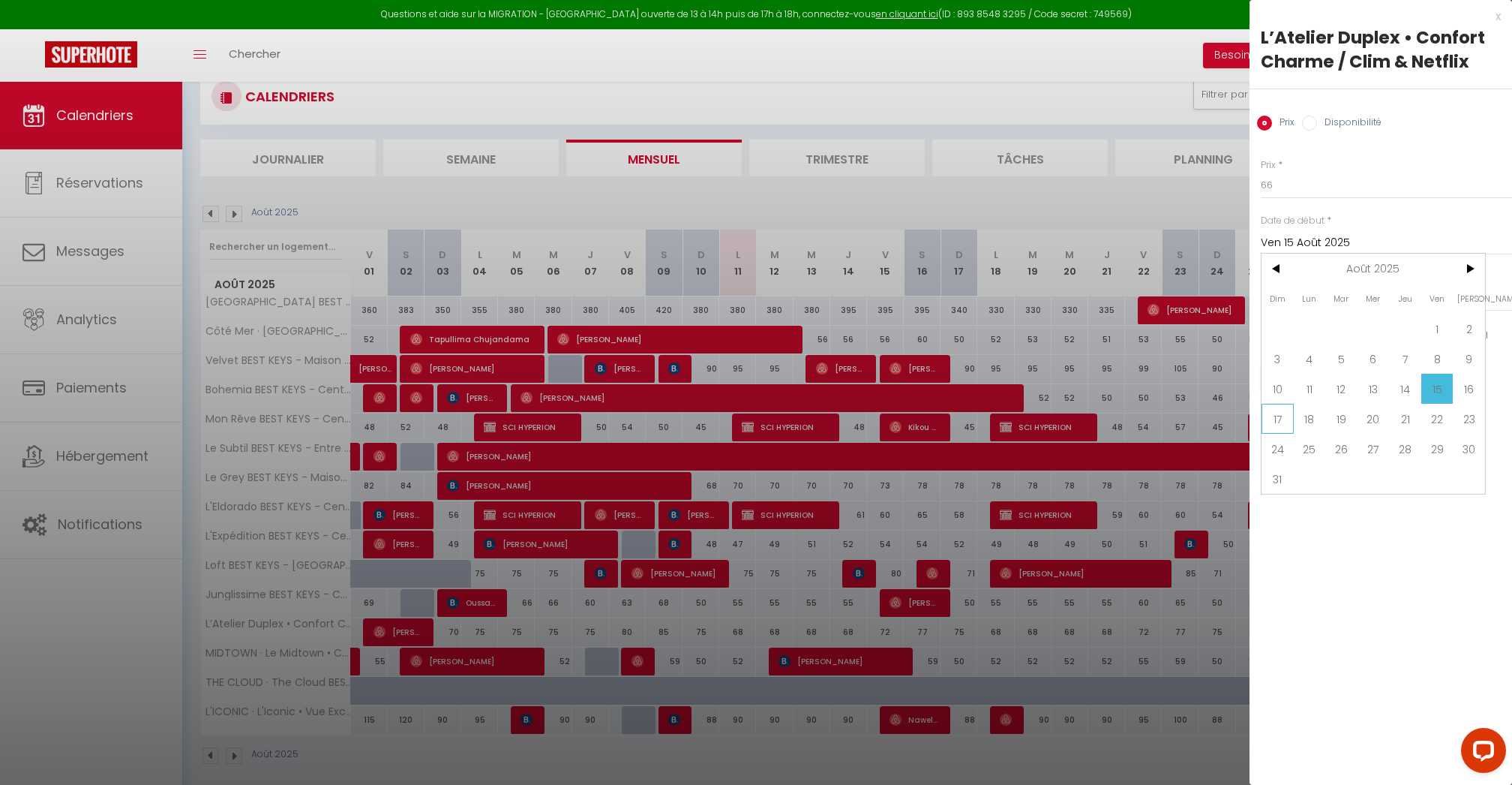
drag, startPoint x: 1471, startPoint y: 389, endPoint x: 1285, endPoint y: 419, distance: 188.4
click at [1285, 419] on div "Dim Lun Mar Mer Jeu Ven Sam 1 2 3 4 5 6 7 8 9 10 11 12 13 14 15 16 17 18 19 20 …" at bounding box center [1374, 374] width 224 height 240
click at [1276, 419] on span "17" at bounding box center [1278, 418] width 32 height 30
type input "Dim 17 Août 2025"
click at [1303, 295] on input "Lun 18 Août 2025" at bounding box center [1386, 299] width 251 height 20
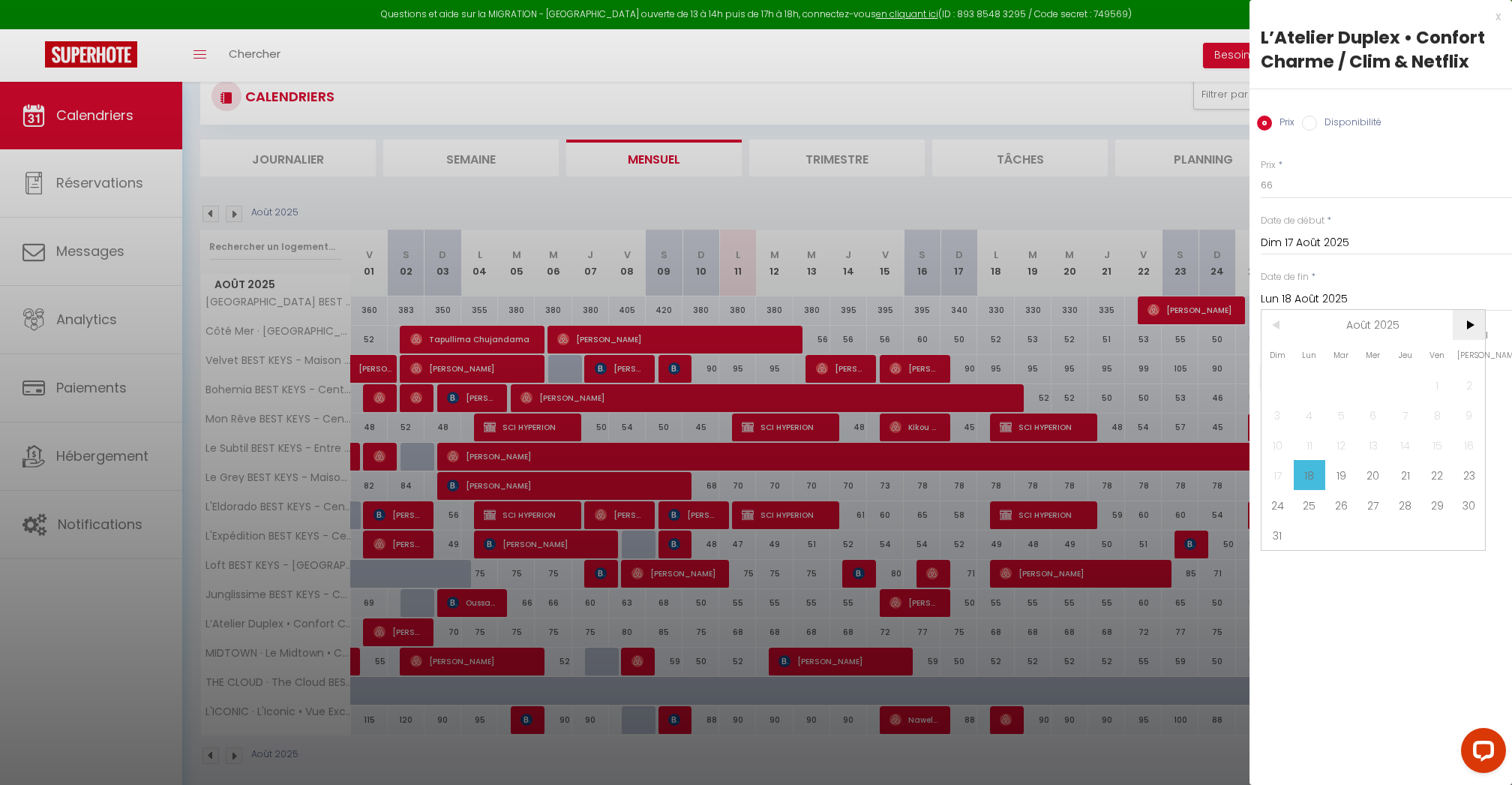
click at [1465, 323] on span ">" at bounding box center [1469, 324] width 32 height 30
click at [1343, 503] on span "30" at bounding box center [1342, 505] width 32 height 30
type input "[DATE]"
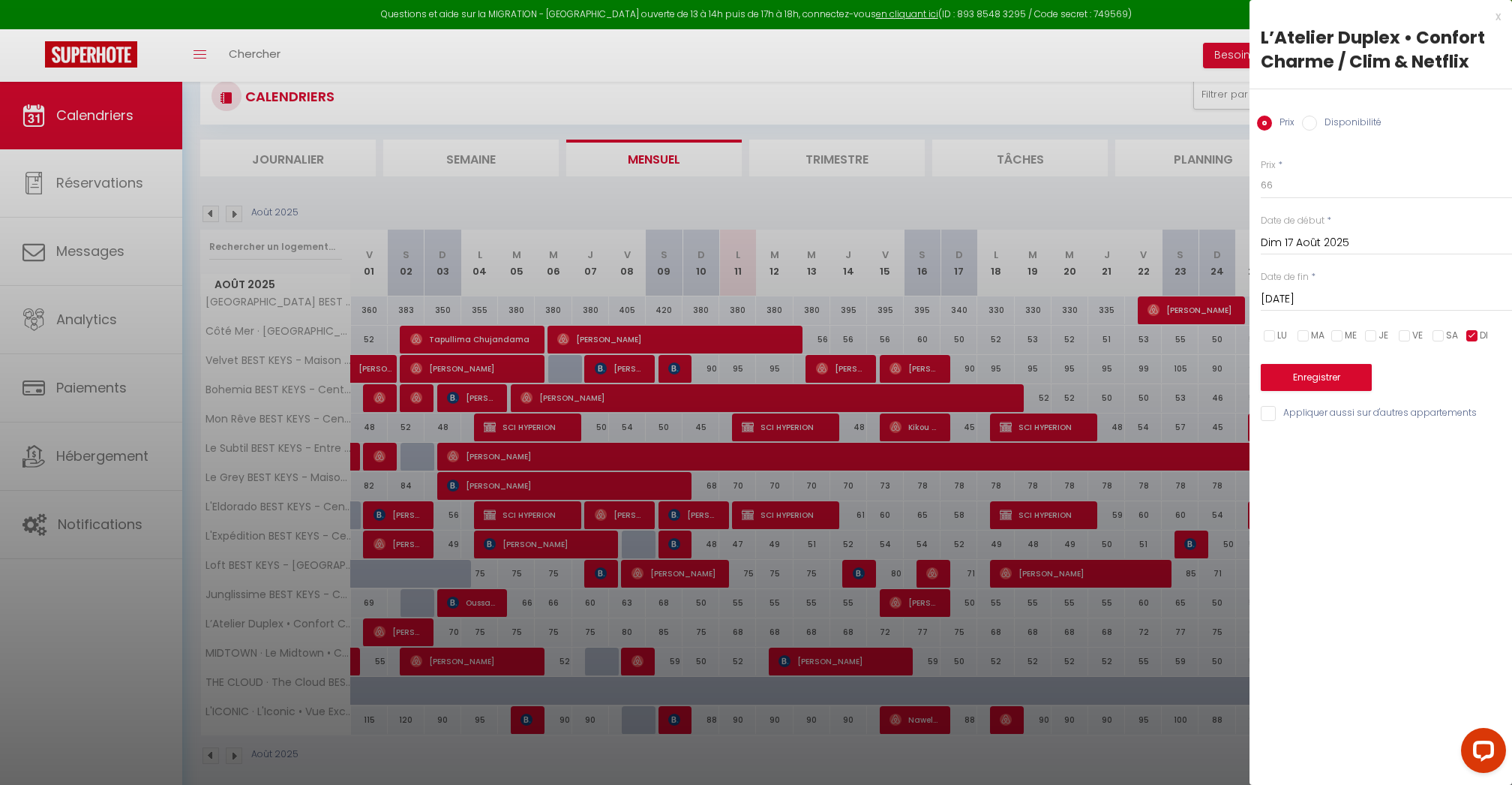
click at [1321, 375] on button "Enregistrer" at bounding box center [1316, 378] width 111 height 27
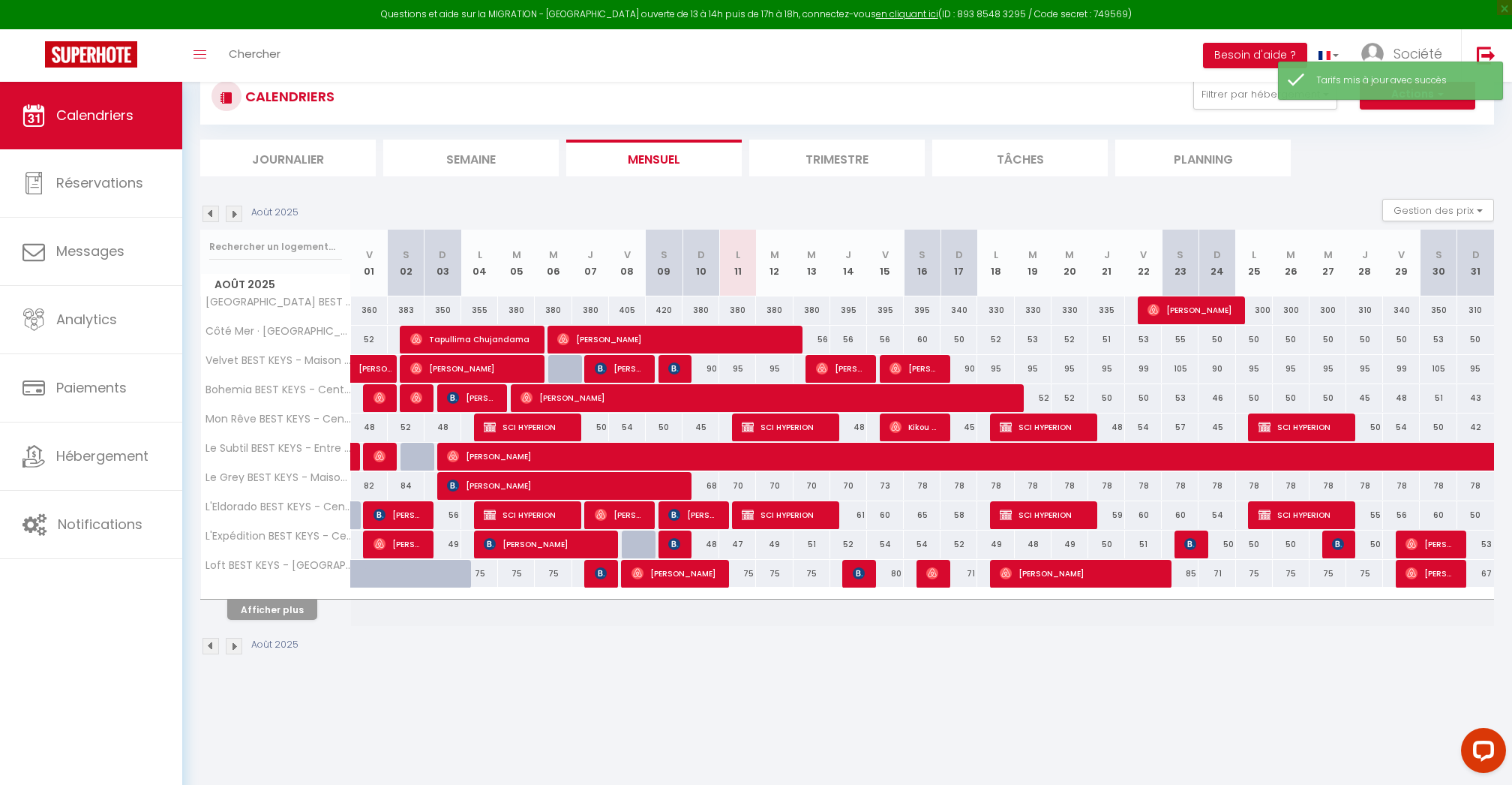
click at [282, 595] on div at bounding box center [276, 593] width 150 height 9
click at [282, 603] on button "Afficher plus" at bounding box center [272, 610] width 90 height 21
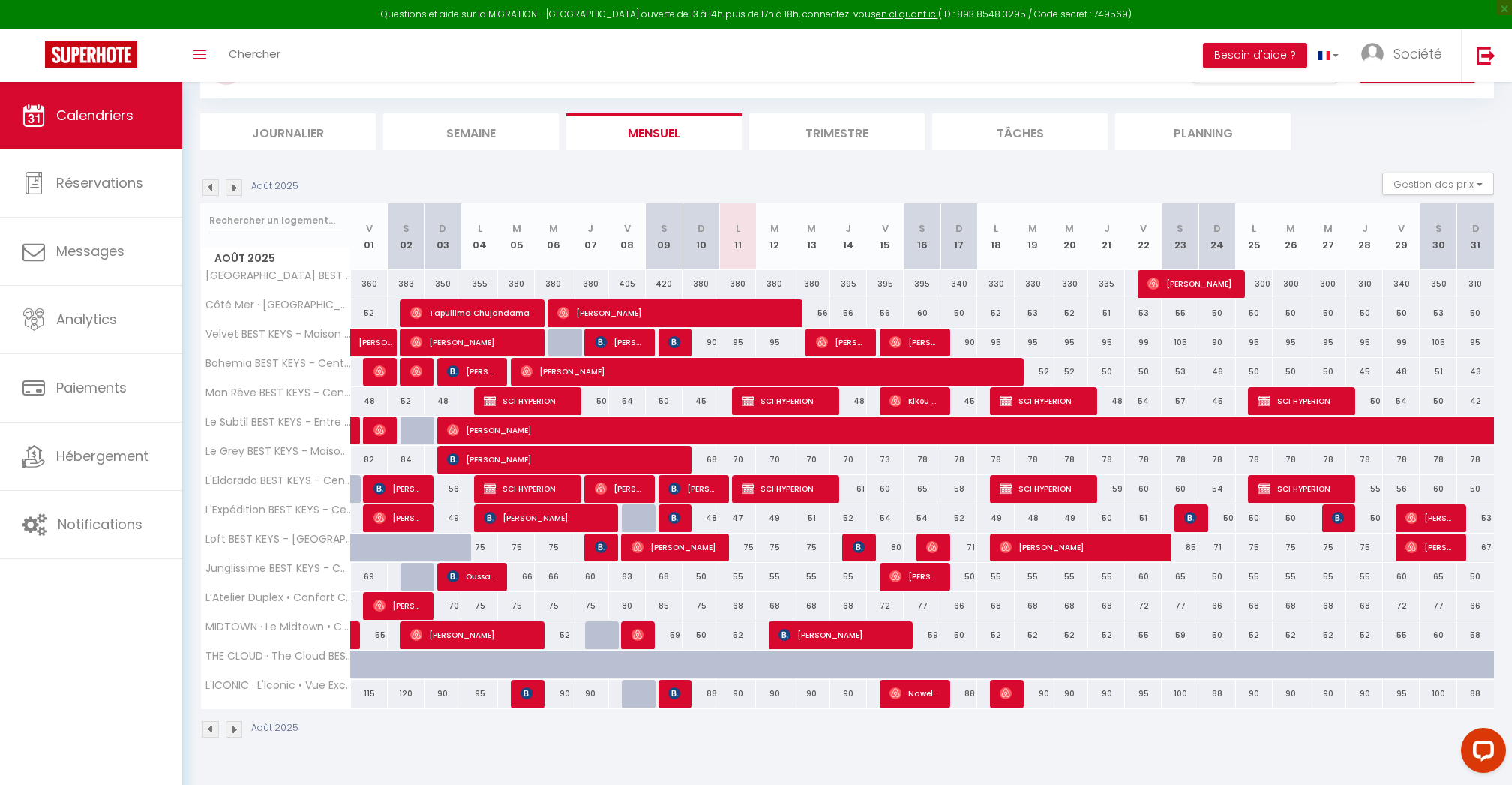
scroll to position [72, 0]
click at [737, 696] on div "90" at bounding box center [738, 694] width 37 height 27
type input "90"
type input "Lun 11 Août 2025"
type input "[DATE]"
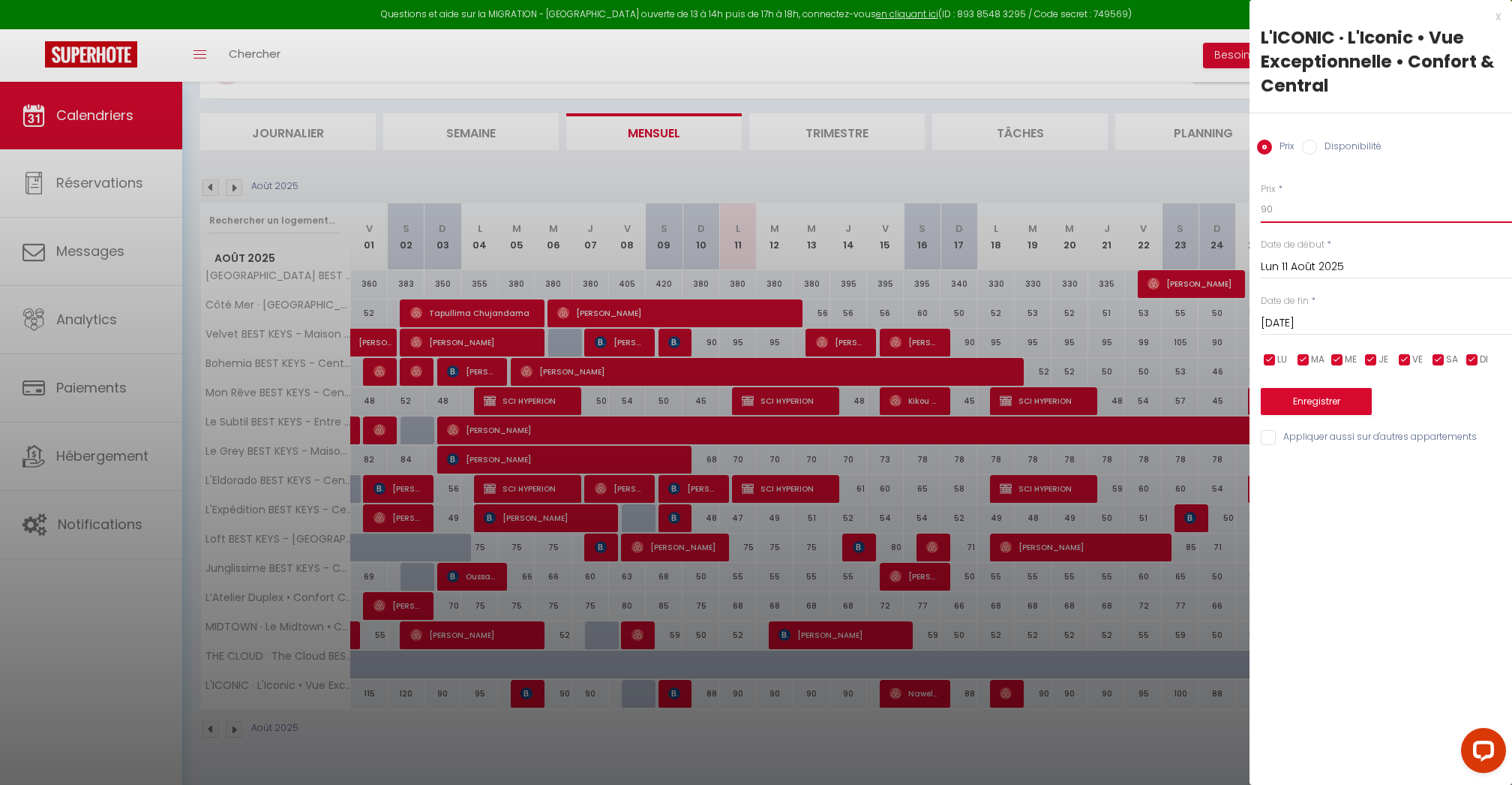
click at [1311, 207] on input "90" at bounding box center [1386, 210] width 251 height 27
type input "82"
click at [1299, 322] on input "[DATE]" at bounding box center [1386, 323] width 251 height 20
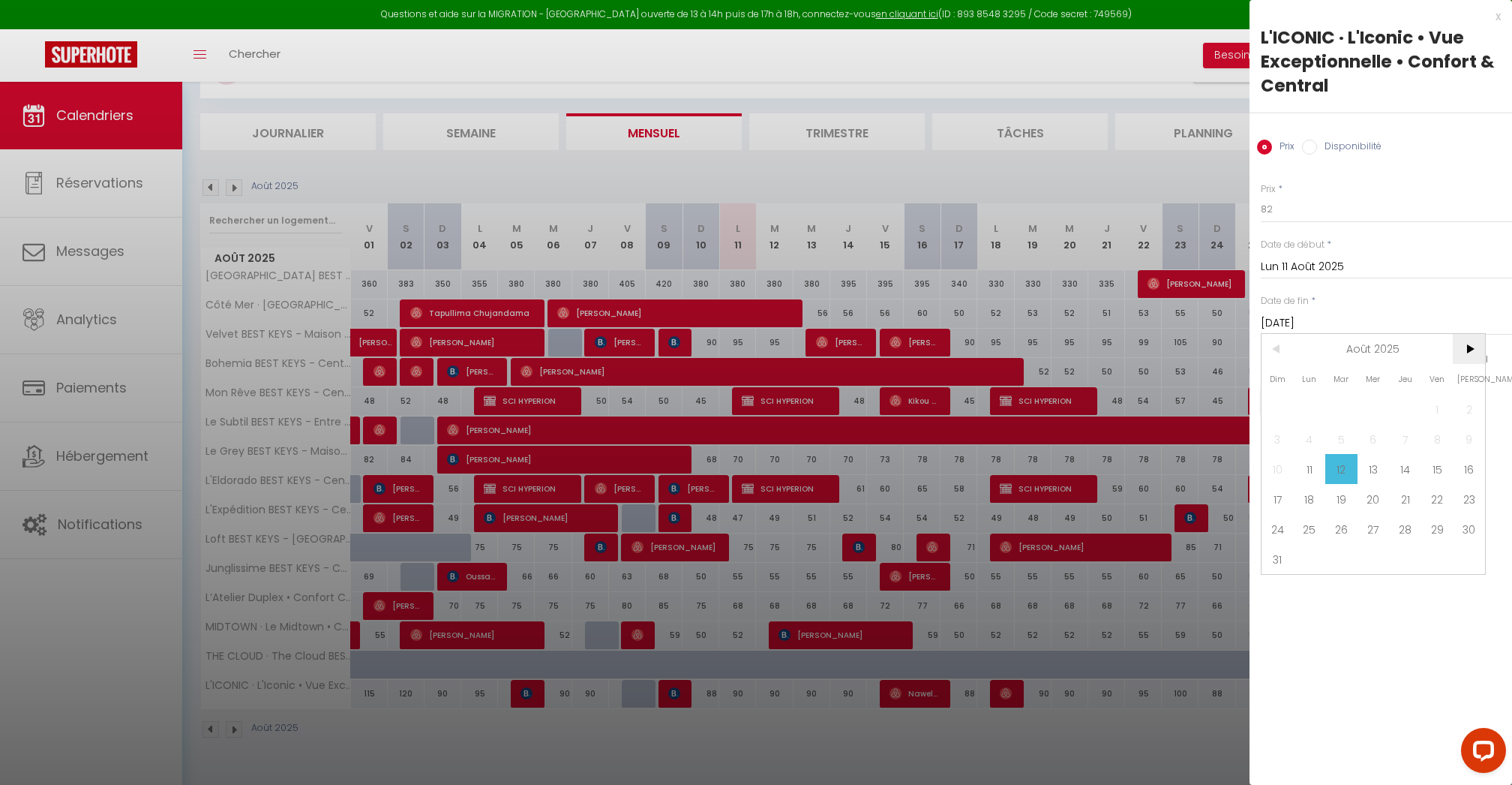
click at [1474, 355] on span ">" at bounding box center [1469, 349] width 32 height 30
click at [1349, 529] on span "30" at bounding box center [1342, 528] width 32 height 30
type input "[DATE]"
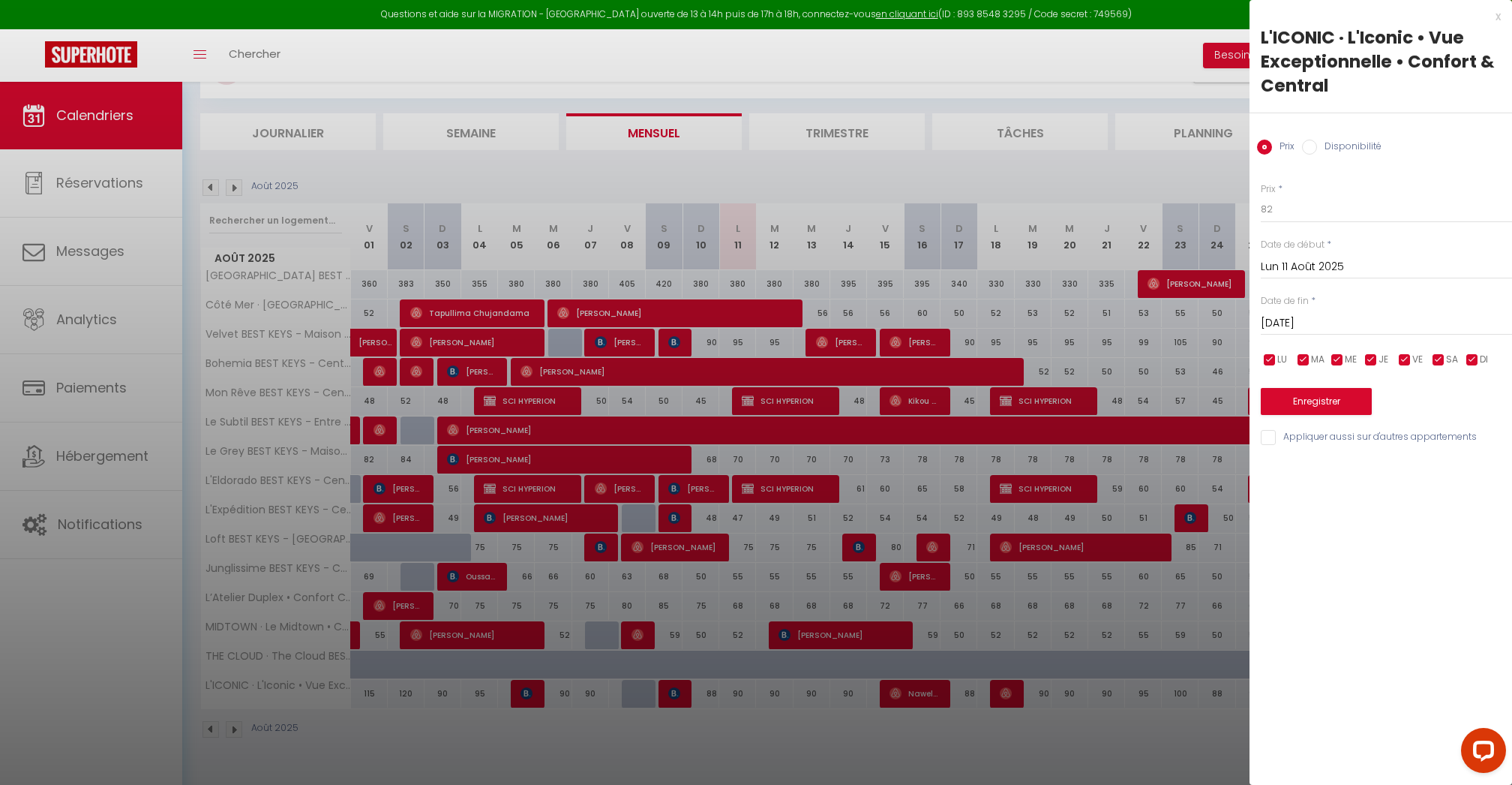
click at [1403, 362] on input "checkbox" at bounding box center [1405, 360] width 15 height 15
checkbox input "false"
click at [1435, 357] on input "checkbox" at bounding box center [1439, 360] width 15 height 15
checkbox input "false"
click at [1472, 357] on input "checkbox" at bounding box center [1473, 360] width 15 height 15
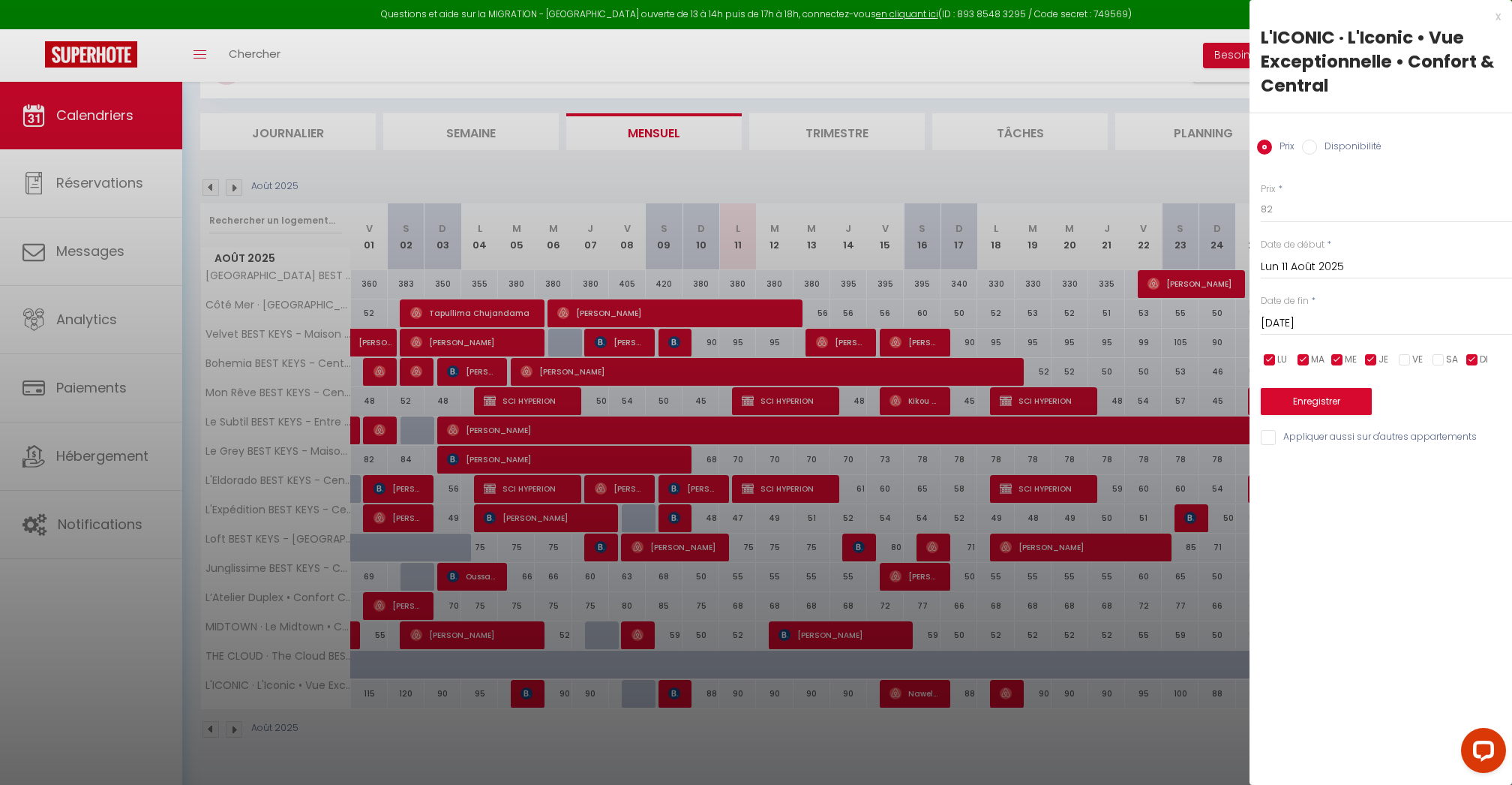
checkbox input "false"
click at [1356, 398] on button "Enregistrer" at bounding box center [1316, 402] width 111 height 27
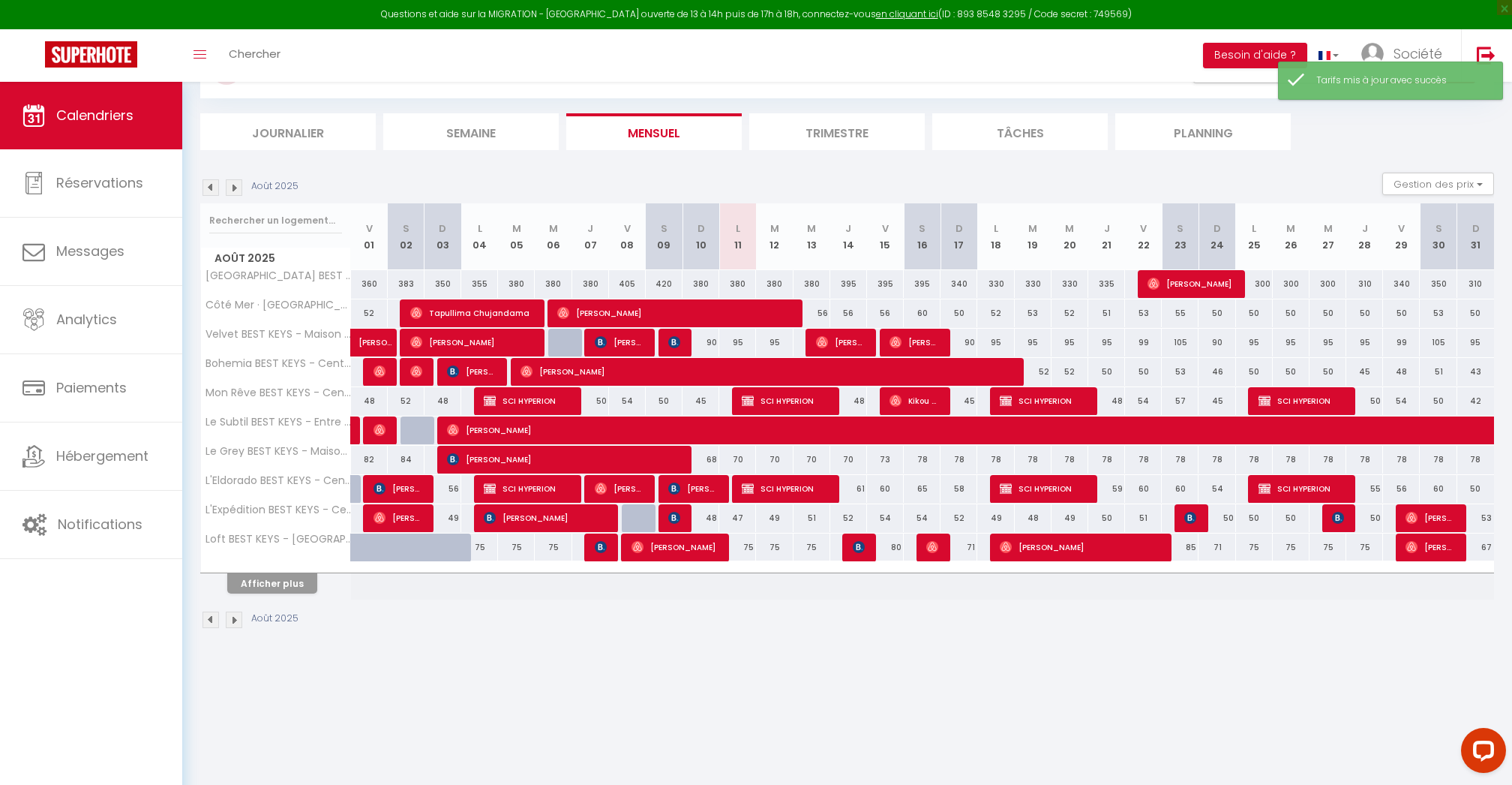
click at [306, 583] on button "Afficher plus" at bounding box center [272, 584] width 90 height 21
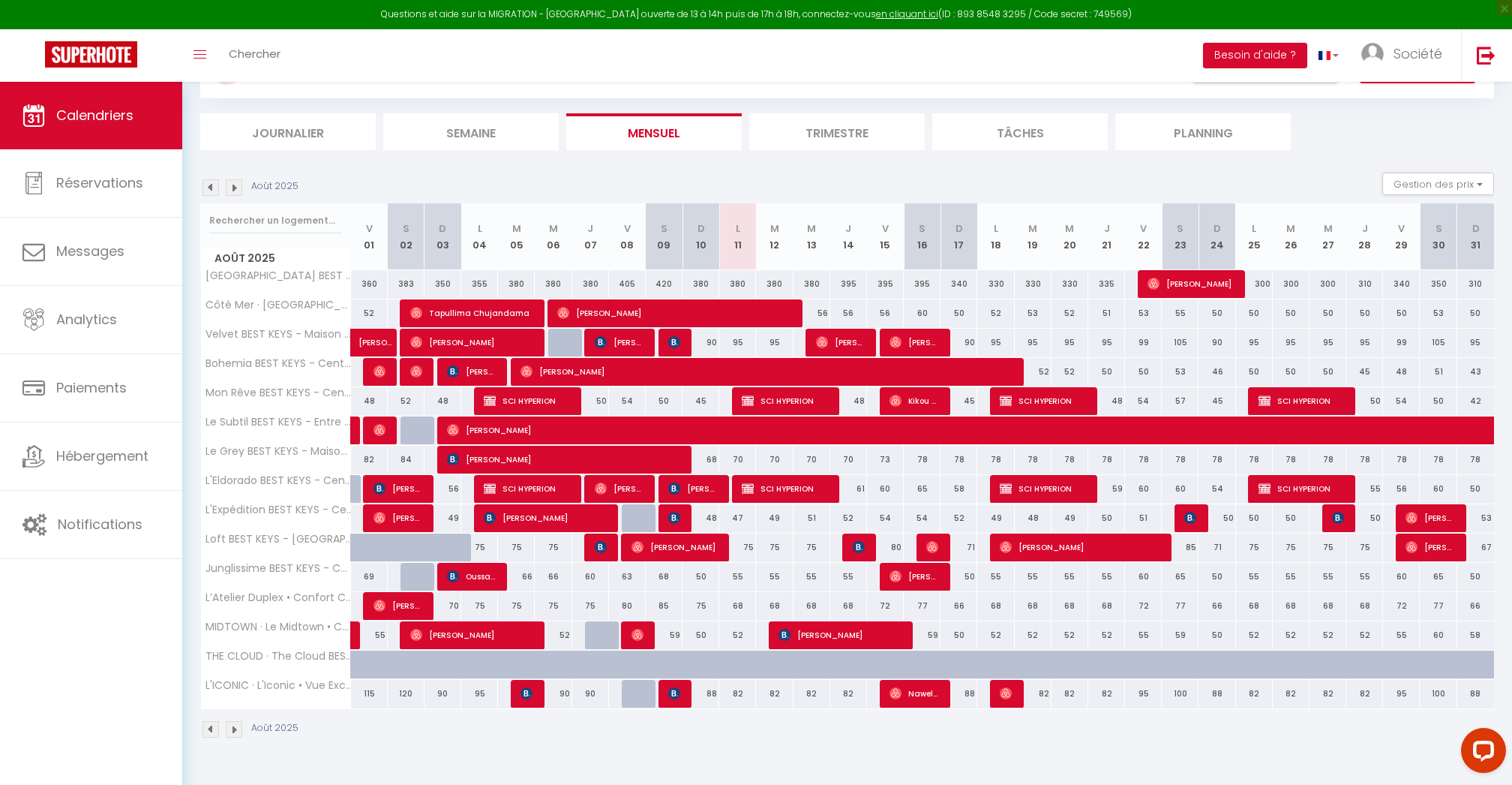
click at [711, 697] on div "88" at bounding box center [701, 694] width 37 height 27
type input "88"
type input "Dim 10 Août 2025"
type input "Lun 11 Août 2025"
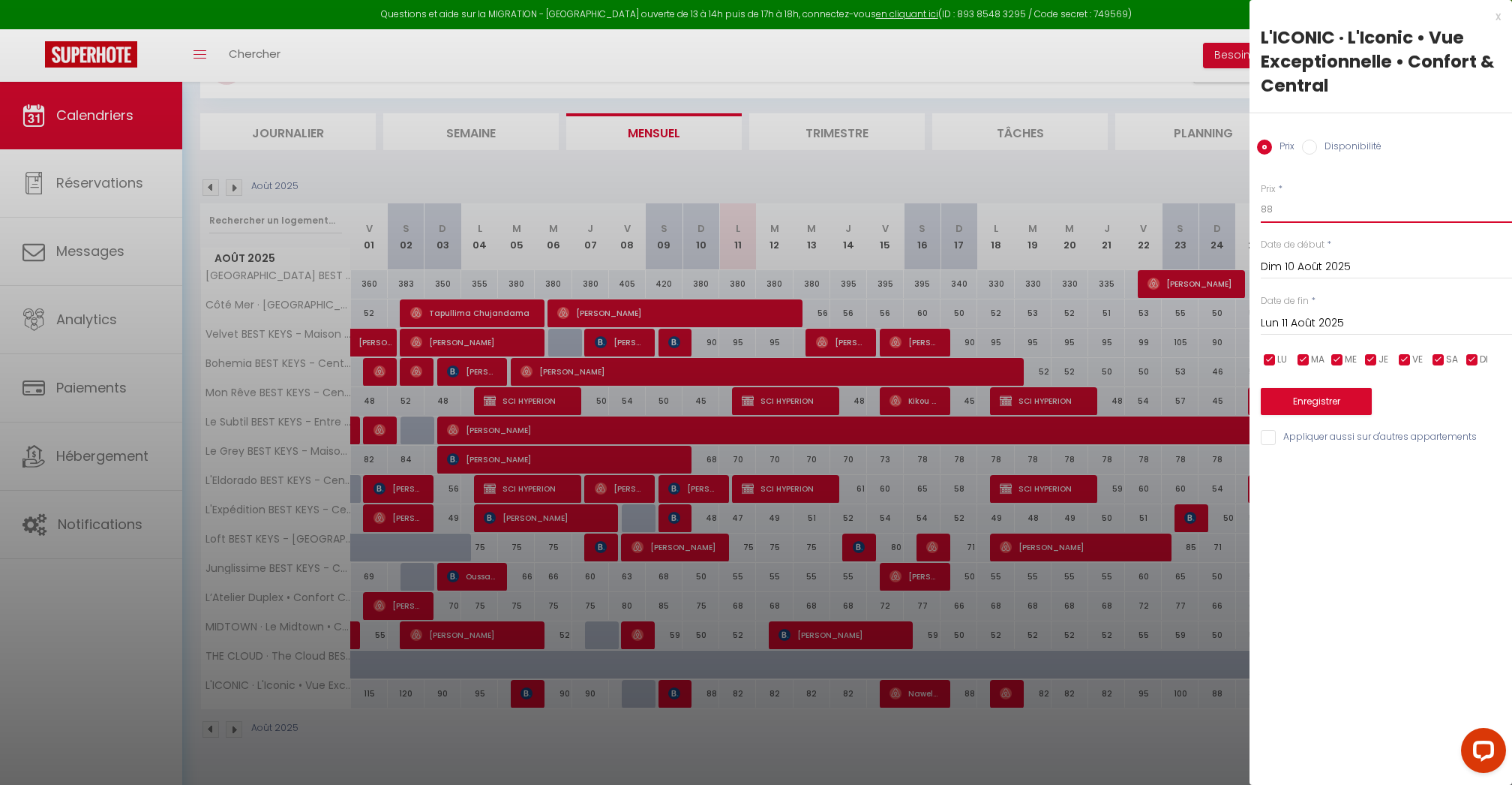
click at [1295, 205] on input "88" at bounding box center [1386, 210] width 251 height 27
type input "80"
click at [1444, 354] on input "checkbox" at bounding box center [1439, 360] width 15 height 15
checkbox input "false"
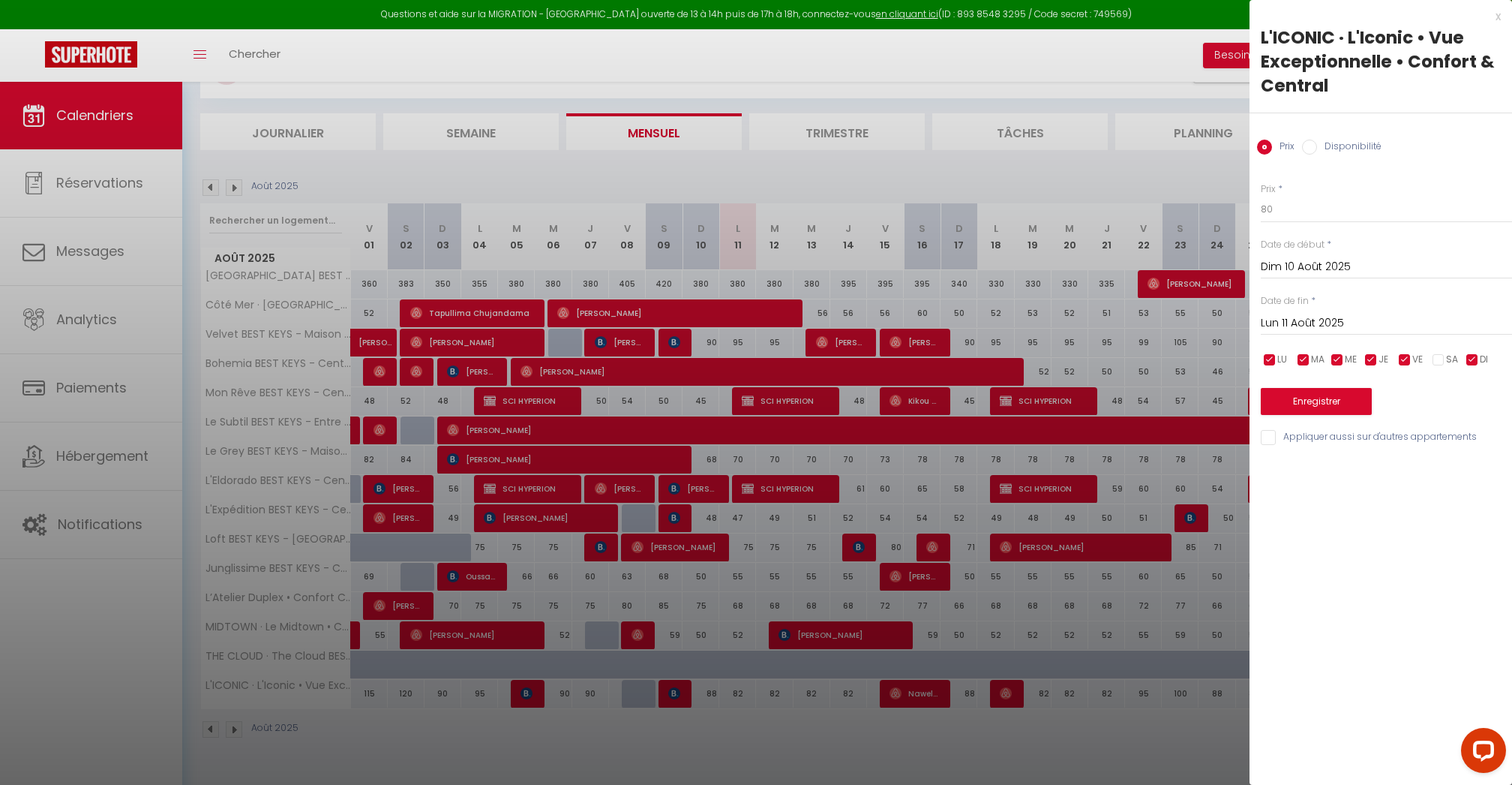
click at [1413, 354] on span "VE" at bounding box center [1418, 359] width 10 height 15
checkbox input "false"
click at [1377, 354] on input "checkbox" at bounding box center [1372, 360] width 15 height 15
checkbox input "false"
click at [1335, 354] on input "checkbox" at bounding box center [1338, 360] width 15 height 15
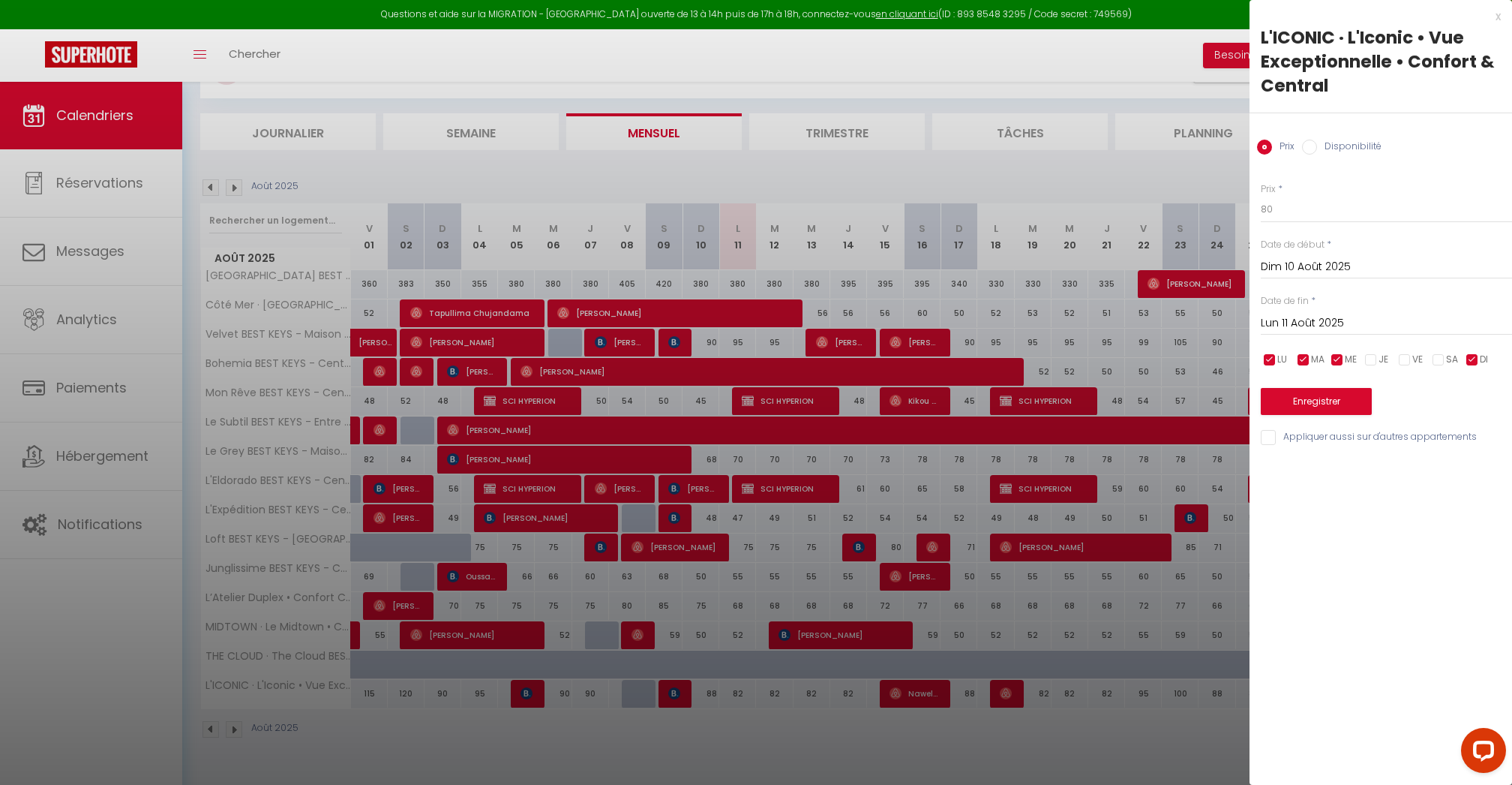
checkbox input "false"
click at [1297, 354] on input "checkbox" at bounding box center [1304, 360] width 15 height 15
checkbox input "false"
click at [1273, 363] on input "checkbox" at bounding box center [1270, 360] width 15 height 15
checkbox input "false"
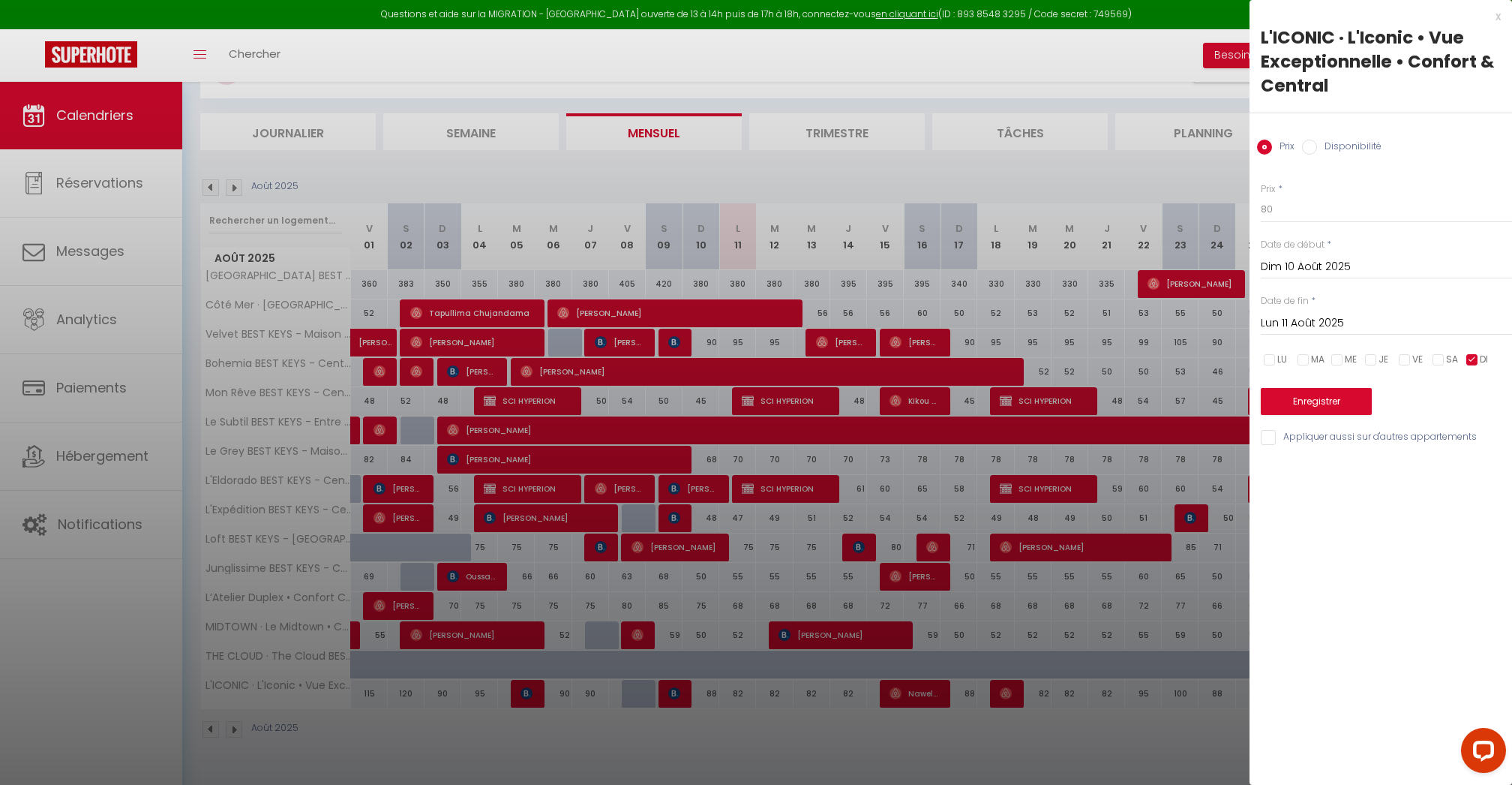
click at [1321, 318] on input "Lun 11 Août 2025" at bounding box center [1386, 323] width 251 height 20
click at [1474, 351] on span ">" at bounding box center [1469, 349] width 32 height 30
click at [1350, 529] on span "30" at bounding box center [1342, 528] width 32 height 30
type input "[DATE]"
click at [1333, 406] on button "Enregistrer" at bounding box center [1316, 402] width 111 height 27
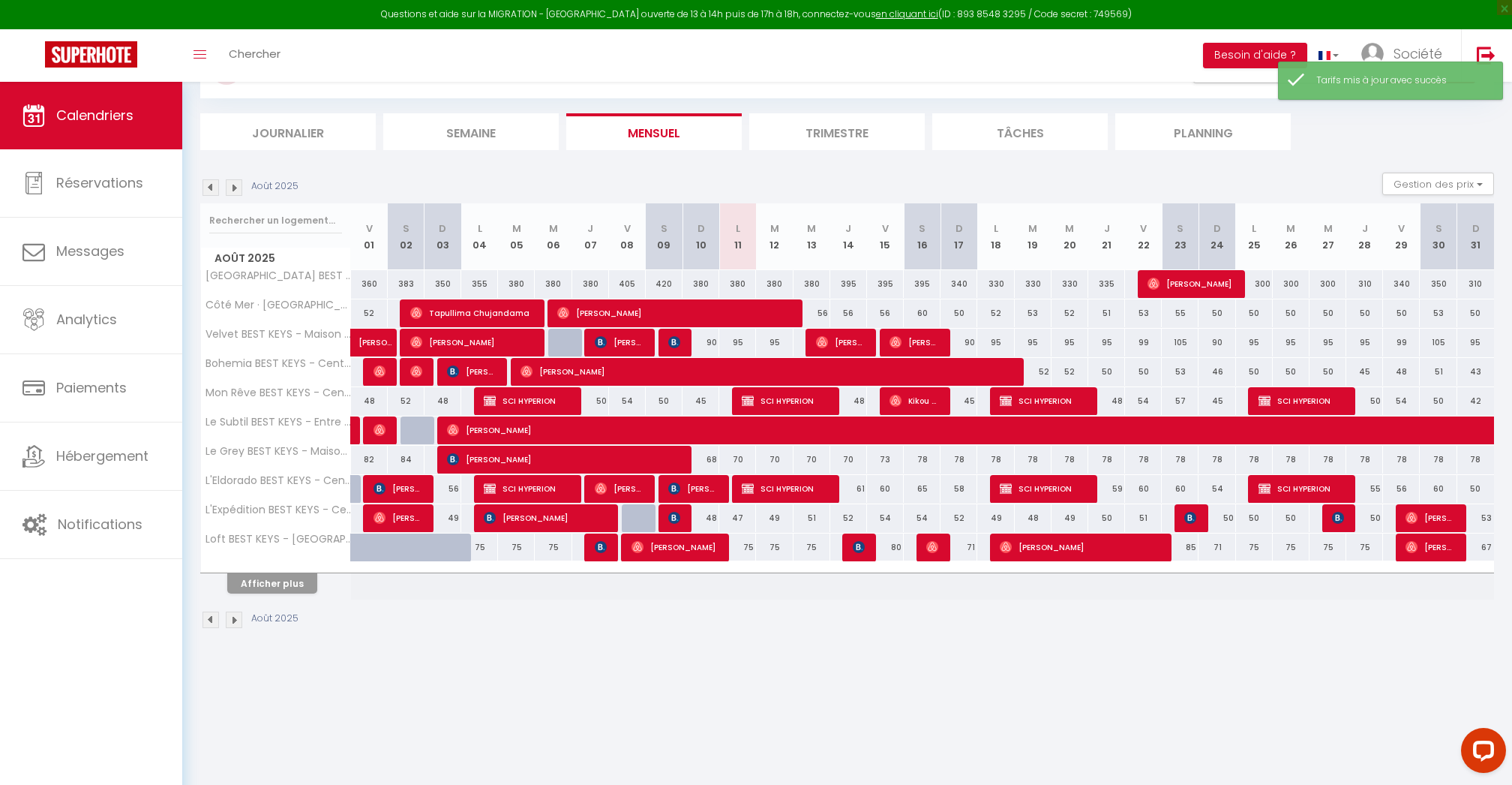
click at [252, 576] on button "Afficher plus" at bounding box center [272, 584] width 90 height 21
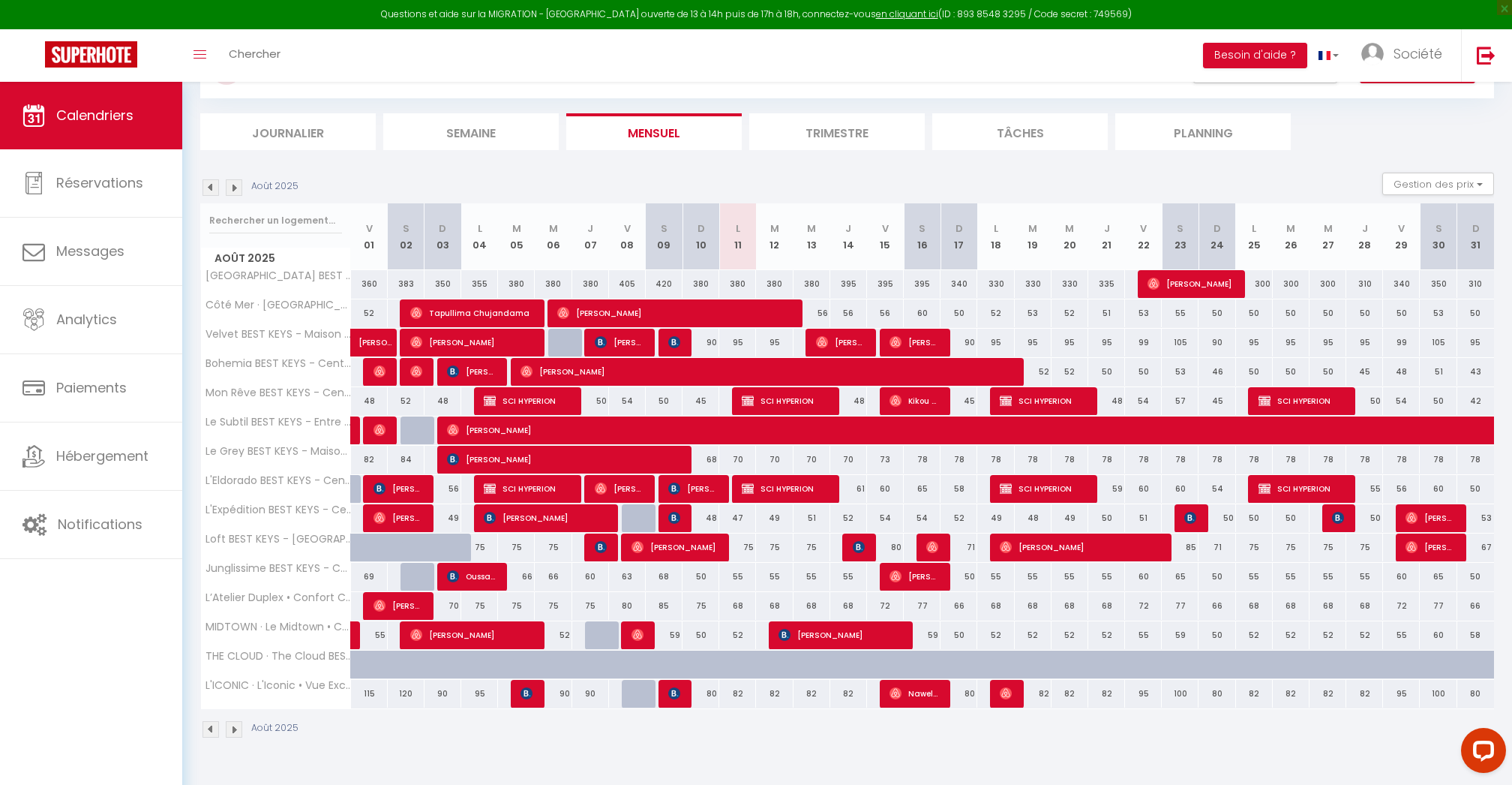
click at [1144, 695] on div "95" at bounding box center [1143, 694] width 37 height 27
type input "95"
type input "Ven 22 Août 2025"
type input "Sam 23 Août 2025"
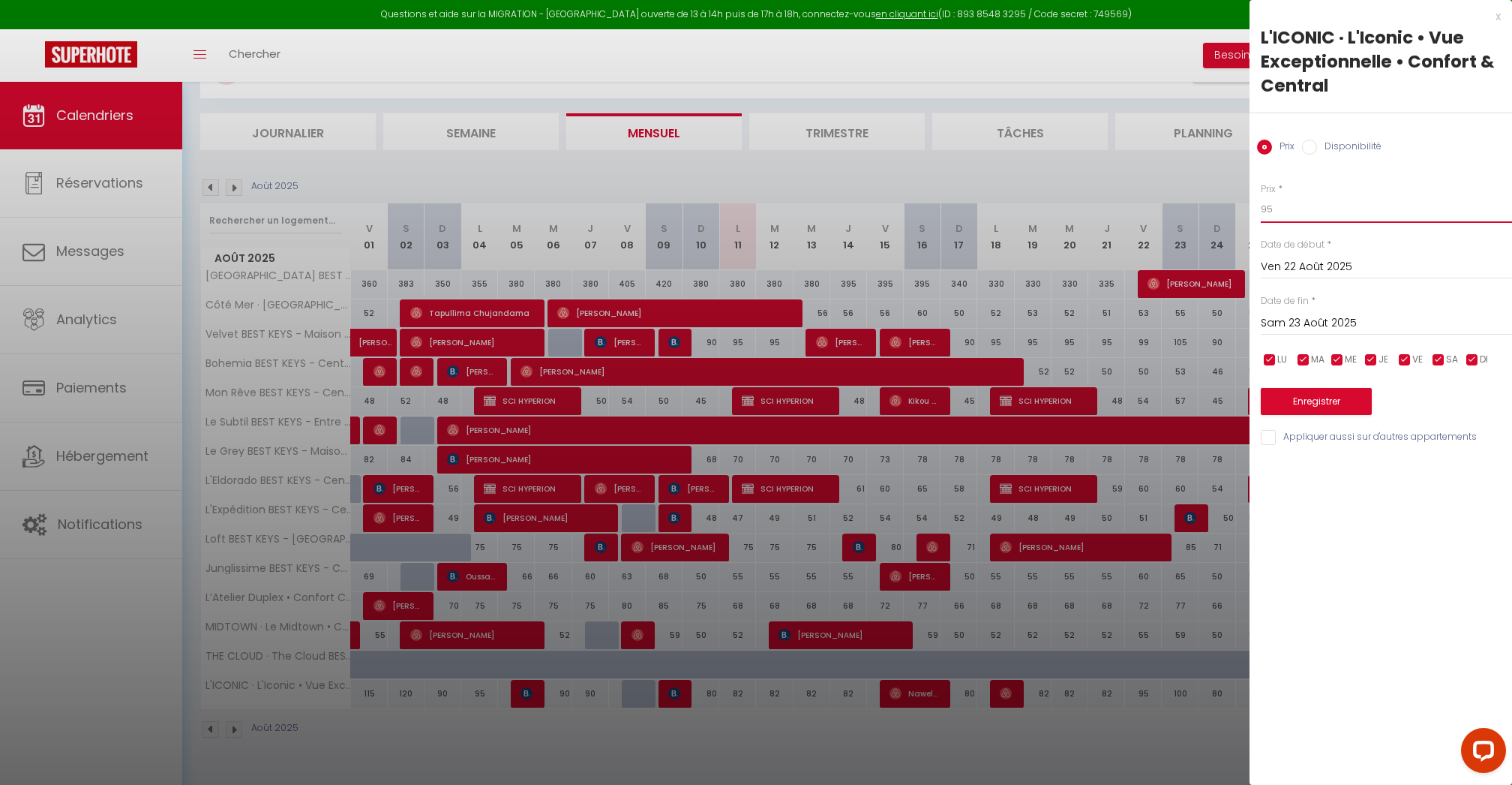
click at [1287, 207] on input "95" at bounding box center [1386, 210] width 251 height 27
type input "88"
click at [1376, 354] on input "checkbox" at bounding box center [1372, 360] width 15 height 15
checkbox input "false"
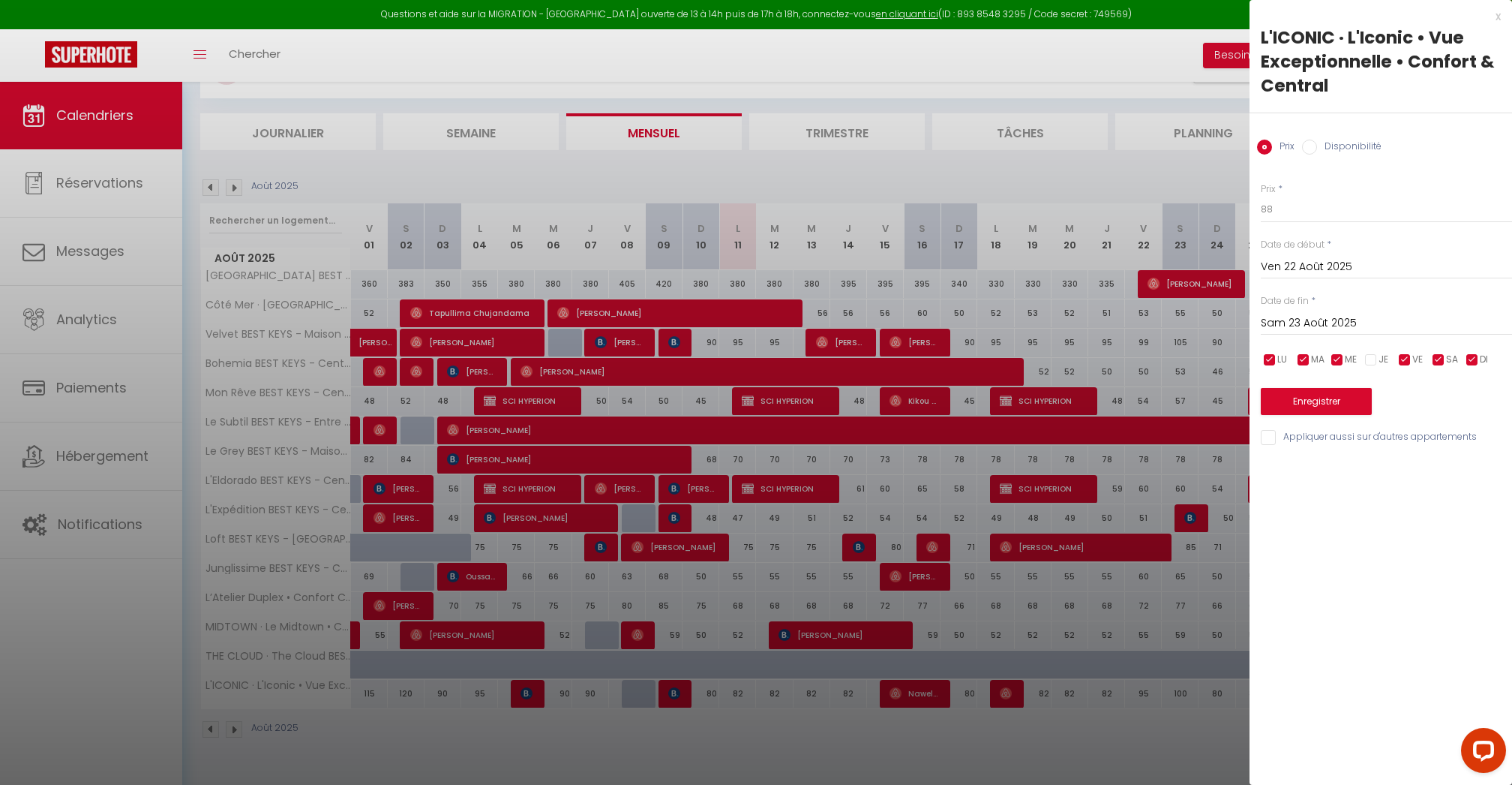
click at [1336, 354] on input "checkbox" at bounding box center [1338, 360] width 15 height 15
checkbox input "false"
click at [1313, 354] on span "MA" at bounding box center [1318, 359] width 14 height 15
checkbox input "false"
click at [1273, 360] on input "checkbox" at bounding box center [1270, 360] width 15 height 15
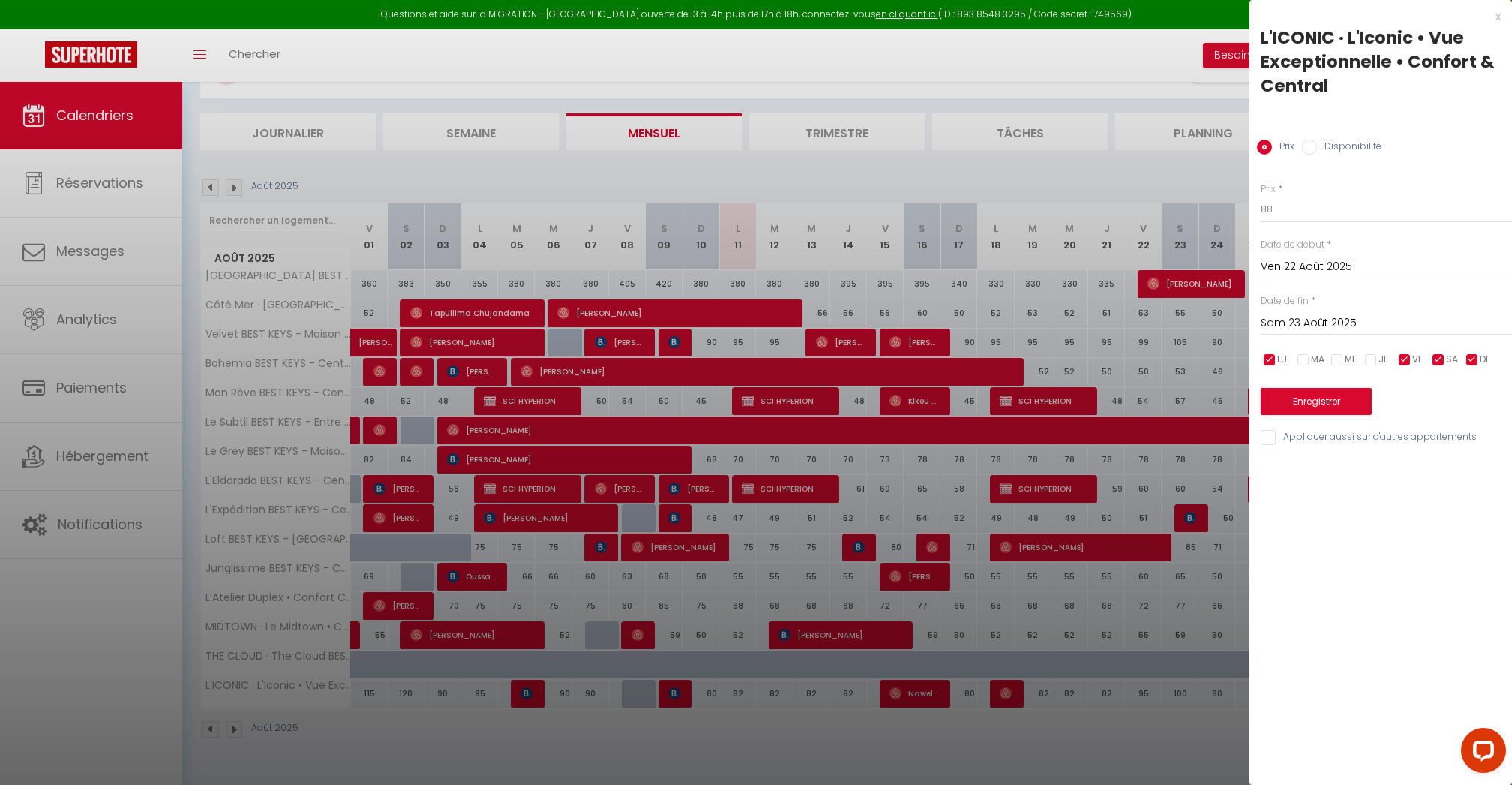
checkbox input "false"
click at [1447, 354] on span "SA" at bounding box center [1452, 359] width 12 height 15
checkbox input "false"
click at [1480, 363] on span "DI" at bounding box center [1485, 359] width 9 height 15
checkbox input "false"
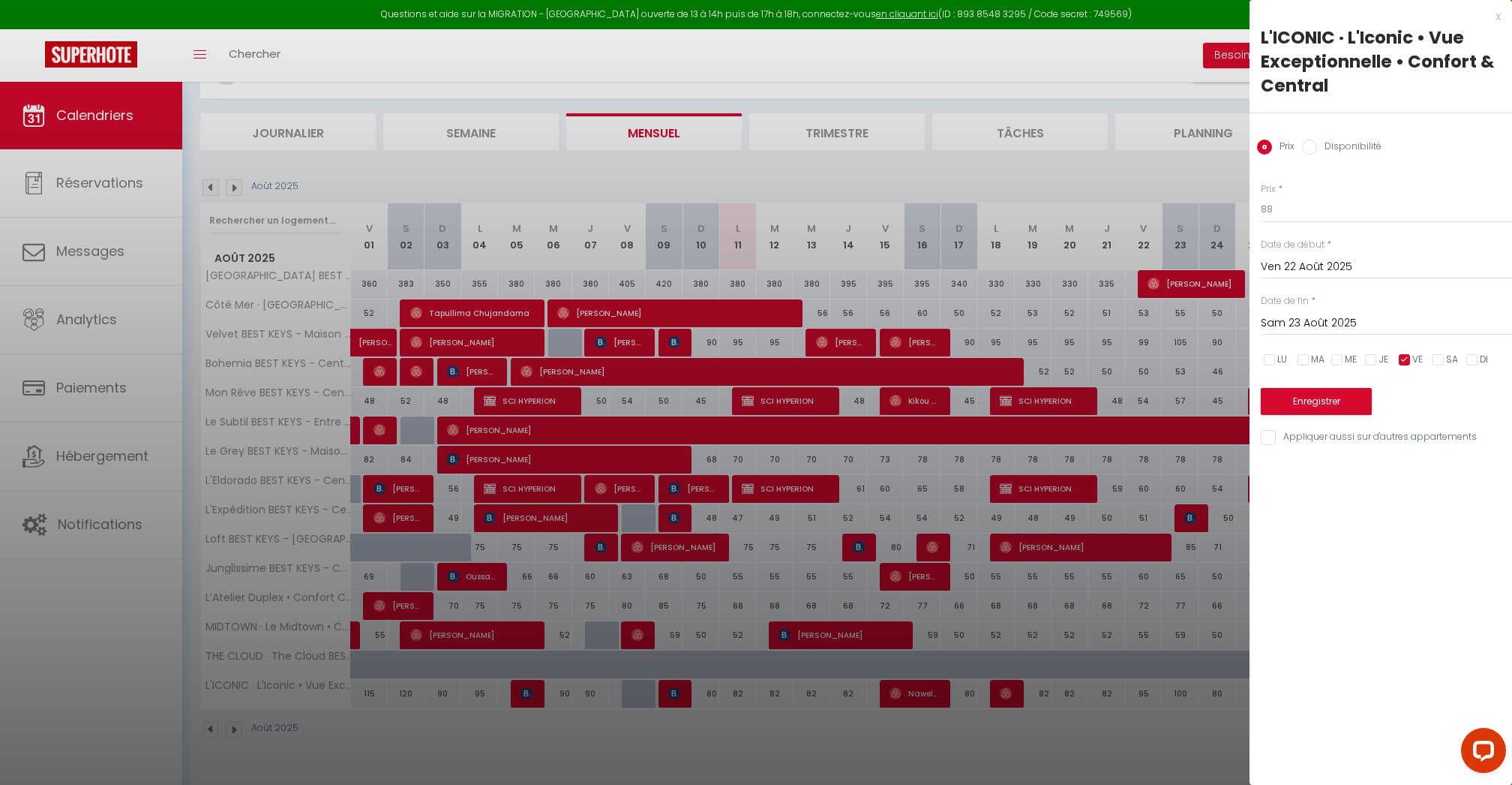
click at [1321, 324] on input "Sam 23 Août 2025" at bounding box center [1386, 323] width 251 height 20
click at [1468, 340] on span ">" at bounding box center [1469, 349] width 32 height 30
click at [1353, 534] on span "30" at bounding box center [1342, 528] width 32 height 30
type input "[DATE]"
click at [1339, 397] on button "Enregistrer" at bounding box center [1316, 402] width 111 height 27
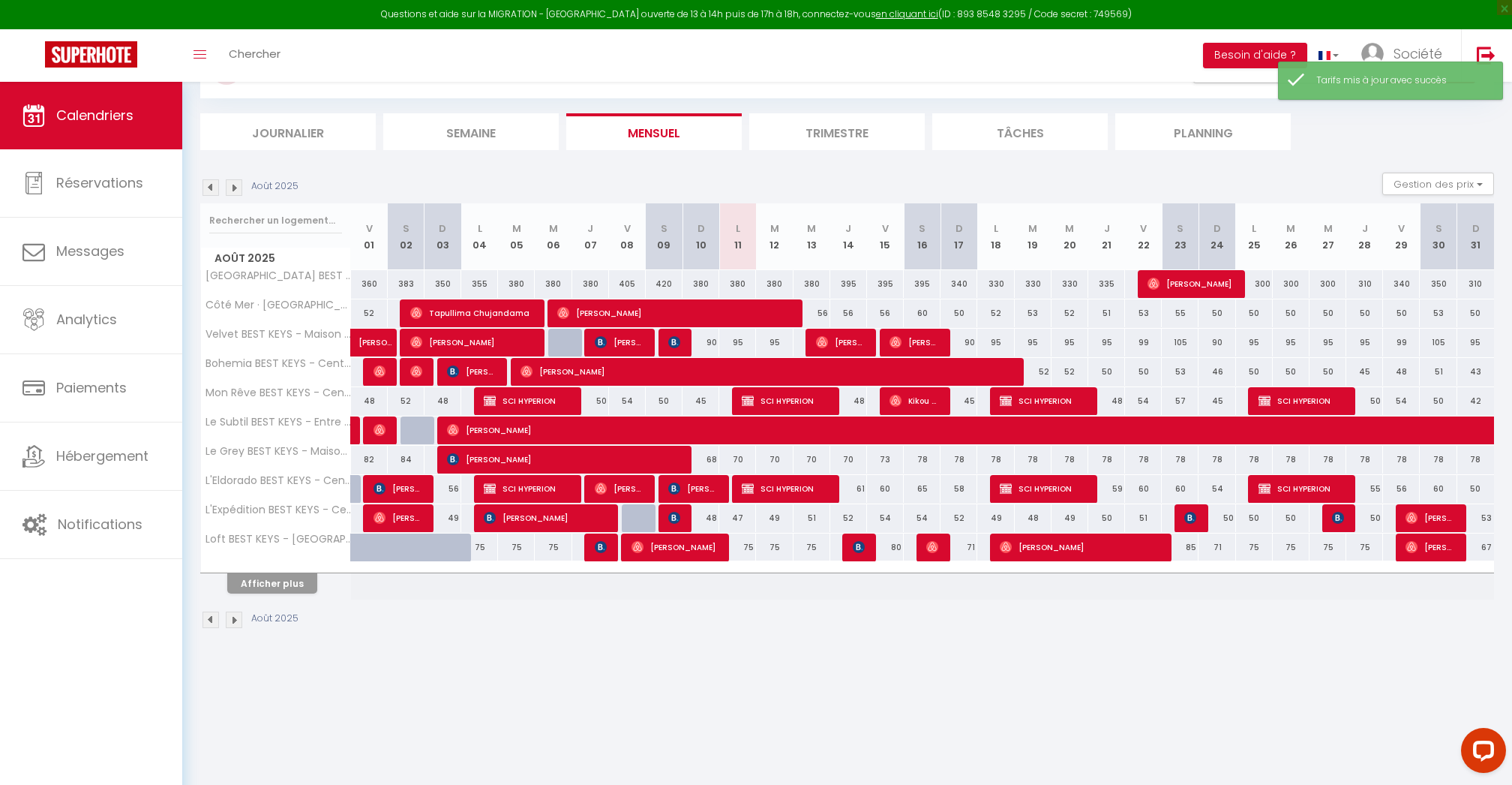
click at [267, 586] on button "Afficher plus" at bounding box center [272, 584] width 90 height 21
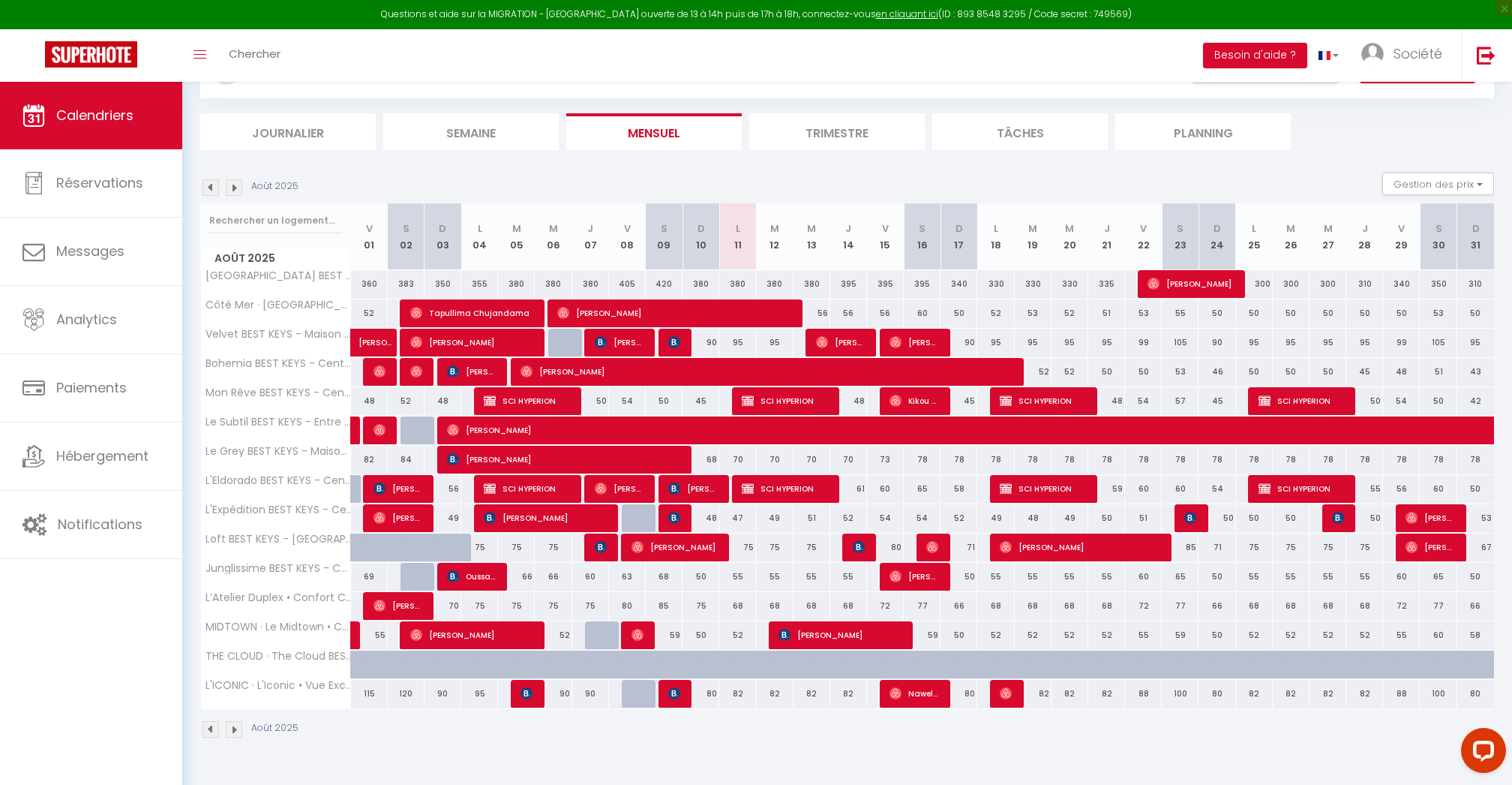
click at [1177, 688] on div "100" at bounding box center [1180, 694] width 37 height 27
type input "100"
type input "Sam 23 Août 2025"
type input "Dim 24 Août 2025"
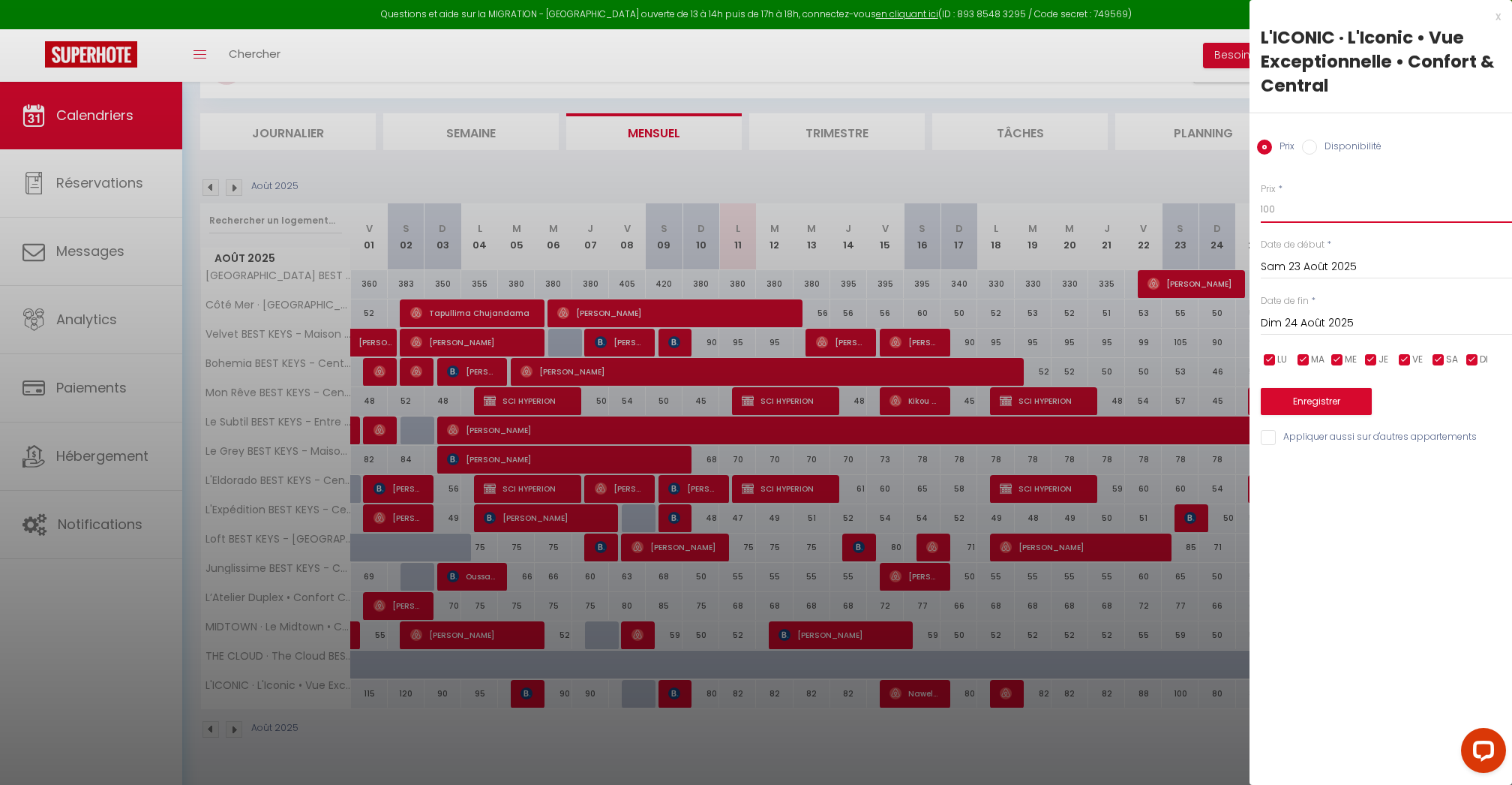
click at [1303, 204] on input "100" at bounding box center [1386, 210] width 251 height 27
type input "95"
click at [1317, 322] on input "Dim 24 Août 2025" at bounding box center [1386, 323] width 251 height 20
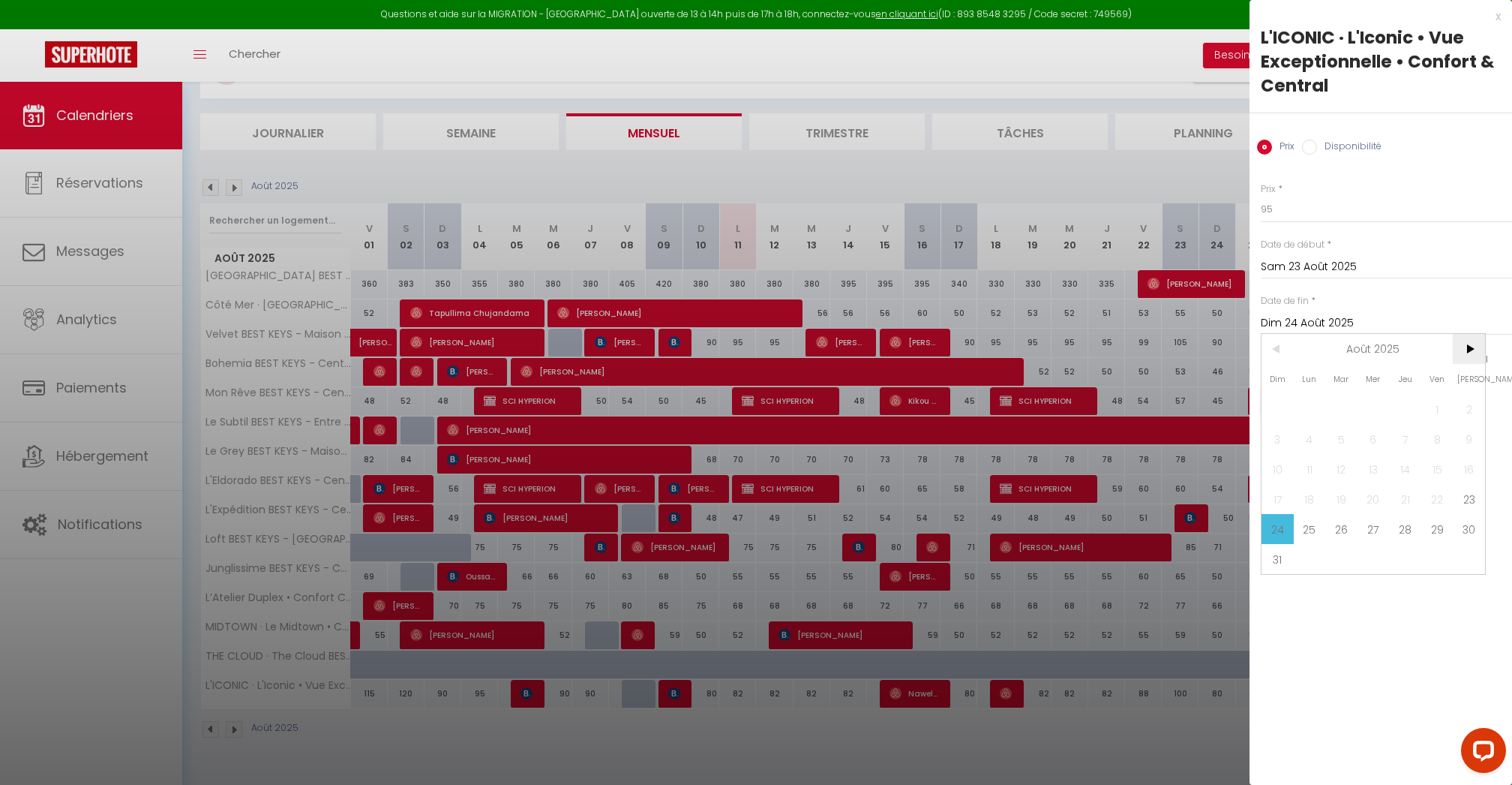
click at [1468, 349] on span ">" at bounding box center [1469, 349] width 32 height 30
click at [1355, 532] on span "30" at bounding box center [1342, 528] width 32 height 30
type input "[DATE]"
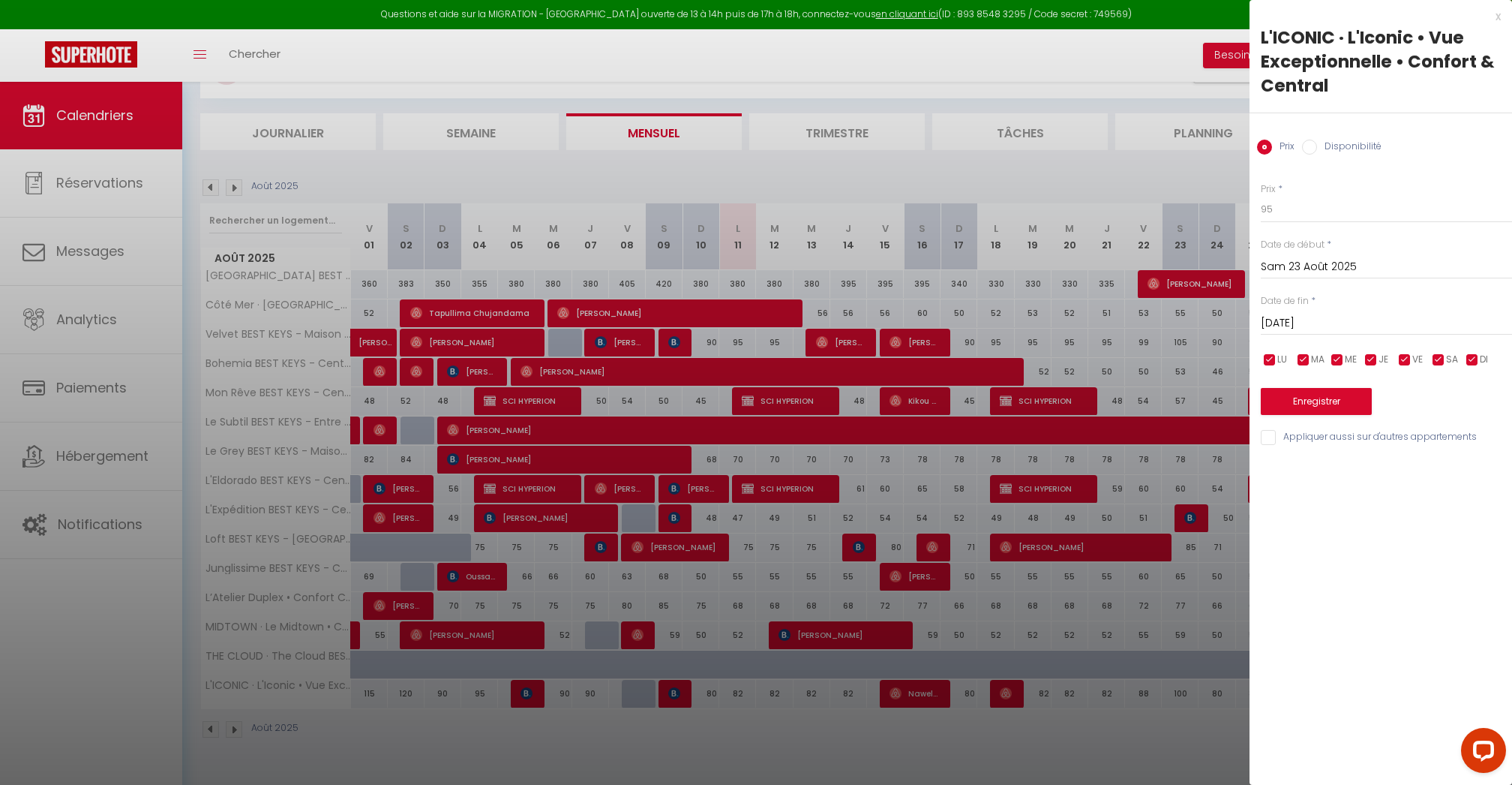
click at [1470, 359] on input "checkbox" at bounding box center [1473, 360] width 15 height 15
checkbox input "false"
click at [1416, 359] on span "VE" at bounding box center [1418, 359] width 10 height 15
checkbox input "false"
click at [1376, 359] on input "checkbox" at bounding box center [1372, 360] width 15 height 15
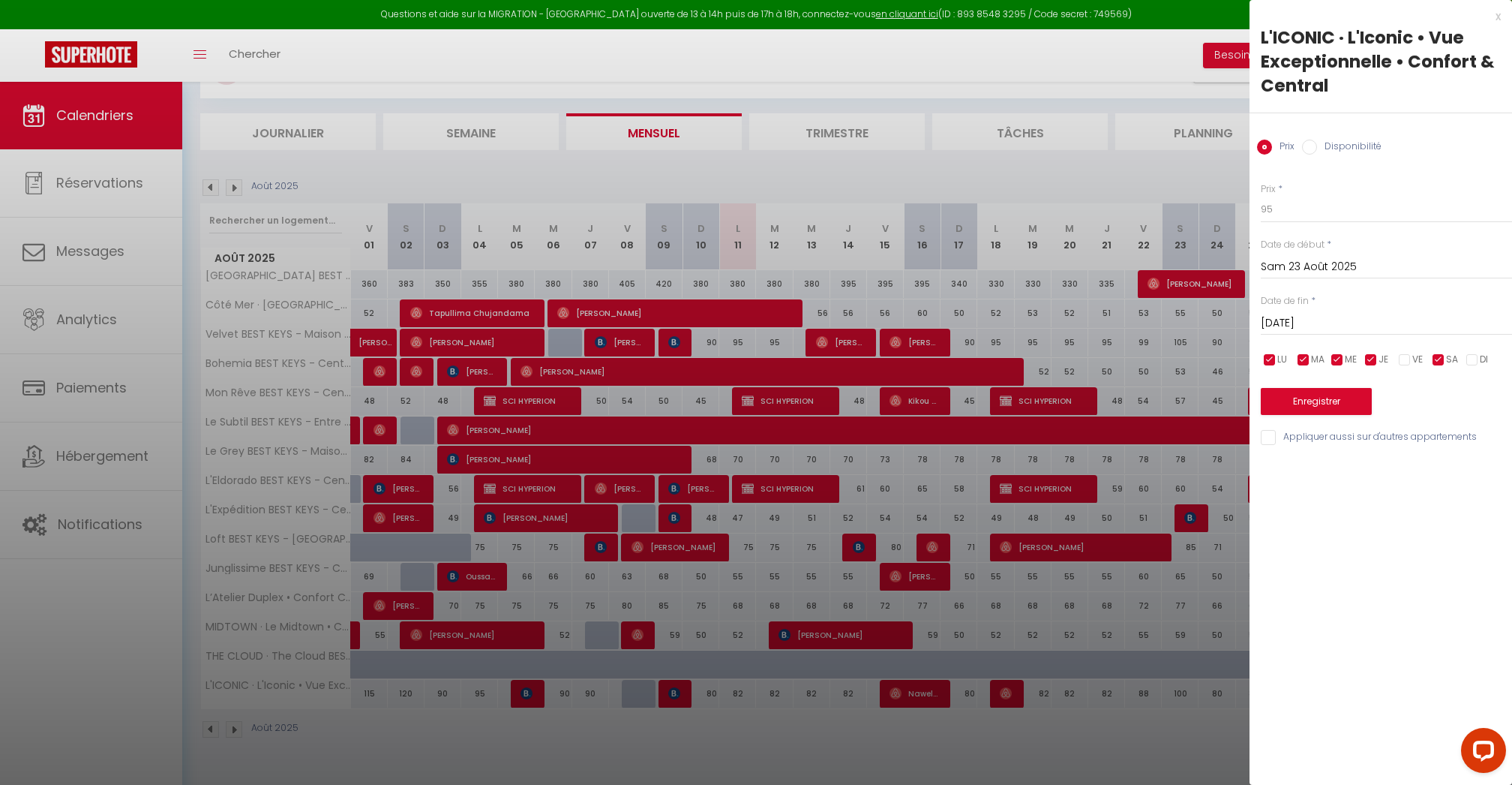
checkbox input "false"
click at [1339, 359] on input "checkbox" at bounding box center [1338, 360] width 15 height 15
checkbox input "false"
click at [1309, 359] on input "checkbox" at bounding box center [1304, 360] width 15 height 15
checkbox input "false"
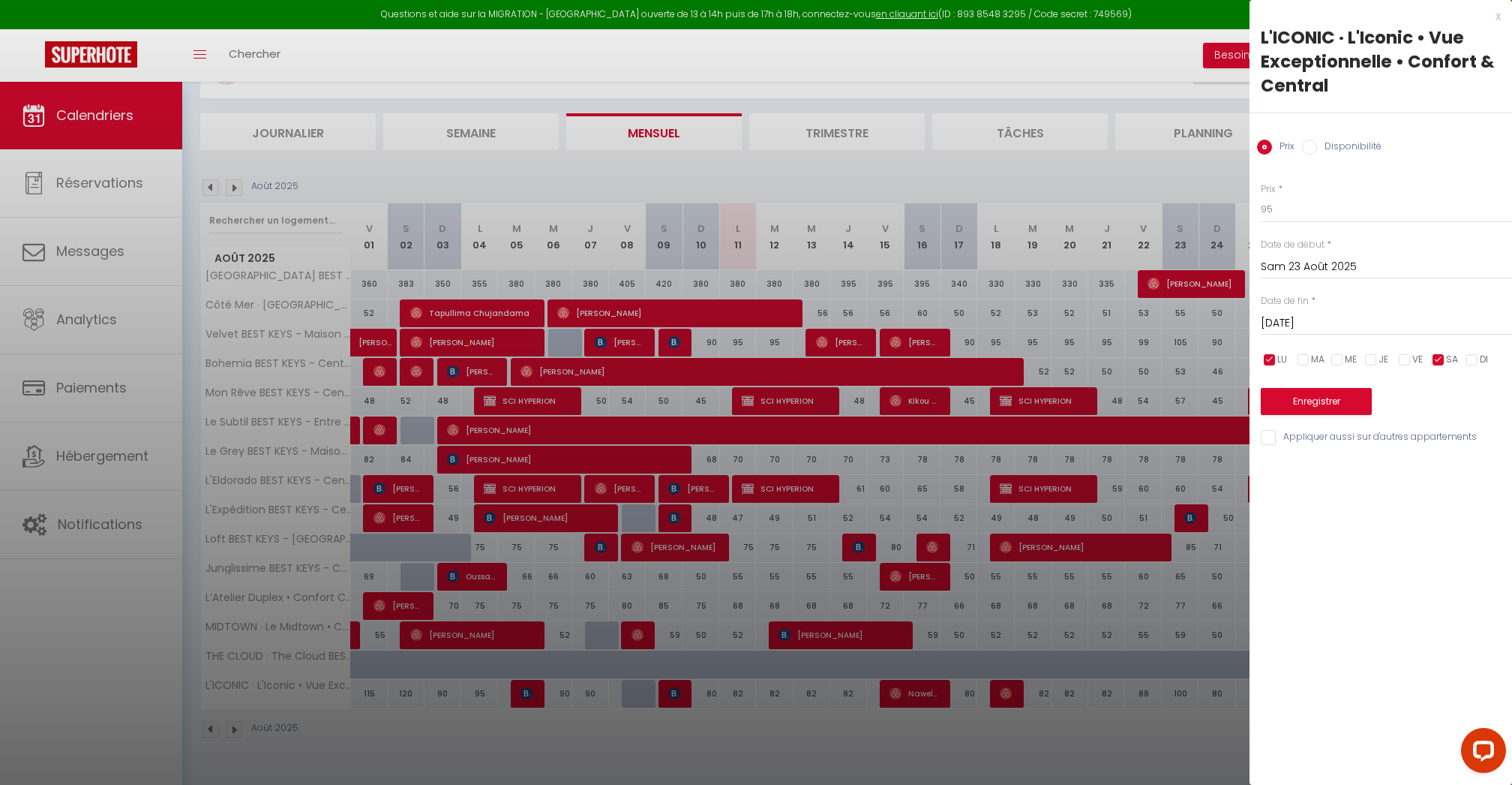
click at [1267, 359] on input "checkbox" at bounding box center [1270, 360] width 15 height 15
checkbox input "false"
click at [1309, 407] on button "Enregistrer" at bounding box center [1316, 402] width 111 height 27
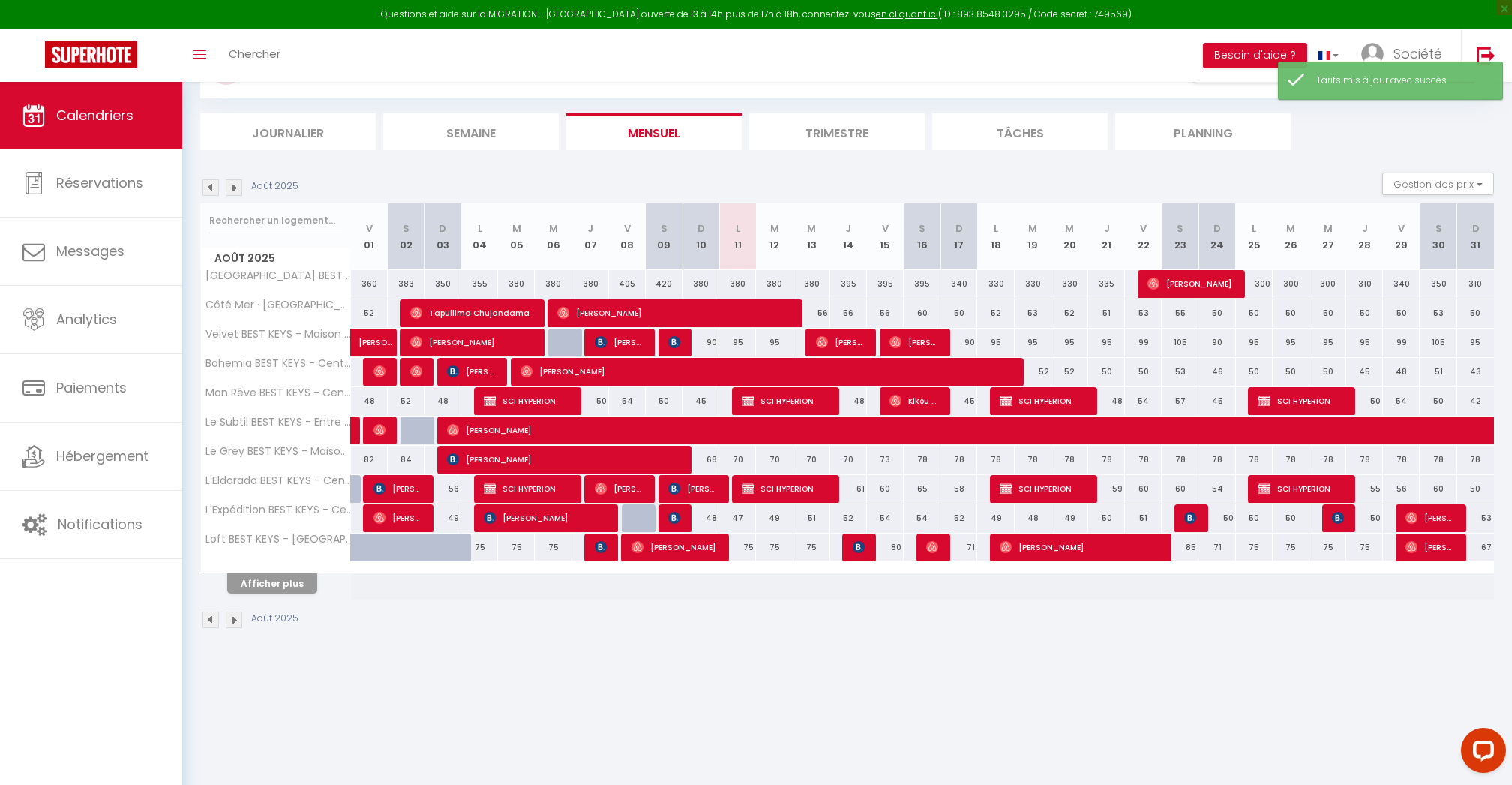
click at [304, 577] on button "Afficher plus" at bounding box center [272, 584] width 90 height 21
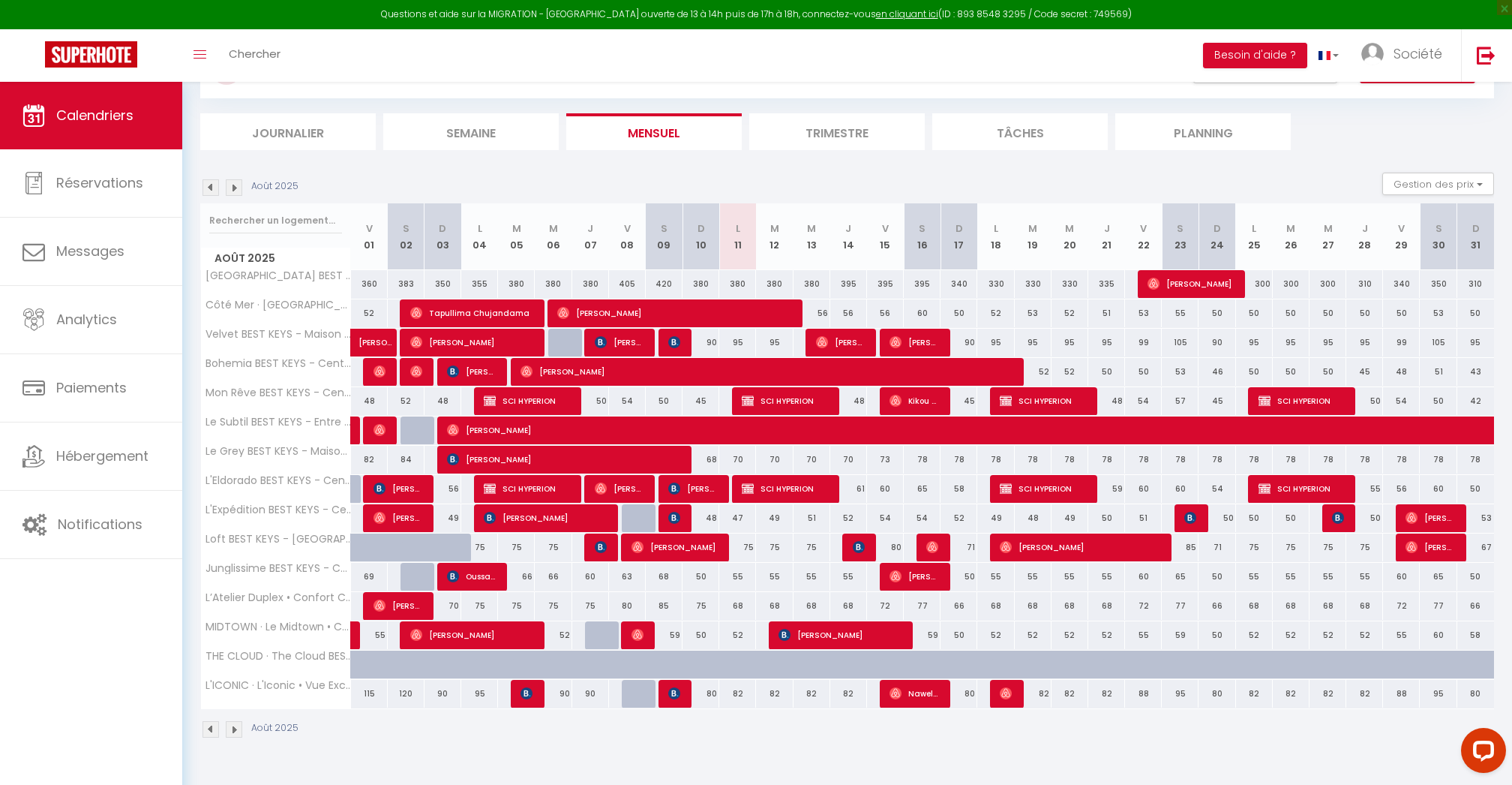
click at [729, 339] on div "95" at bounding box center [738, 342] width 37 height 27
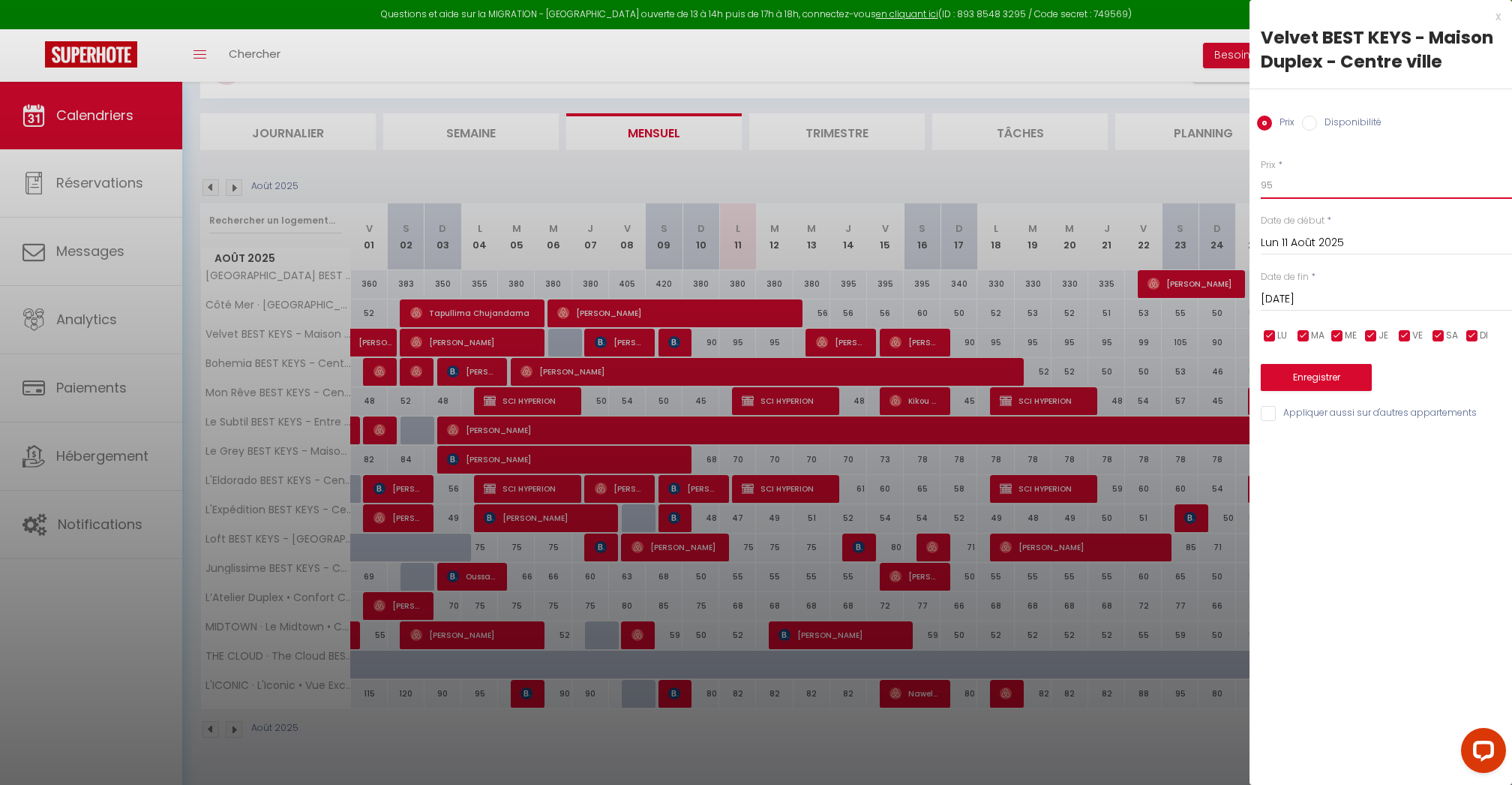
click at [1277, 173] on input "95" at bounding box center [1386, 186] width 251 height 27
click at [1309, 296] on input "[DATE]" at bounding box center [1386, 299] width 251 height 20
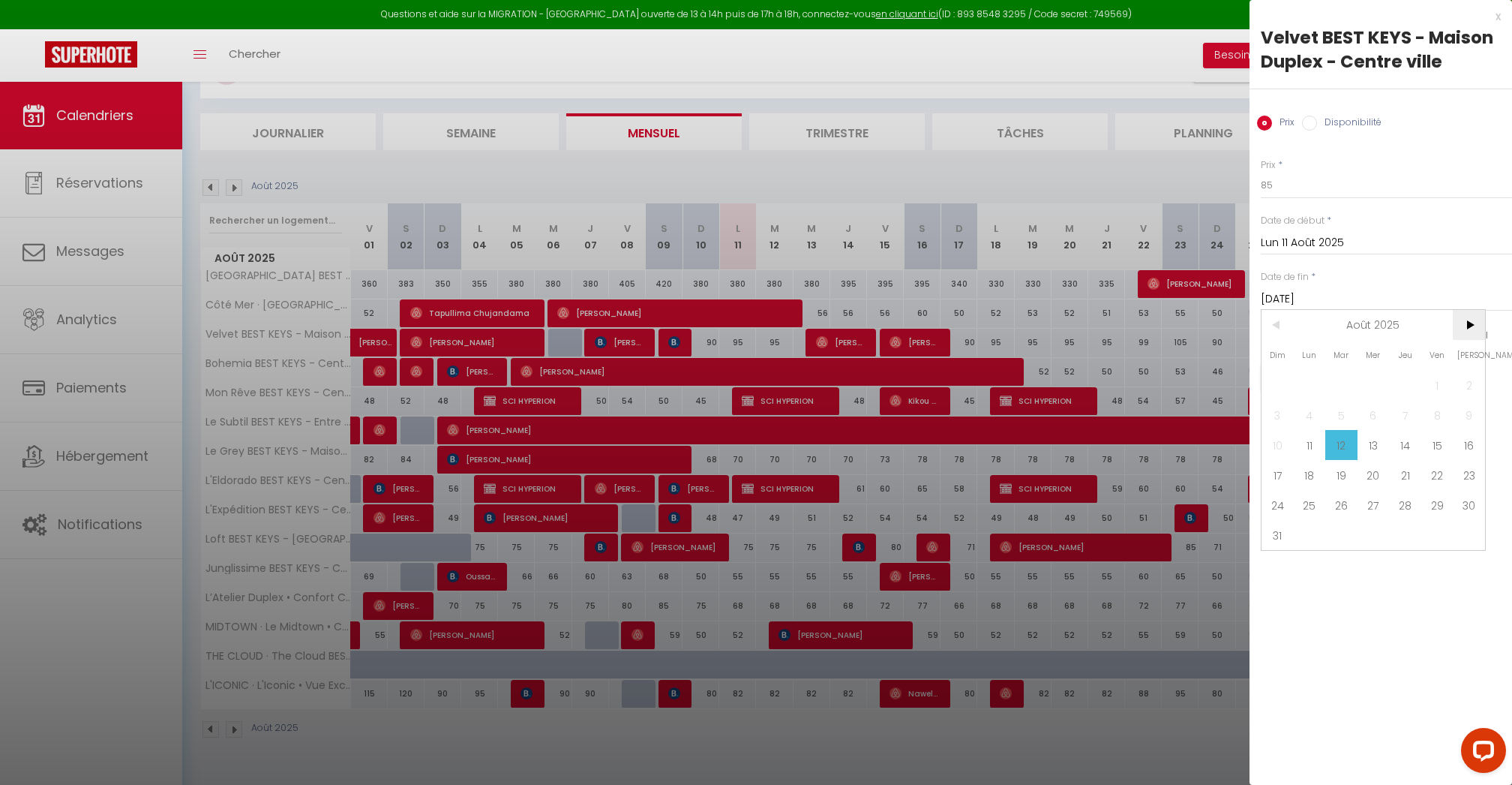
click at [1468, 331] on span ">" at bounding box center [1469, 324] width 32 height 30
click at [1336, 502] on span "30" at bounding box center [1342, 505] width 32 height 30
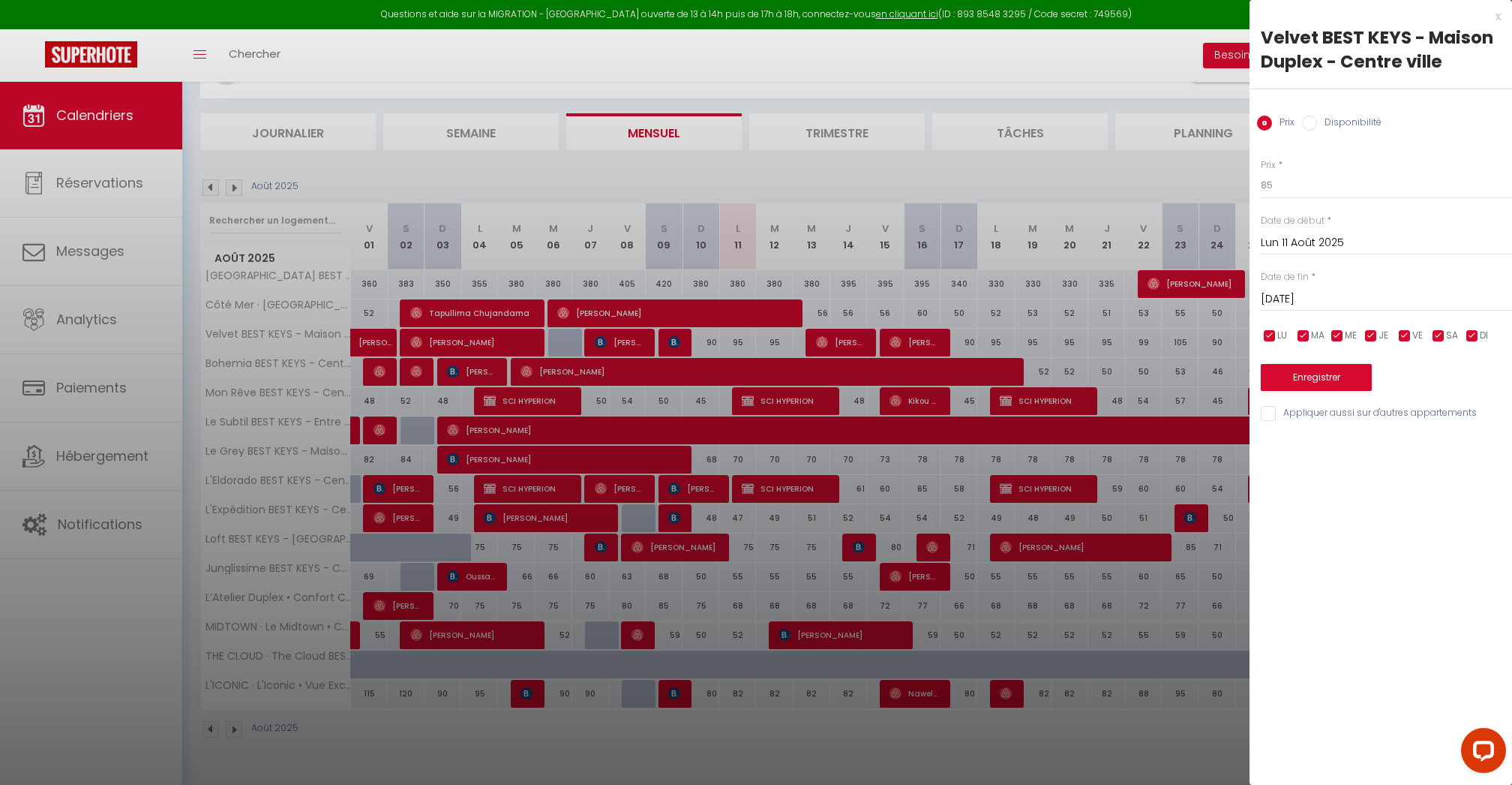
click at [1403, 334] on input "checkbox" at bounding box center [1405, 336] width 15 height 15
click at [1429, 334] on div "LU MA ME JE VE SA DI" at bounding box center [1386, 336] width 271 height 19
click at [1442, 334] on input "checkbox" at bounding box center [1439, 336] width 15 height 15
click at [1470, 334] on input "checkbox" at bounding box center [1473, 336] width 15 height 15
click at [1360, 380] on button "Enregistrer" at bounding box center [1316, 378] width 111 height 27
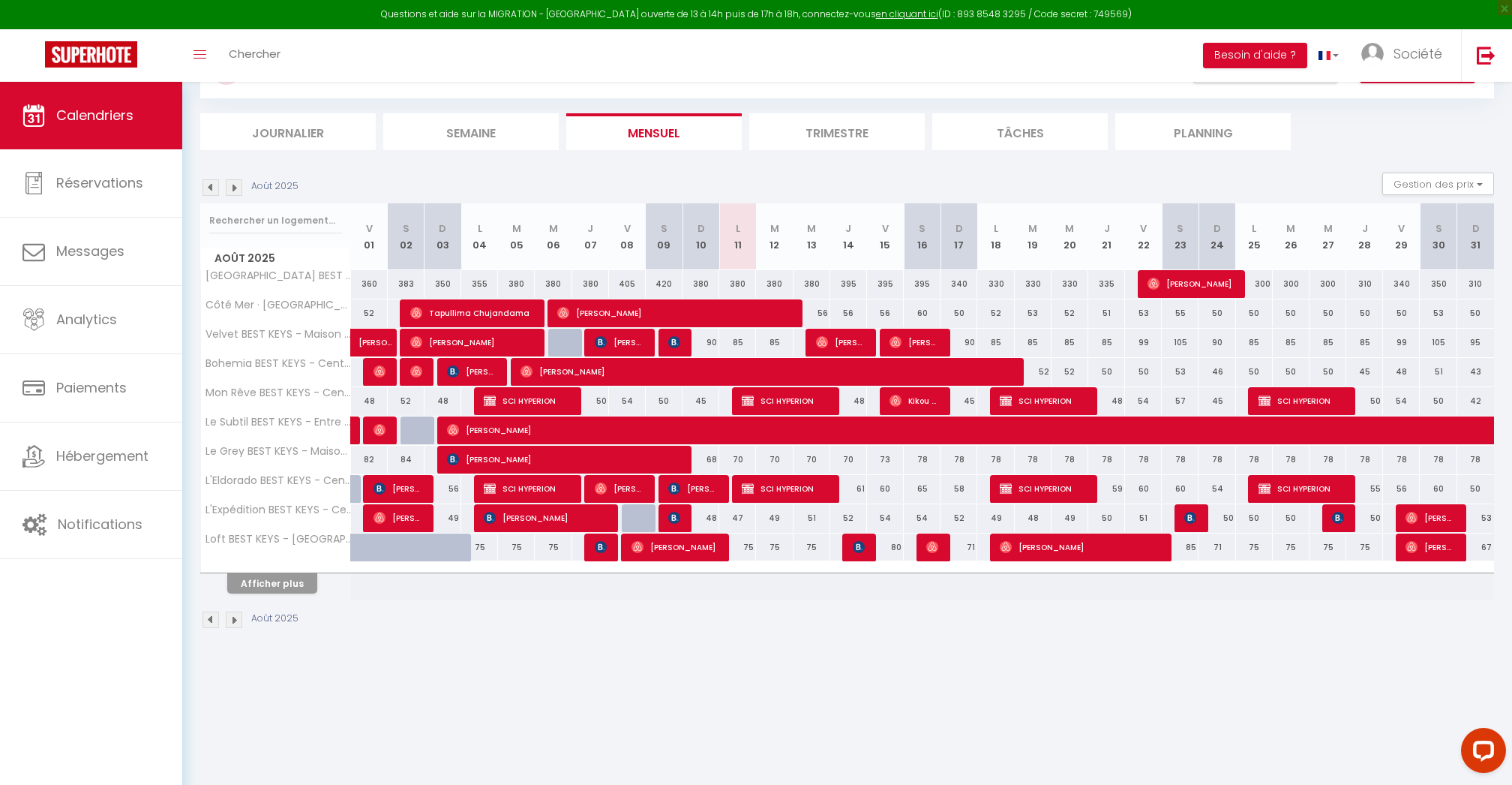
click at [1141, 340] on div "99" at bounding box center [1143, 342] width 37 height 27
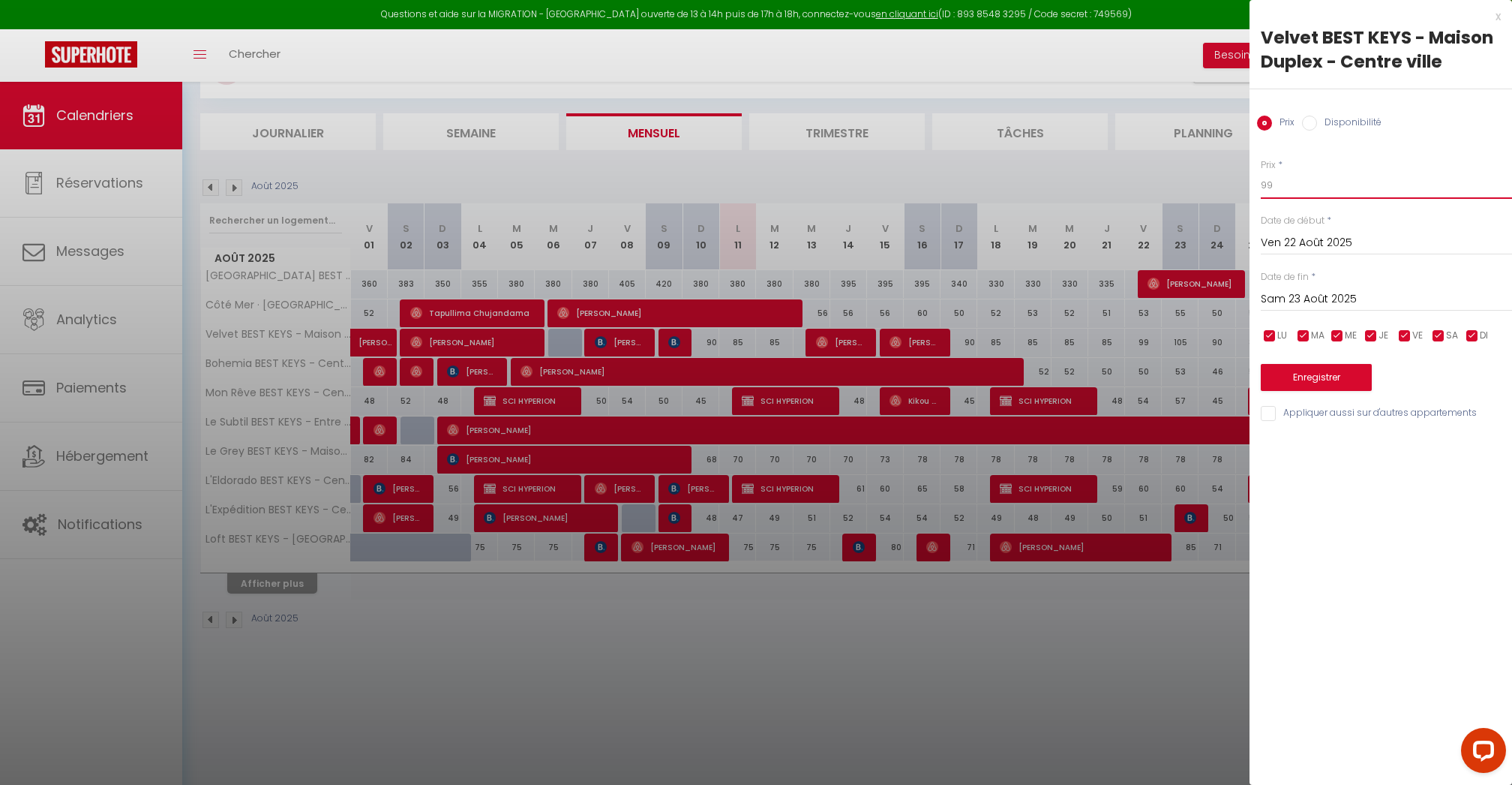
click at [1317, 177] on input "99" at bounding box center [1386, 186] width 251 height 27
click at [1291, 302] on input "Sam 23 Août 2025" at bounding box center [1386, 299] width 251 height 20
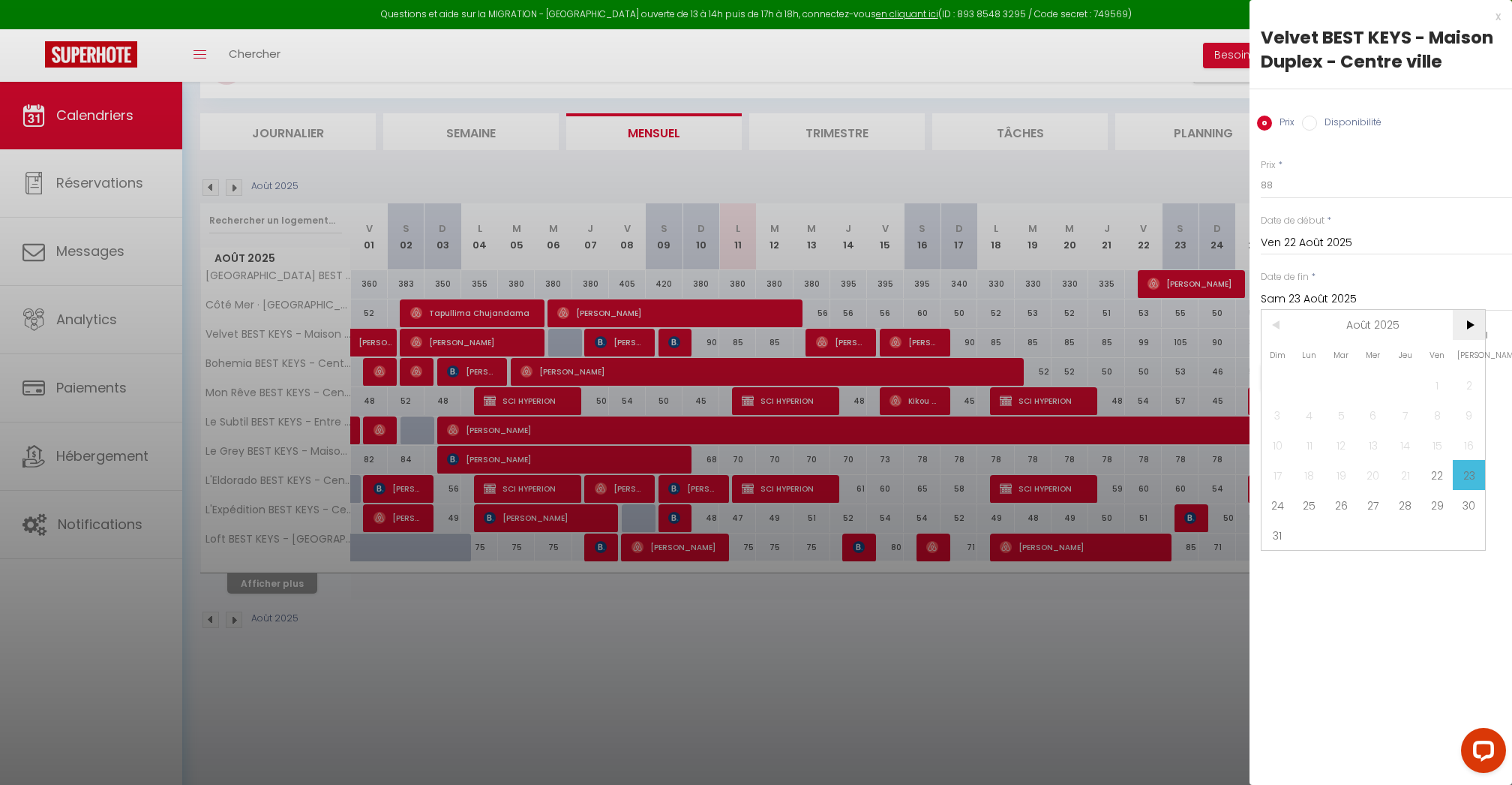
click at [1476, 326] on span ">" at bounding box center [1469, 324] width 32 height 30
click at [1350, 508] on span "30" at bounding box center [1342, 505] width 32 height 30
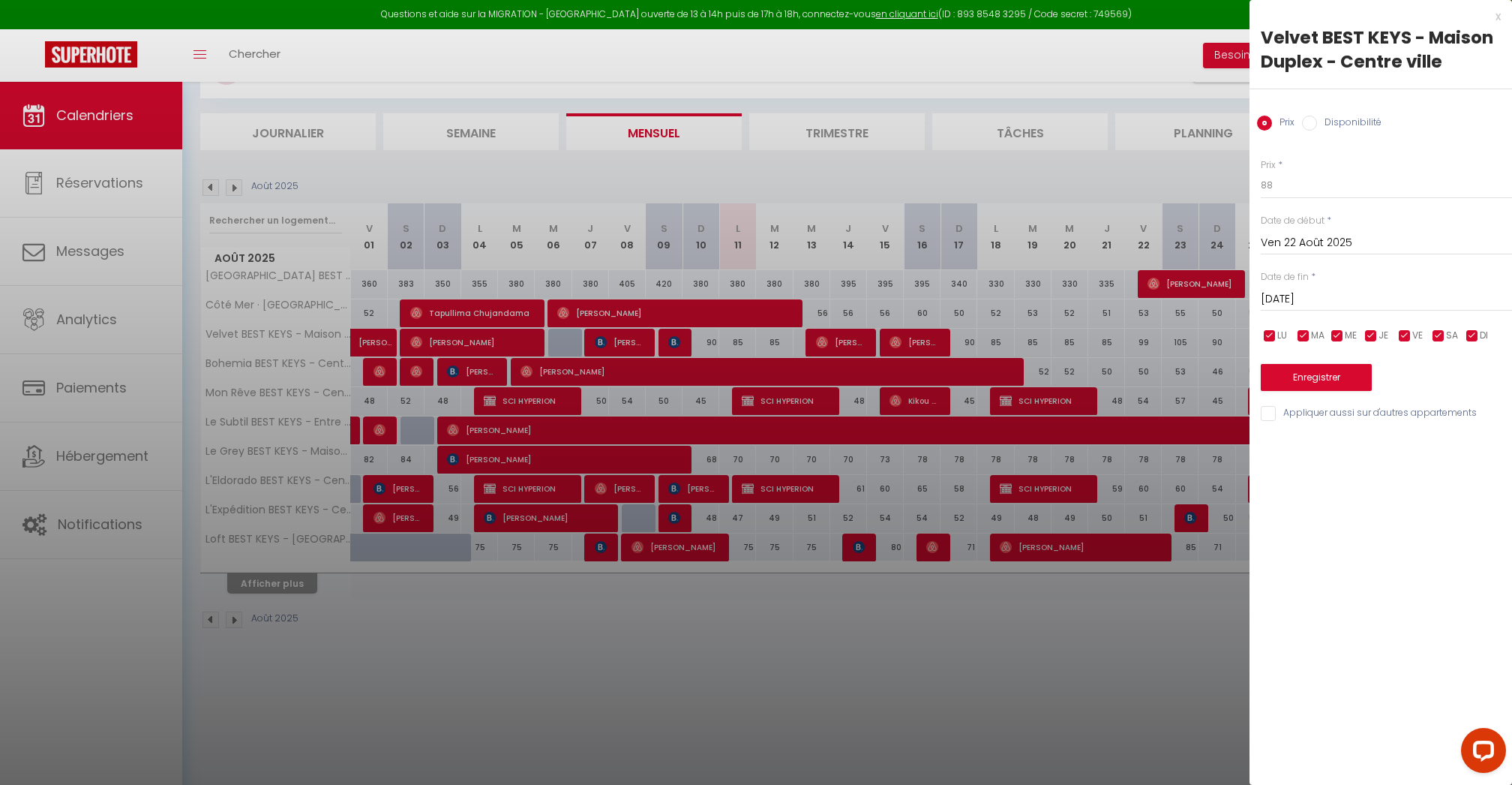
click at [1370, 334] on input "checkbox" at bounding box center [1372, 336] width 15 height 15
click at [1345, 334] on span "ME" at bounding box center [1351, 335] width 12 height 15
click at [1330, 334] on input "checkbox" at bounding box center [1338, 336] width 15 height 15
click at [1315, 334] on span "MA" at bounding box center [1318, 335] width 14 height 15
click at [1345, 334] on span "ME" at bounding box center [1351, 335] width 12 height 15
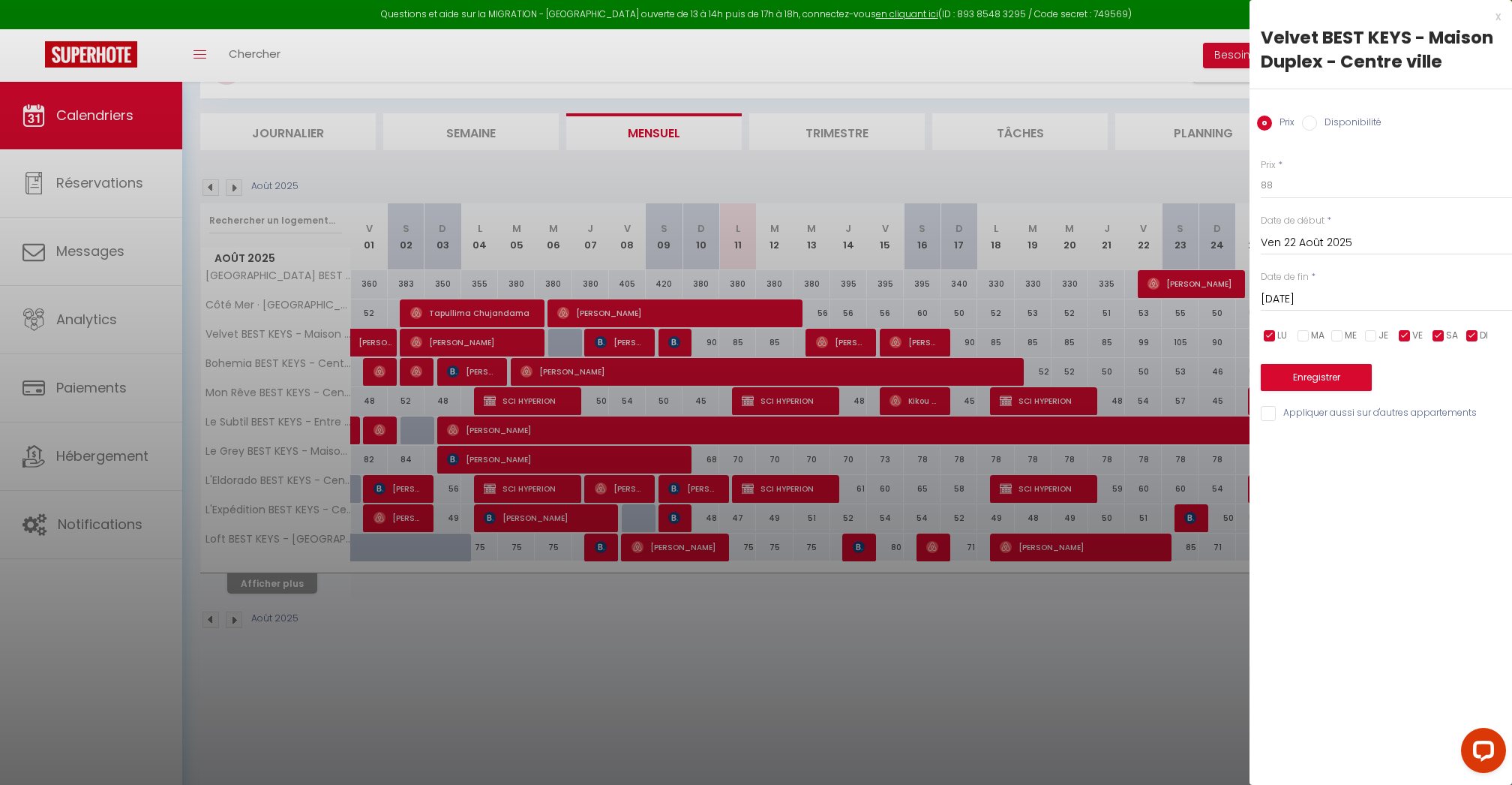
click at [1273, 334] on input "checkbox" at bounding box center [1270, 336] width 15 height 15
click at [1438, 338] on input "checkbox" at bounding box center [1439, 336] width 15 height 15
click at [1484, 334] on span "DI" at bounding box center [1485, 335] width 9 height 15
click at [1347, 383] on button "Enregistrer" at bounding box center [1316, 378] width 111 height 27
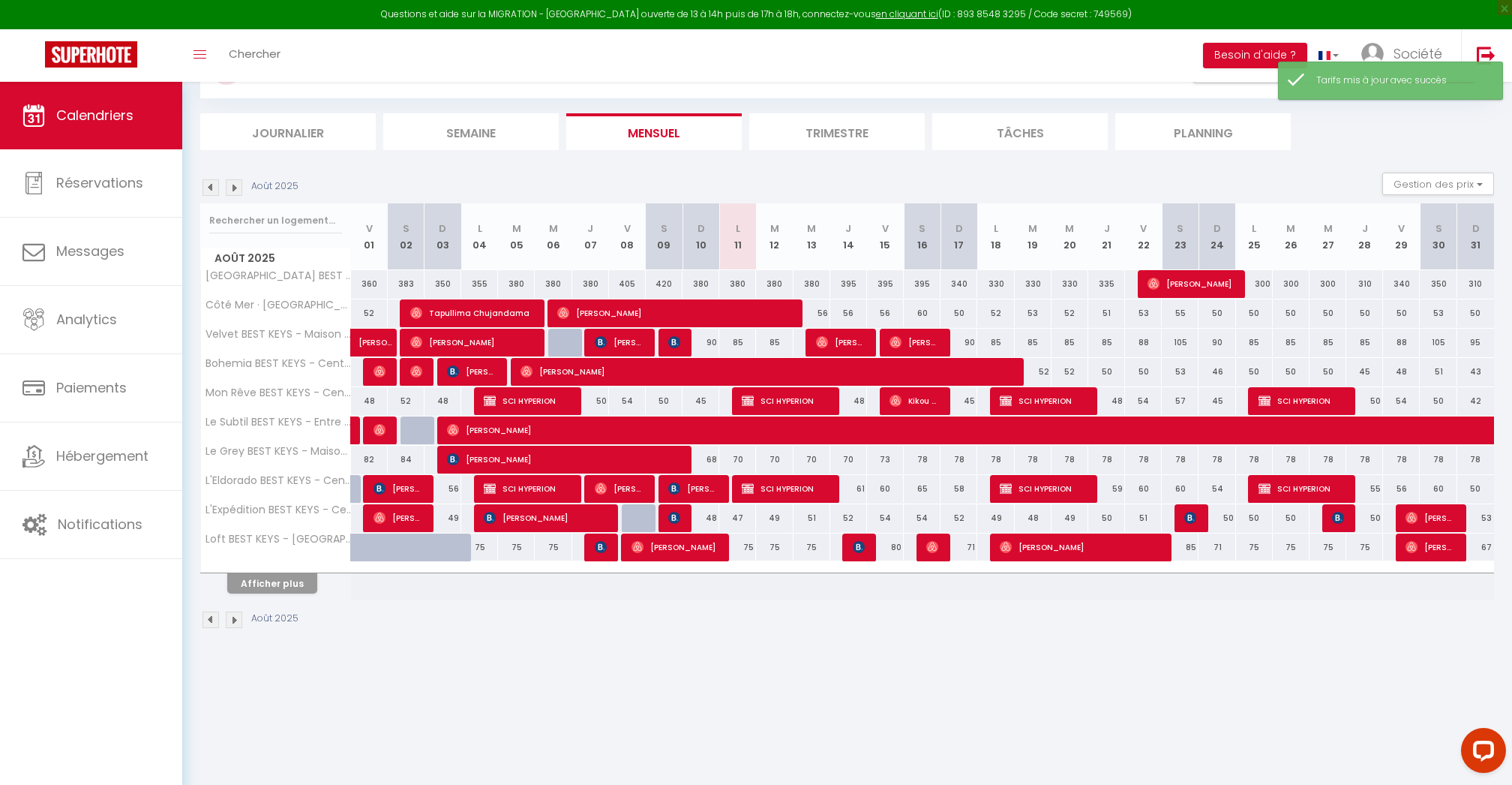
click at [1180, 339] on div "105" at bounding box center [1180, 342] width 37 height 27
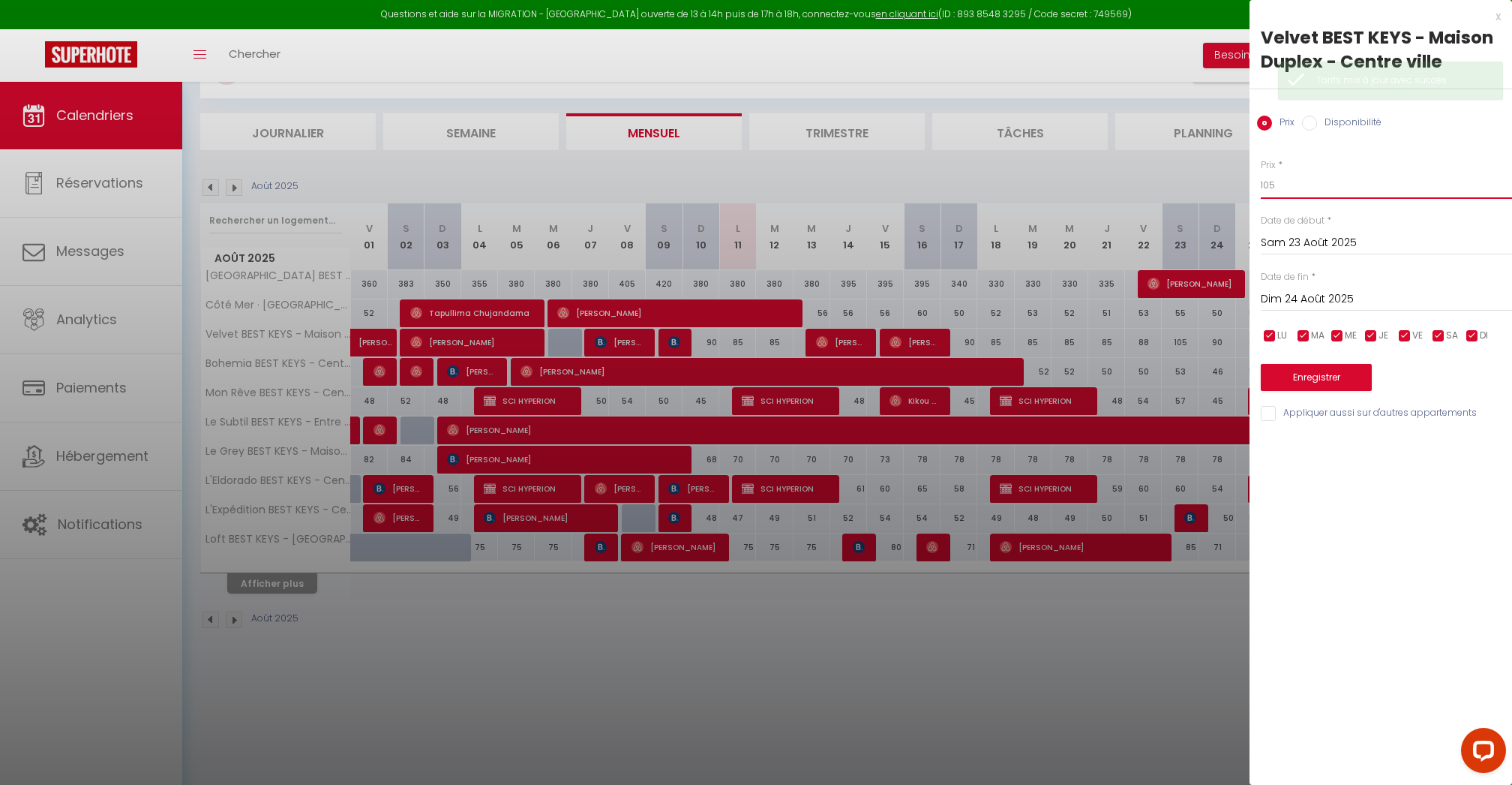
click at [1315, 181] on input "105" at bounding box center [1386, 186] width 251 height 27
click at [1318, 295] on input "Dim 24 Août 2025" at bounding box center [1386, 299] width 251 height 20
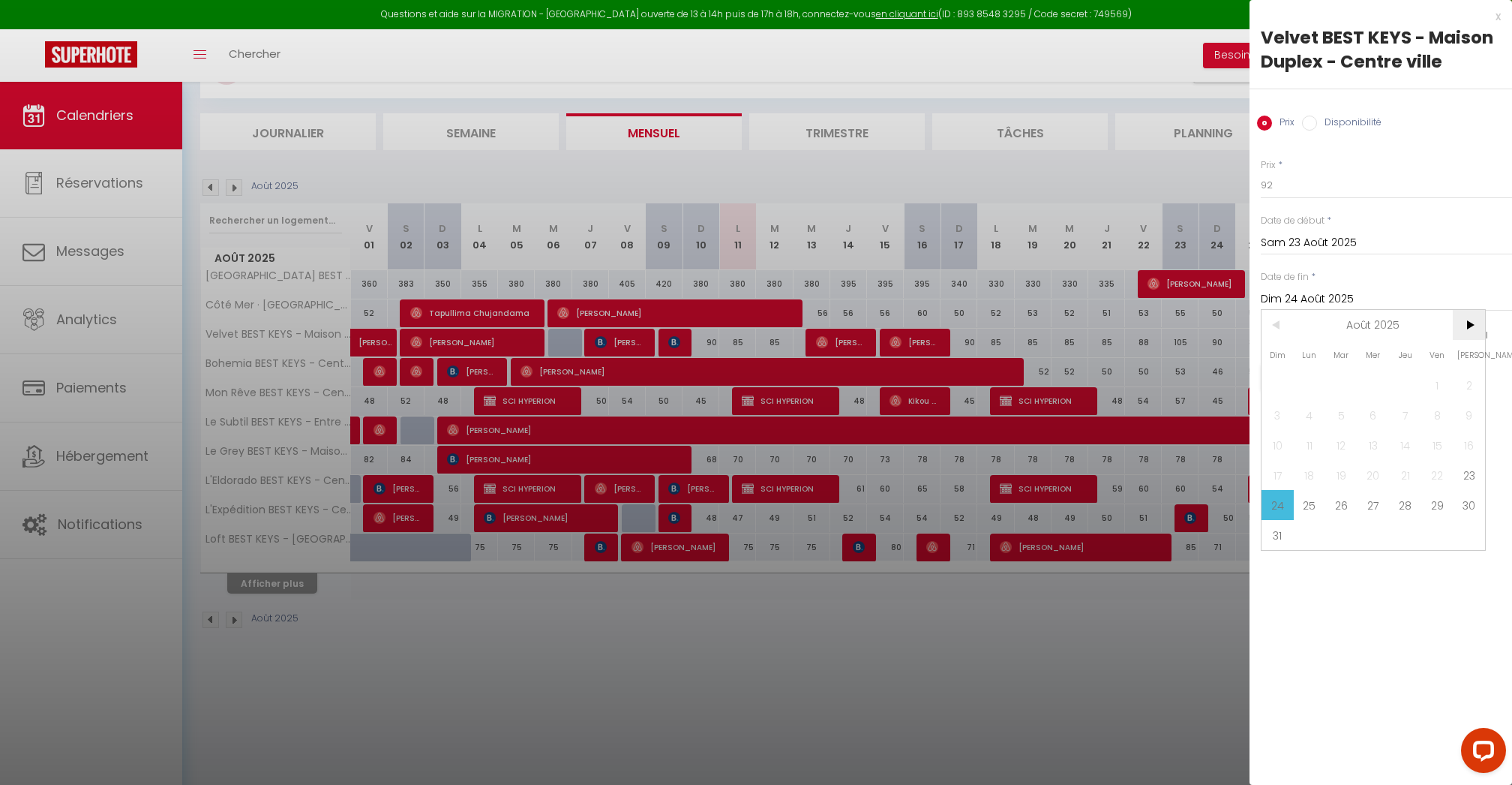
click at [1474, 325] on span ">" at bounding box center [1469, 324] width 32 height 30
click at [1330, 511] on span "30" at bounding box center [1342, 505] width 32 height 30
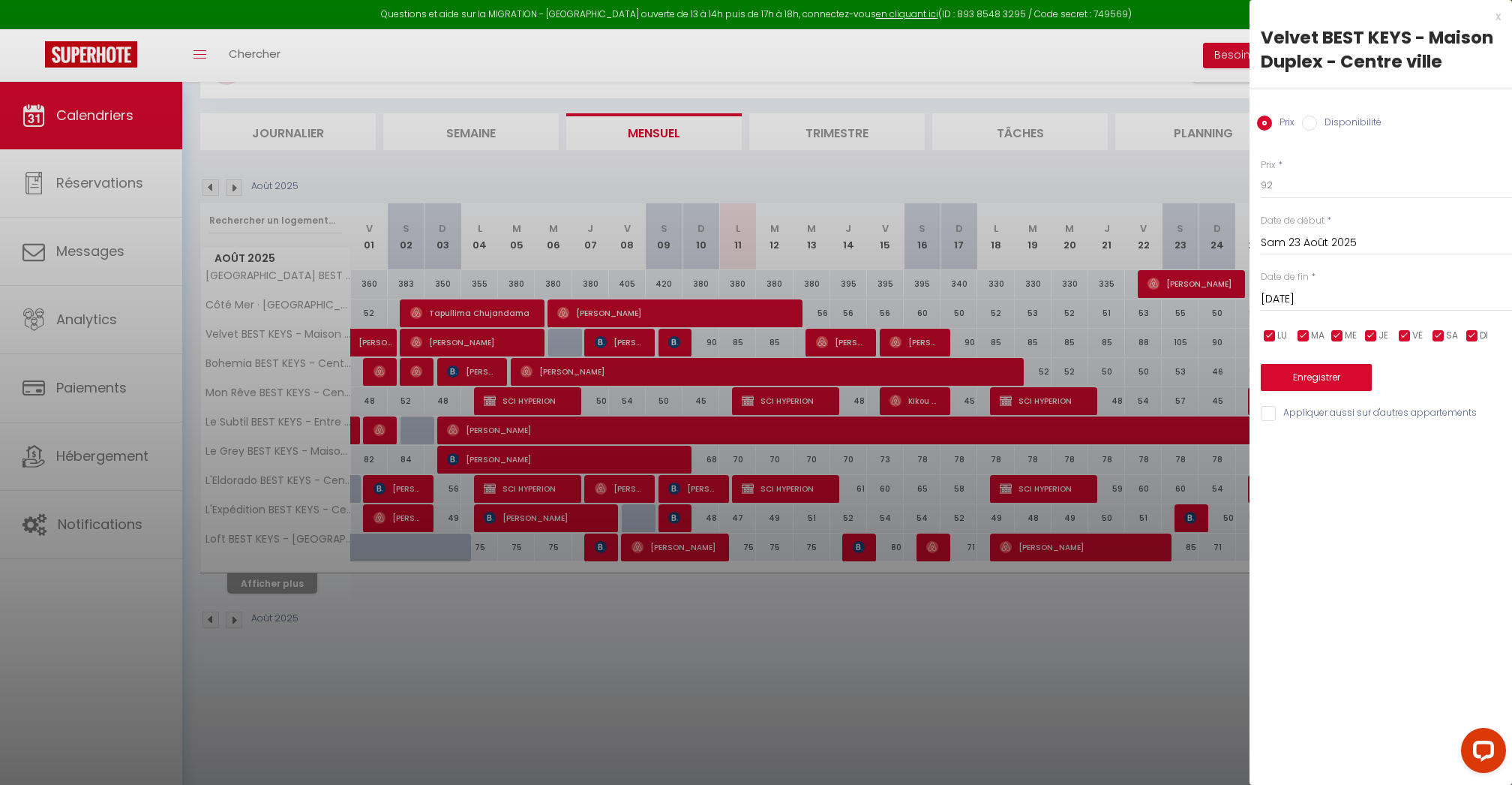
click at [1401, 334] on input "checkbox" at bounding box center [1405, 336] width 15 height 15
click at [1477, 334] on input "checkbox" at bounding box center [1473, 336] width 15 height 15
click at [1369, 334] on input "checkbox" at bounding box center [1372, 336] width 15 height 15
click at [1339, 334] on input "checkbox" at bounding box center [1338, 336] width 15 height 15
click at [1317, 334] on span "MA" at bounding box center [1318, 335] width 14 height 15
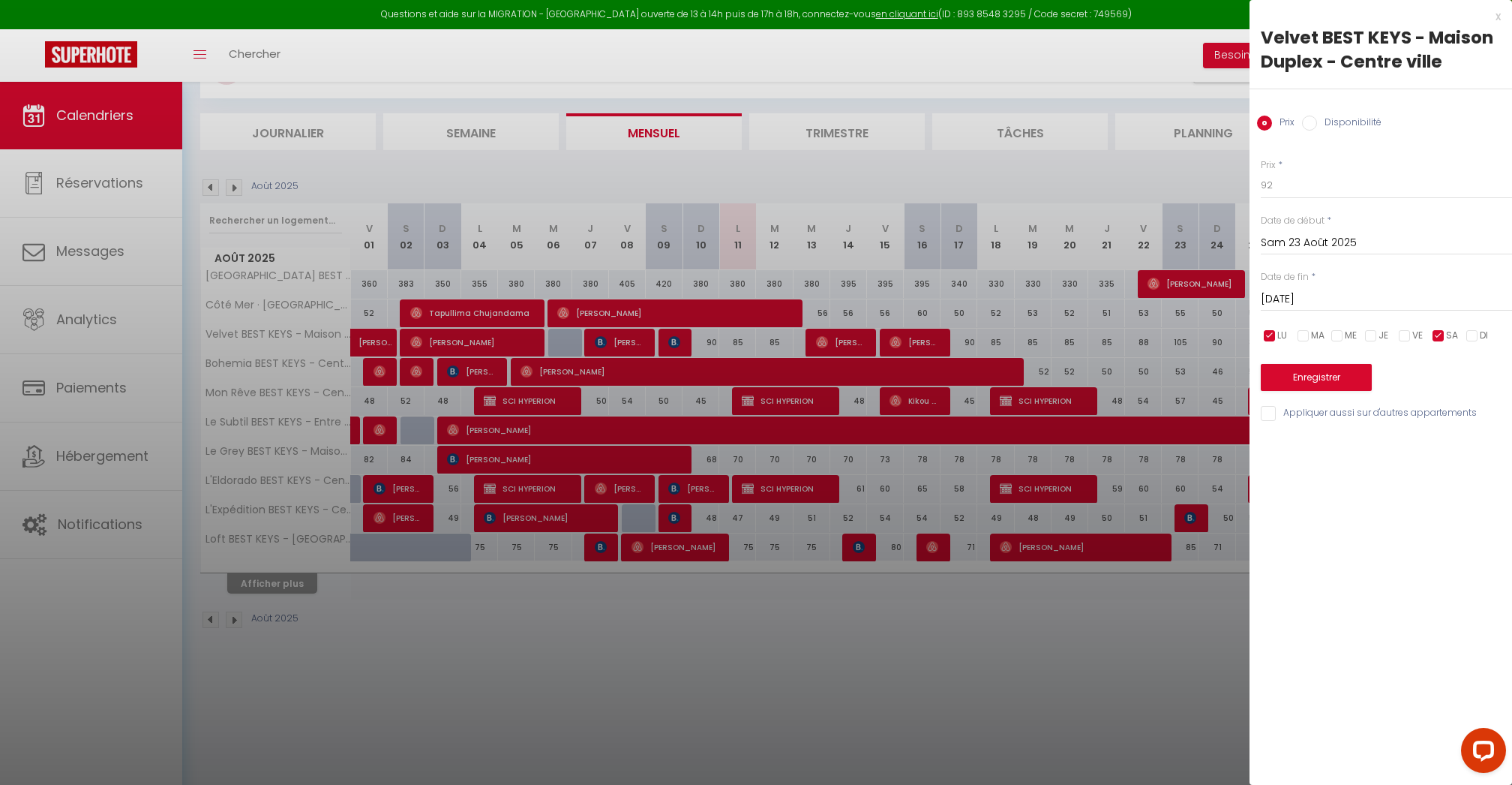
click at [1259, 334] on ul "LU MA ME JE VE SA DI" at bounding box center [1259, 336] width 15 height 19
click at [1276, 336] on input "checkbox" at bounding box center [1270, 336] width 15 height 15
click at [1335, 382] on button "Enregistrer" at bounding box center [1316, 378] width 111 height 27
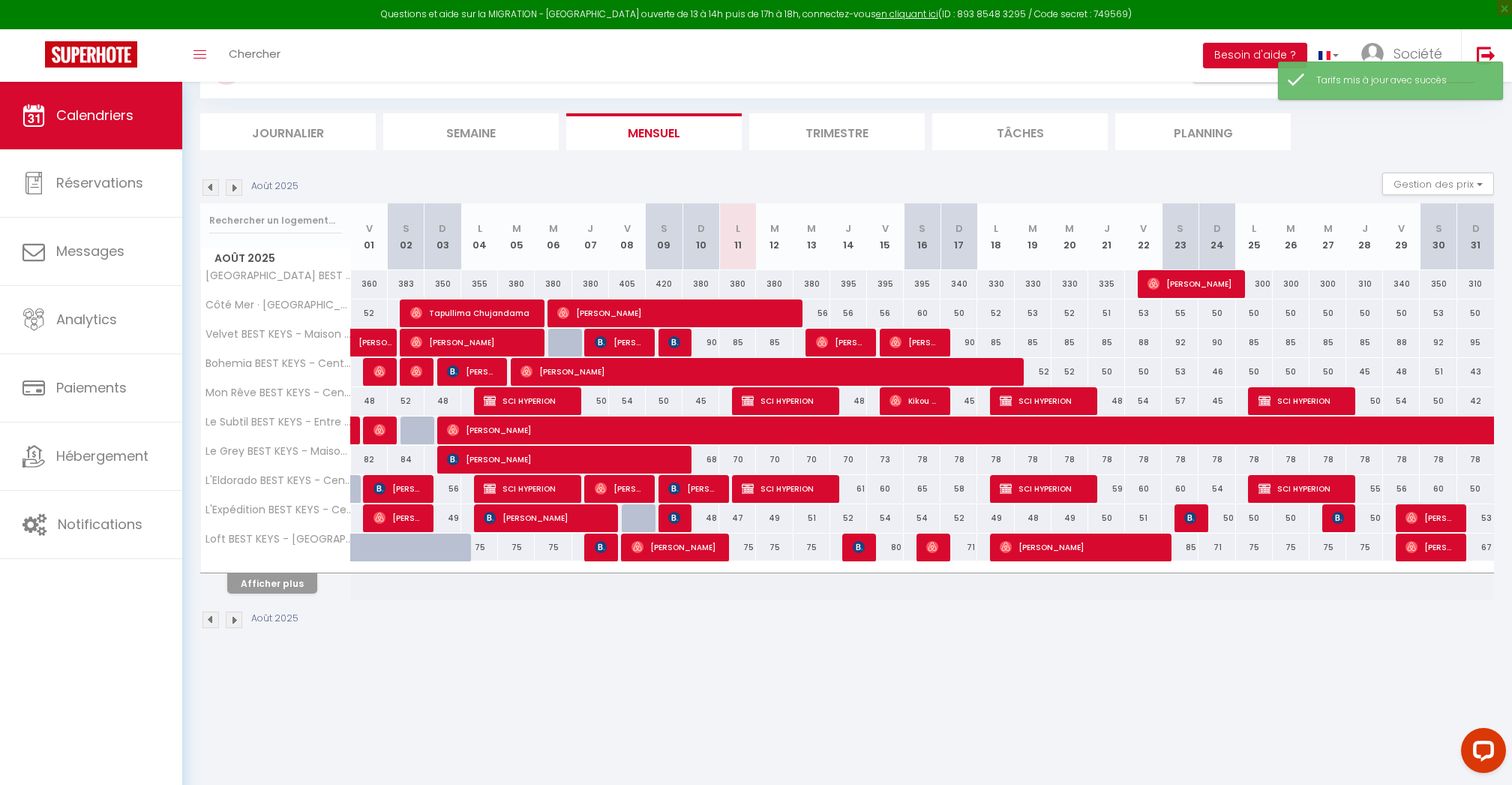
click at [1217, 339] on div "90" at bounding box center [1216, 342] width 37 height 27
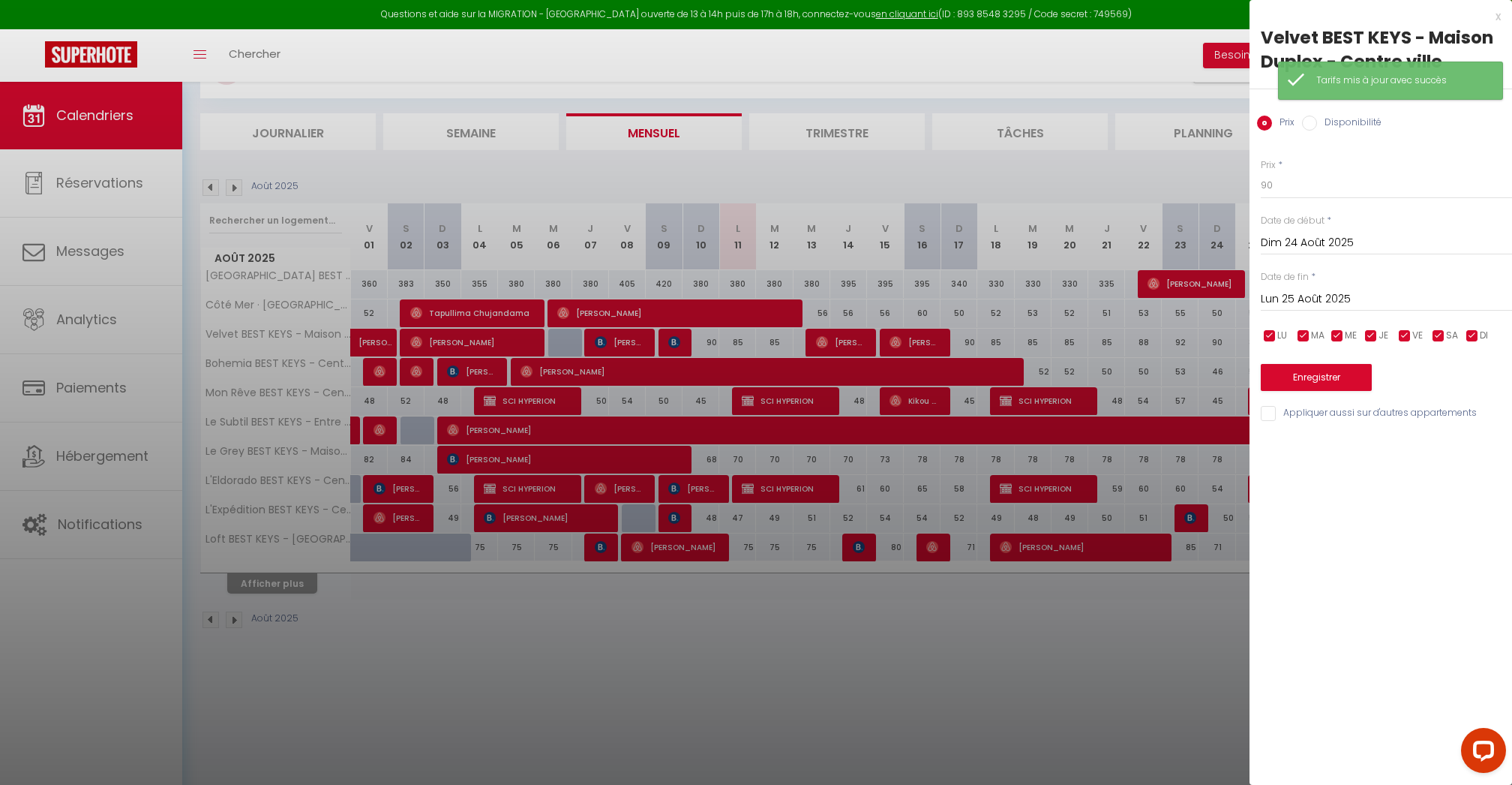
click at [957, 342] on div at bounding box center [756, 392] width 1512 height 785
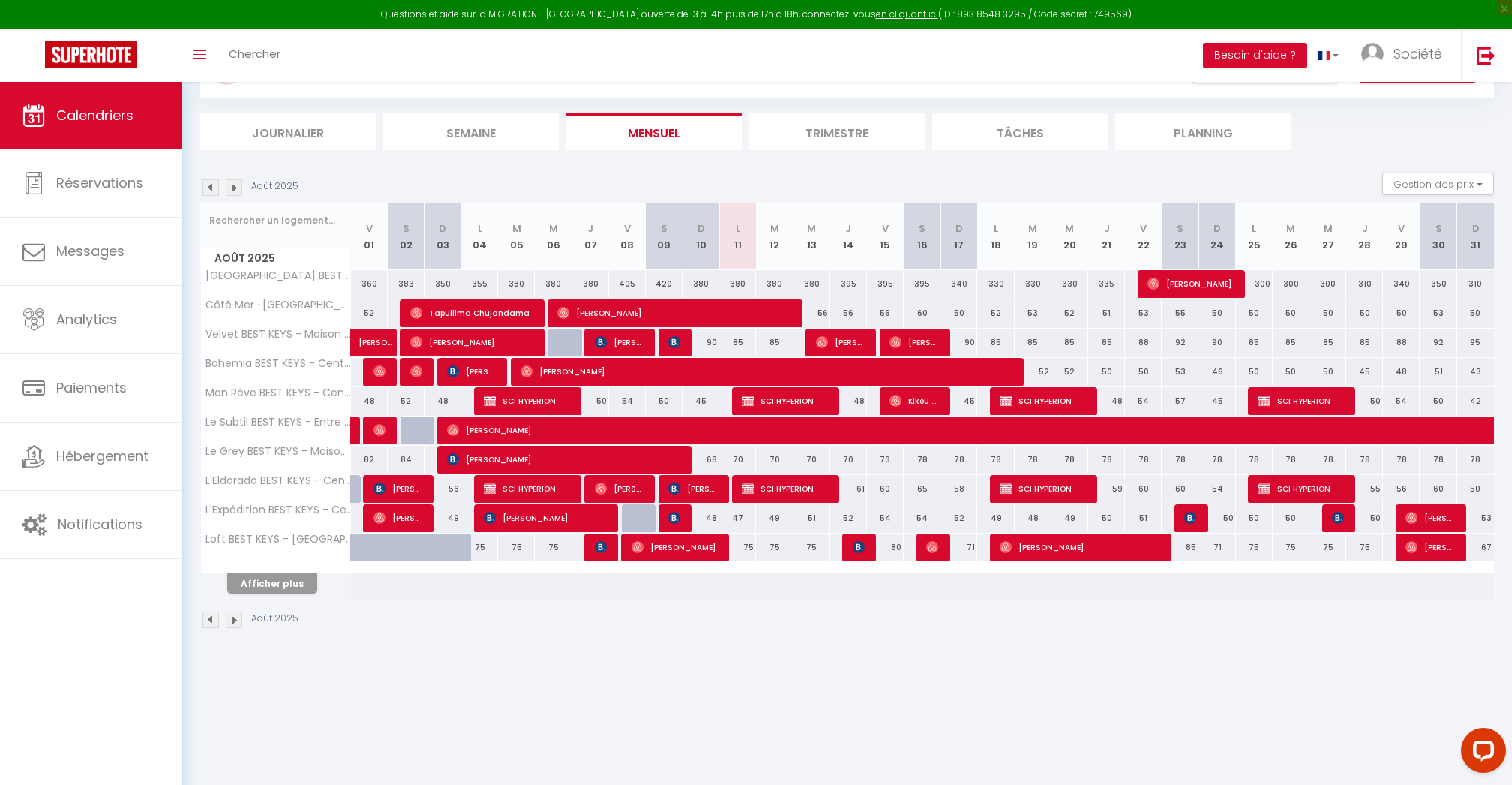
click at [972, 337] on div "90" at bounding box center [959, 342] width 37 height 27
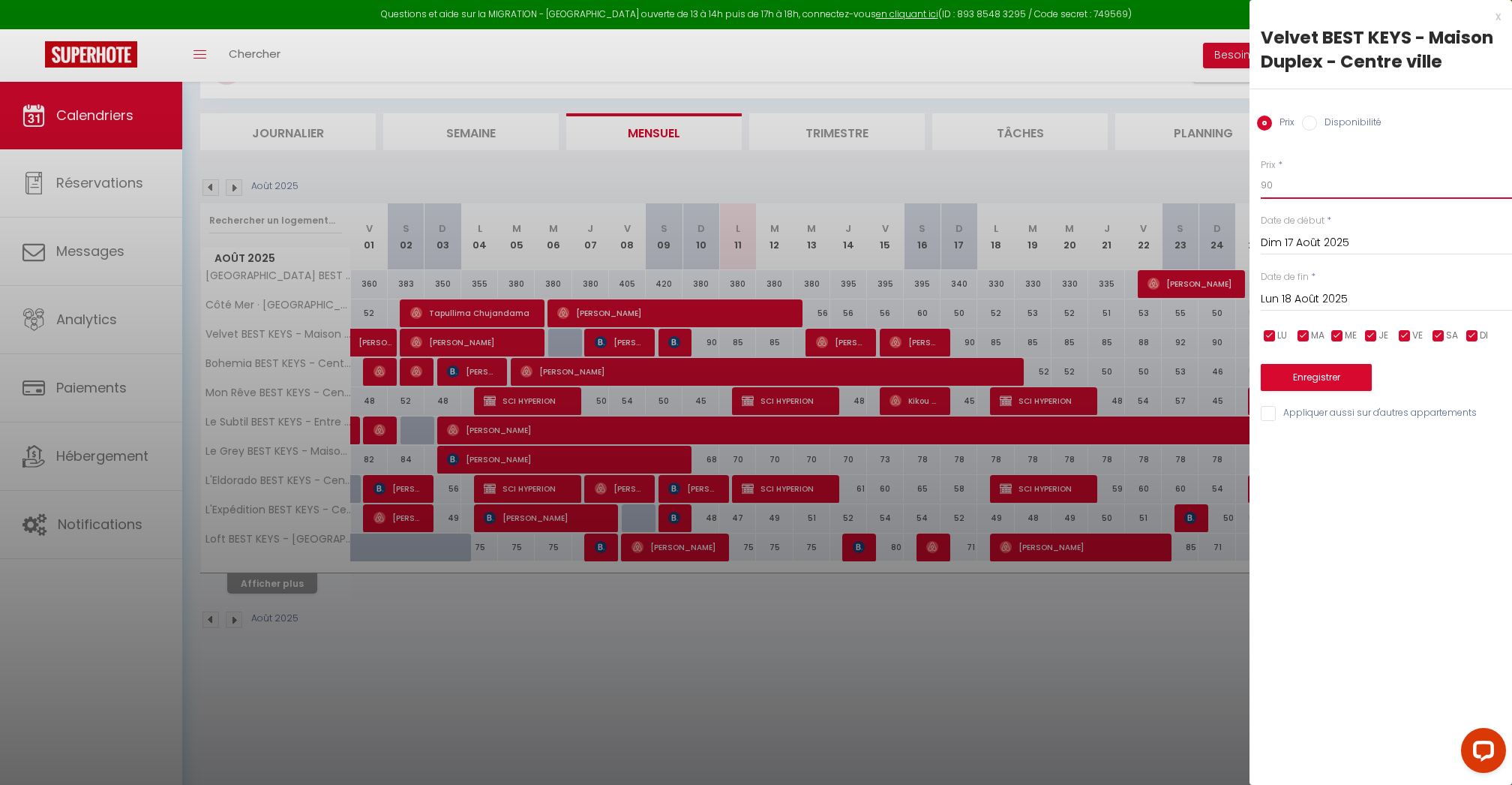
click at [1315, 181] on input "90" at bounding box center [1386, 186] width 251 height 27
click at [1315, 301] on input "Lun 18 Août 2025" at bounding box center [1386, 299] width 251 height 20
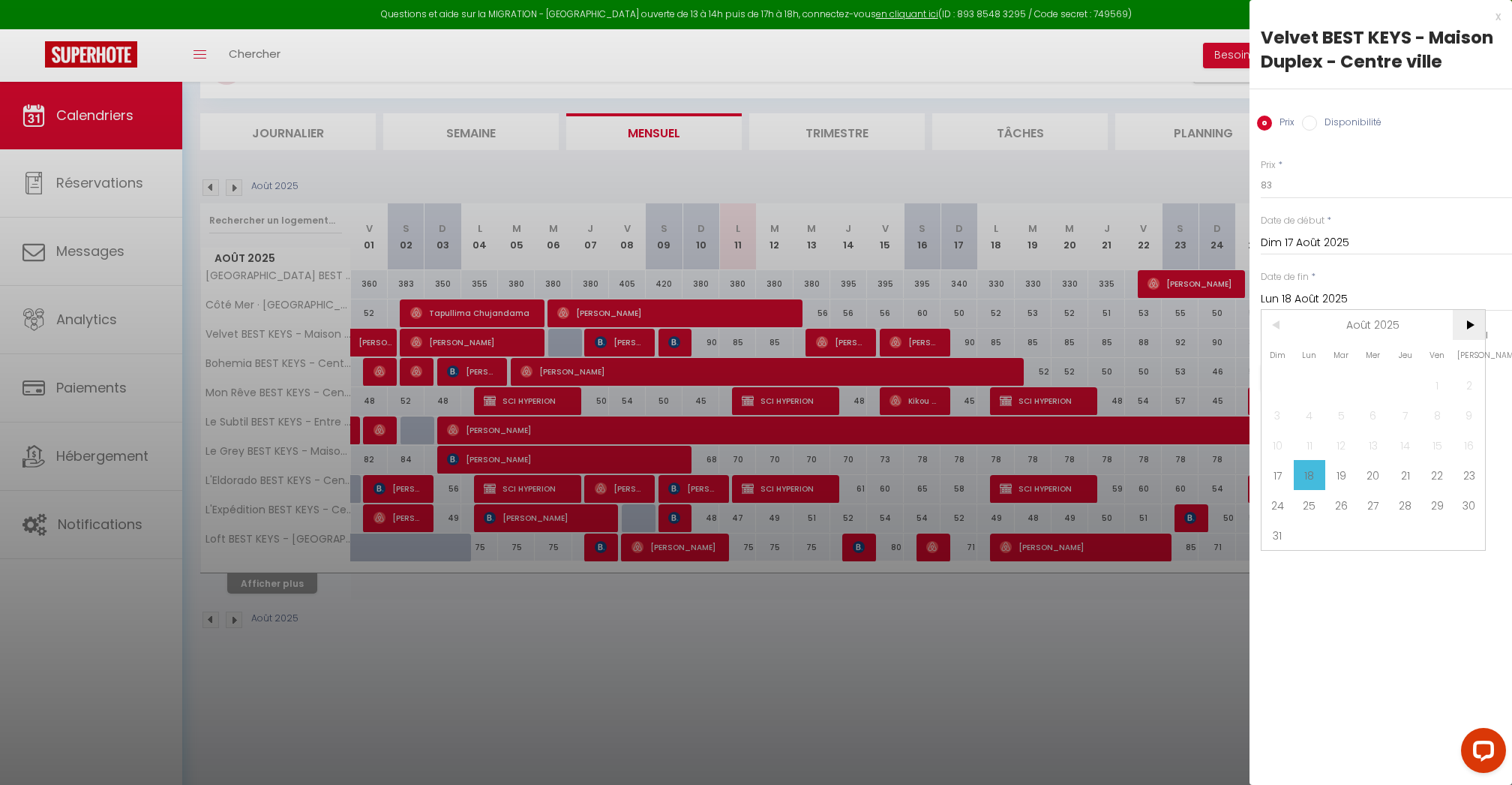
click at [1471, 322] on span ">" at bounding box center [1469, 324] width 32 height 30
click at [1341, 505] on span "30" at bounding box center [1342, 505] width 32 height 30
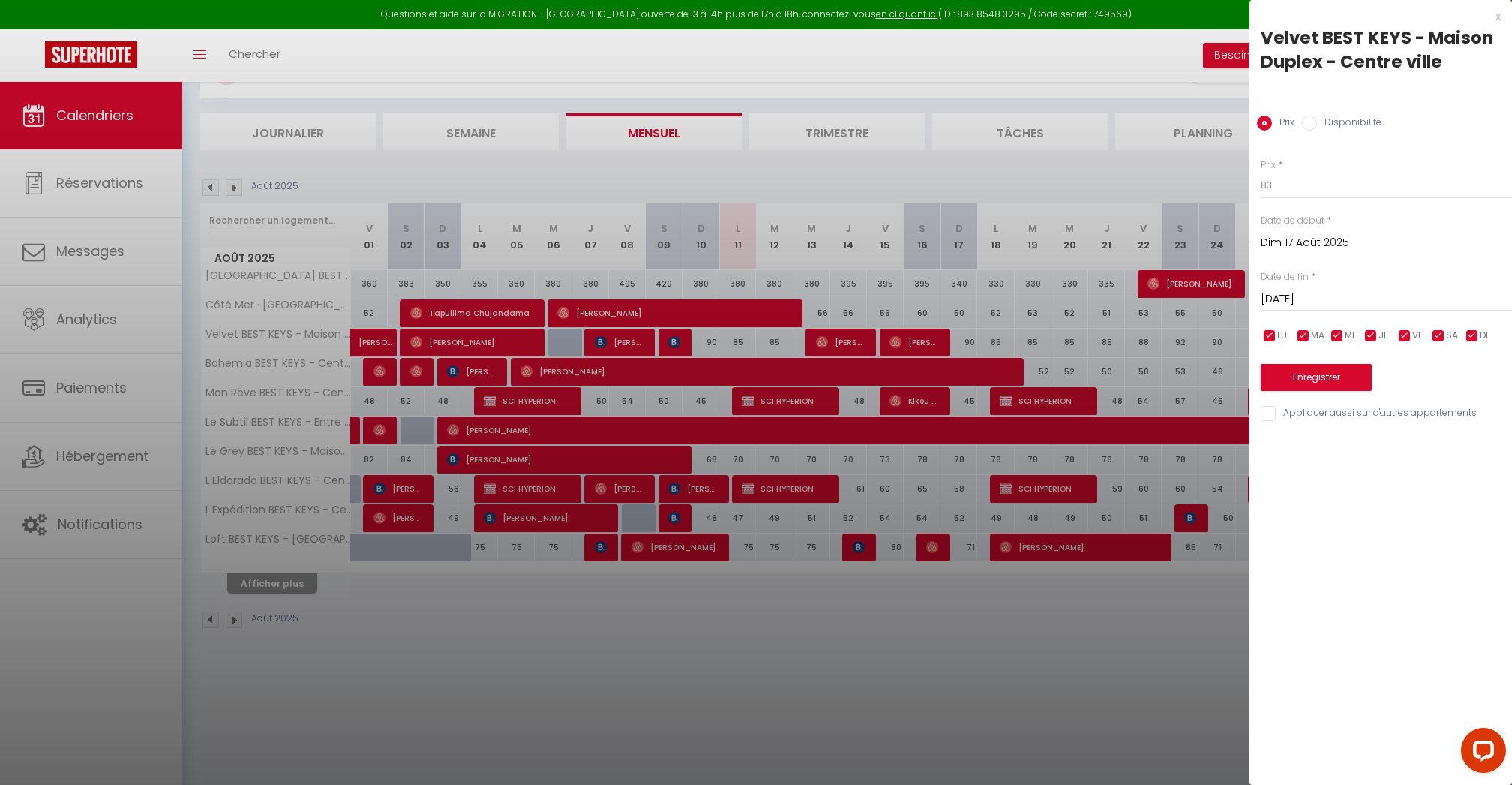
click at [1421, 330] on span "VE" at bounding box center [1418, 335] width 10 height 15
click at [1434, 334] on input "checkbox" at bounding box center [1439, 336] width 15 height 15
click at [1377, 334] on input "checkbox" at bounding box center [1372, 336] width 15 height 15
click at [1345, 334] on span "ME" at bounding box center [1351, 335] width 12 height 15
click at [1312, 334] on span "MA" at bounding box center [1318, 335] width 14 height 15
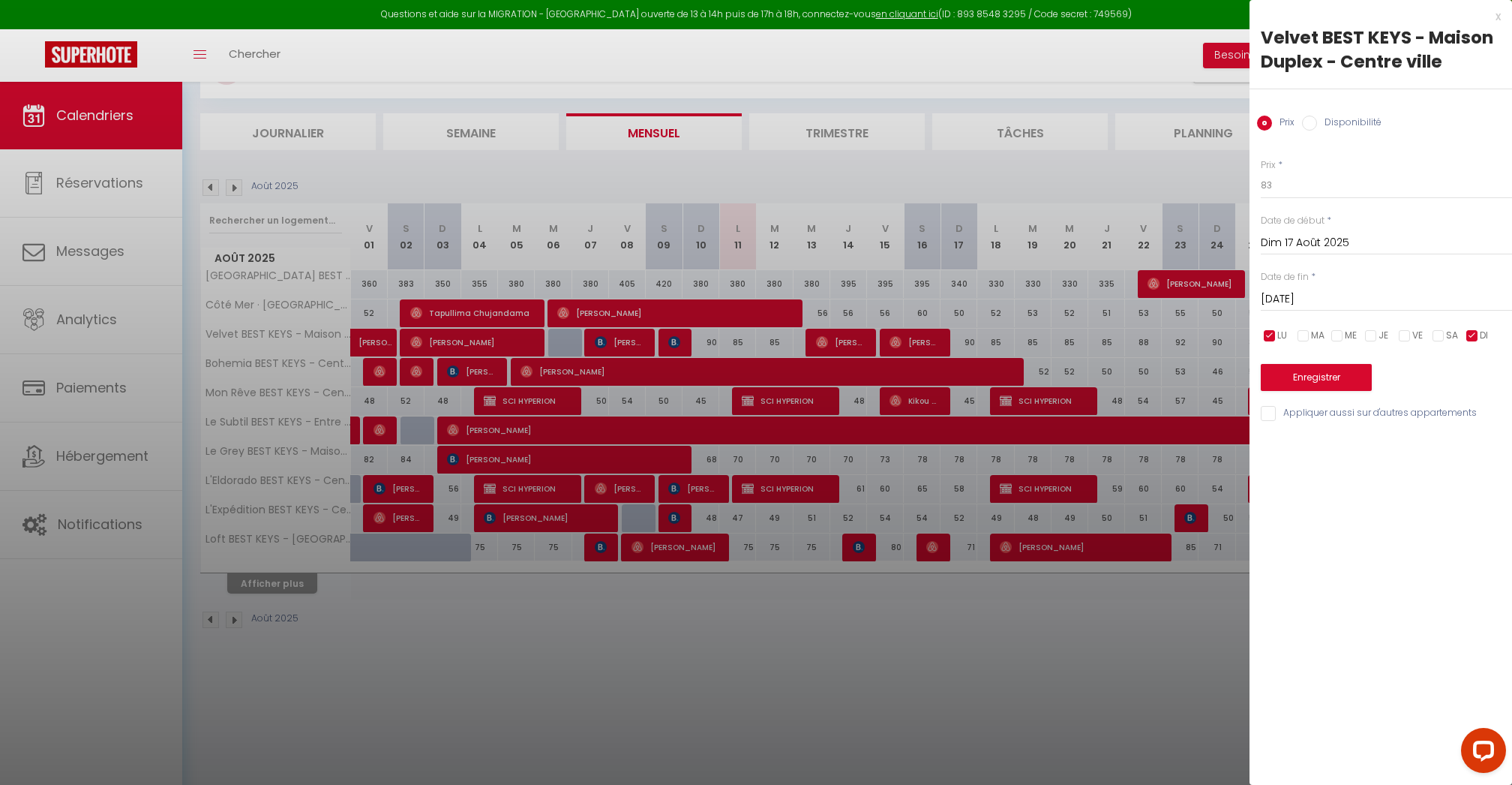
click at [1279, 334] on span "LU" at bounding box center [1282, 335] width 9 height 15
click at [1350, 375] on button "Enregistrer" at bounding box center [1316, 378] width 111 height 27
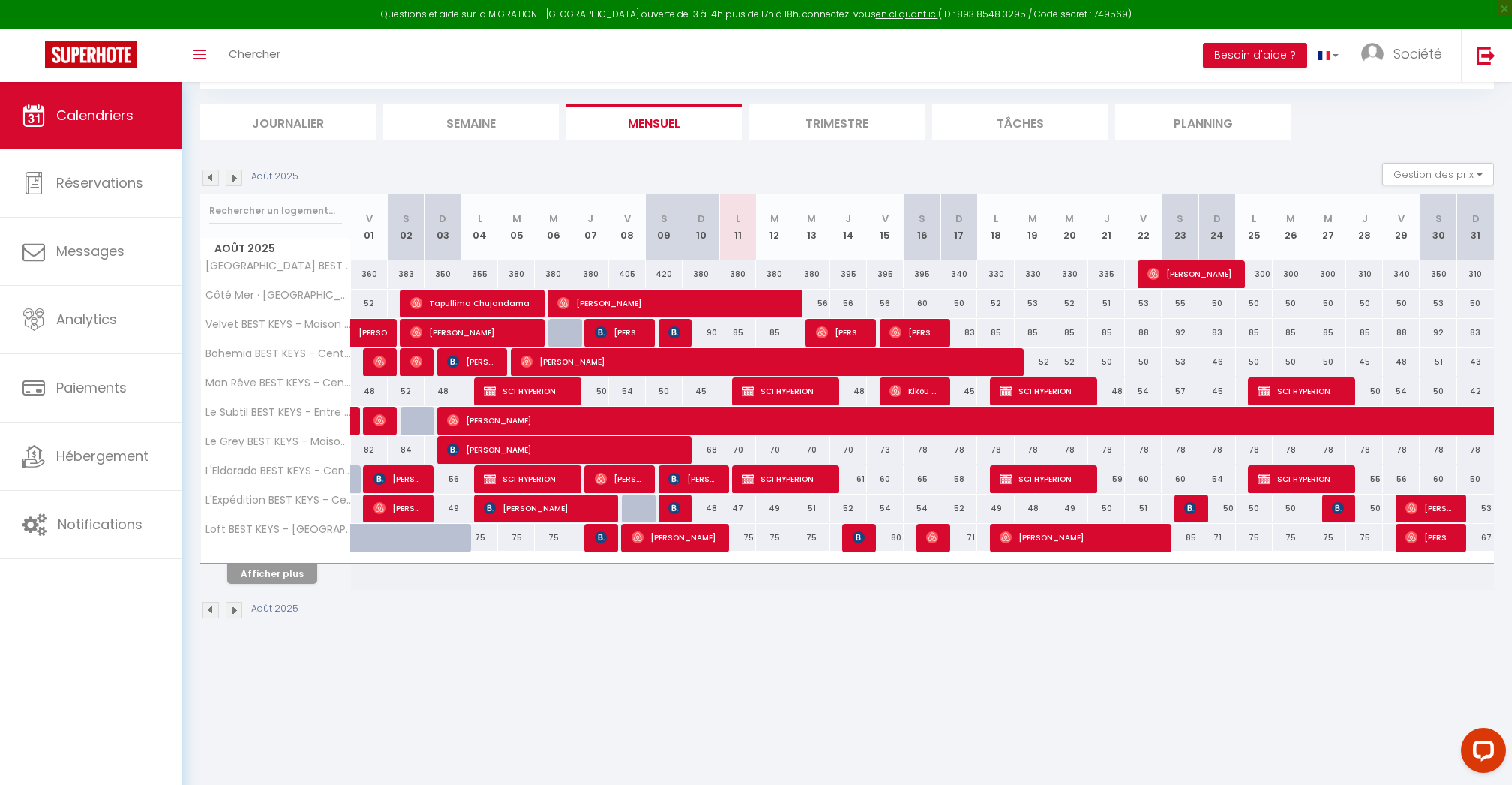
scroll to position [82, 0]
click at [256, 568] on button "Afficher plus" at bounding box center [272, 574] width 90 height 21
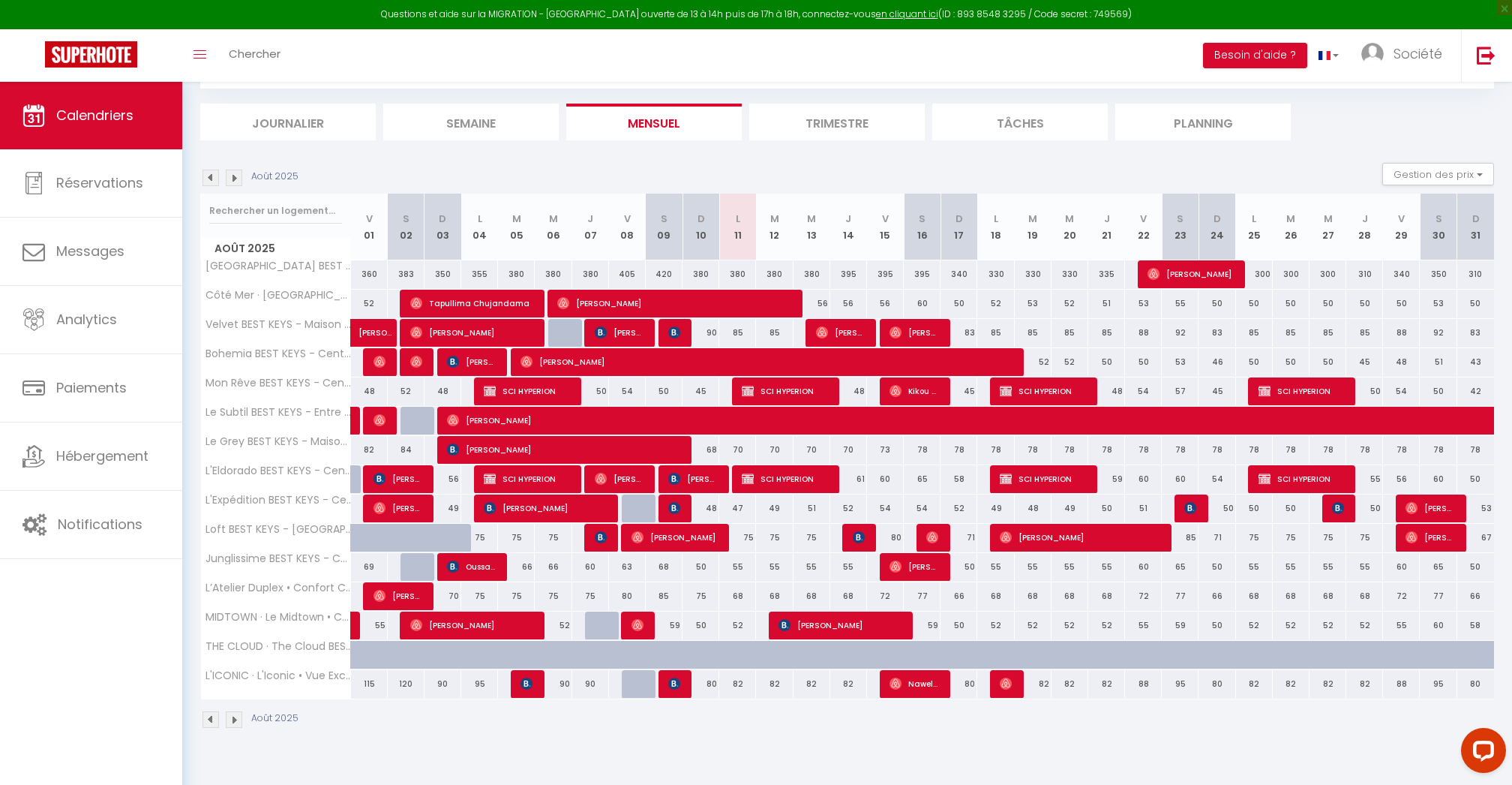
click at [743, 536] on div "75" at bounding box center [738, 538] width 37 height 27
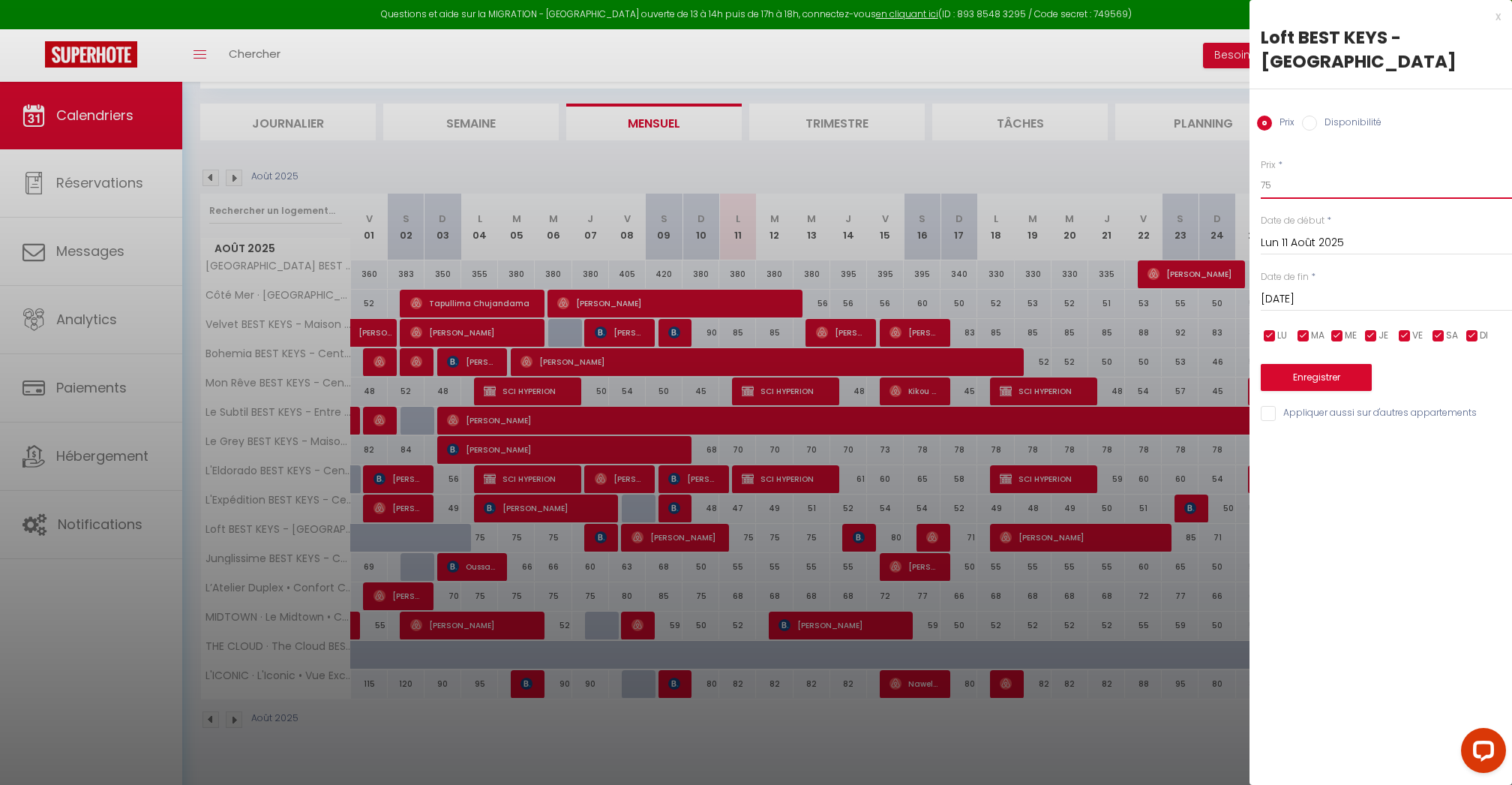
click at [1293, 184] on input "75" at bounding box center [1386, 186] width 251 height 27
click at [1327, 292] on input "[DATE]" at bounding box center [1386, 299] width 251 height 20
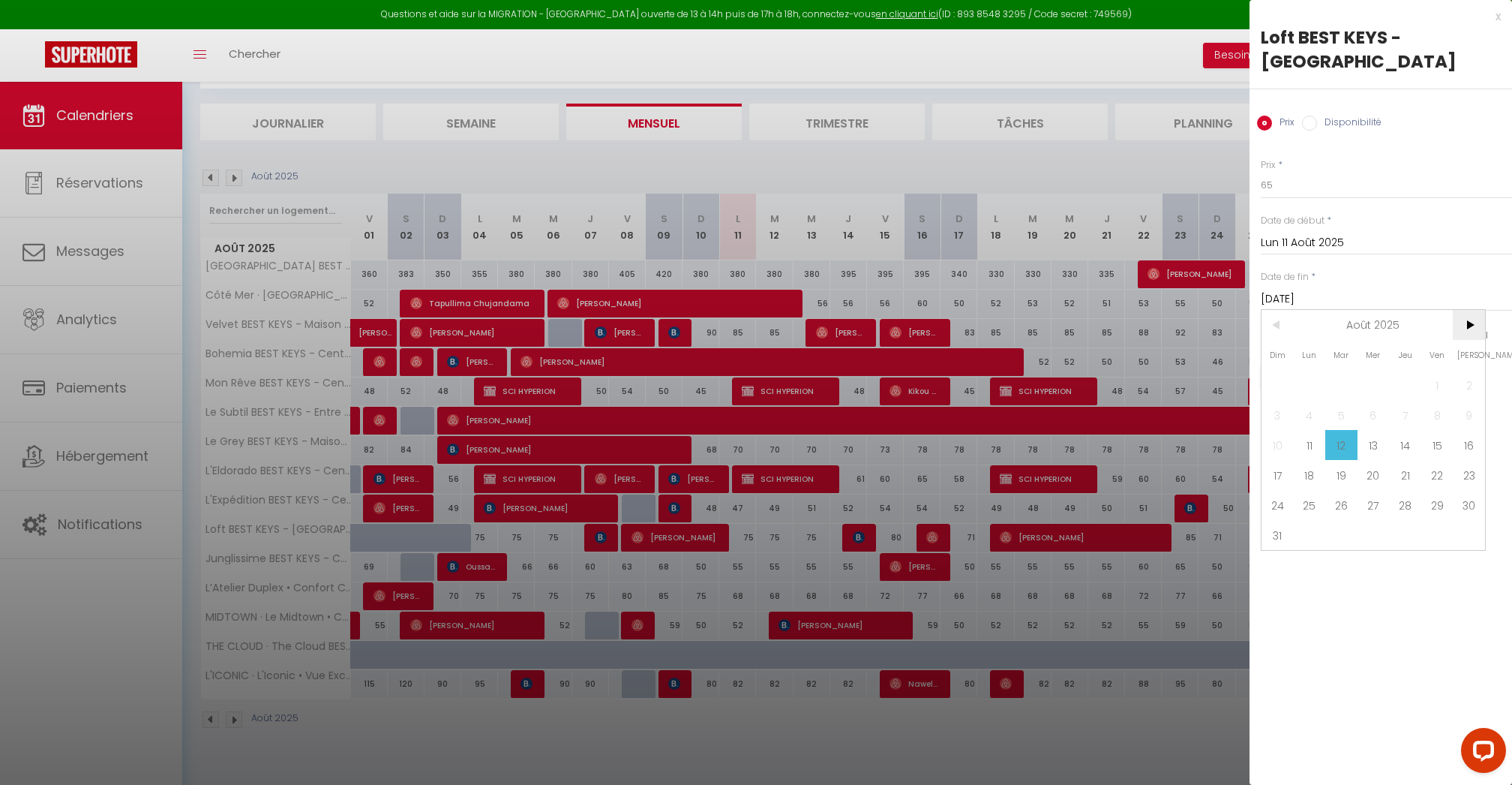
click at [1466, 334] on span ">" at bounding box center [1469, 324] width 32 height 30
click at [1333, 506] on span "30" at bounding box center [1342, 505] width 32 height 30
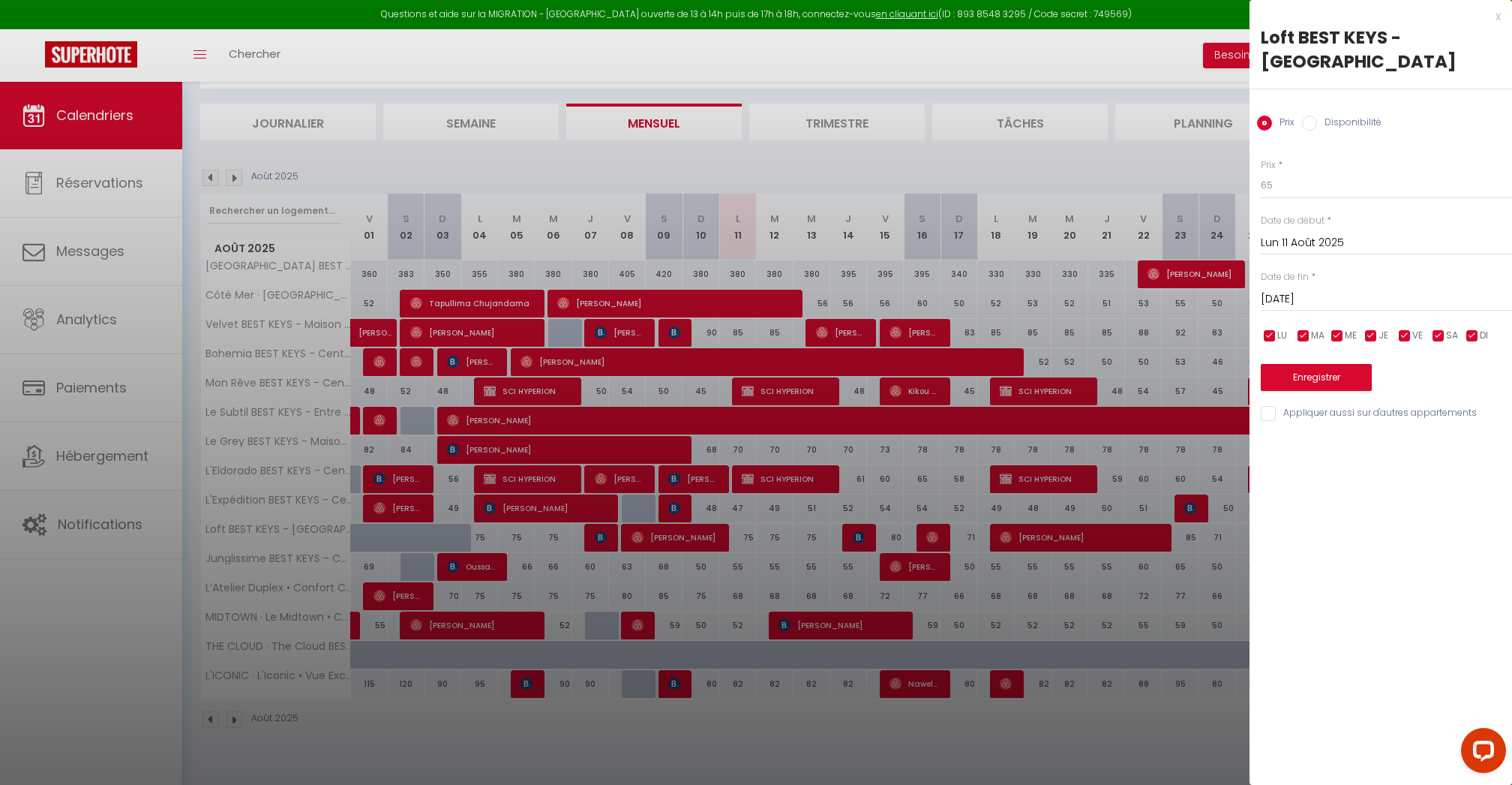
click at [1411, 335] on input "checkbox" at bounding box center [1405, 336] width 15 height 15
click at [1429, 335] on div "LU MA ME JE VE SA DI" at bounding box center [1386, 336] width 271 height 19
click at [1438, 335] on input "checkbox" at bounding box center [1439, 336] width 15 height 15
click at [1471, 335] on input "checkbox" at bounding box center [1473, 336] width 15 height 15
click at [1353, 380] on button "Enregistrer" at bounding box center [1316, 378] width 111 height 27
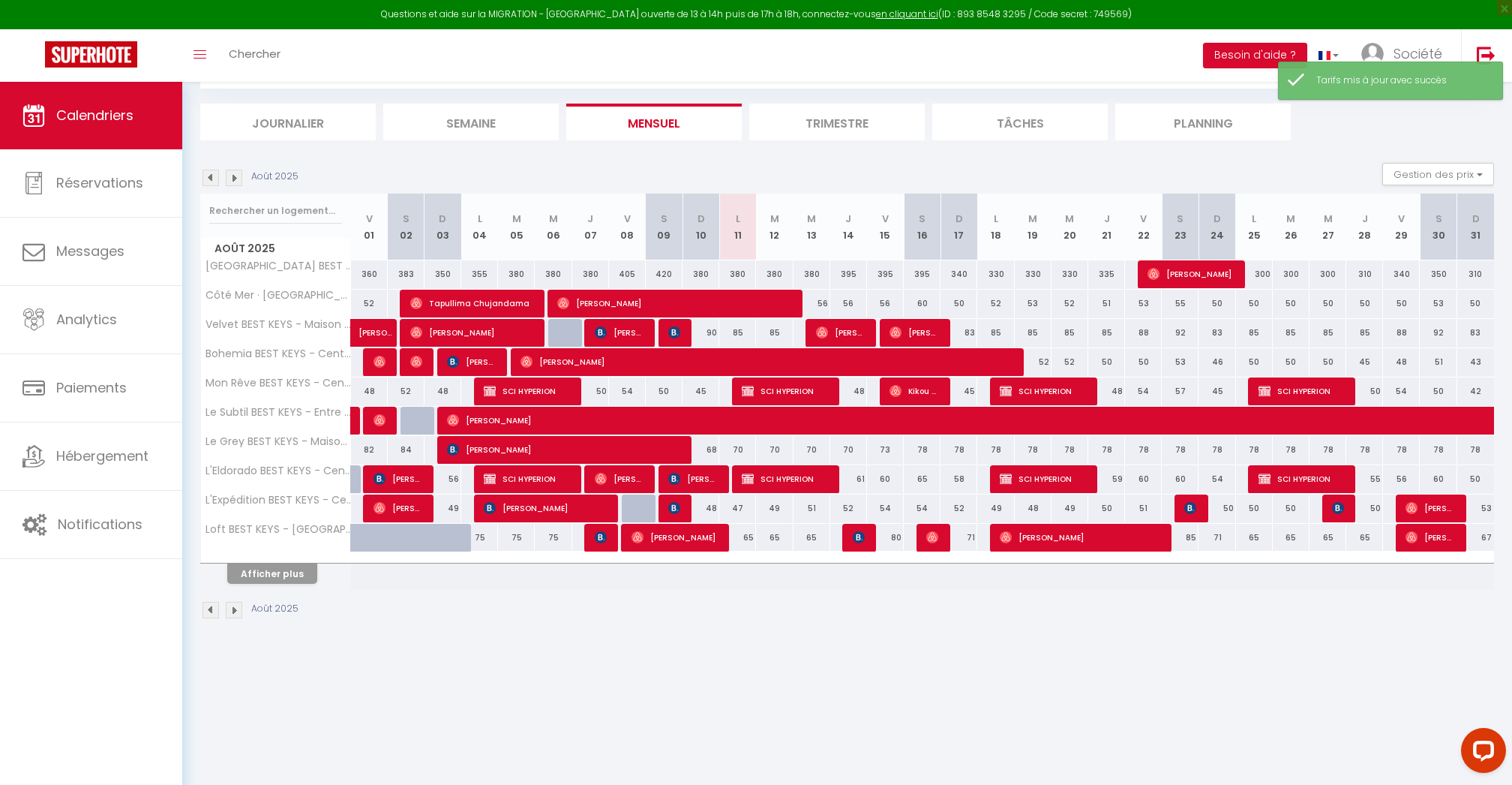
click at [892, 538] on div "80" at bounding box center [885, 538] width 37 height 27
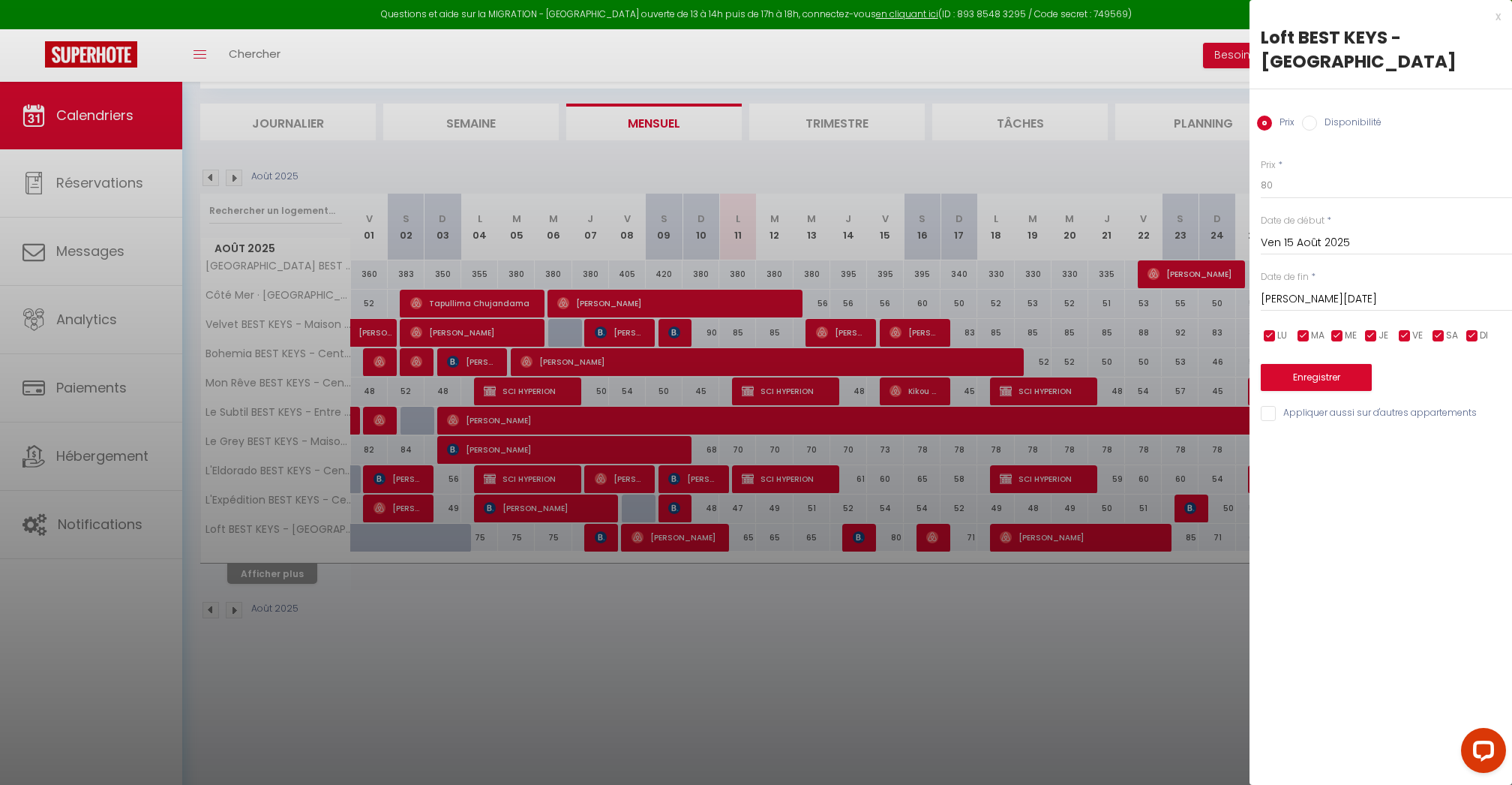
click at [1309, 299] on input "[PERSON_NAME][DATE]" at bounding box center [1386, 299] width 251 height 20
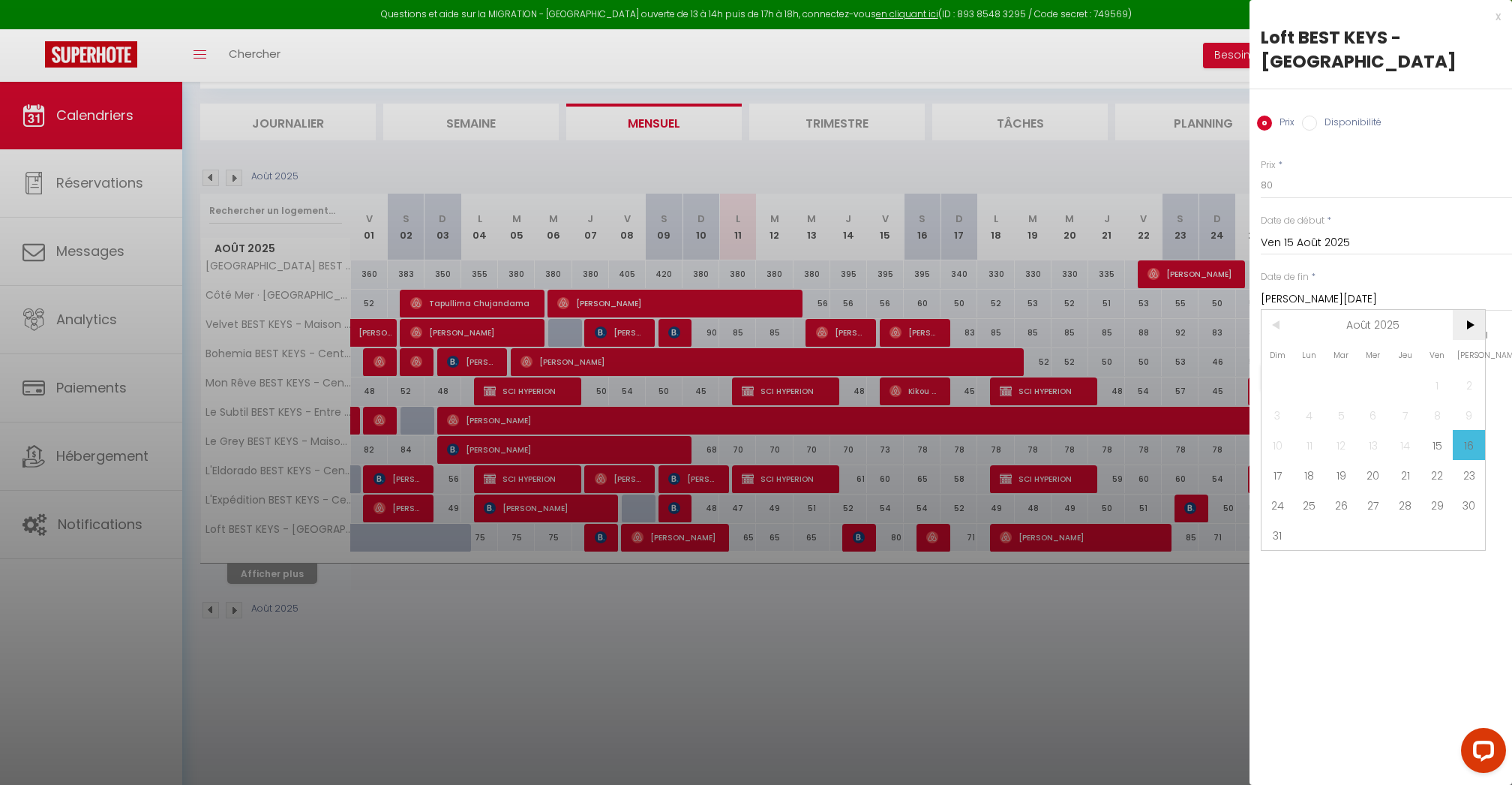
click at [1472, 322] on span ">" at bounding box center [1469, 324] width 32 height 30
click at [1353, 512] on span "30" at bounding box center [1342, 505] width 32 height 30
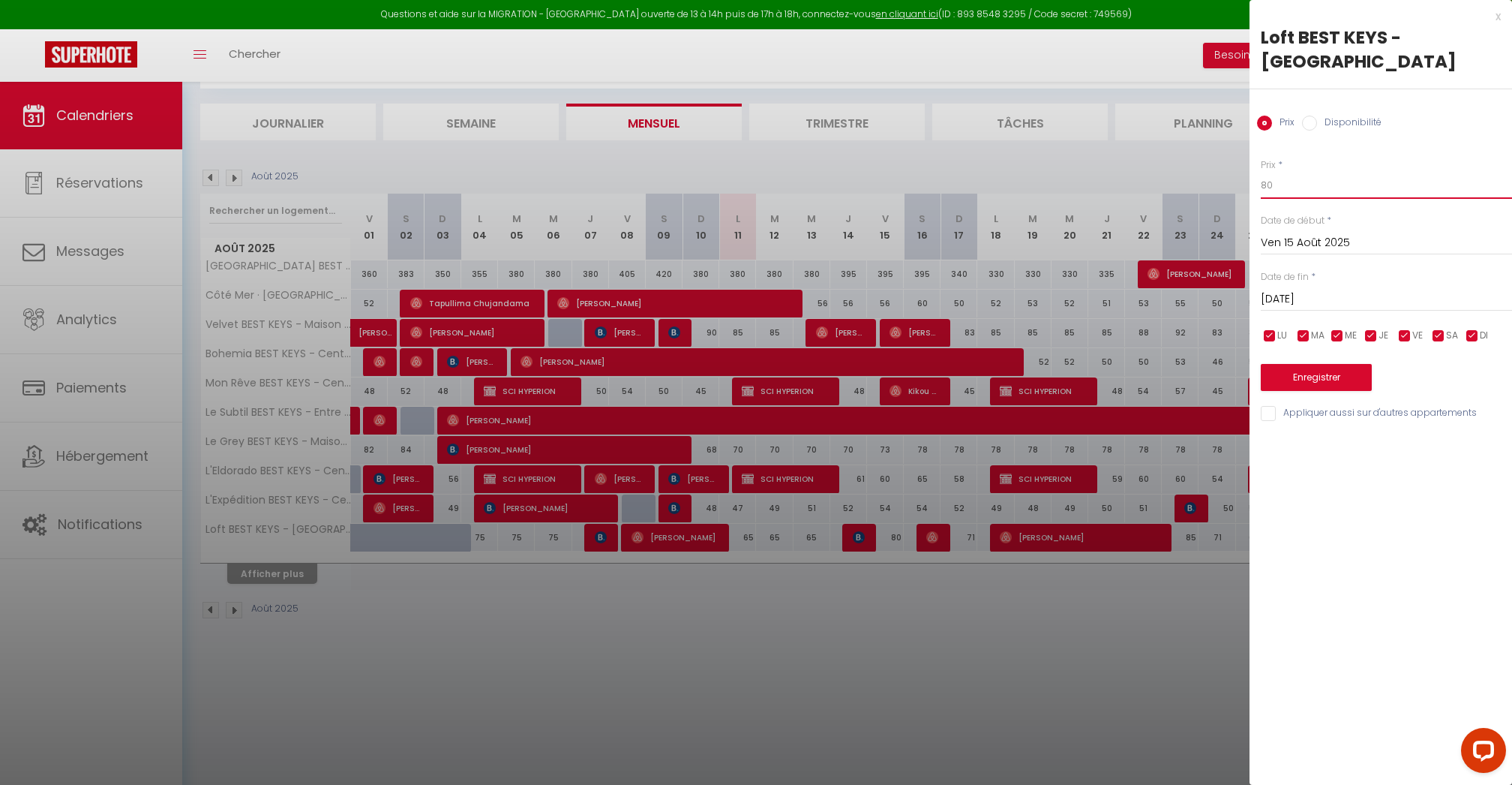
click at [1280, 184] on input "80" at bounding box center [1386, 186] width 251 height 27
click at [1441, 334] on input "checkbox" at bounding box center [1439, 336] width 15 height 15
click at [1474, 334] on input "checkbox" at bounding box center [1473, 336] width 15 height 15
click at [1369, 334] on input "checkbox" at bounding box center [1372, 336] width 15 height 15
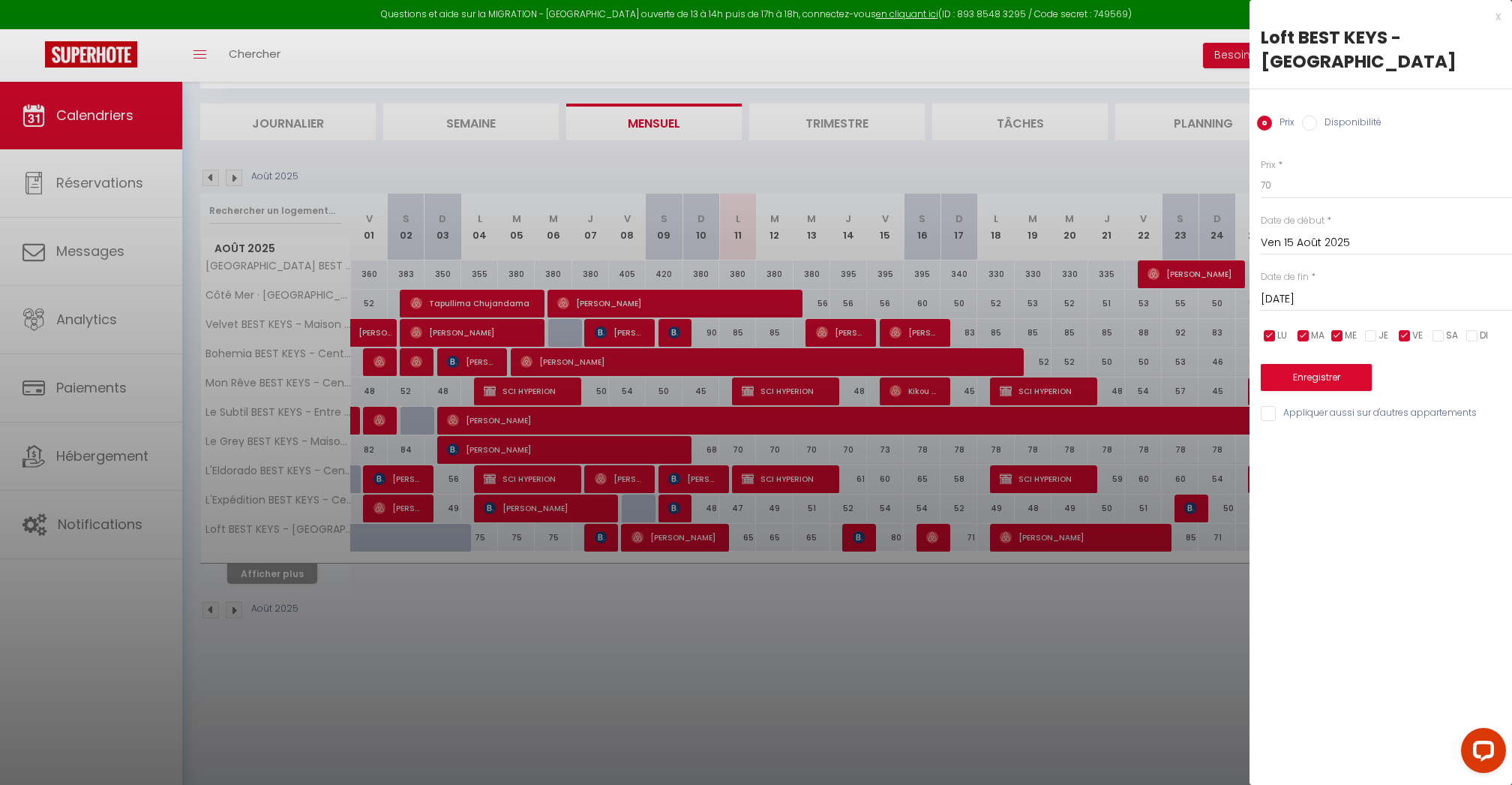
click at [1344, 334] on input "checkbox" at bounding box center [1338, 336] width 15 height 15
click at [1309, 334] on input "checkbox" at bounding box center [1304, 336] width 15 height 15
click at [1274, 334] on input "checkbox" at bounding box center [1270, 336] width 15 height 15
click at [1303, 383] on button "Enregistrer" at bounding box center [1316, 378] width 111 height 27
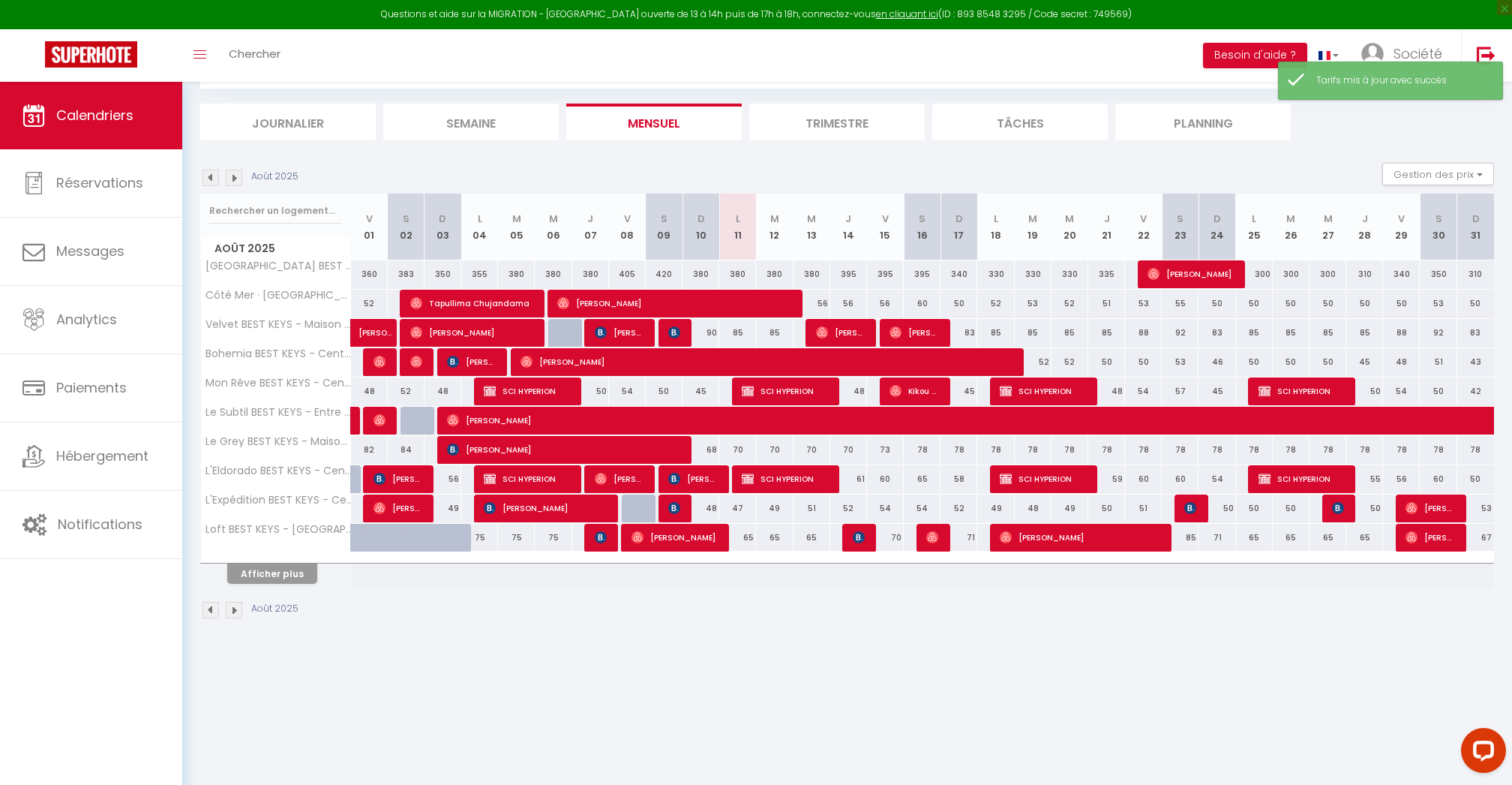
click at [964, 539] on div "71" at bounding box center [959, 538] width 37 height 27
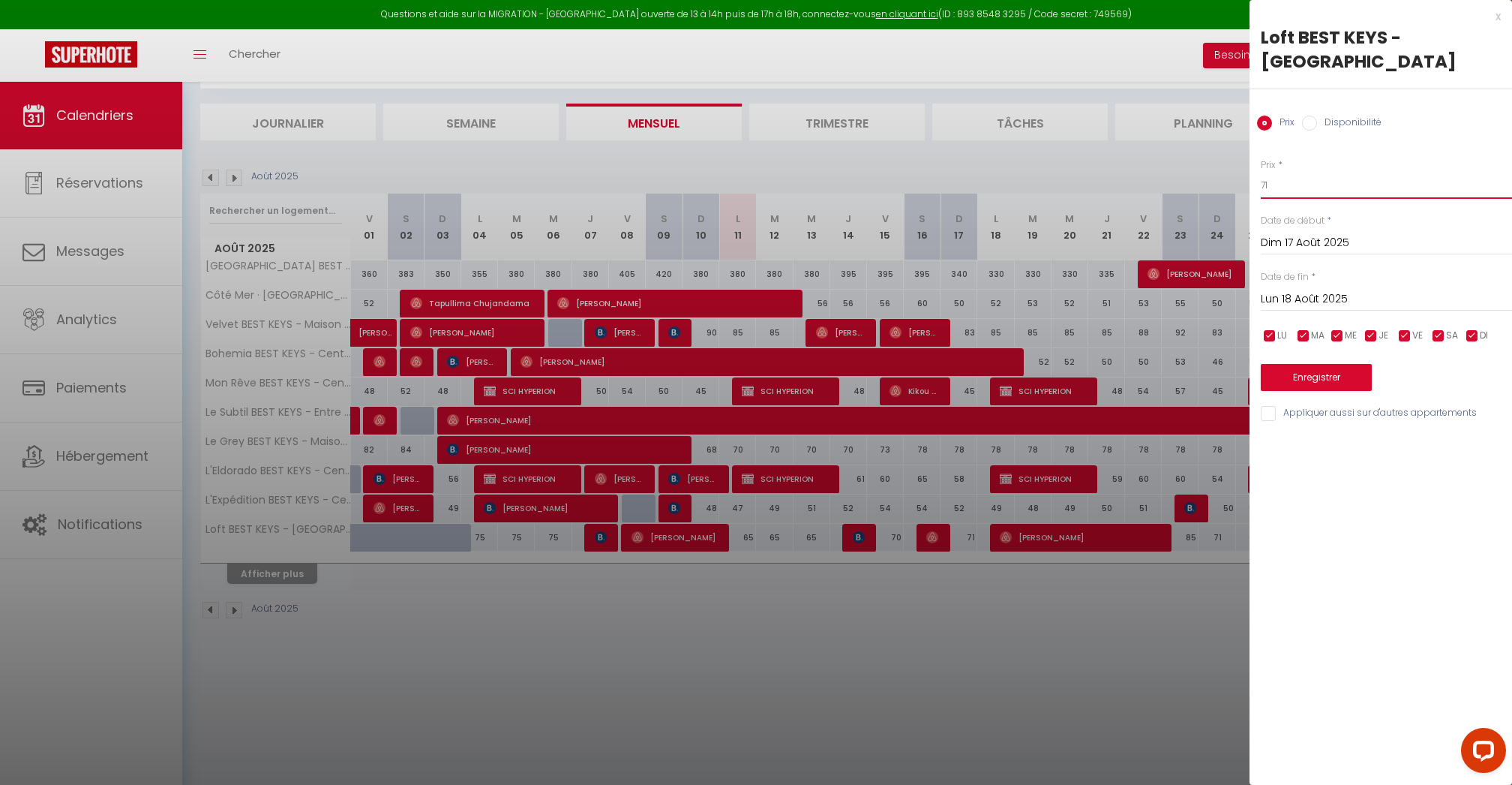
click at [1273, 174] on input "71" at bounding box center [1386, 186] width 251 height 27
click at [1329, 299] on input "Lun 18 Août 2025" at bounding box center [1386, 299] width 251 height 20
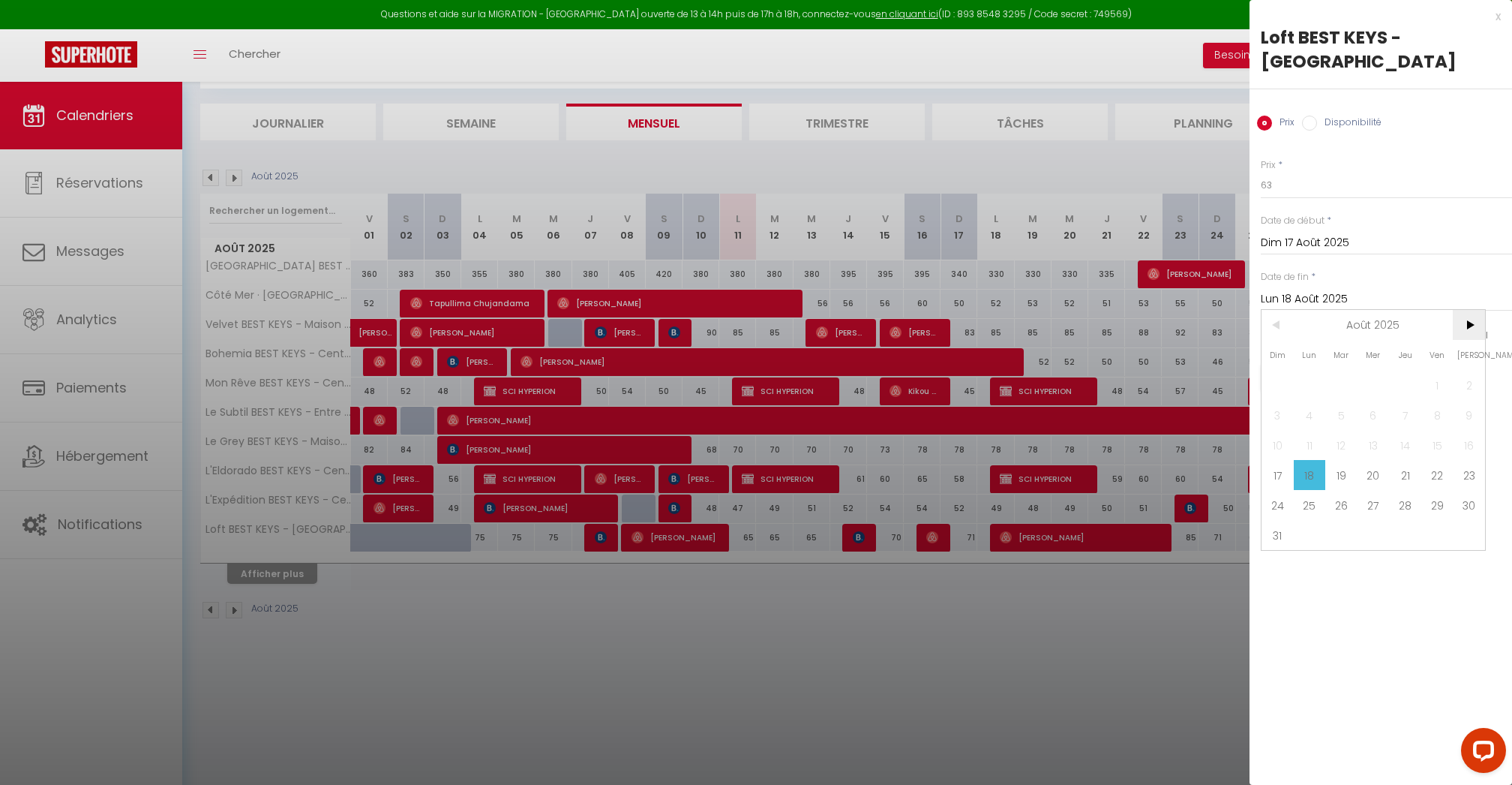
click at [1472, 321] on span ">" at bounding box center [1469, 324] width 32 height 30
click at [1341, 509] on span "30" at bounding box center [1342, 505] width 32 height 30
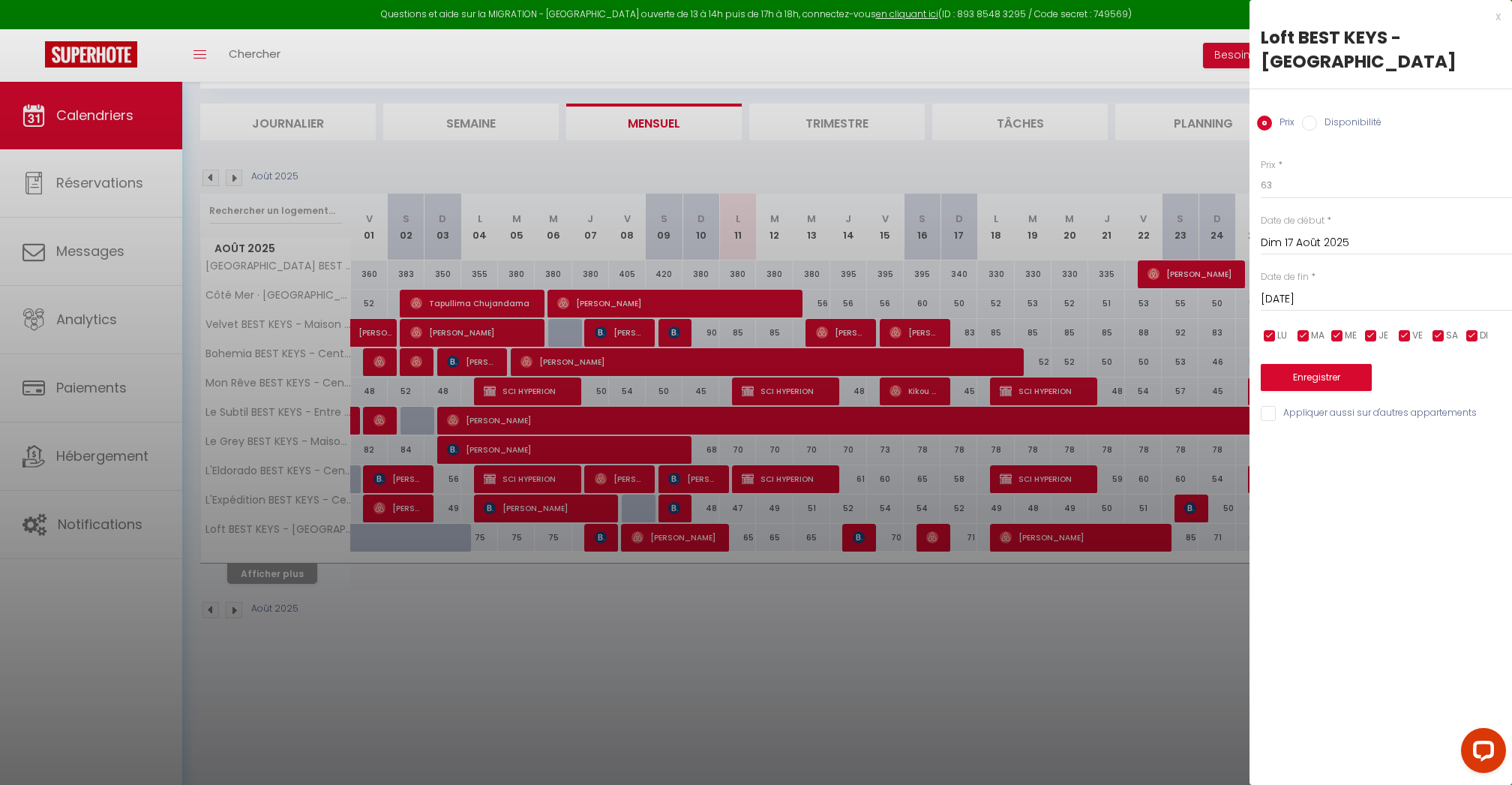
click at [1303, 328] on input "checkbox" at bounding box center [1304, 336] width 15 height 15
click at [1268, 328] on input "checkbox" at bounding box center [1270, 336] width 15 height 15
click at [1321, 331] on span "MA" at bounding box center [1318, 335] width 14 height 15
click at [1337, 331] on input "checkbox" at bounding box center [1338, 336] width 15 height 15
click at [1315, 334] on span "MA" at bounding box center [1318, 335] width 14 height 15
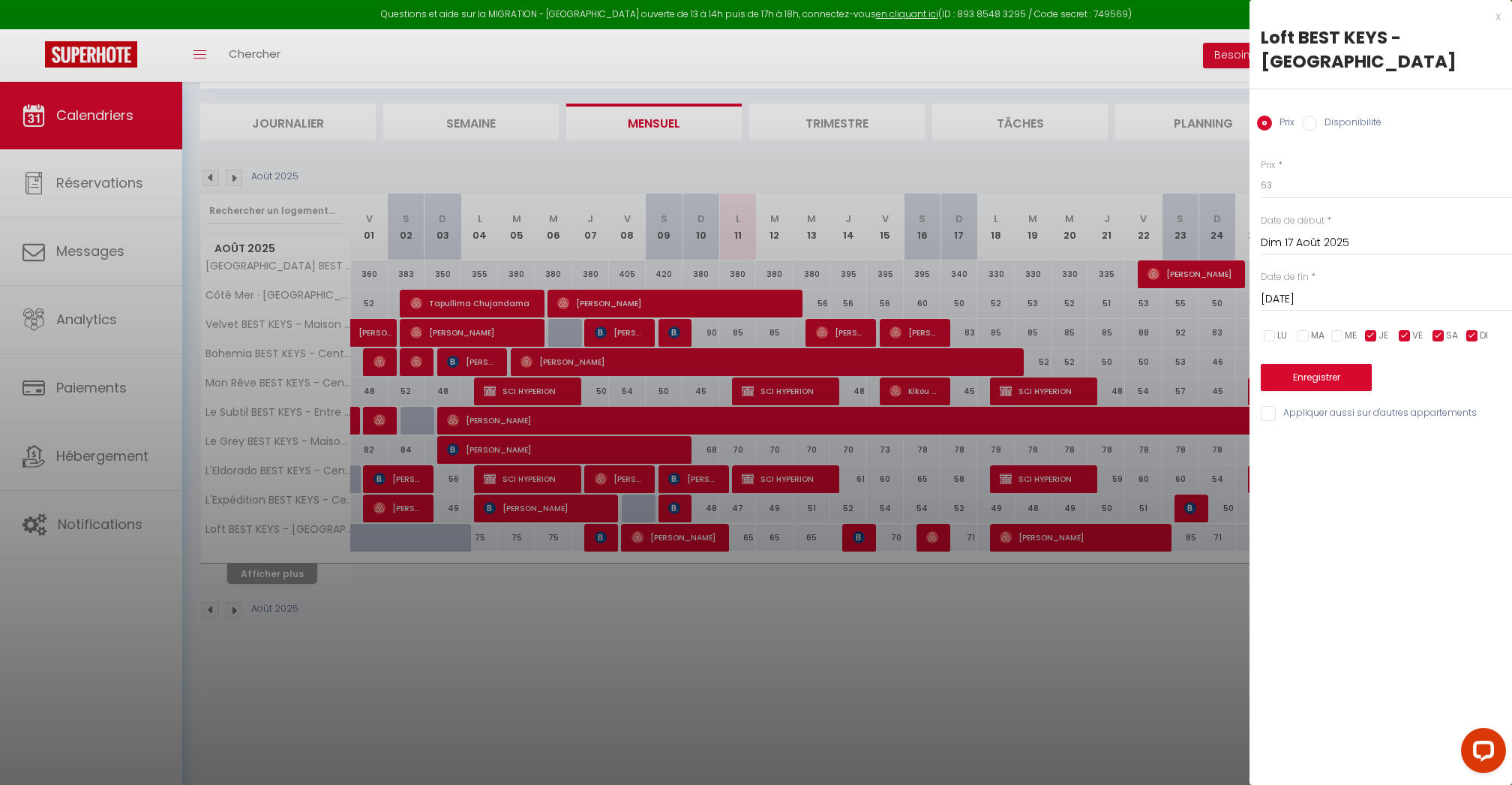
click at [1372, 337] on input "checkbox" at bounding box center [1372, 336] width 15 height 15
click at [1408, 337] on input "checkbox" at bounding box center [1405, 336] width 15 height 15
click at [1444, 337] on input "checkbox" at bounding box center [1439, 336] width 15 height 15
click at [1341, 392] on div "Prix * 63 Statut * Disponible Indisponible Date de début * [DATE] < [DATE] > Di…" at bounding box center [1380, 281] width 262 height 284
click at [1341, 381] on button "Enregistrer" at bounding box center [1316, 378] width 111 height 27
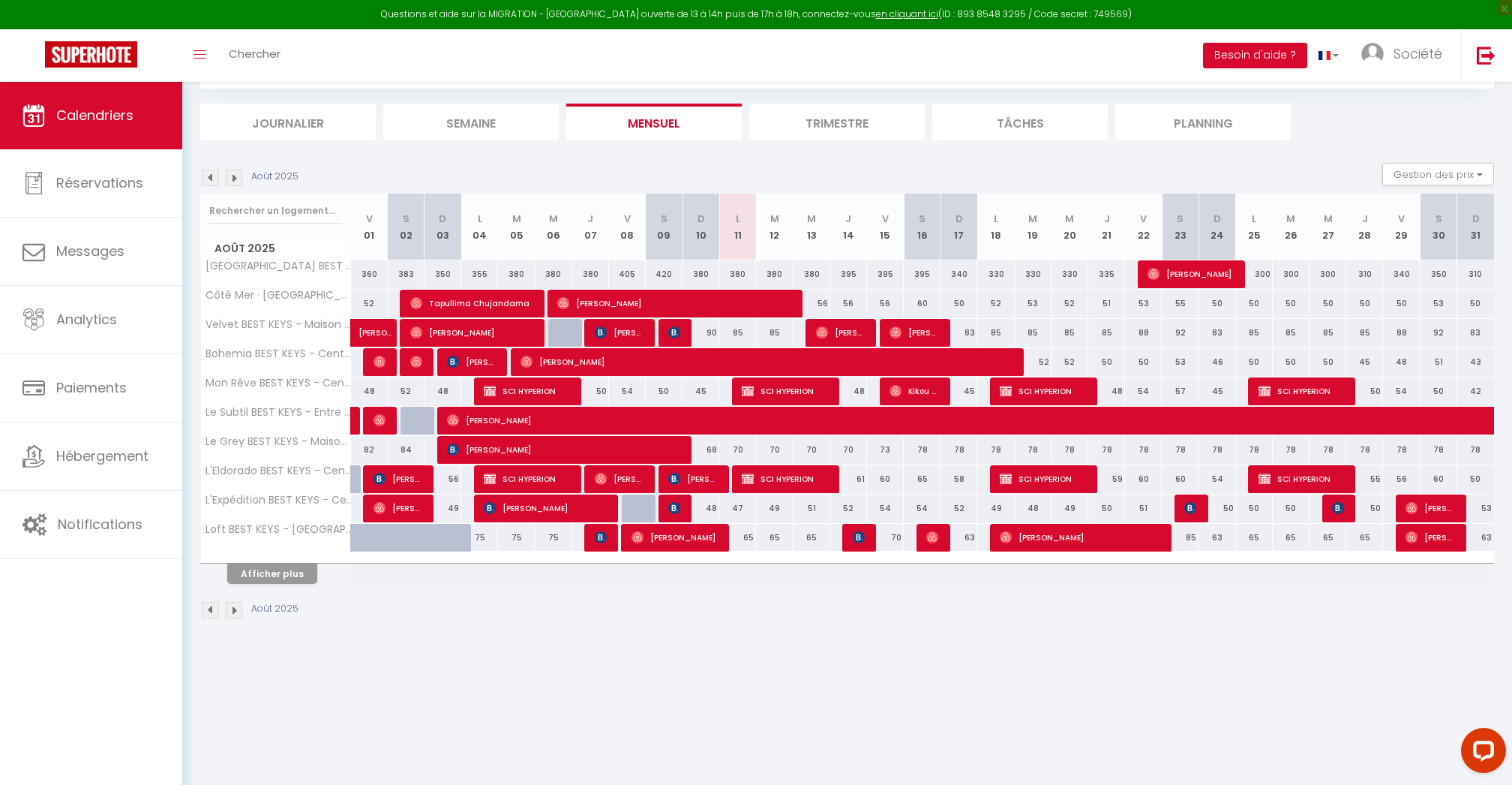
click at [888, 539] on div "70" at bounding box center [885, 538] width 37 height 27
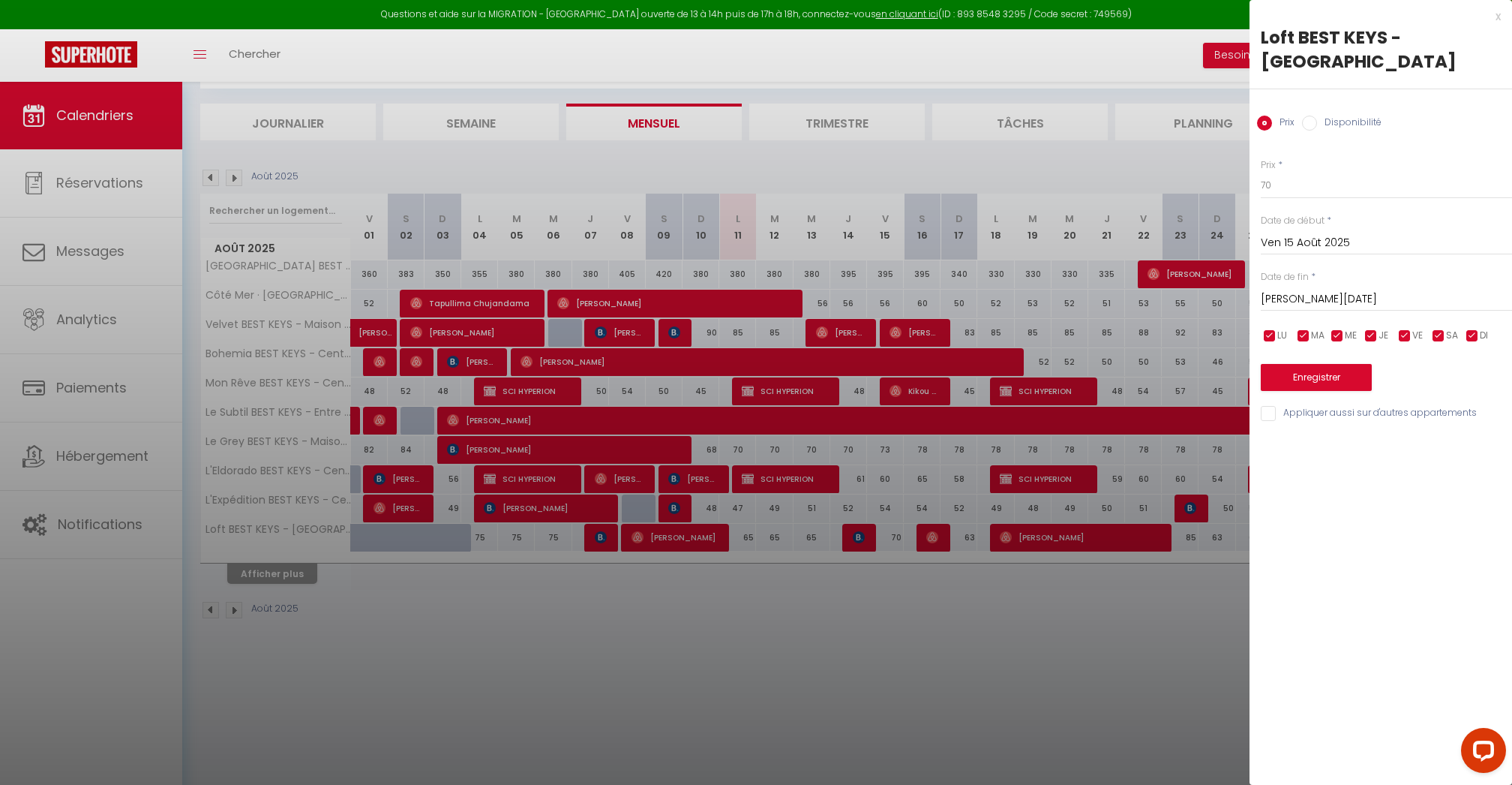
click at [1289, 247] on input "Ven 15 Août 2025" at bounding box center [1386, 243] width 251 height 20
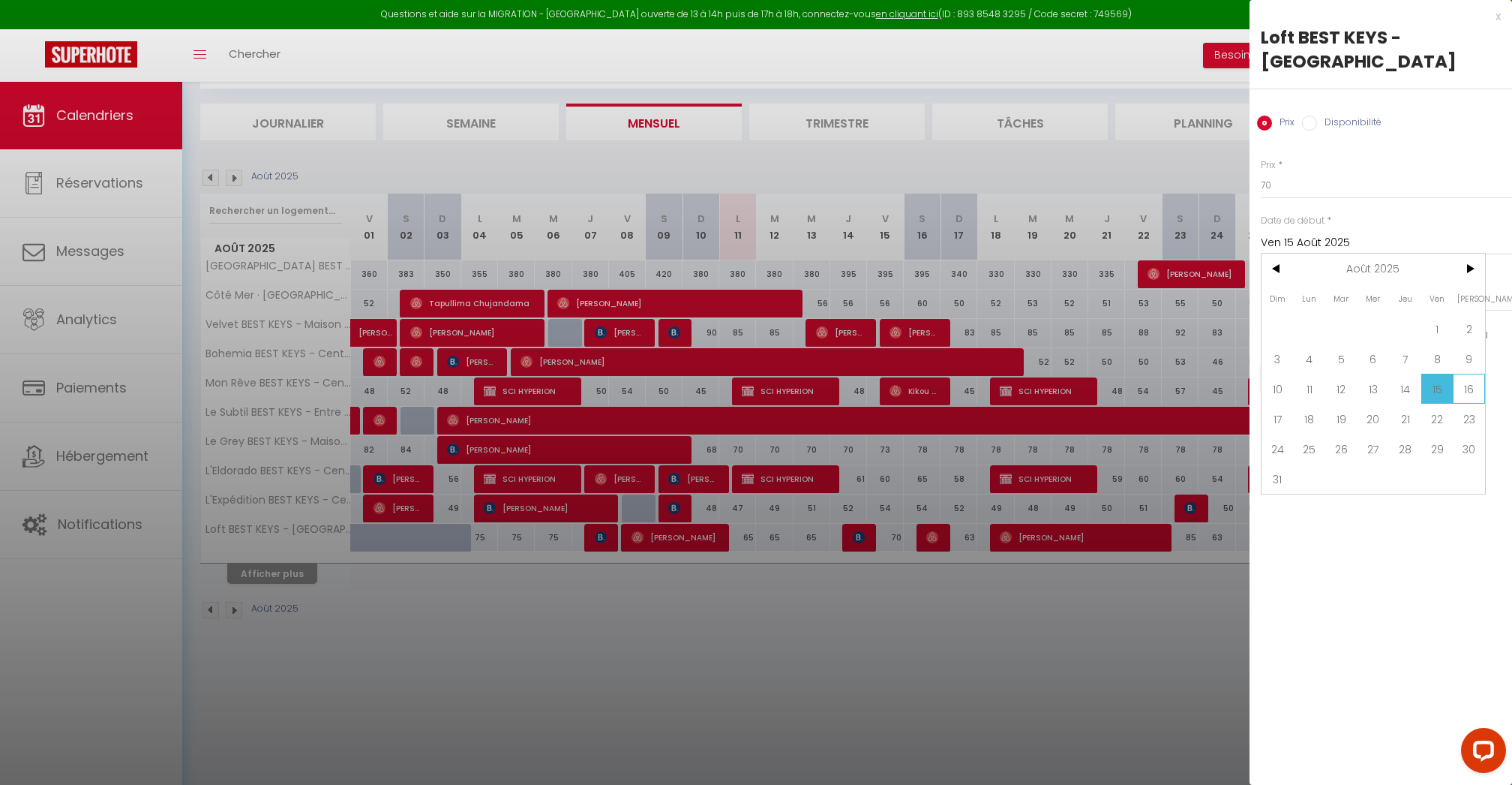
click at [1471, 395] on span "16" at bounding box center [1469, 388] width 32 height 30
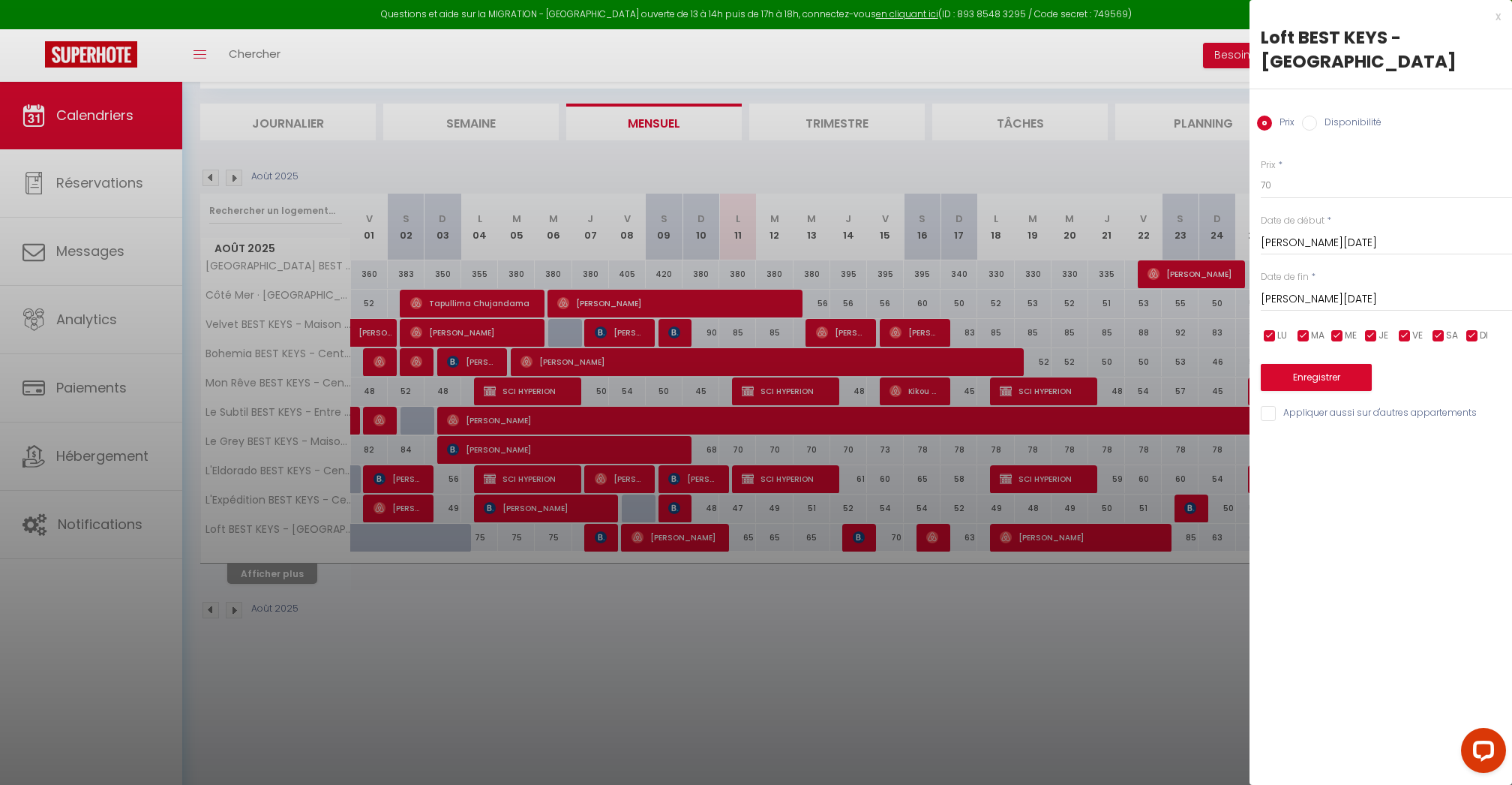
click at [1317, 295] on input "[PERSON_NAME][DATE]" at bounding box center [1386, 299] width 251 height 20
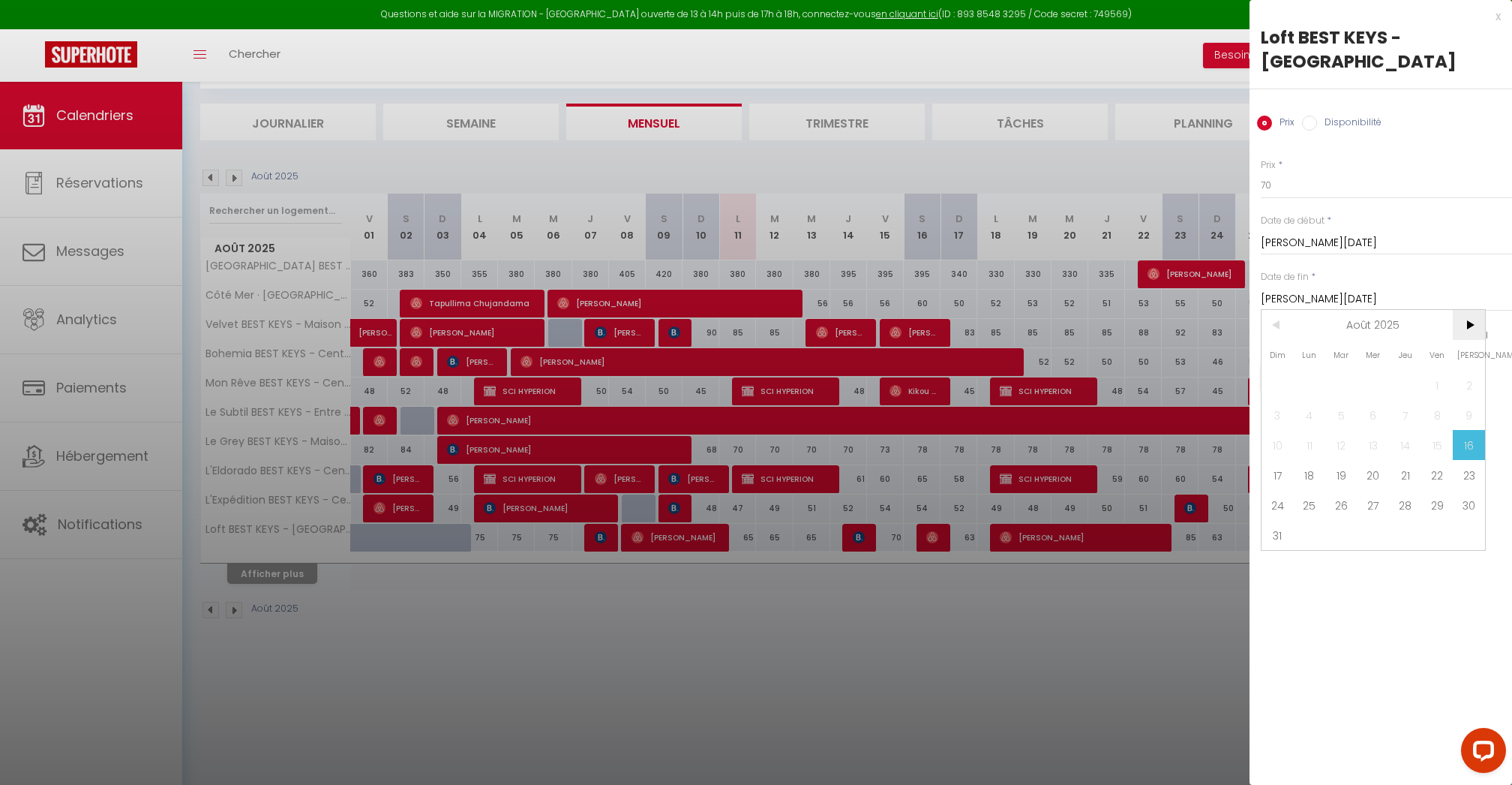
click at [1466, 331] on span ">" at bounding box center [1469, 324] width 32 height 30
click at [1344, 510] on span "30" at bounding box center [1342, 505] width 32 height 30
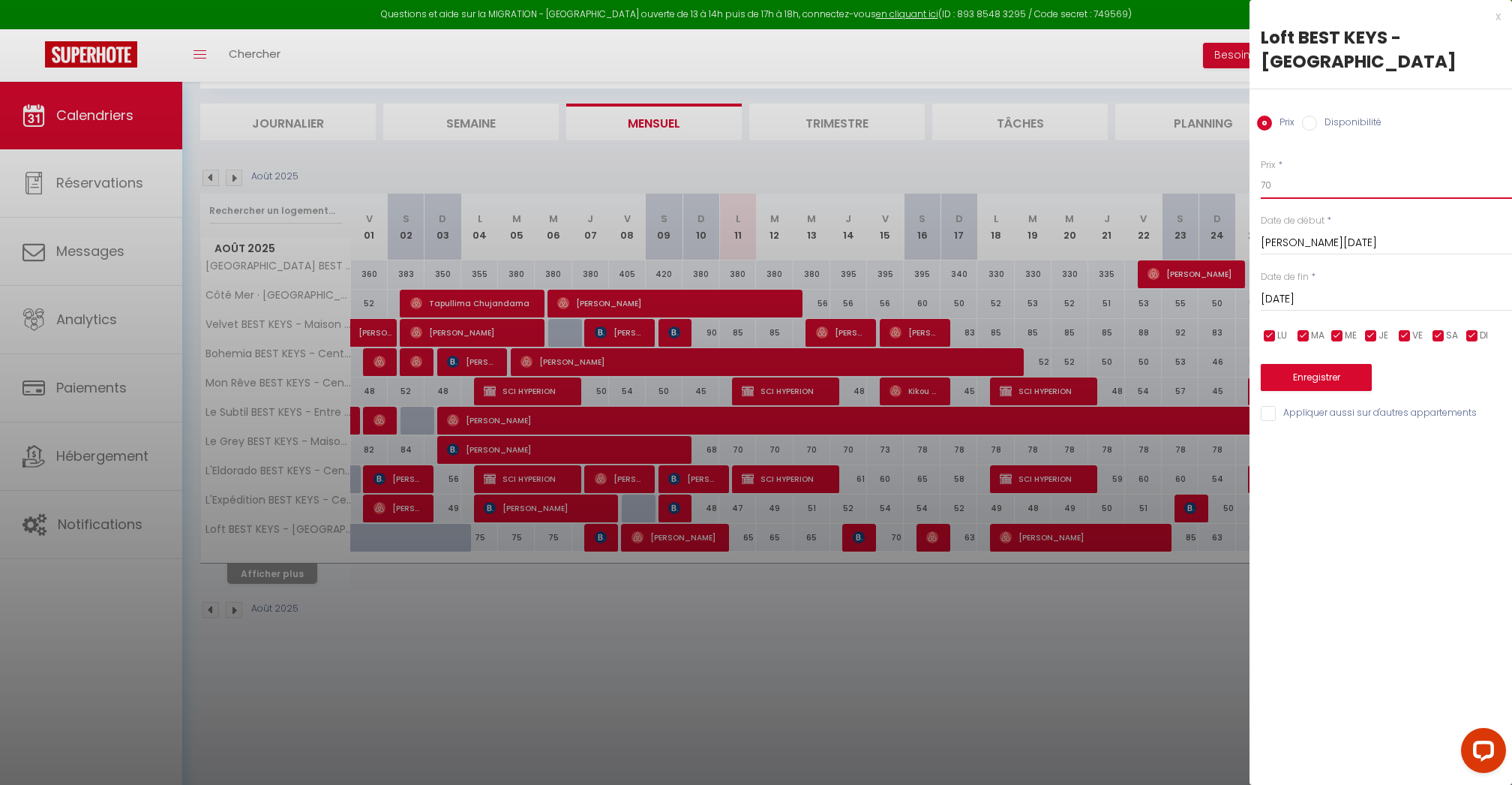
click at [1291, 185] on input "70" at bounding box center [1386, 186] width 251 height 27
click at [1305, 373] on button "Enregistrer" at bounding box center [1316, 378] width 111 height 27
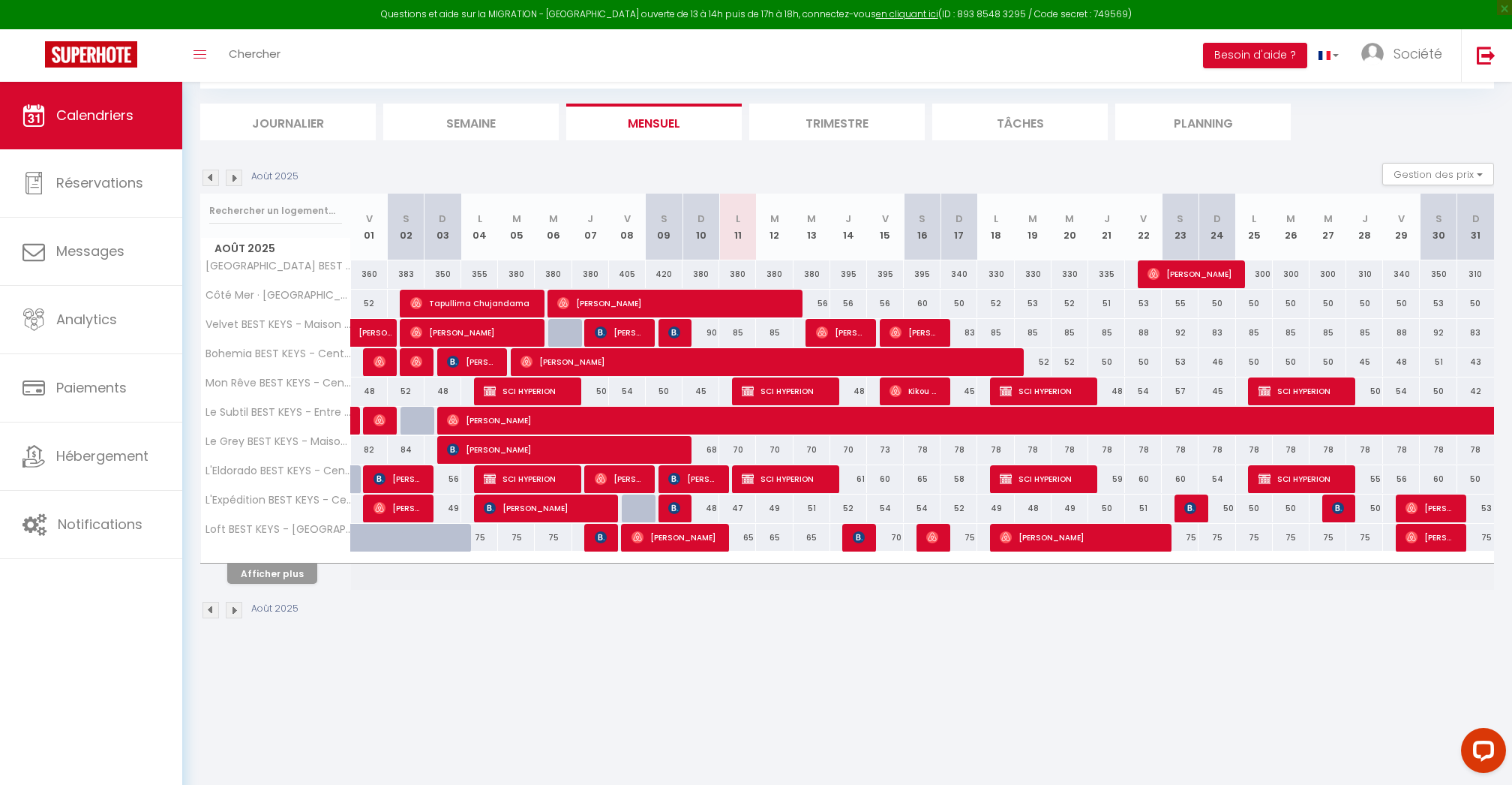
click at [968, 532] on div "75" at bounding box center [959, 538] width 37 height 27
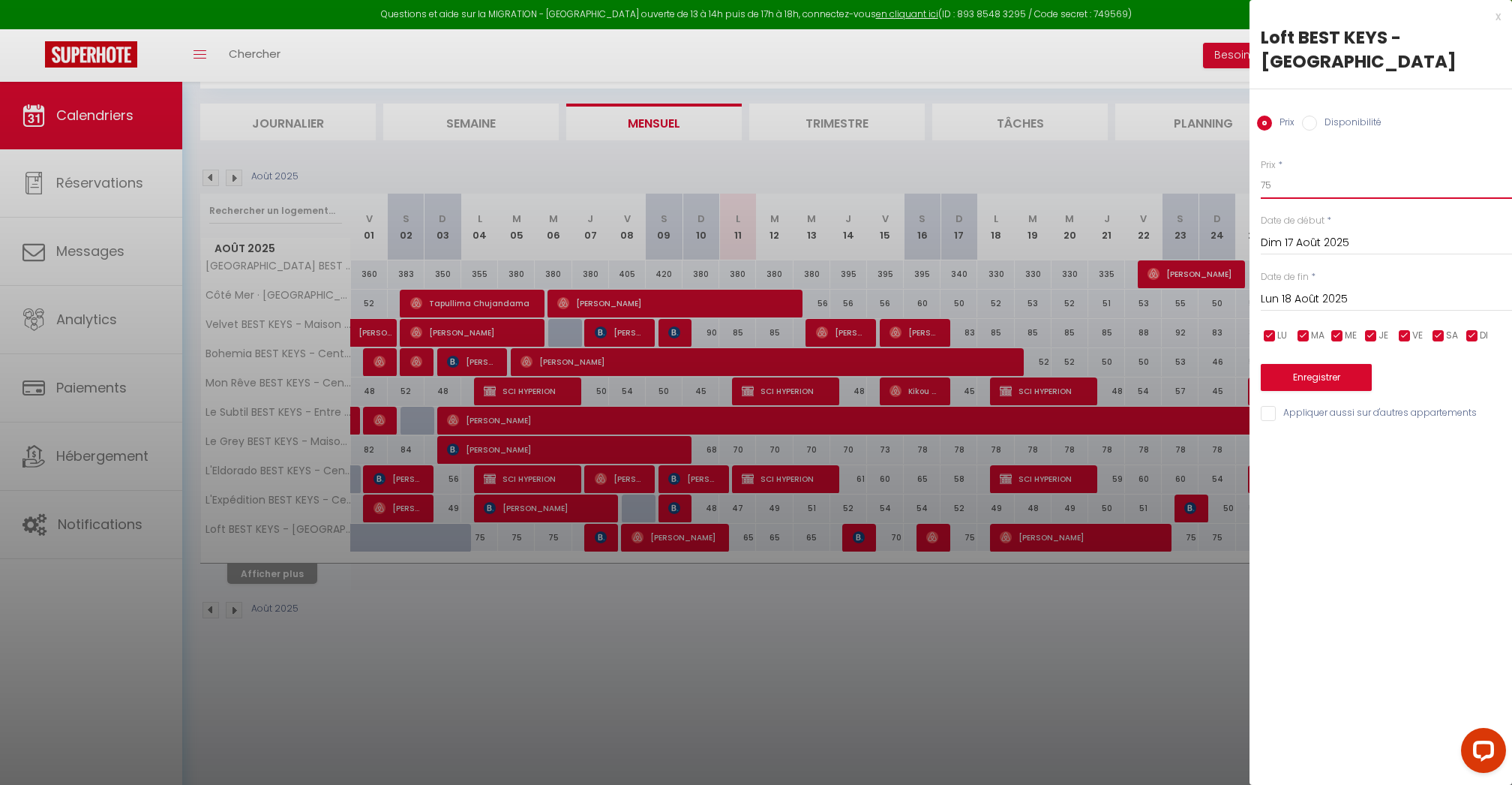
click at [1264, 193] on input "75" at bounding box center [1386, 186] width 251 height 27
click at [1318, 293] on input "Lun 18 Août 2025" at bounding box center [1386, 299] width 251 height 20
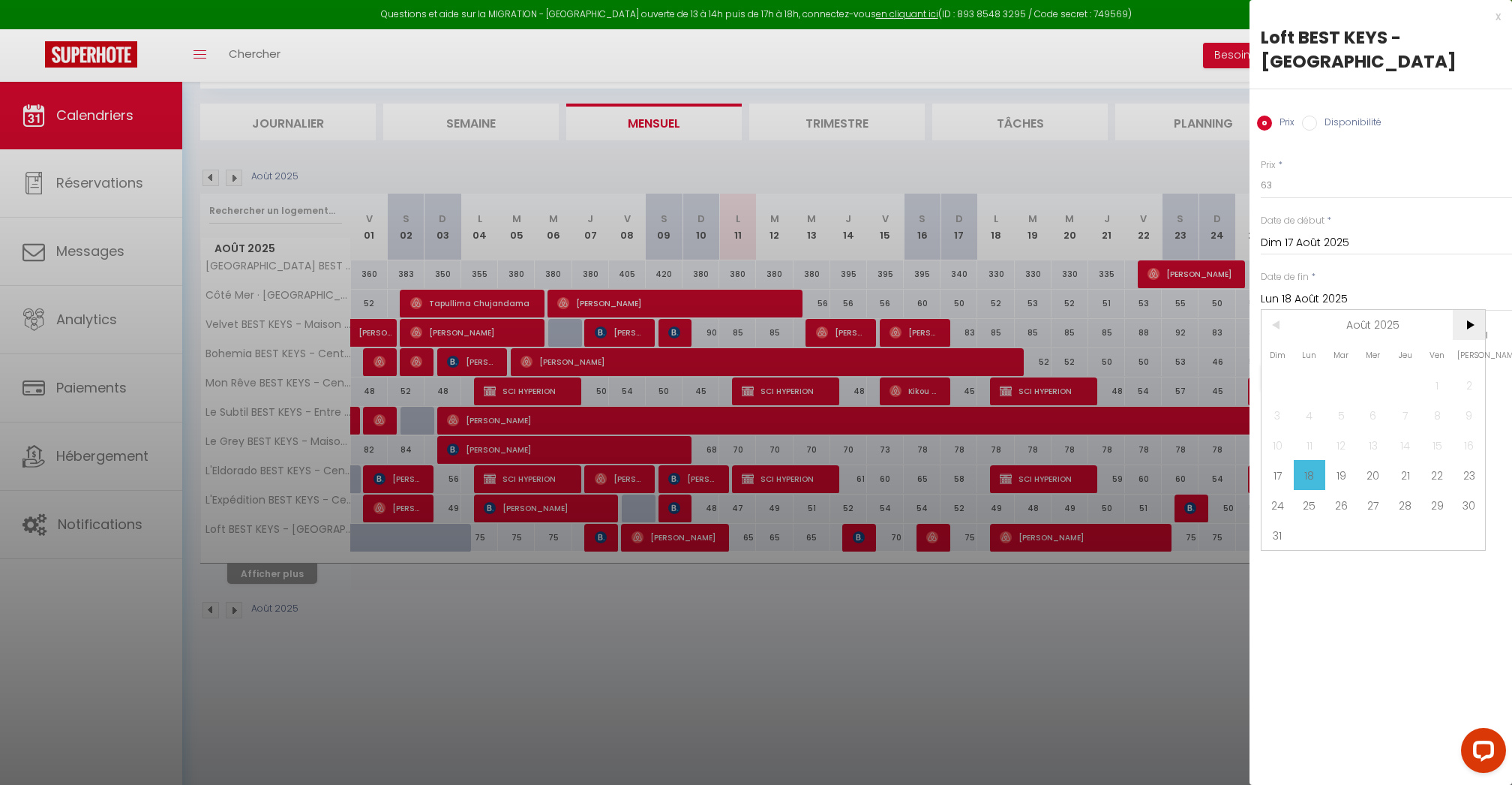
click at [1471, 325] on span ">" at bounding box center [1469, 324] width 32 height 30
click at [1348, 506] on span "30" at bounding box center [1342, 505] width 32 height 30
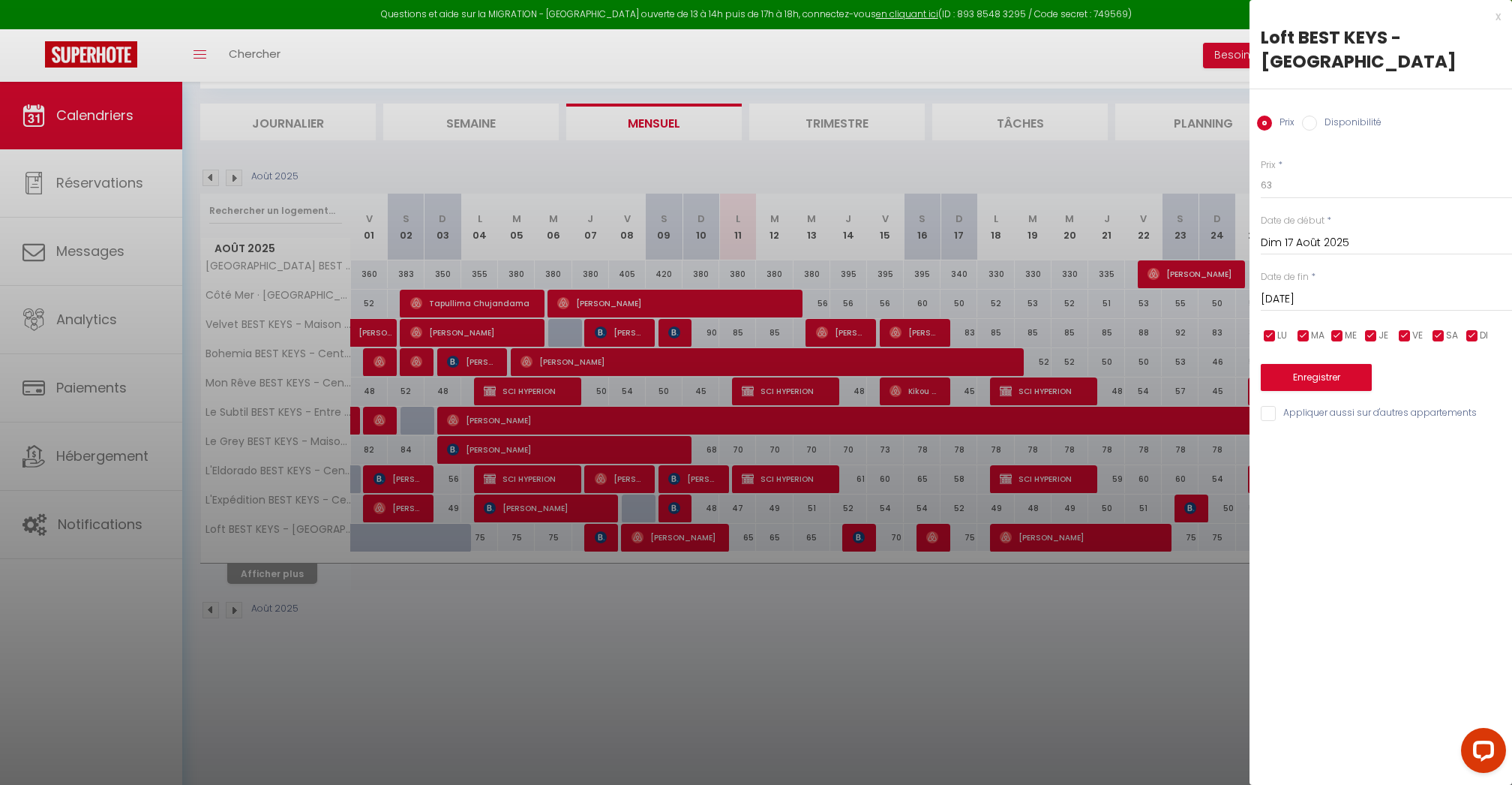
click at [1433, 338] on input "checkbox" at bounding box center [1439, 336] width 15 height 15
click at [1404, 338] on input "checkbox" at bounding box center [1405, 336] width 15 height 15
click at [1378, 338] on input "checkbox" at bounding box center [1372, 336] width 15 height 15
click at [1350, 338] on span "ME" at bounding box center [1351, 335] width 12 height 15
click at [1313, 338] on span "MA" at bounding box center [1318, 335] width 14 height 15
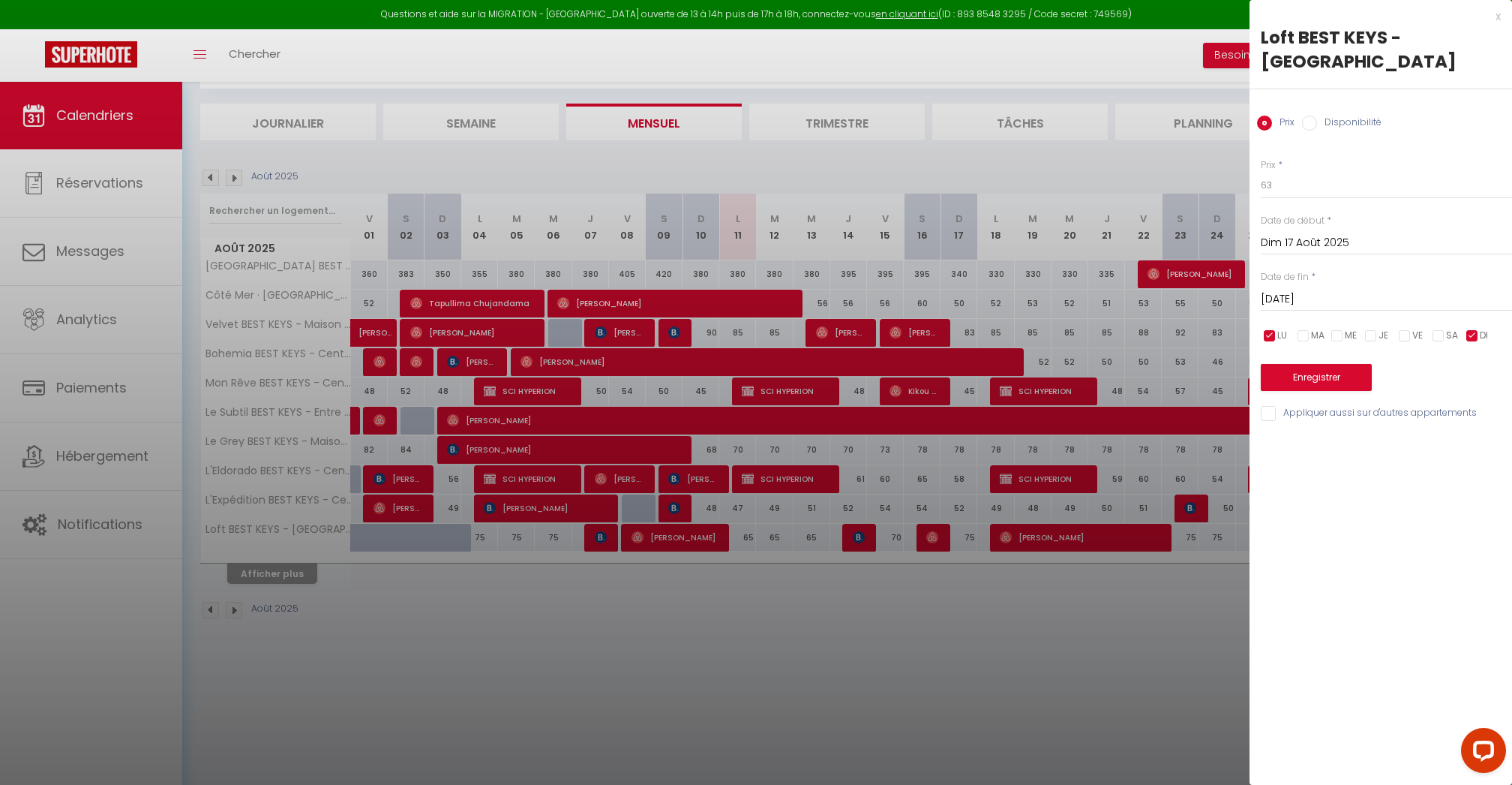
click at [1274, 338] on input "checkbox" at bounding box center [1270, 336] width 15 height 15
click at [1285, 365] on button "Enregistrer" at bounding box center [1316, 378] width 111 height 27
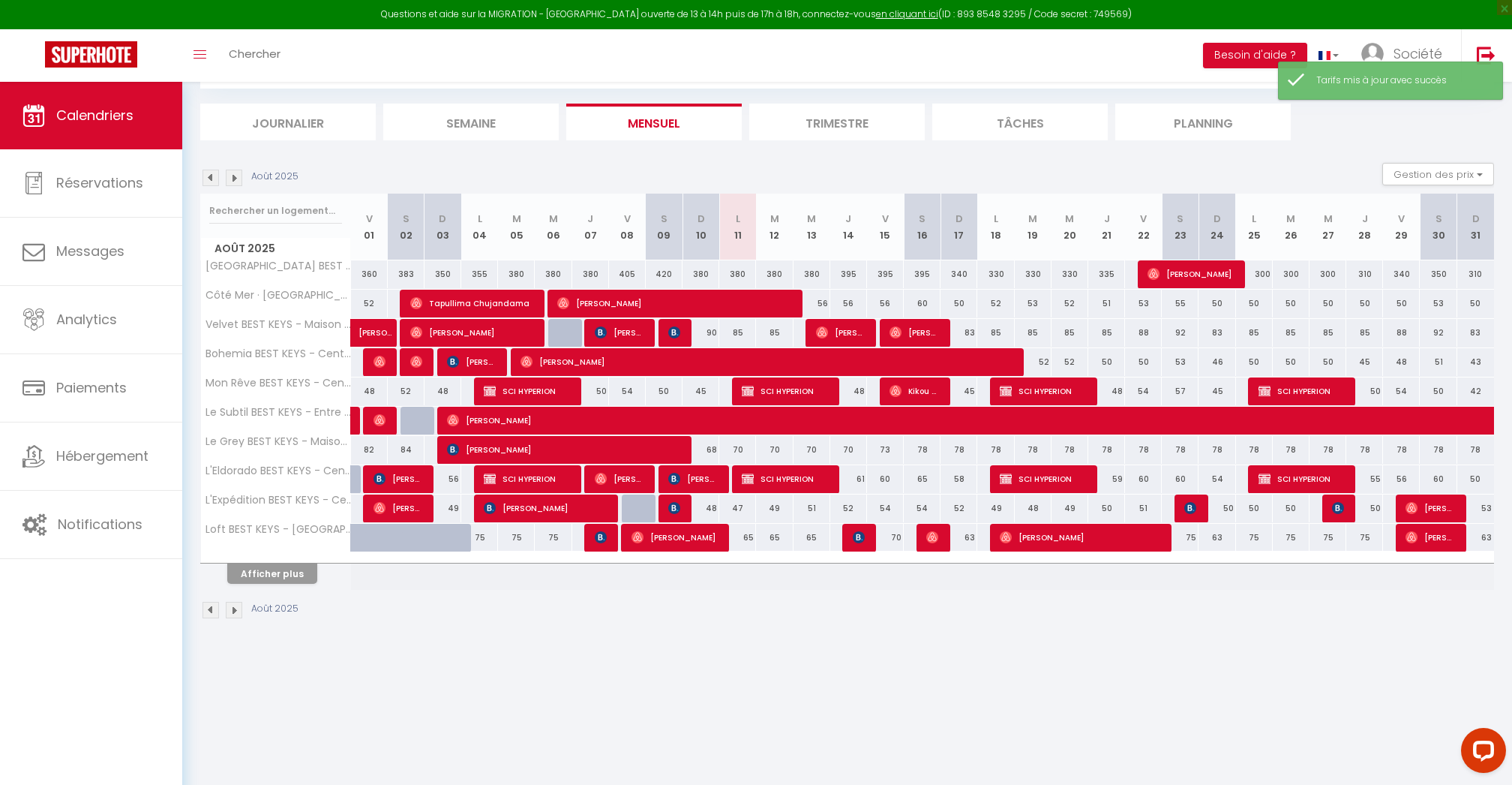
click at [284, 571] on button "Afficher plus" at bounding box center [272, 574] width 90 height 21
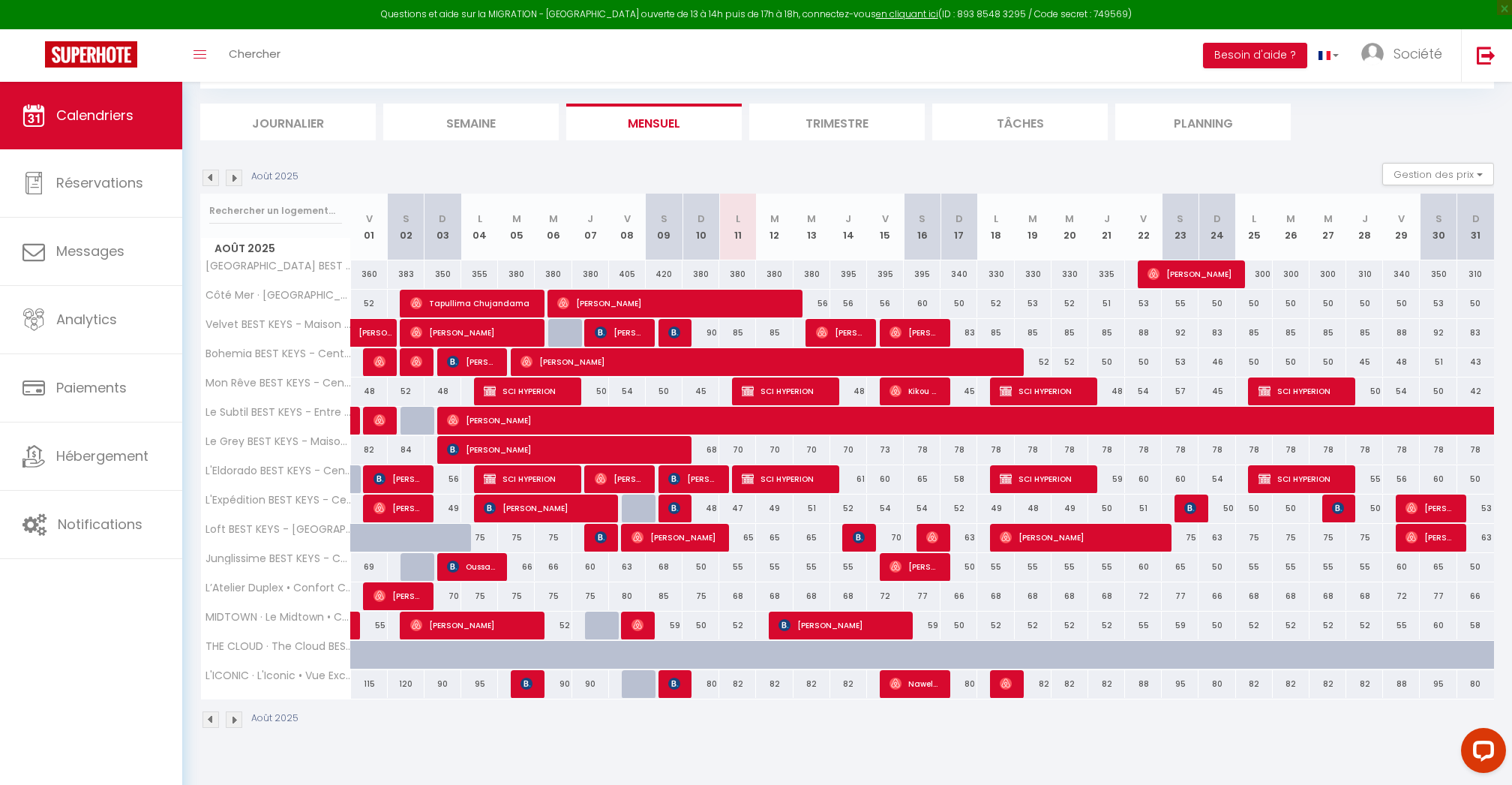
click at [1255, 538] on div "75" at bounding box center [1254, 538] width 37 height 27
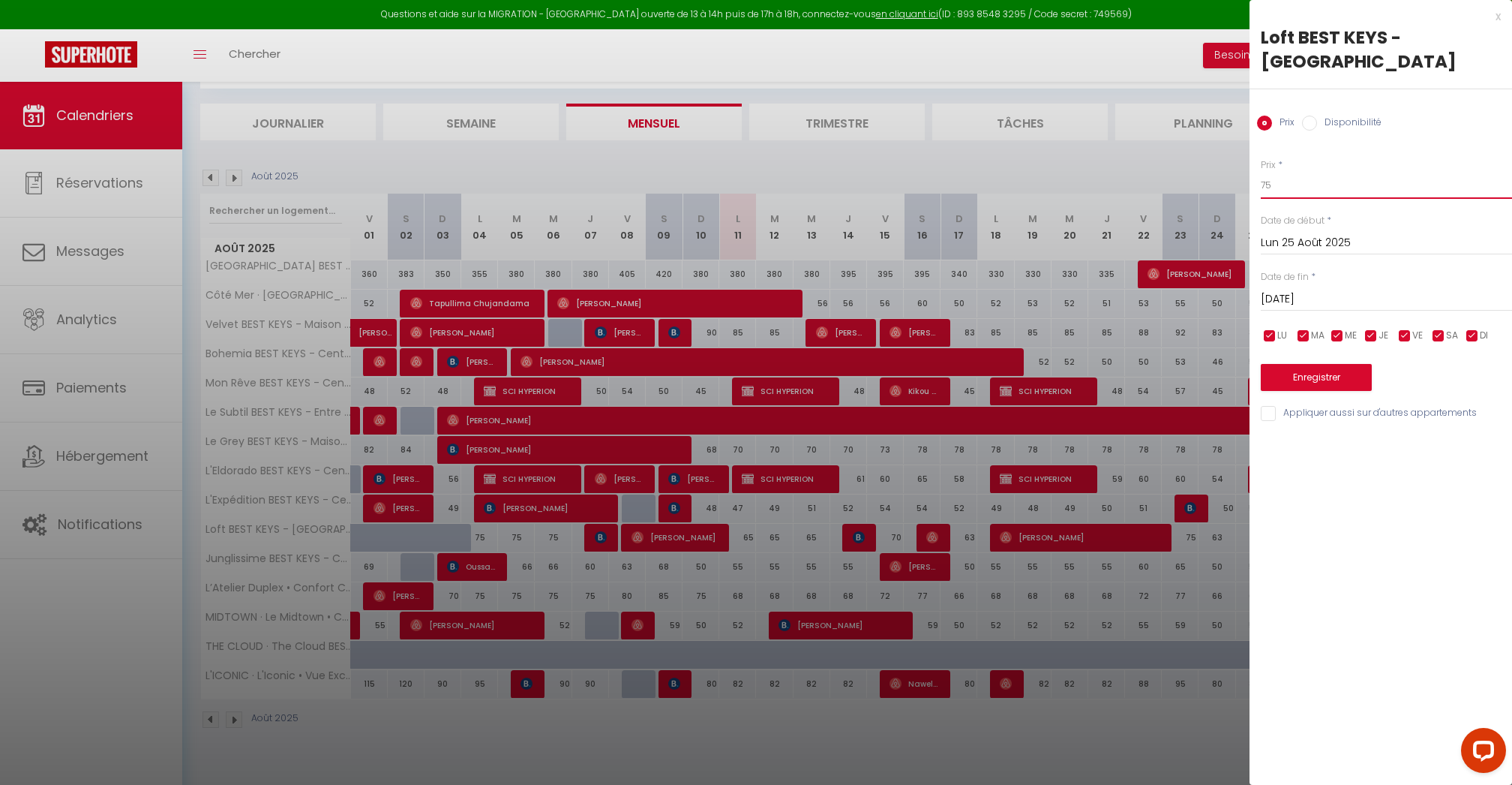
click at [1285, 176] on input "75" at bounding box center [1386, 186] width 251 height 27
click at [1303, 236] on input "Lun 25 Août 2025" at bounding box center [1386, 243] width 251 height 20
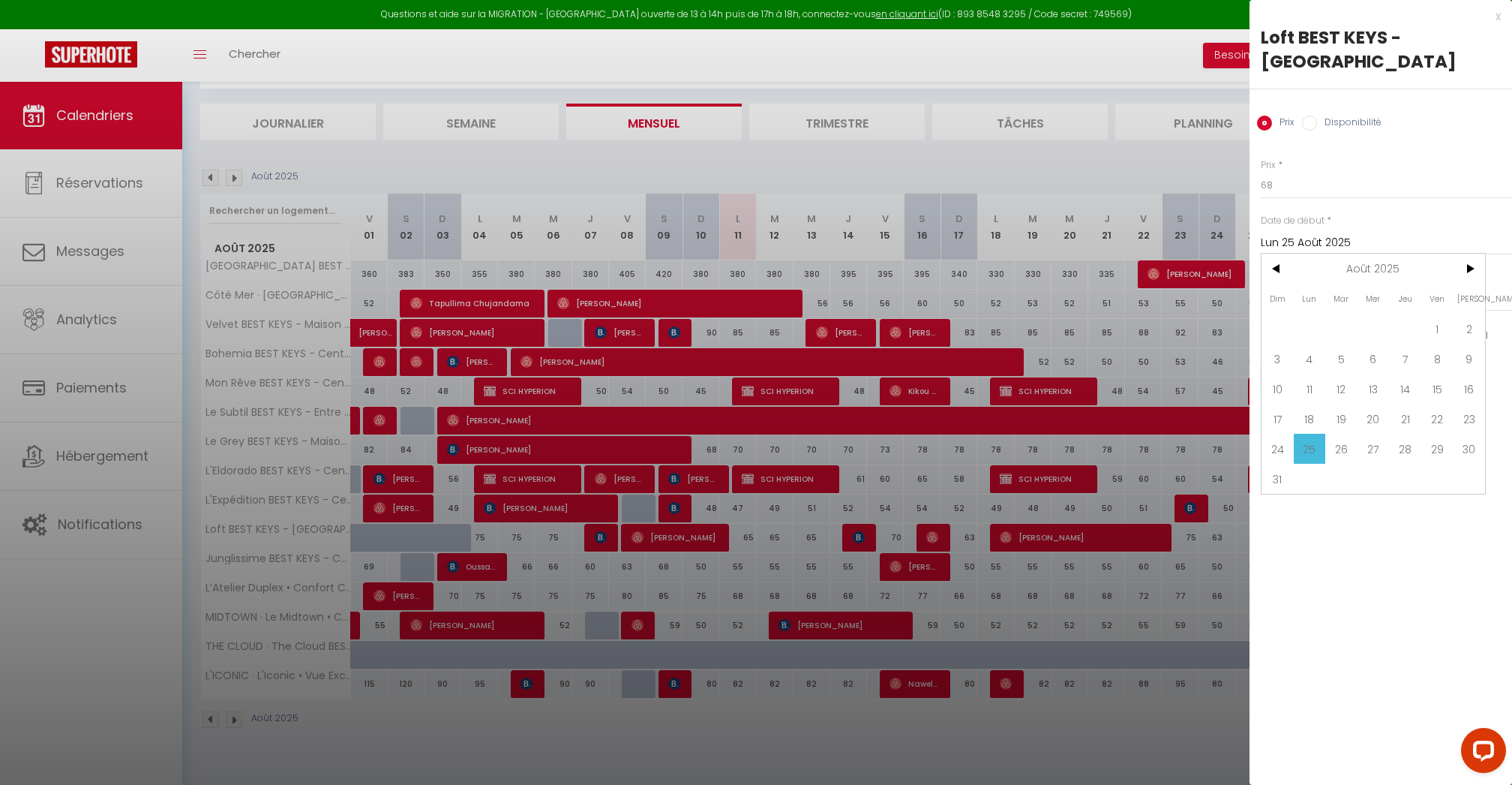
click at [1426, 233] on input "Lun 25 Août 2025" at bounding box center [1386, 243] width 251 height 20
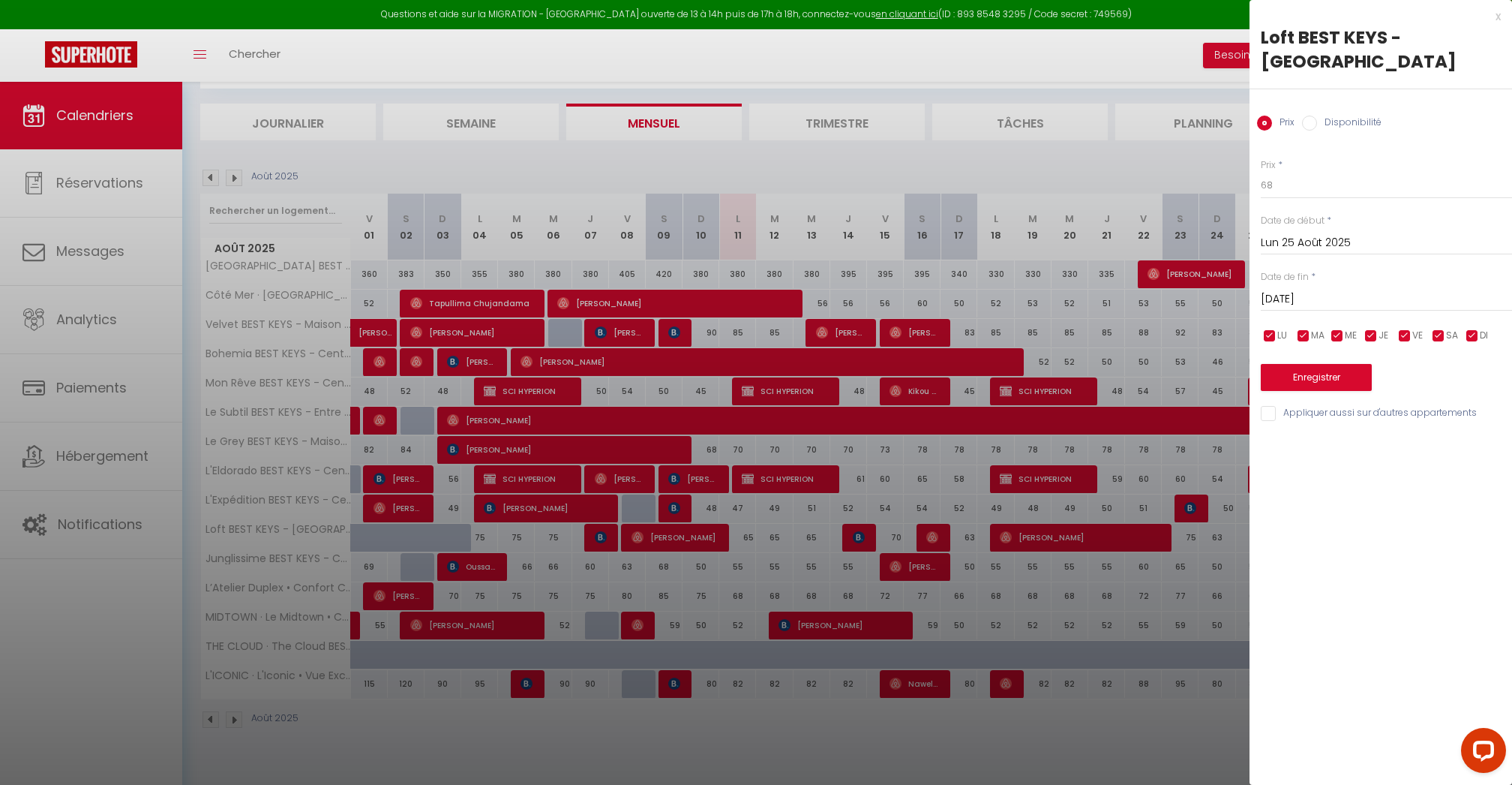
click at [1408, 338] on input "checkbox" at bounding box center [1405, 336] width 15 height 15
click at [1442, 338] on input "checkbox" at bounding box center [1439, 336] width 15 height 15
click at [1468, 338] on input "checkbox" at bounding box center [1473, 336] width 15 height 15
click at [1357, 304] on input "[DATE]" at bounding box center [1386, 299] width 251 height 20
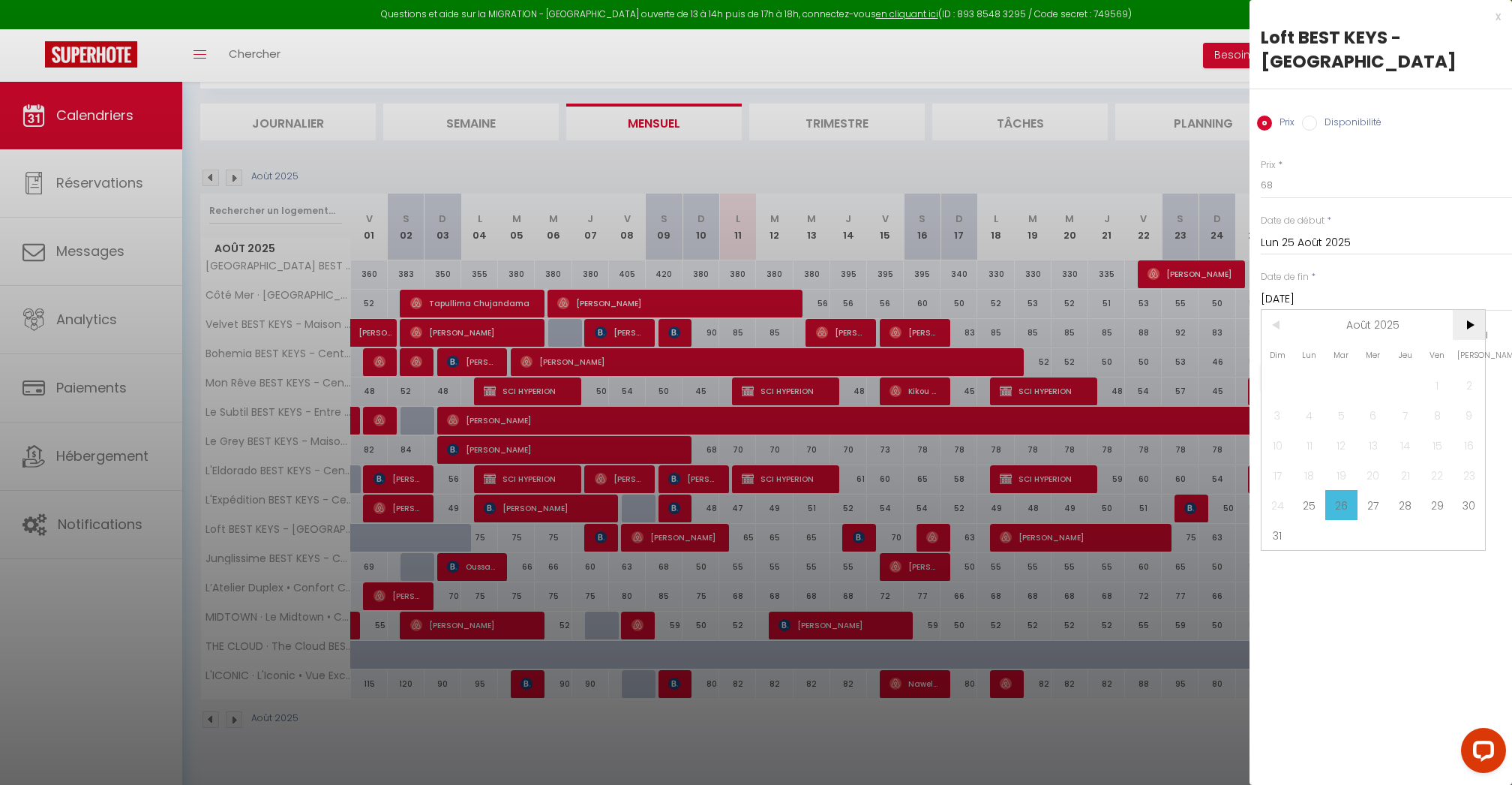
click at [1464, 325] on span ">" at bounding box center [1469, 324] width 32 height 30
click at [1342, 500] on span "30" at bounding box center [1342, 505] width 32 height 30
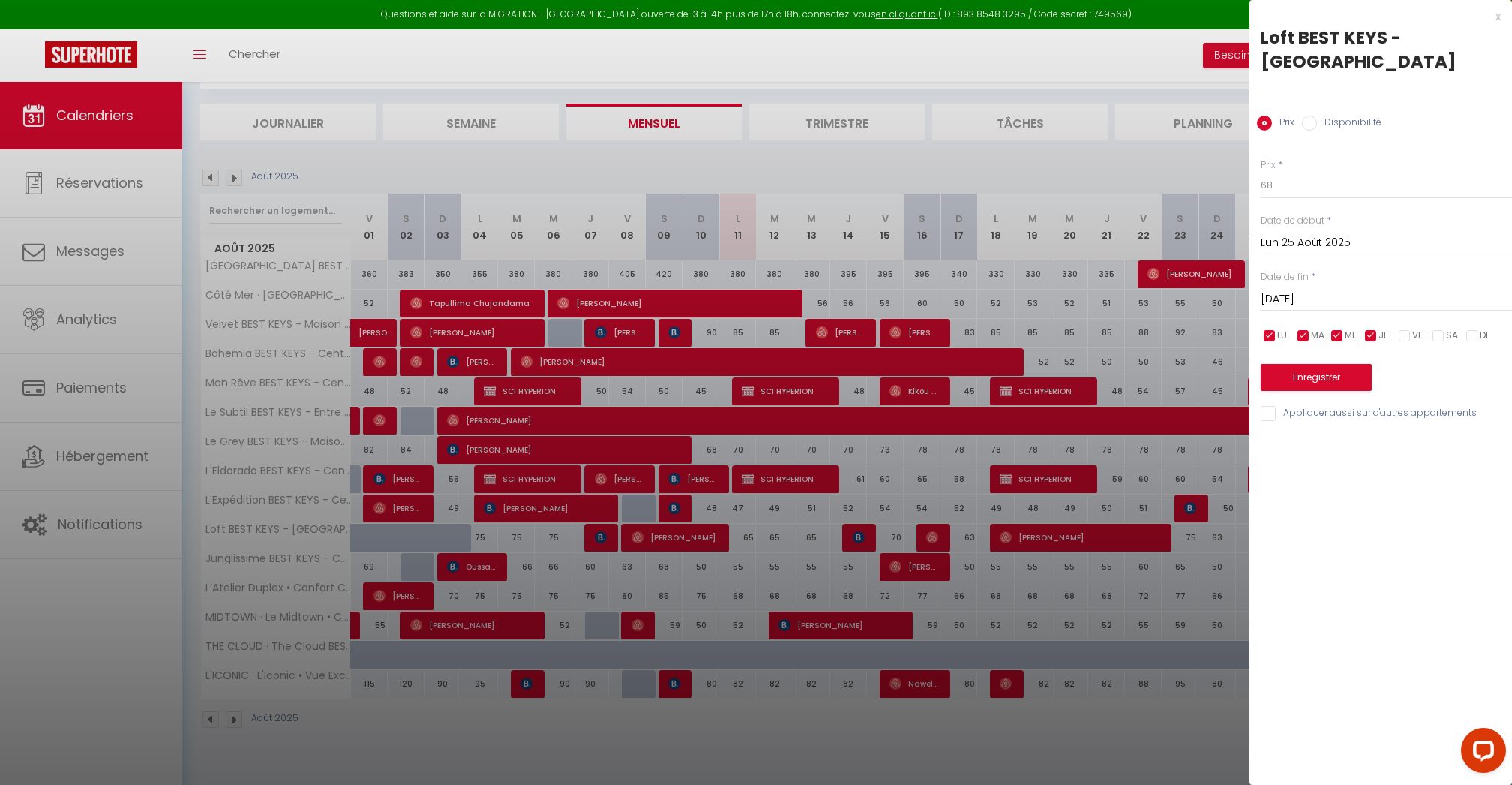
click at [1330, 373] on button "Enregistrer" at bounding box center [1316, 378] width 111 height 27
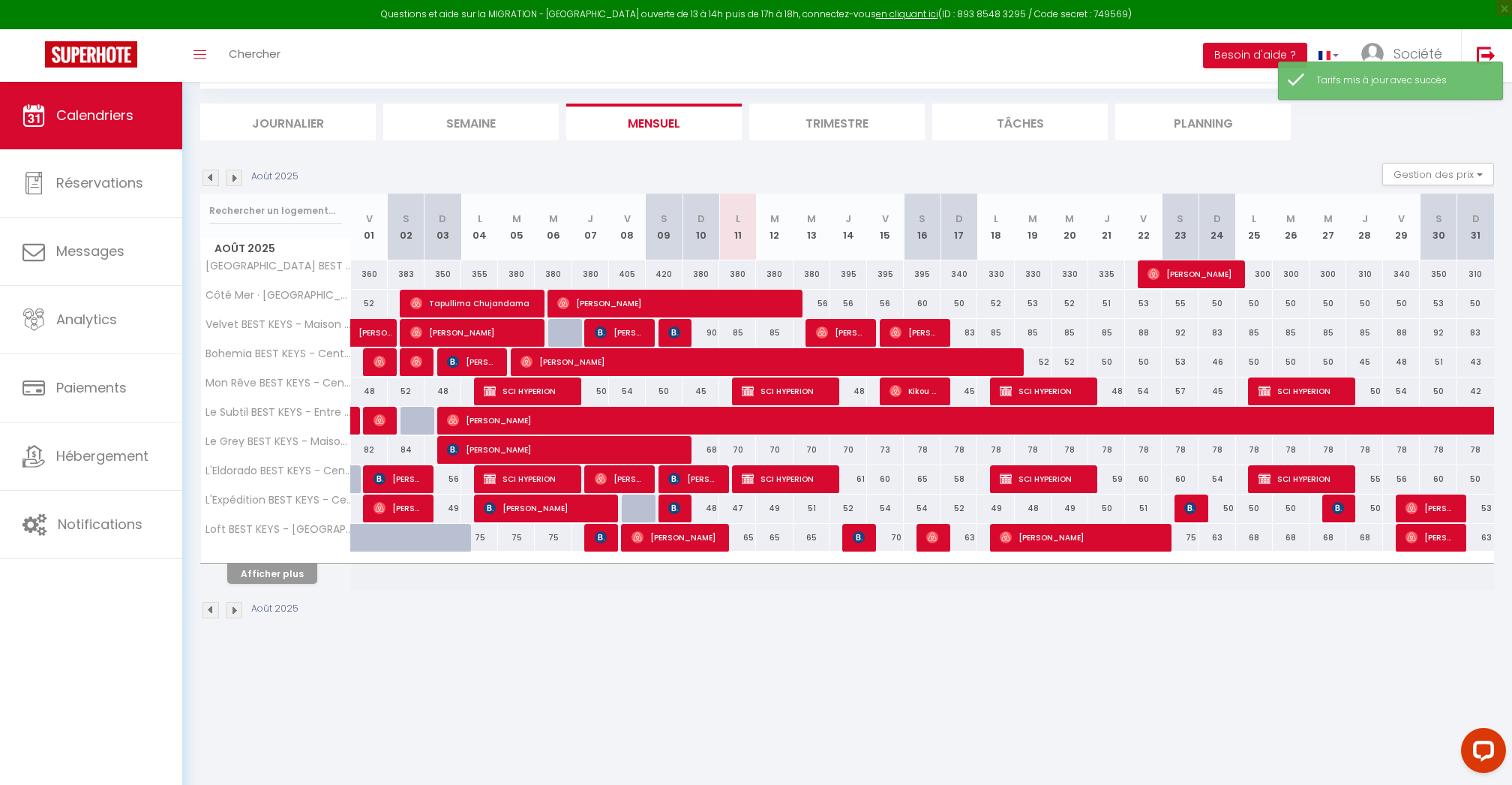
click at [292, 567] on button "Afficher plus" at bounding box center [272, 574] width 90 height 21
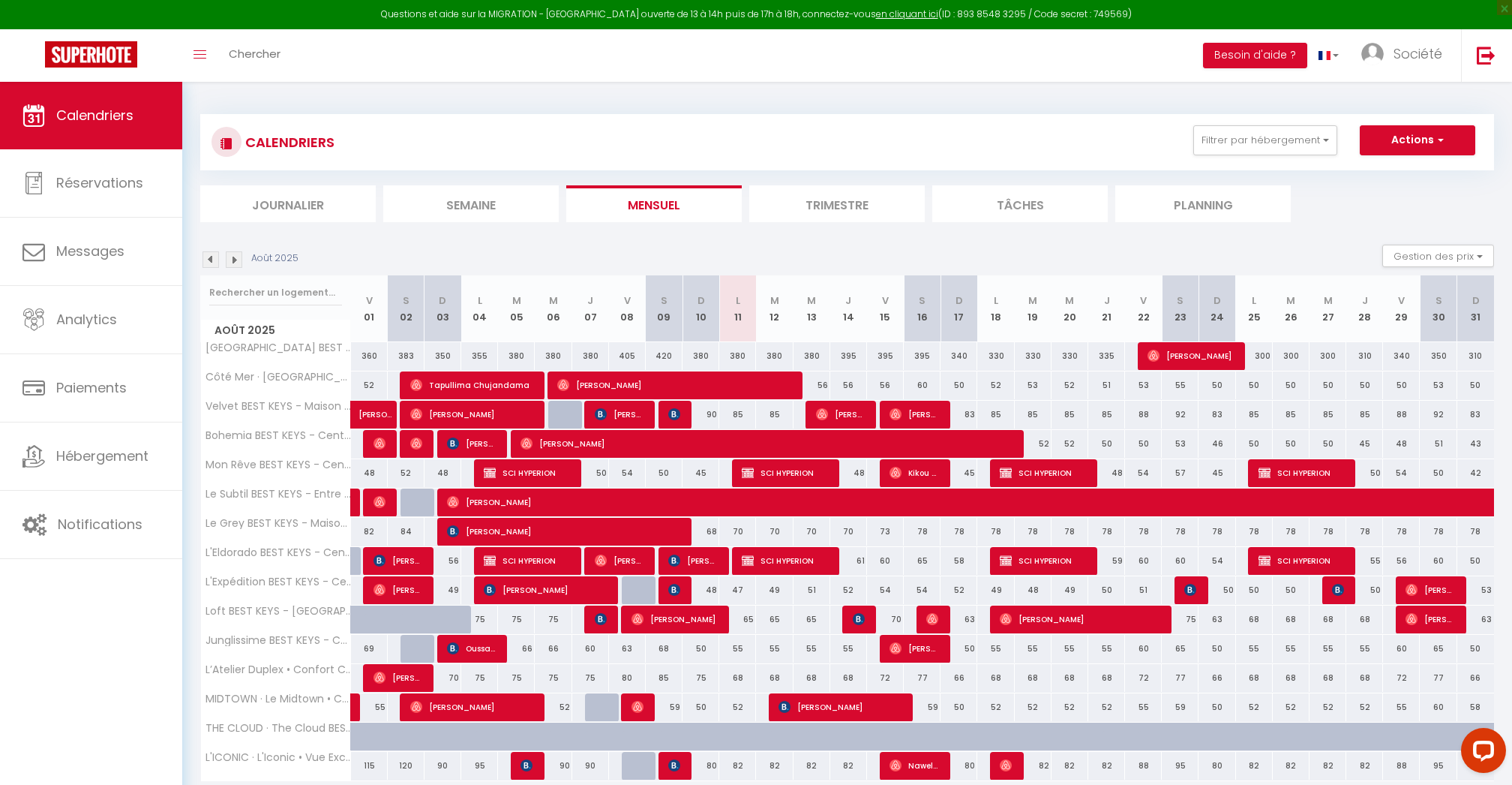
scroll to position [0, 0]
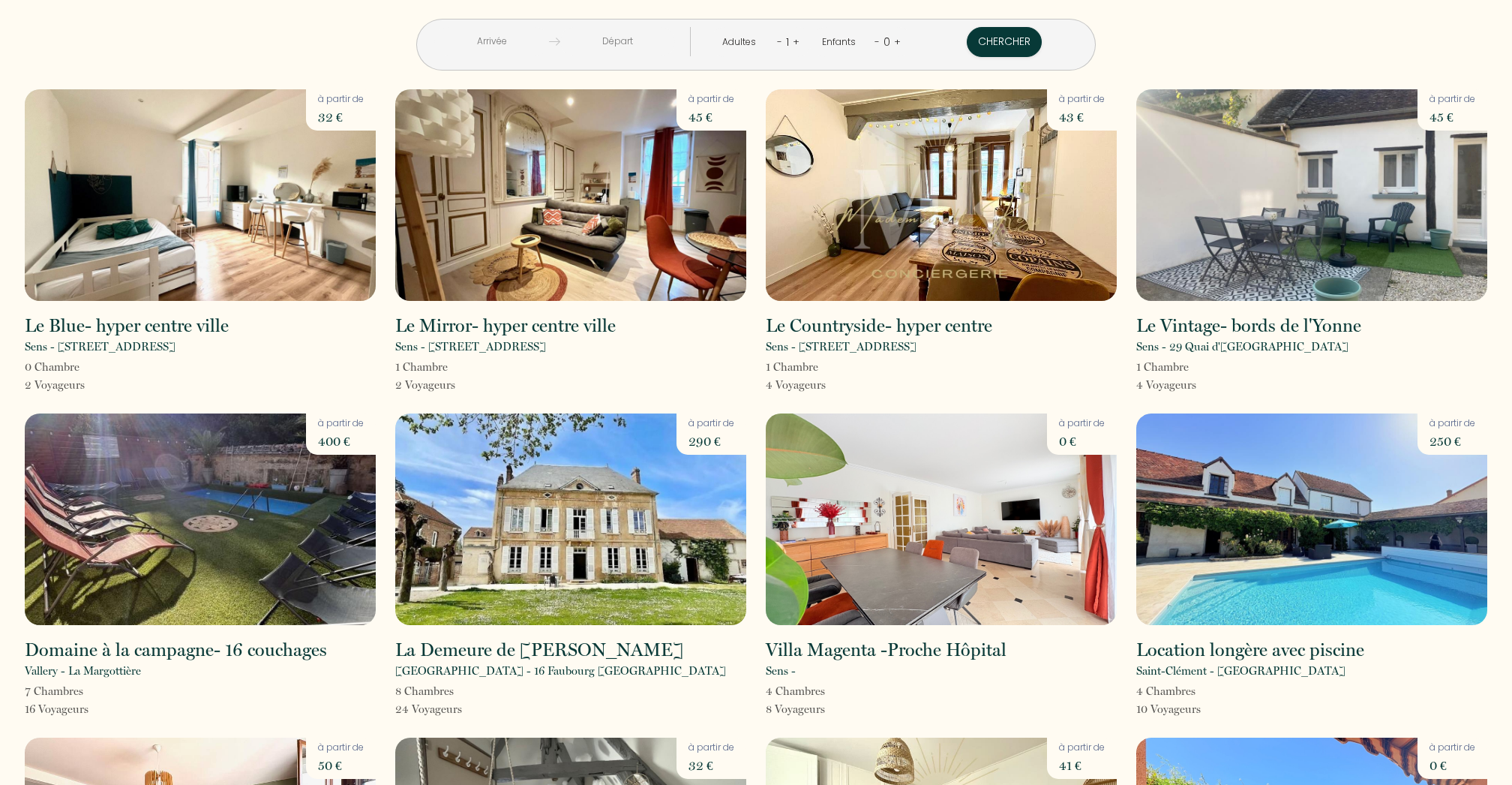
click at [261, 181] on img at bounding box center [200, 194] width 351 height 211
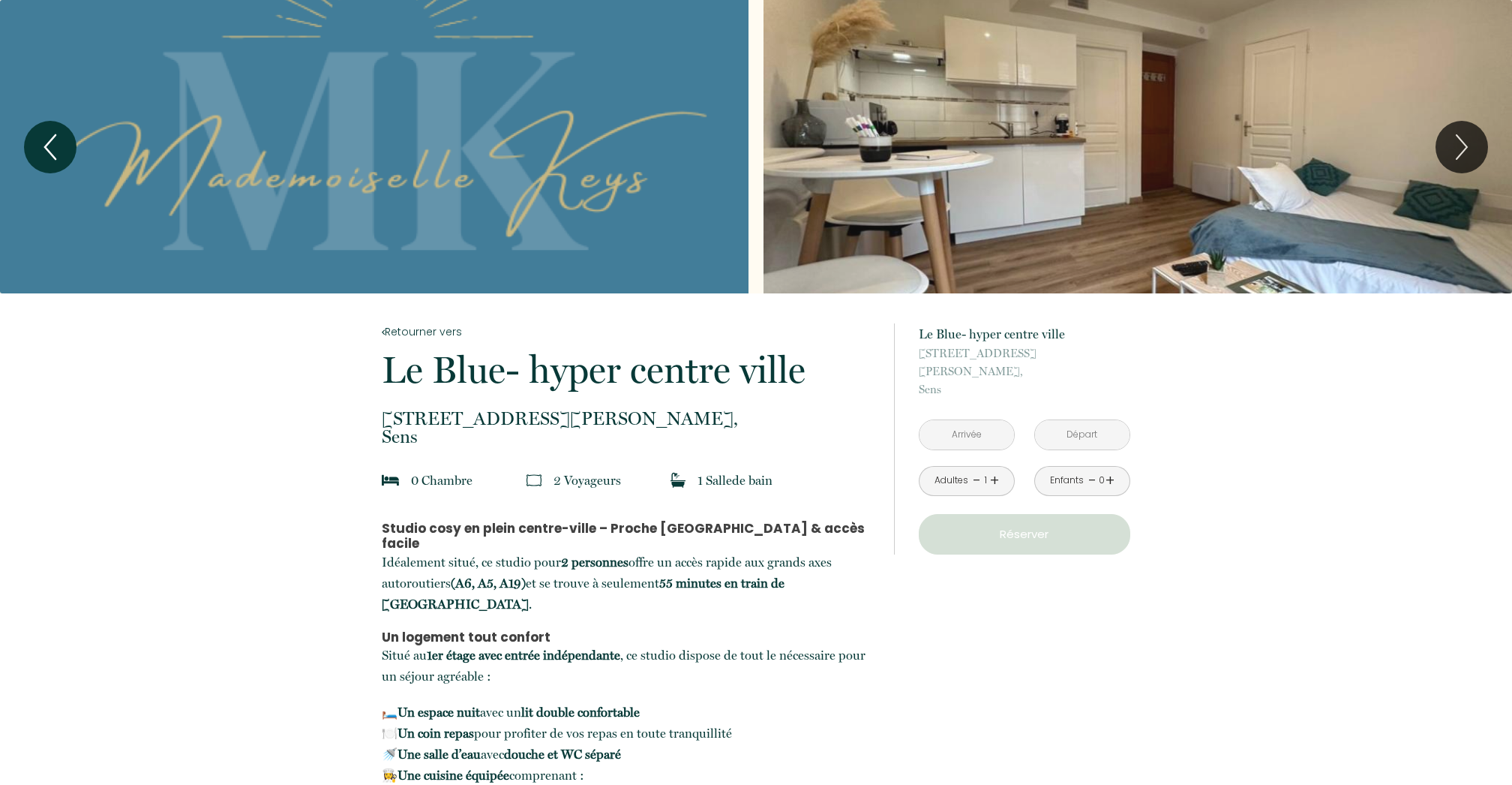
click at [54, 148] on icon "Previous" at bounding box center [50, 147] width 32 height 45
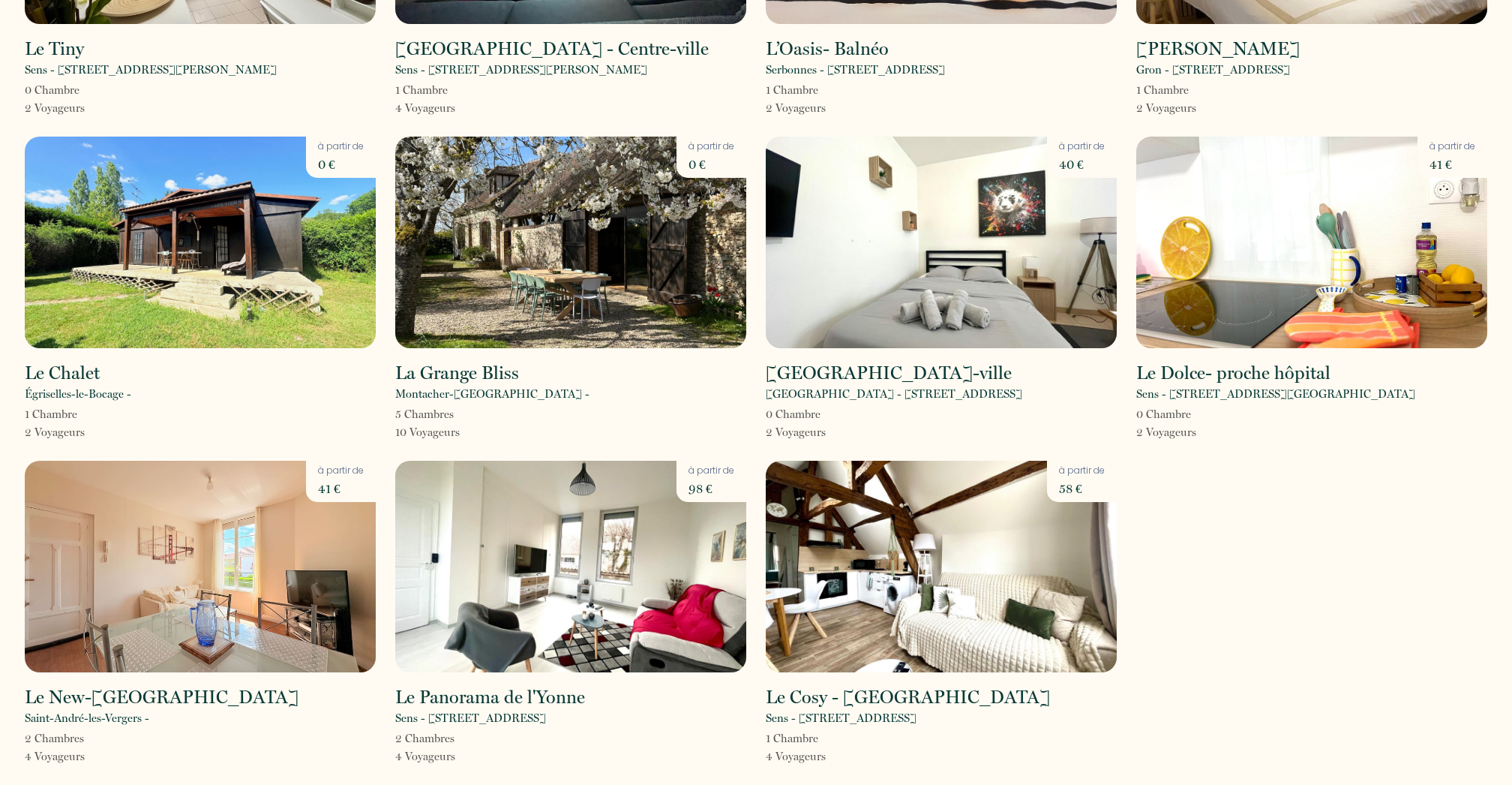
scroll to position [1573, 0]
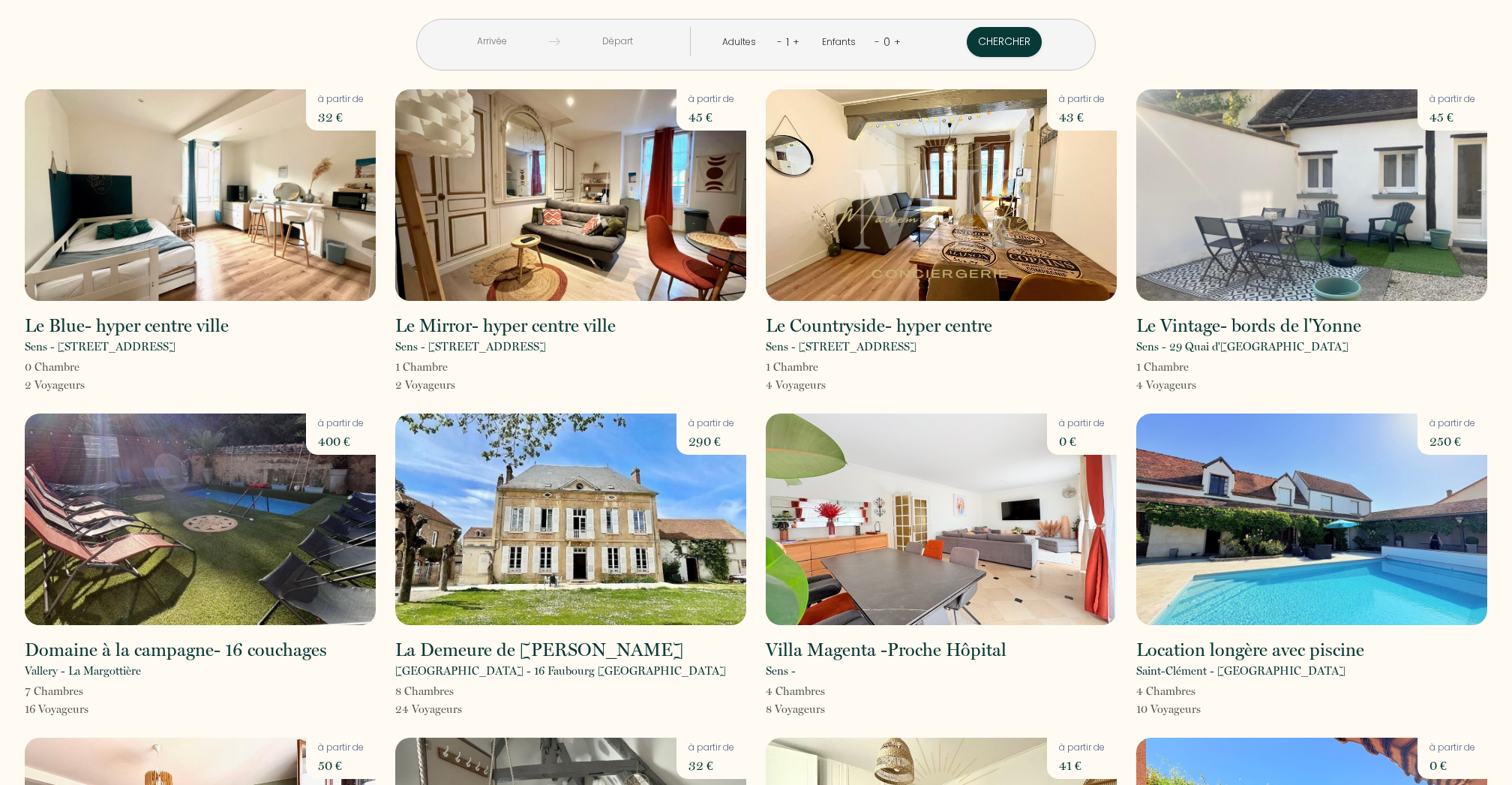
click at [309, 171] on img at bounding box center [200, 194] width 351 height 211
click at [958, 505] on img at bounding box center [941, 519] width 351 height 211
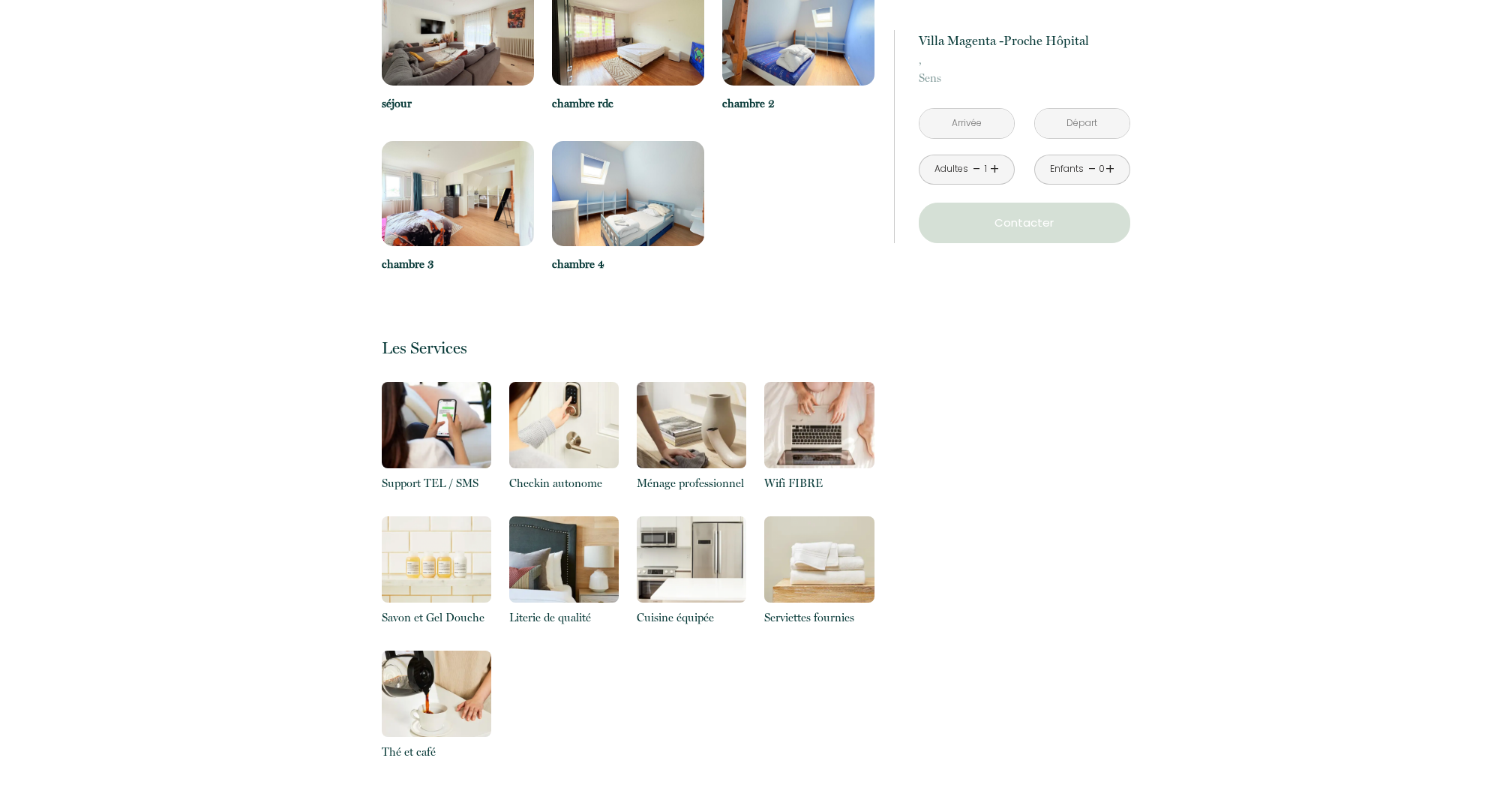
scroll to position [1741, 0]
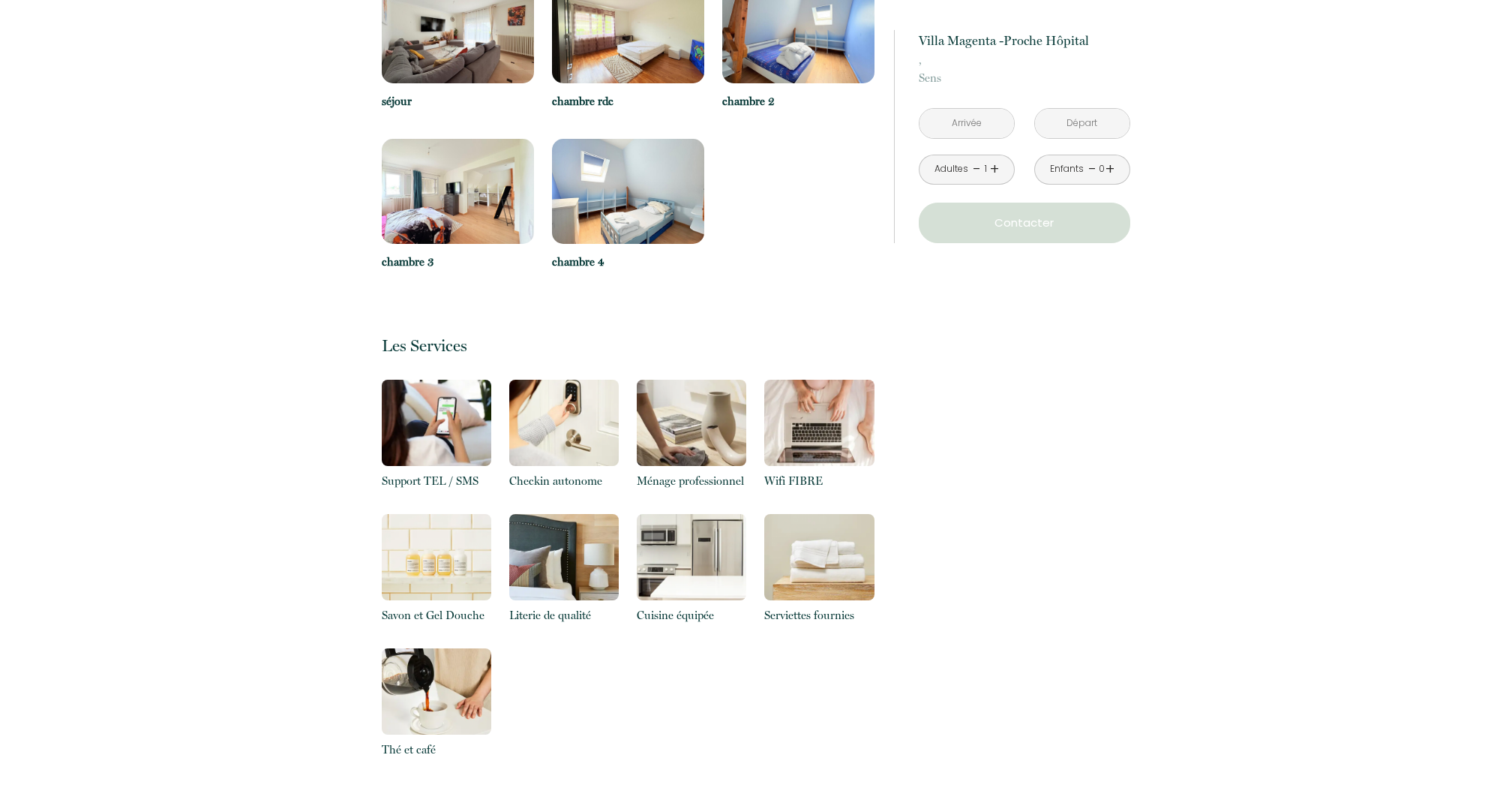
click at [419, 205] on img at bounding box center [458, 191] width 152 height 105
click at [443, 198] on img at bounding box center [458, 191] width 152 height 105
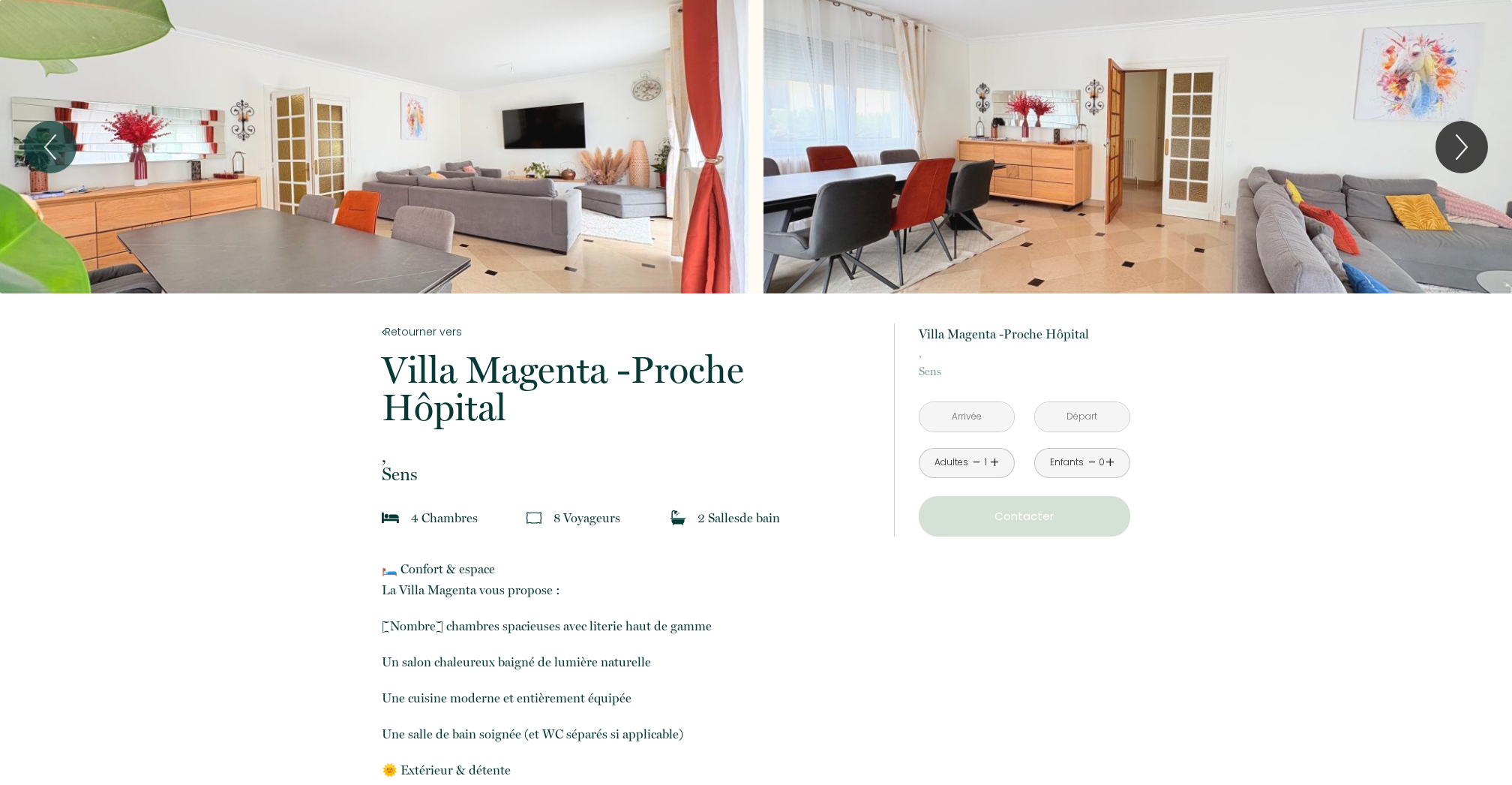
scroll to position [0, 0]
